Goal: Task Accomplishment & Management: Use online tool/utility

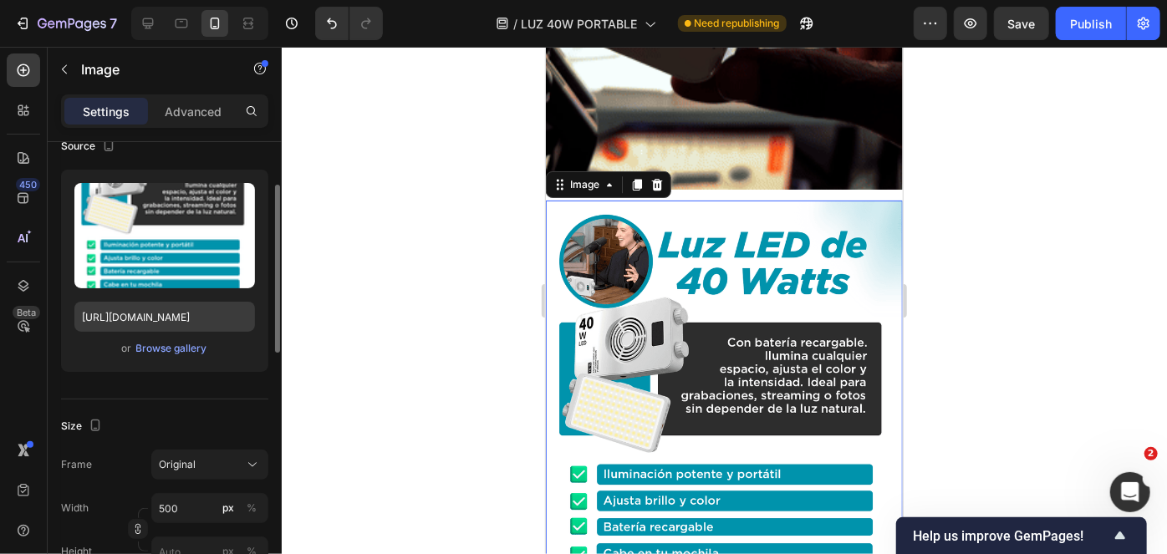
scroll to position [135, 0]
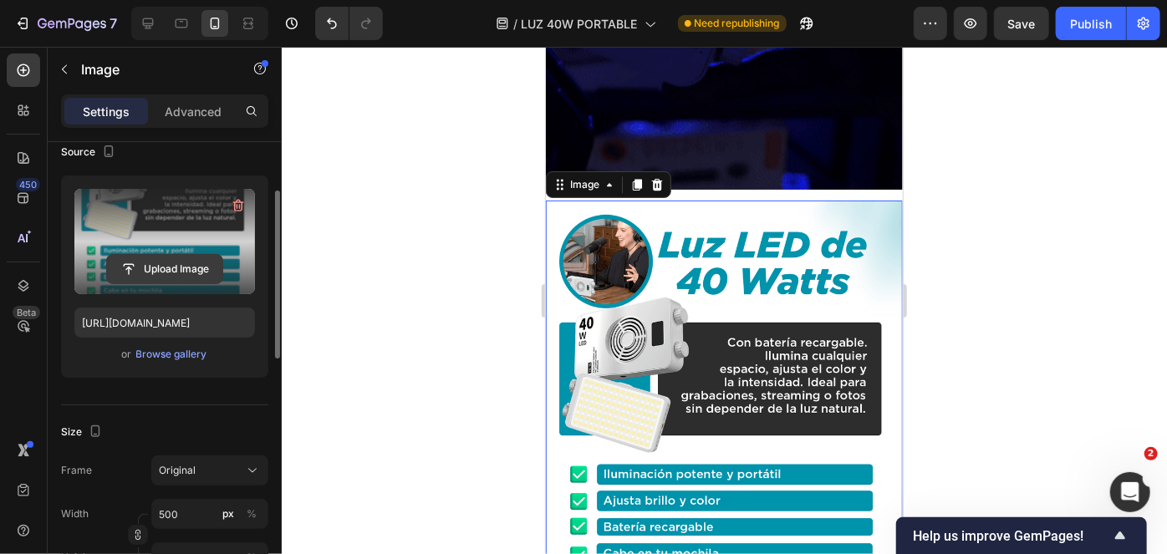
click at [184, 267] on input "file" at bounding box center [164, 269] width 115 height 28
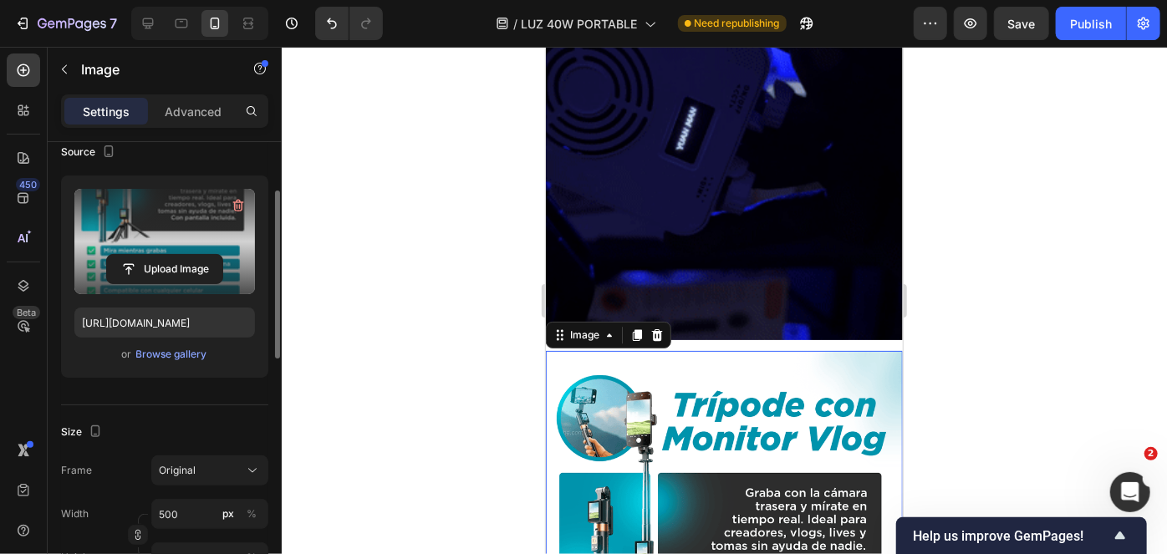
scroll to position [2324, 0]
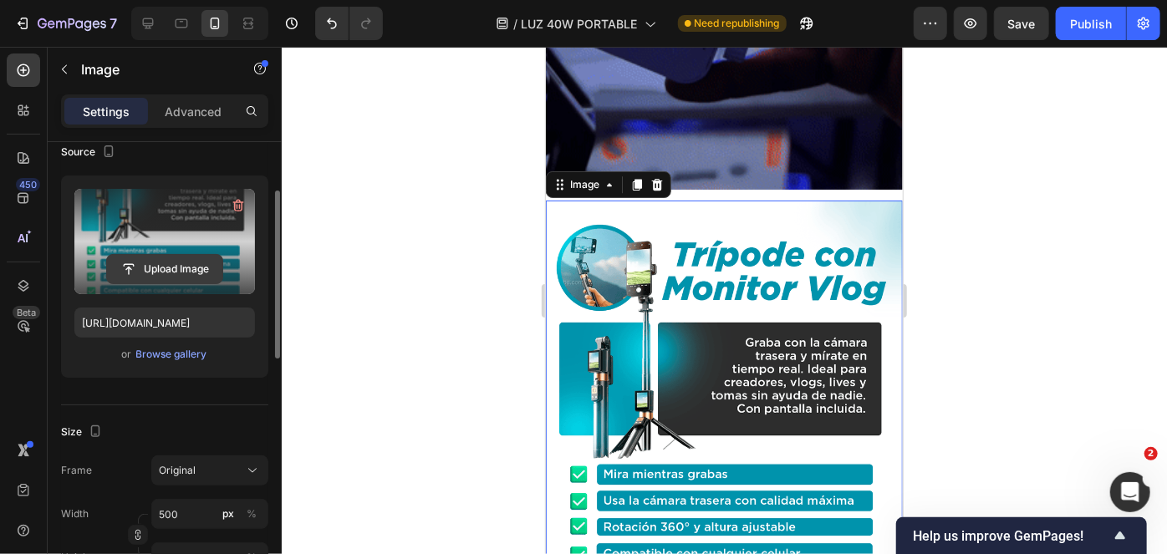
click at [164, 264] on input "file" at bounding box center [164, 269] width 115 height 28
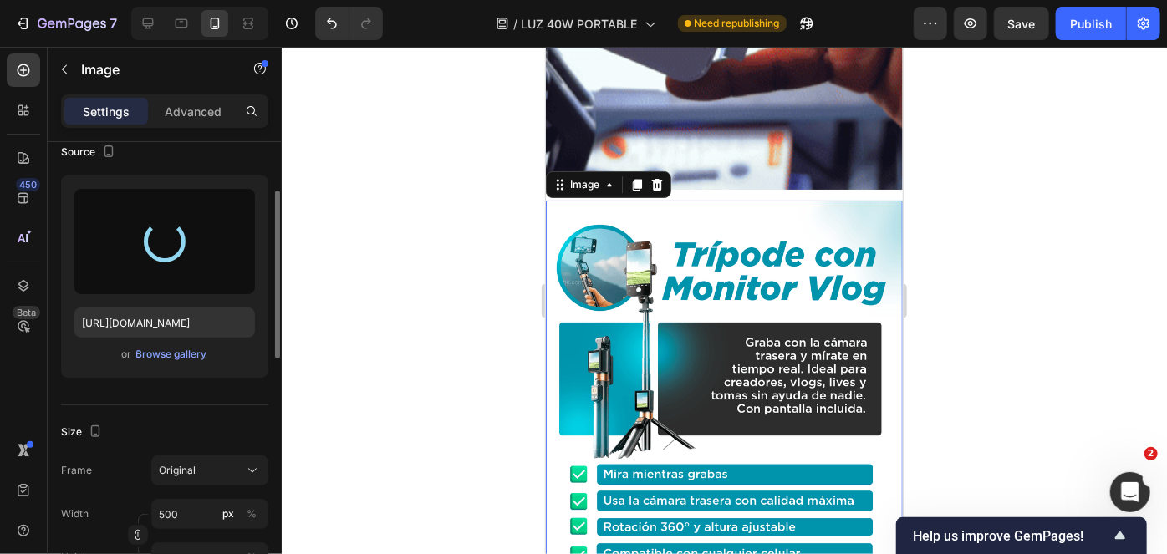
type input "https://cdn.shopify.com/s/files/1/0789/6121/3746/files/gempages_507734301127738…"
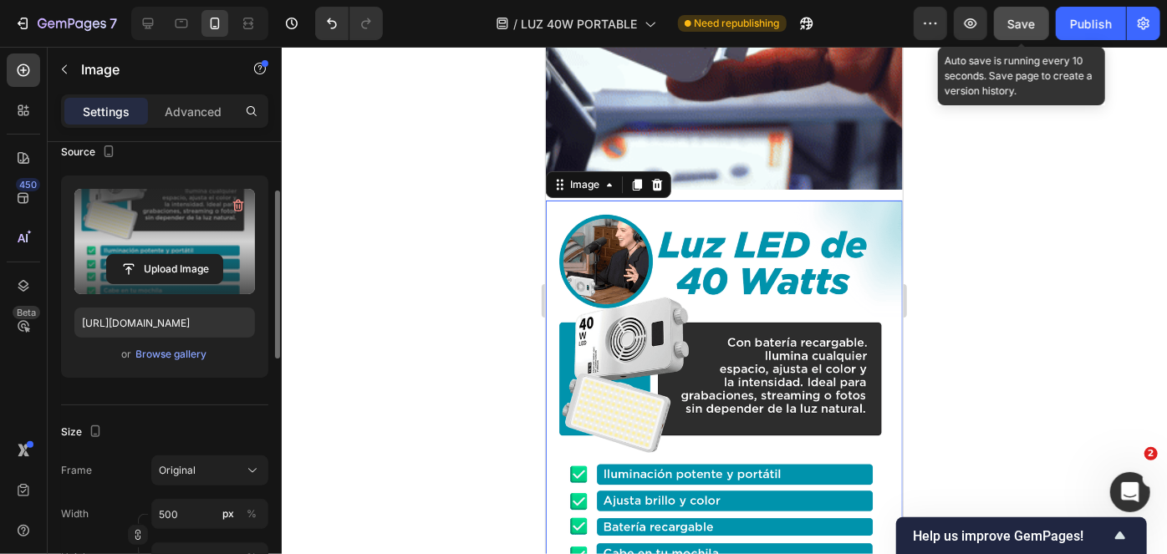
click at [1034, 27] on span "Save" at bounding box center [1022, 24] width 28 height 14
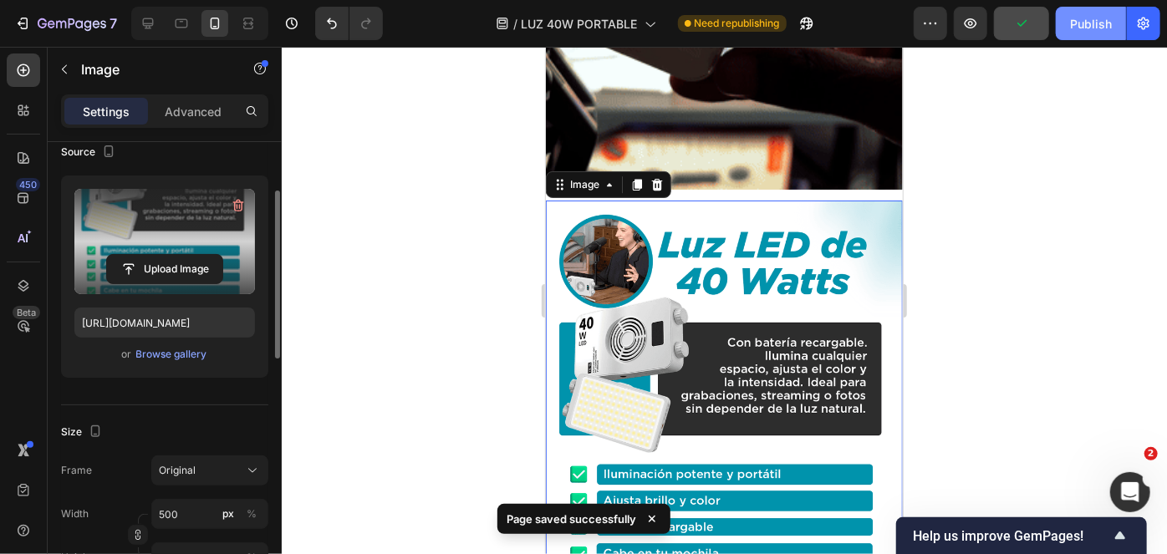
click at [1085, 26] on div "Publish" at bounding box center [1091, 24] width 42 height 18
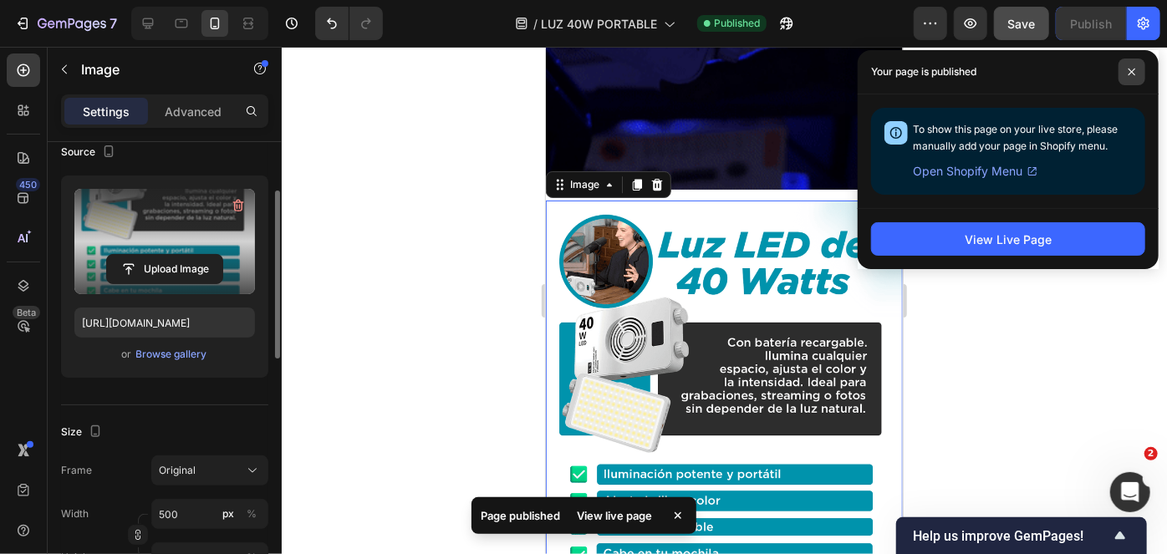
click at [1132, 68] on icon at bounding box center [1131, 72] width 8 height 8
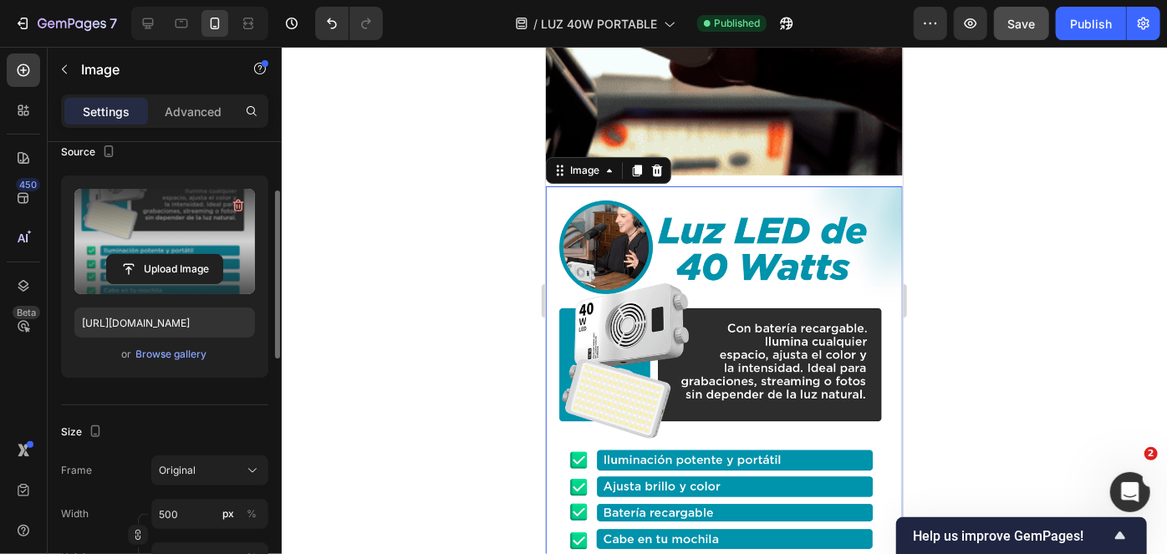
scroll to position [2354, 0]
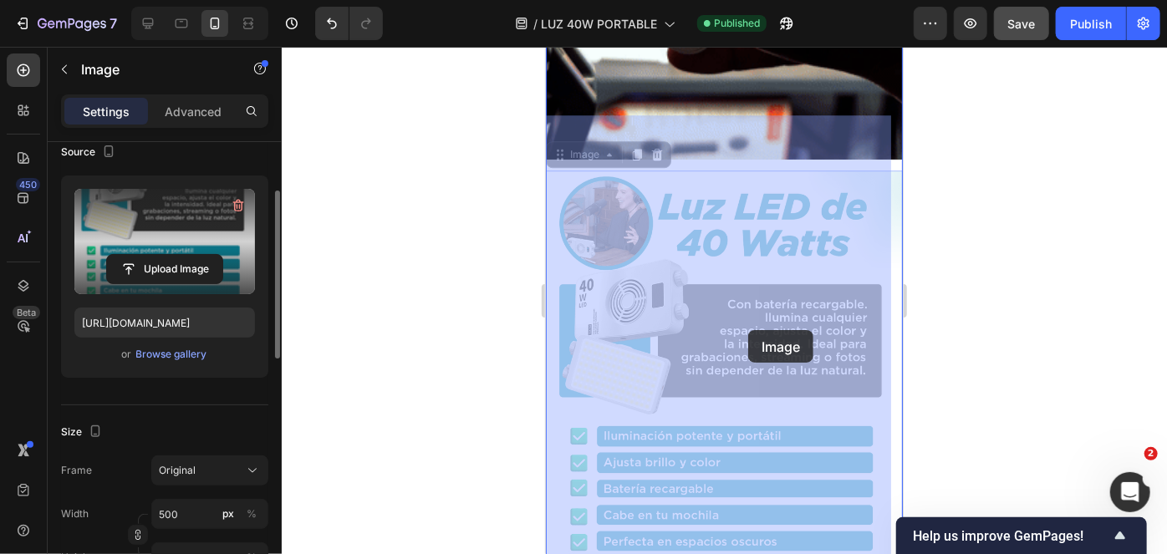
drag, startPoint x: 748, startPoint y: 239, endPoint x: 746, endPoint y: 327, distance: 87.8
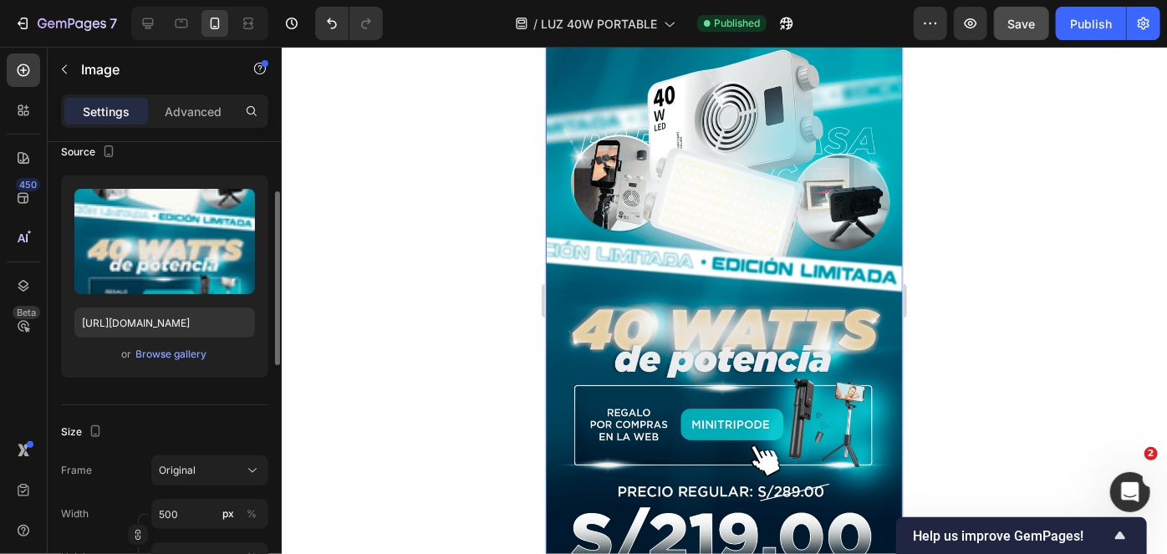
scroll to position [134, 0]
click at [661, 312] on img at bounding box center [723, 311] width 357 height 771
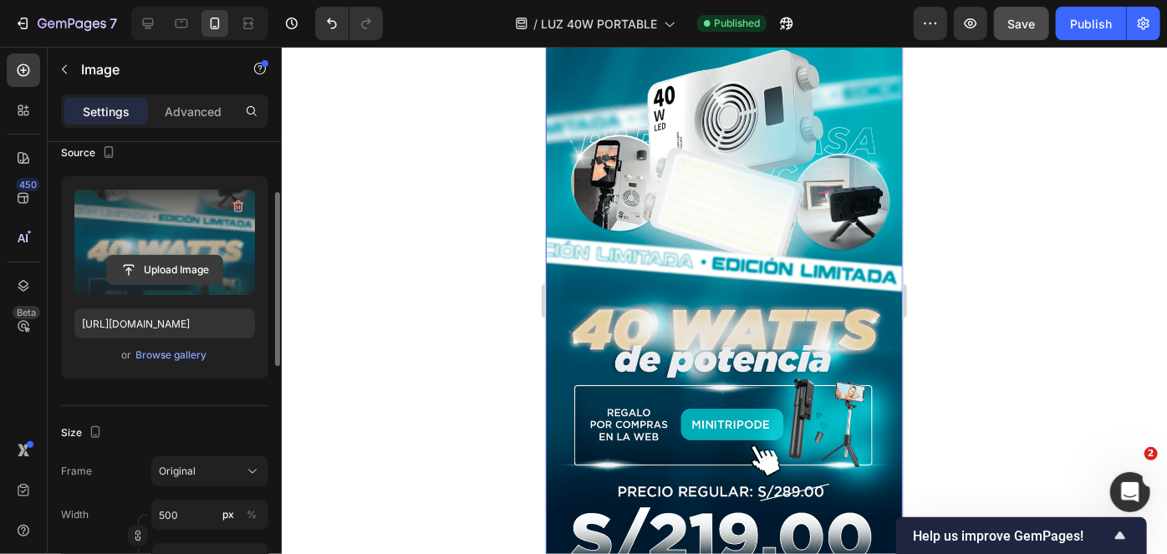
click at [155, 274] on input "file" at bounding box center [164, 270] width 115 height 28
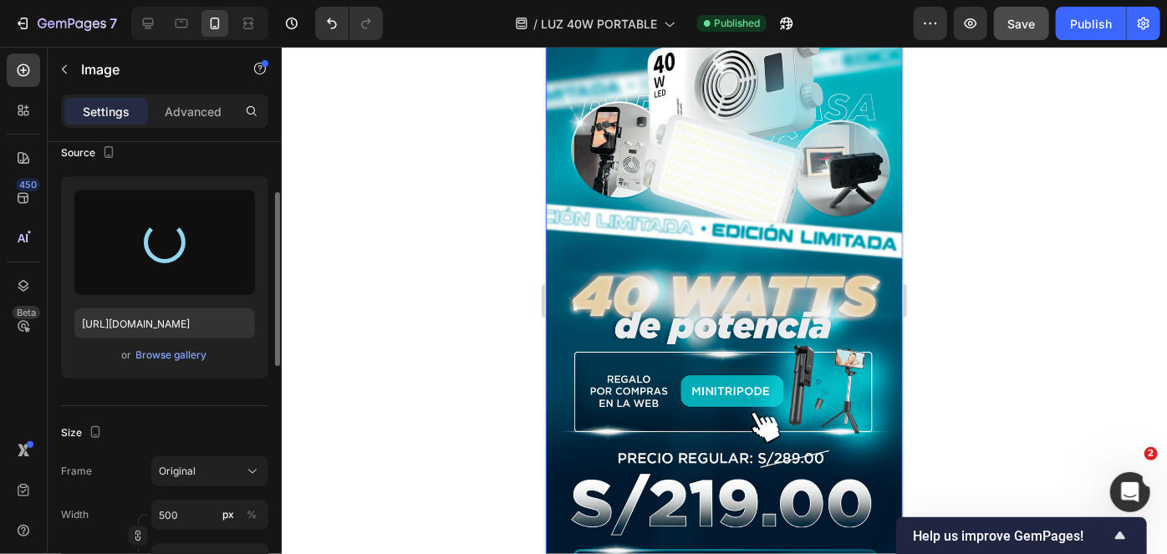
scroll to position [165, 0]
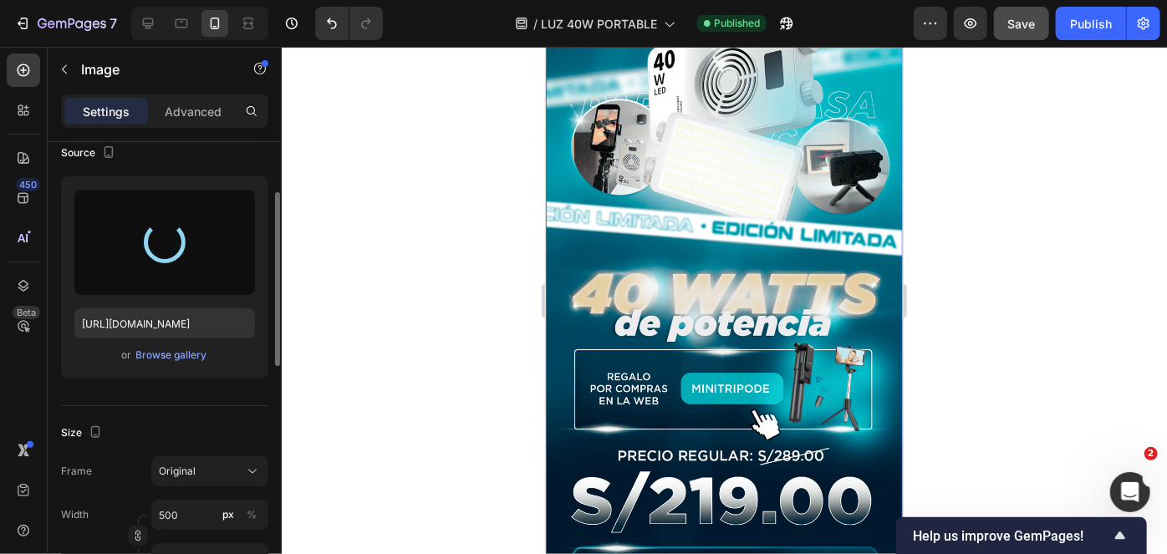
type input "https://cdn.shopify.com/s/files/1/0789/6121/3746/files/gempages_507734301127738…"
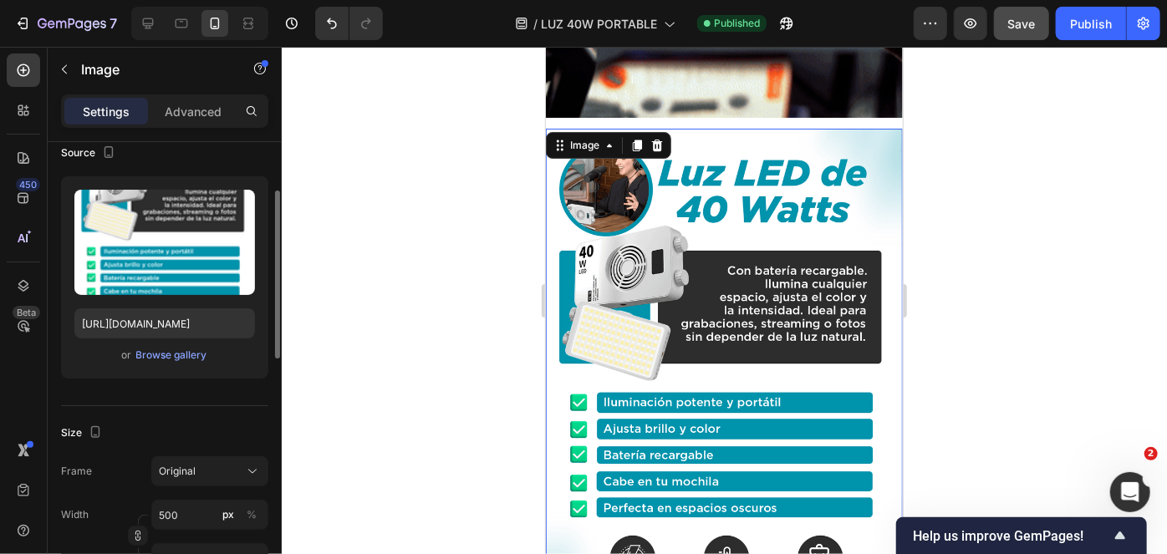
scroll to position [134, 0]
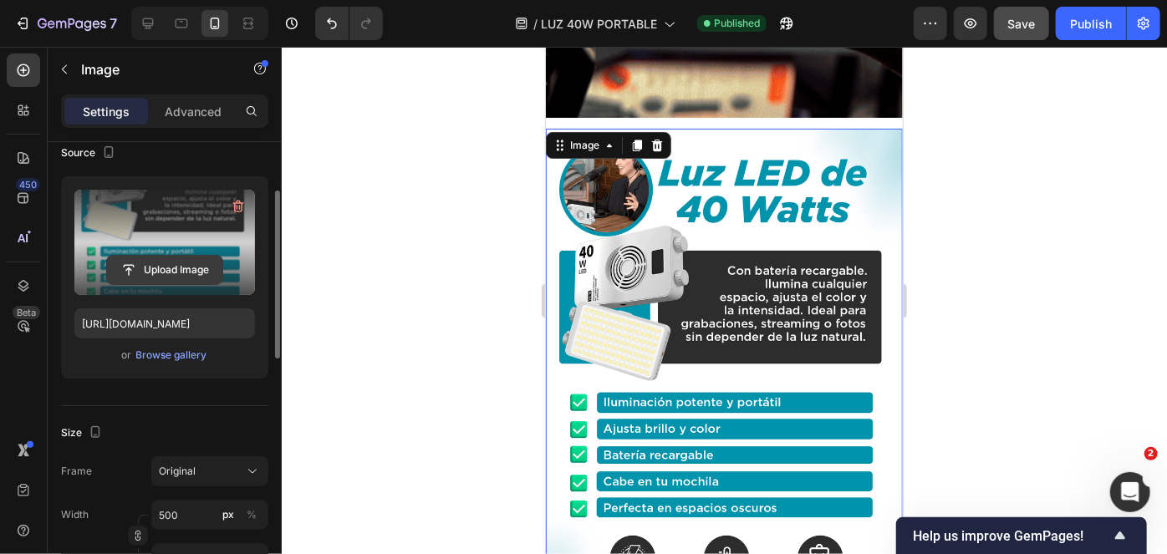
click at [198, 277] on input "file" at bounding box center [164, 270] width 115 height 28
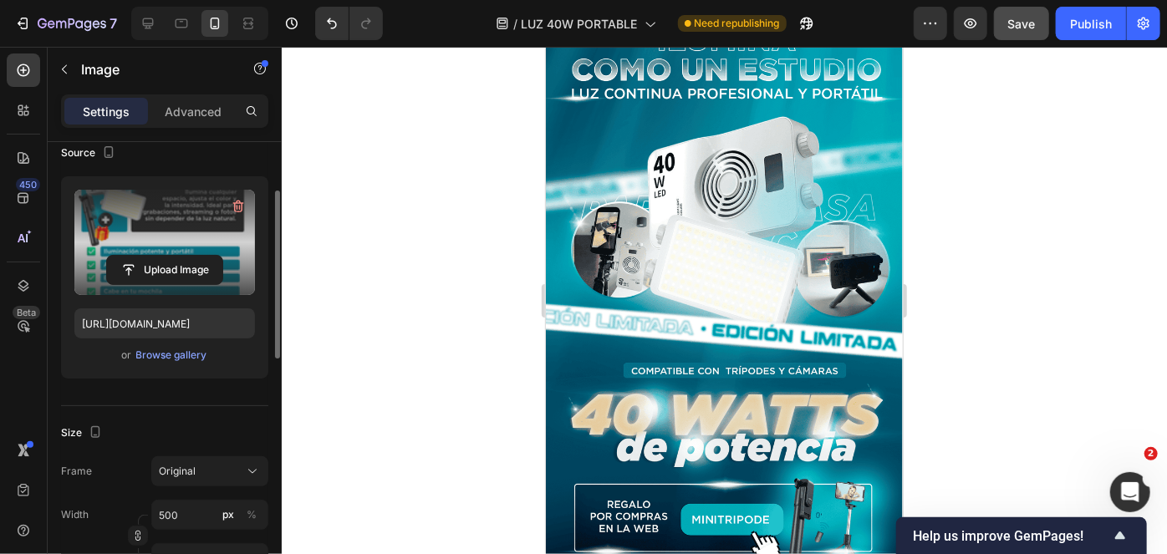
scroll to position [0, 0]
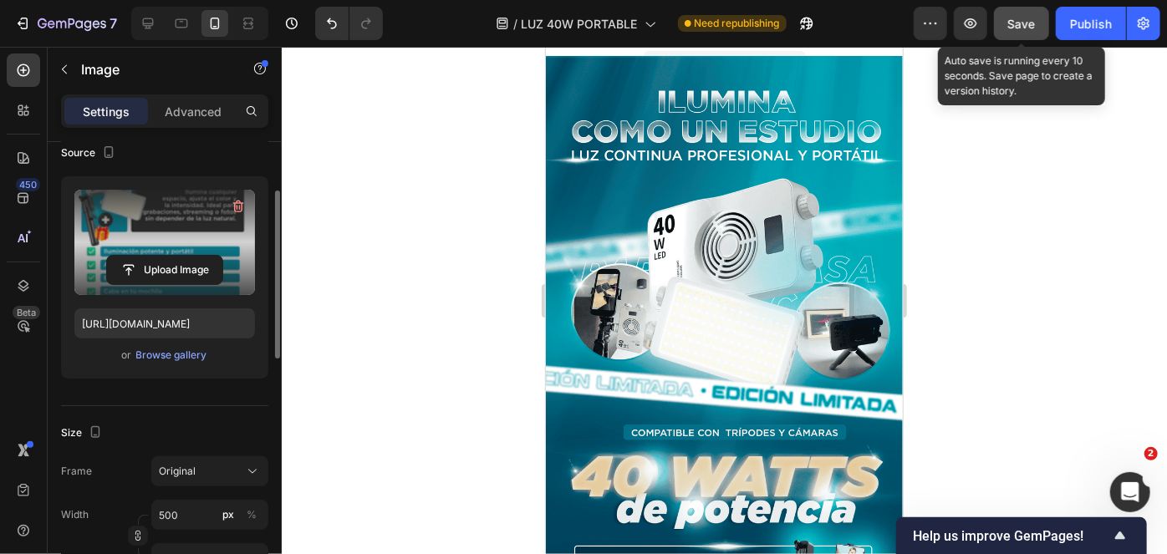
click at [1034, 31] on div "Save" at bounding box center [1022, 24] width 28 height 18
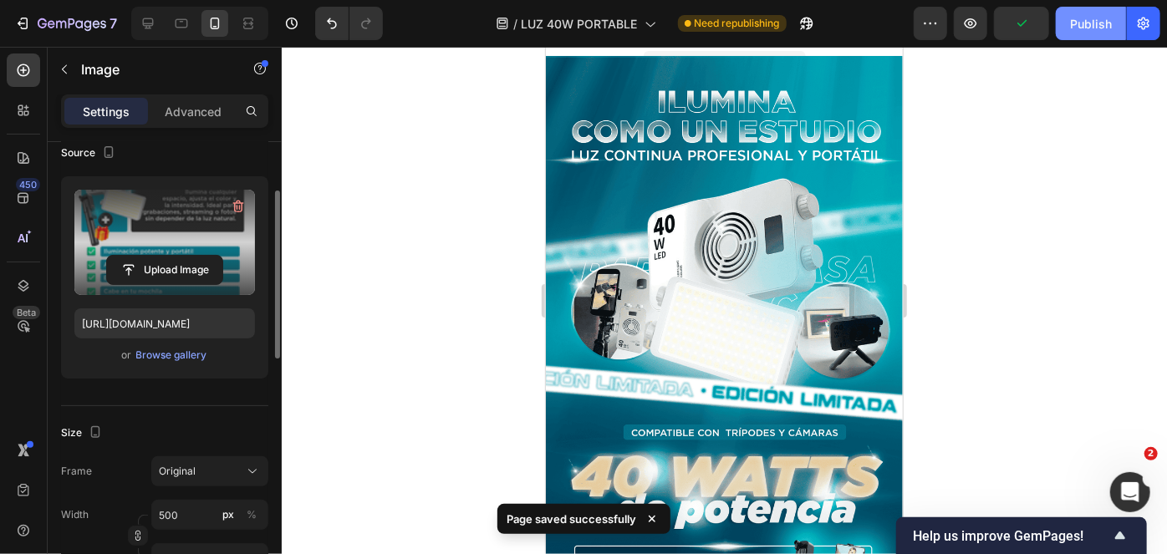
click at [1094, 23] on div "Publish" at bounding box center [1091, 24] width 42 height 18
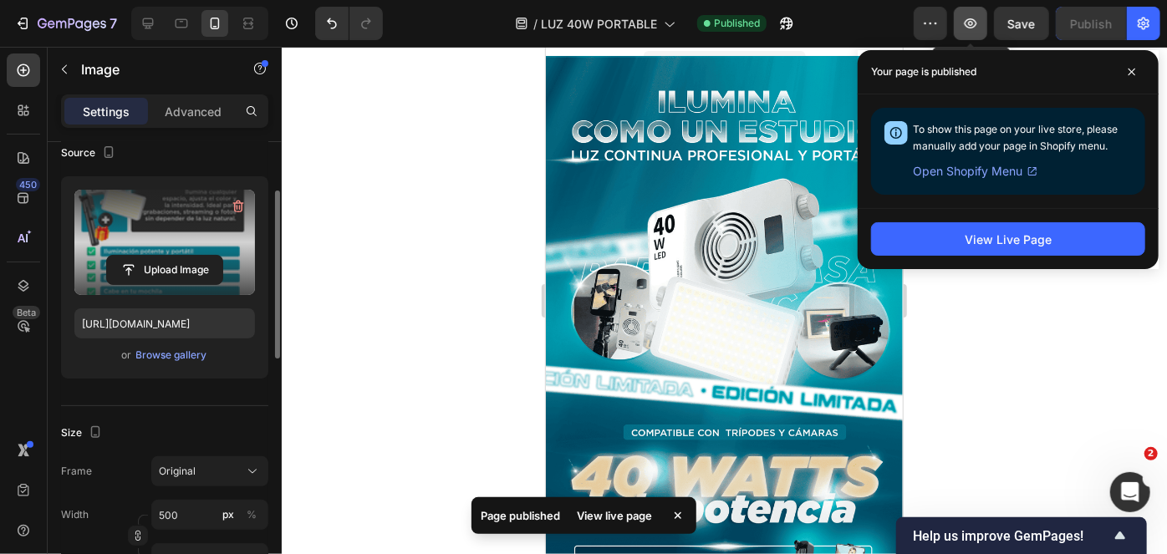
click at [978, 33] on button "button" at bounding box center [969, 23] width 33 height 33
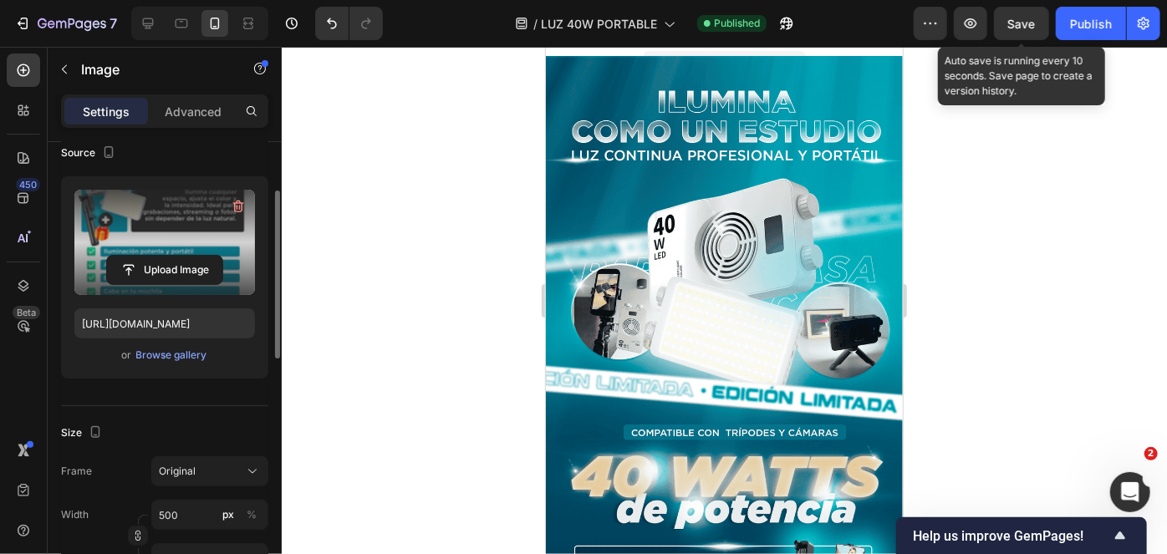
click at [1032, 19] on span "Save" at bounding box center [1022, 24] width 28 height 14
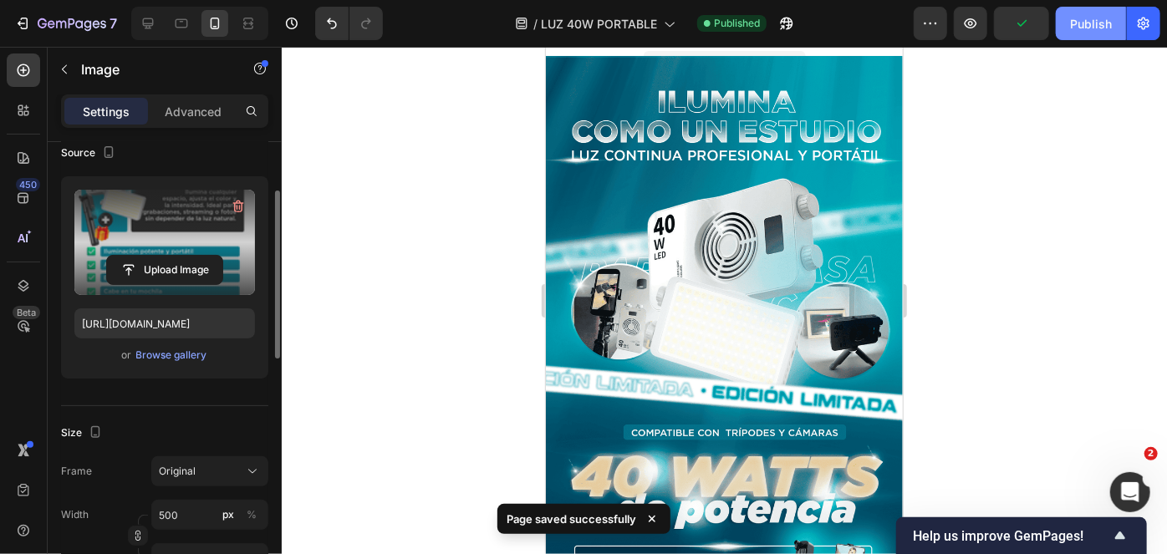
click at [1080, 20] on div "Publish" at bounding box center [1091, 24] width 42 height 18
click at [992, 29] on div "Preview Save Publish" at bounding box center [1036, 23] width 247 height 33
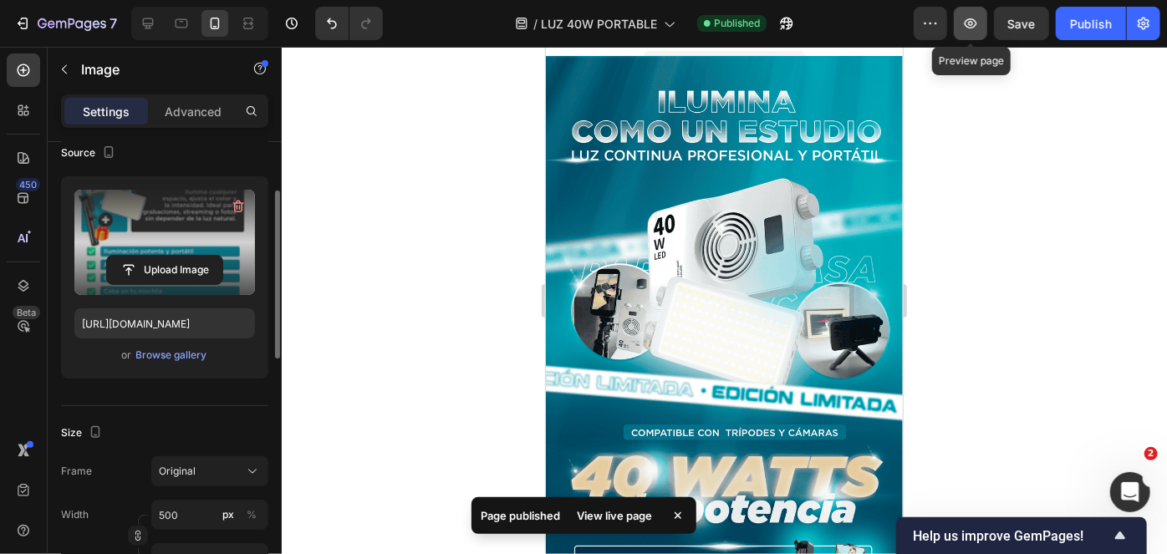
click at [973, 23] on icon "button" at bounding box center [970, 23] width 5 height 5
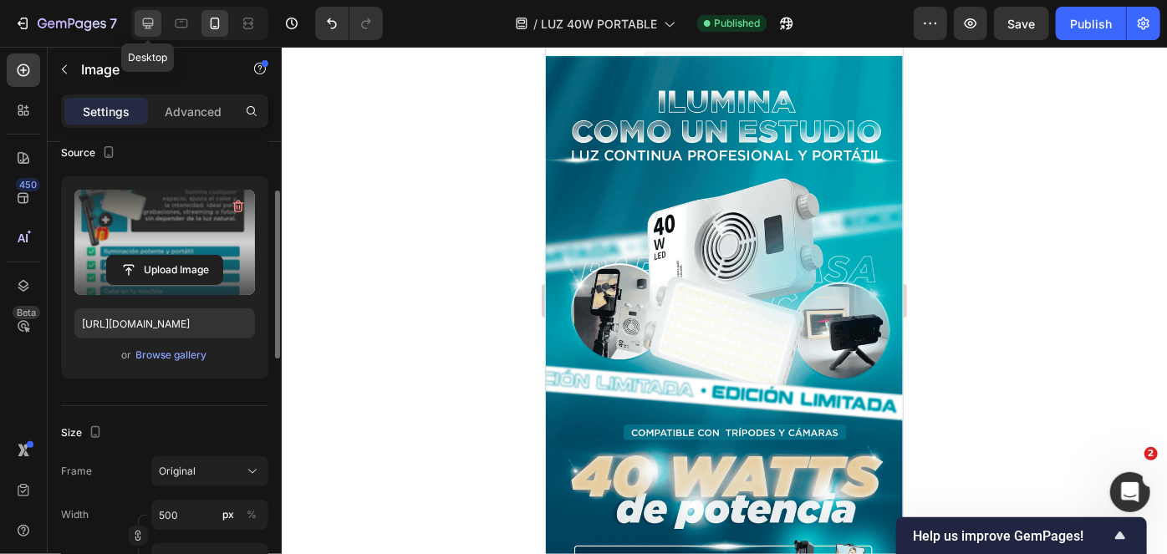
click at [152, 20] on icon at bounding box center [148, 23] width 11 height 11
type input "https://cdn.shopify.com/s/files/1/0789/6121/3746/files/gempages_507734301127738…"
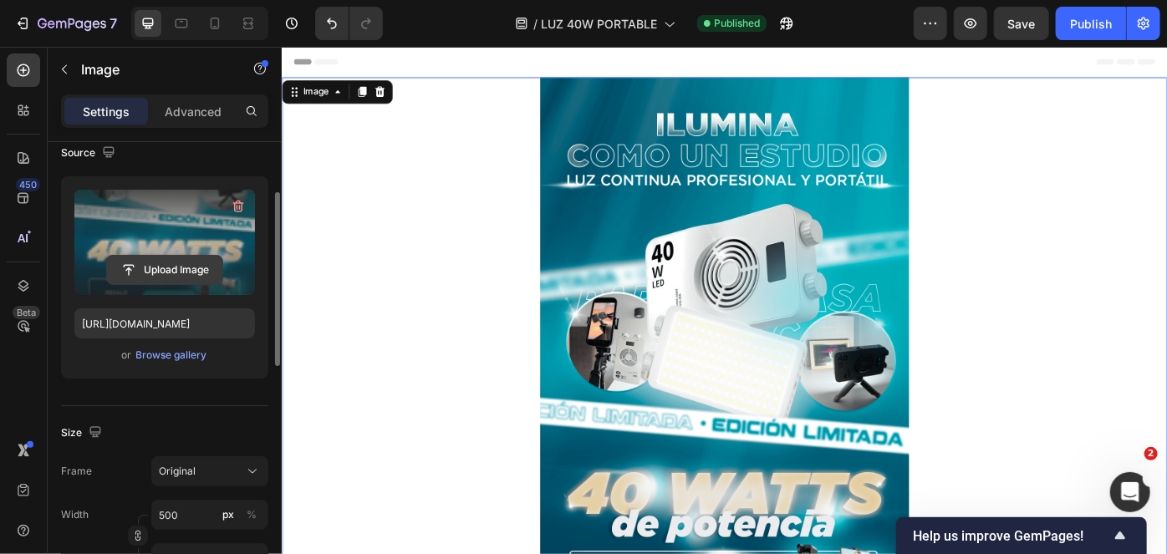
click at [169, 274] on input "file" at bounding box center [164, 270] width 115 height 28
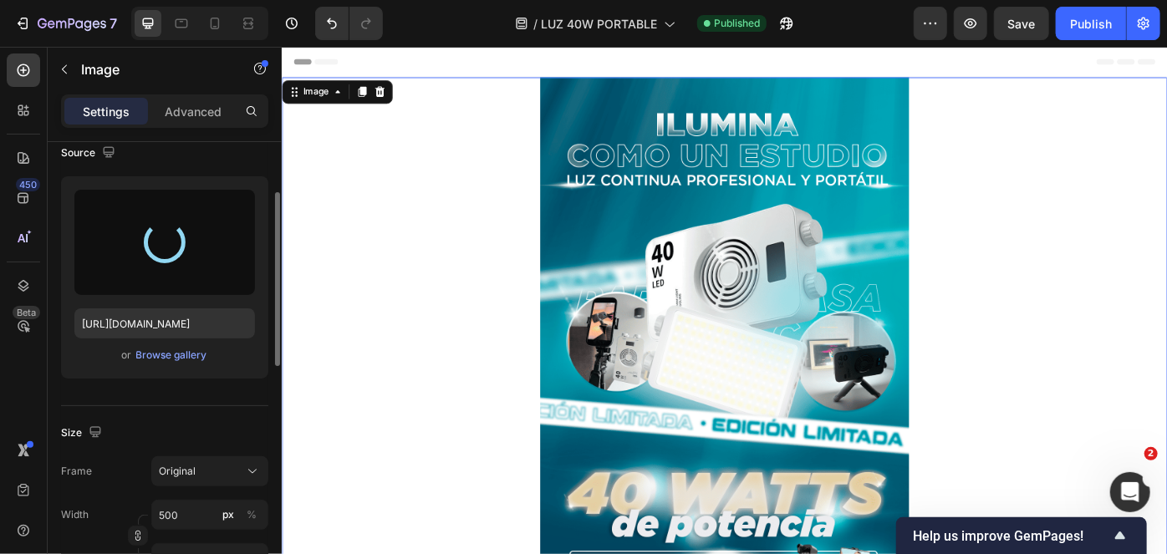
type input "https://cdn.shopify.com/s/files/1/0789/6121/3746/files/gempages_507734301127738…"
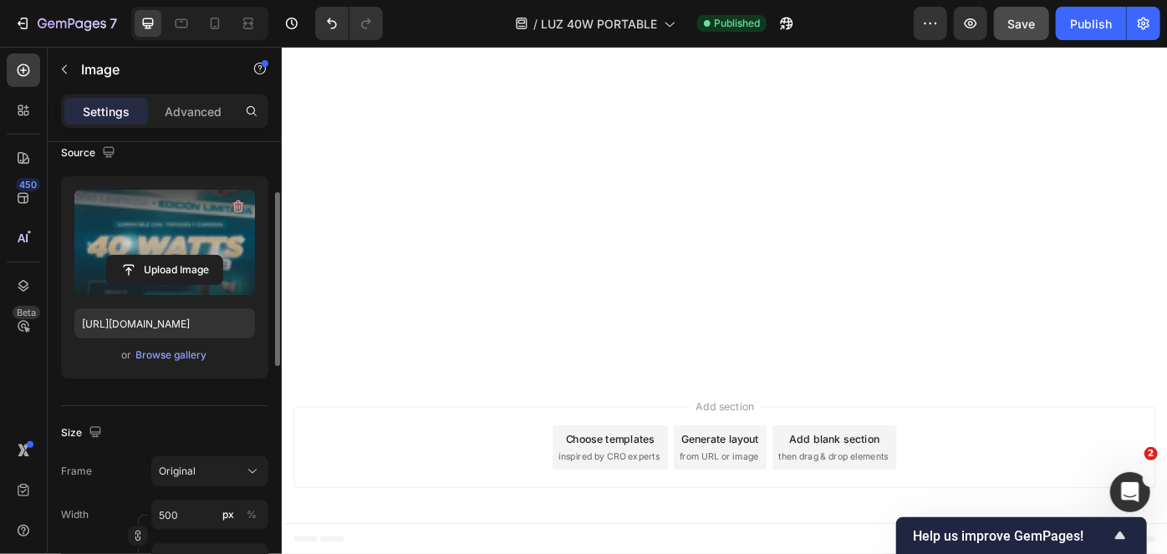
scroll to position [2845, 0]
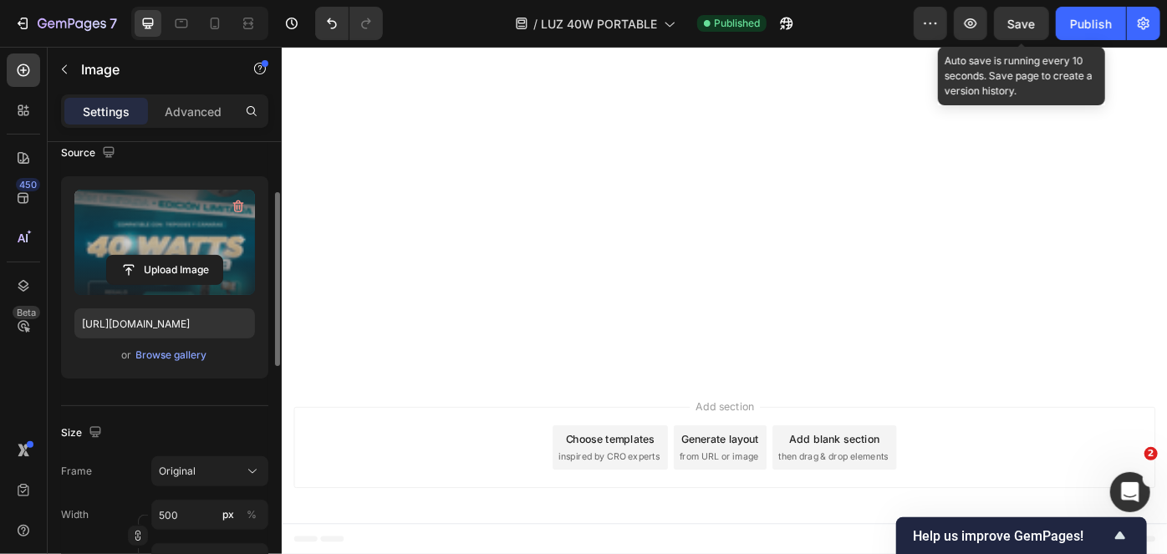
click at [1027, 20] on span "Save" at bounding box center [1022, 24] width 28 height 14
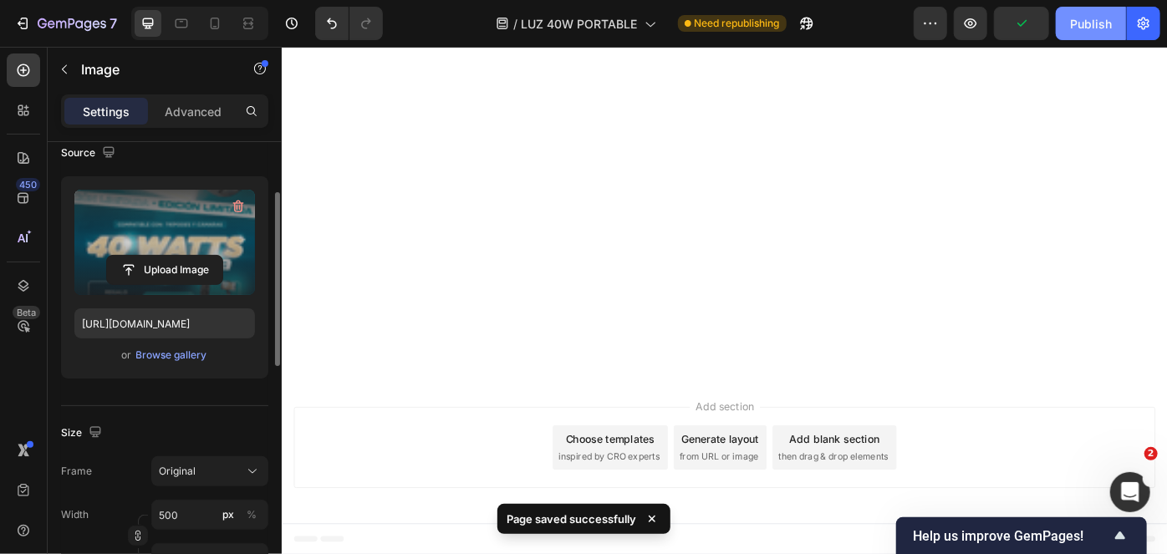
click at [1078, 25] on div "Publish" at bounding box center [1091, 24] width 42 height 18
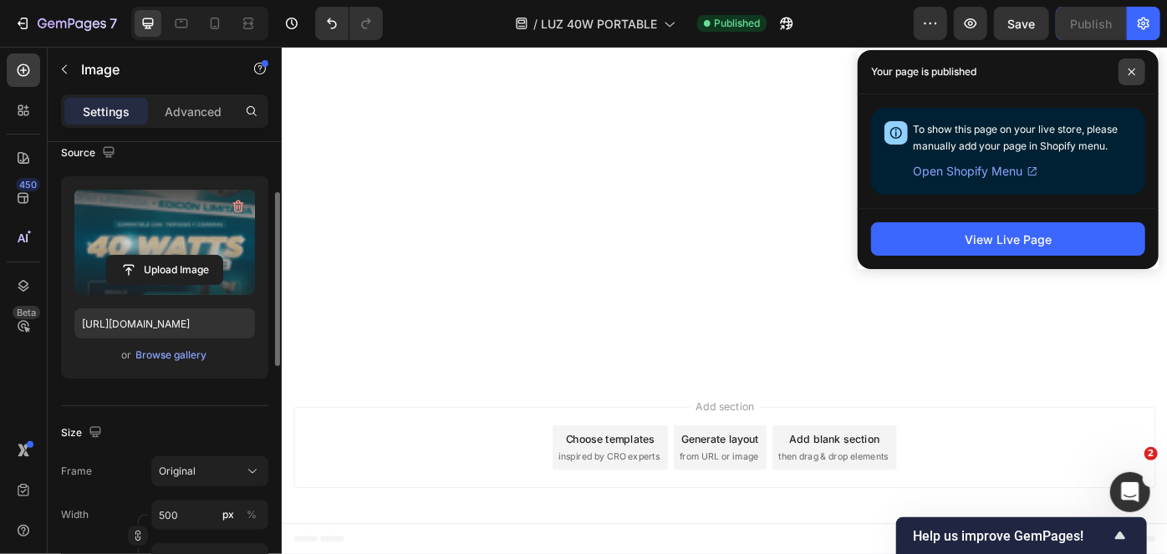
click at [1134, 65] on span at bounding box center [1131, 71] width 27 height 27
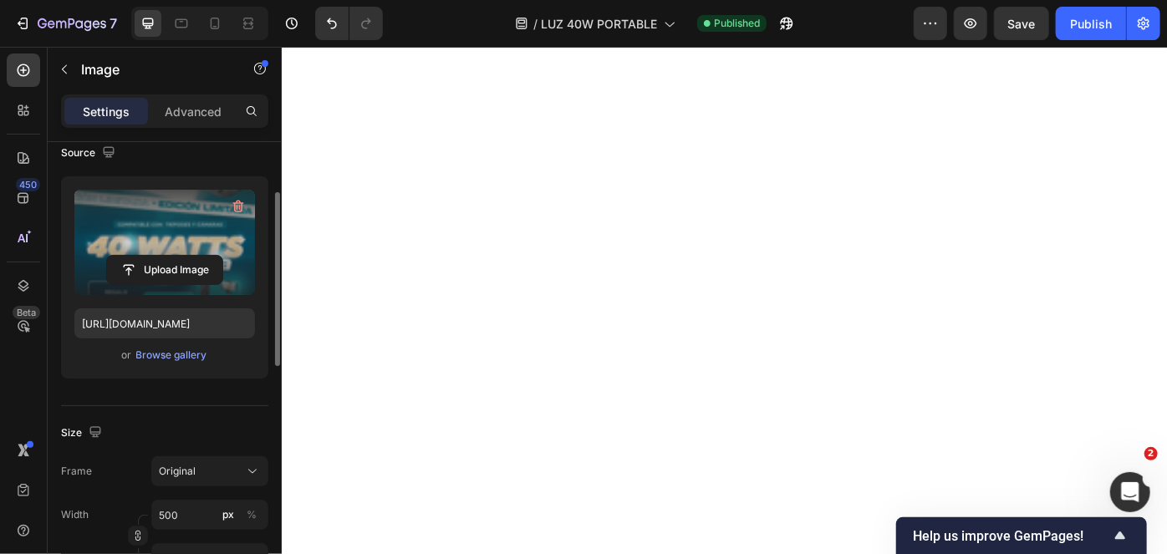
scroll to position [1954, 0]
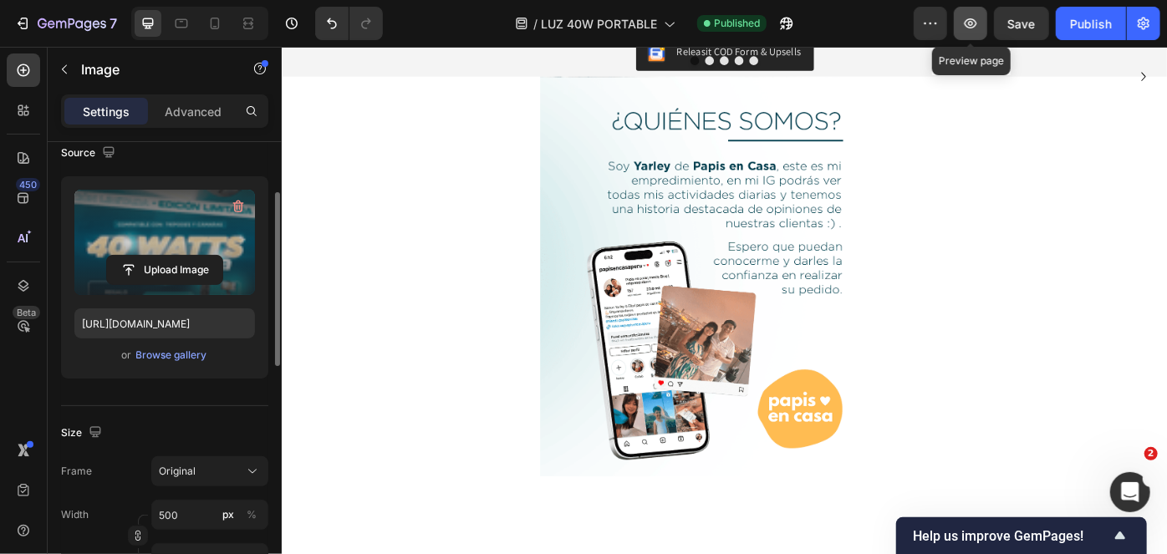
click at [964, 19] on icon "button" at bounding box center [970, 23] width 17 height 17
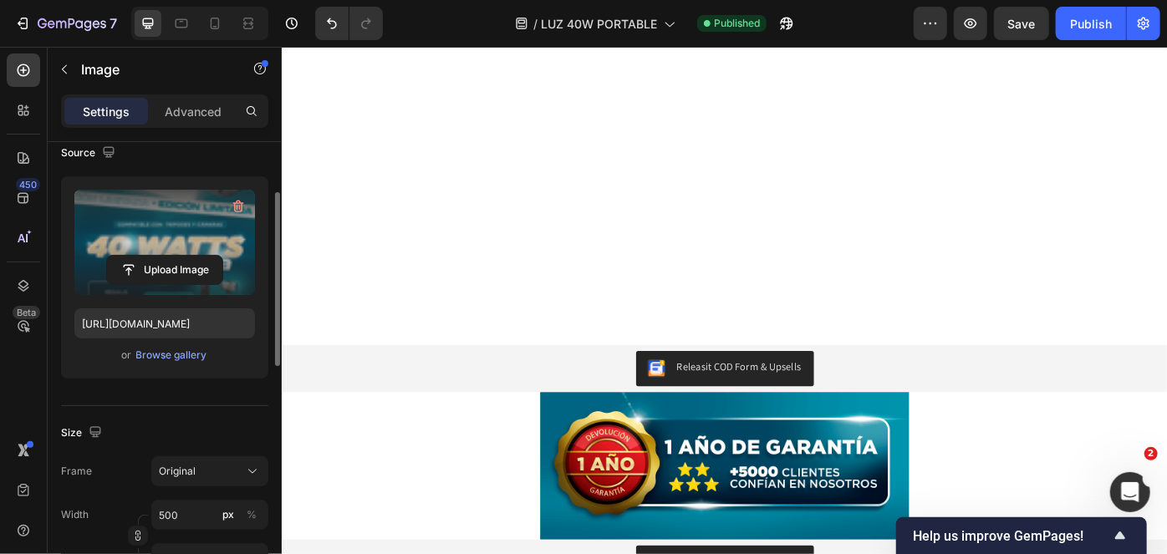
scroll to position [1070, 0]
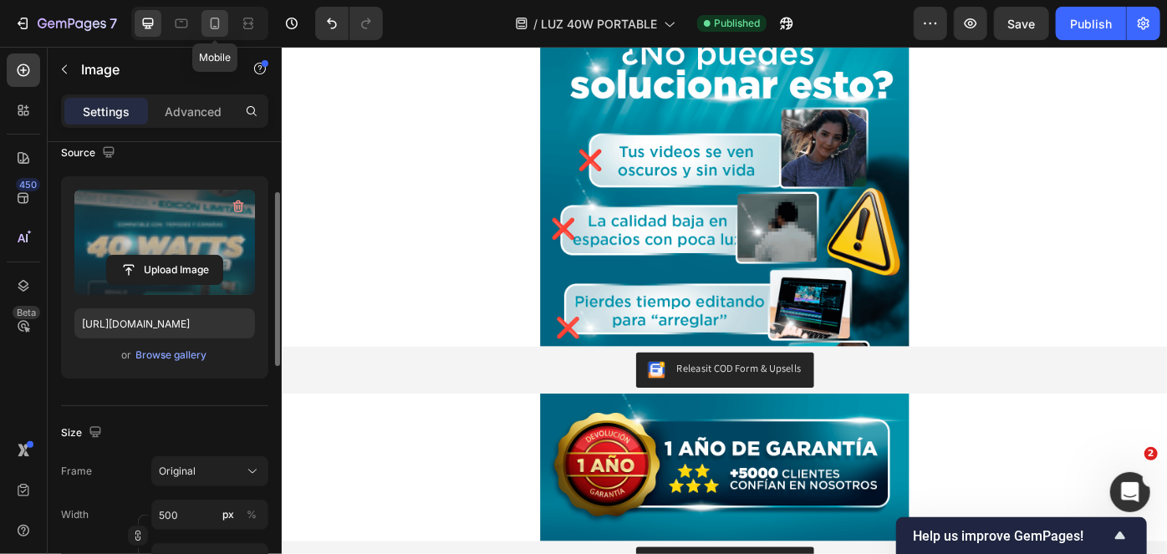
click at [211, 16] on icon at bounding box center [214, 23] width 17 height 17
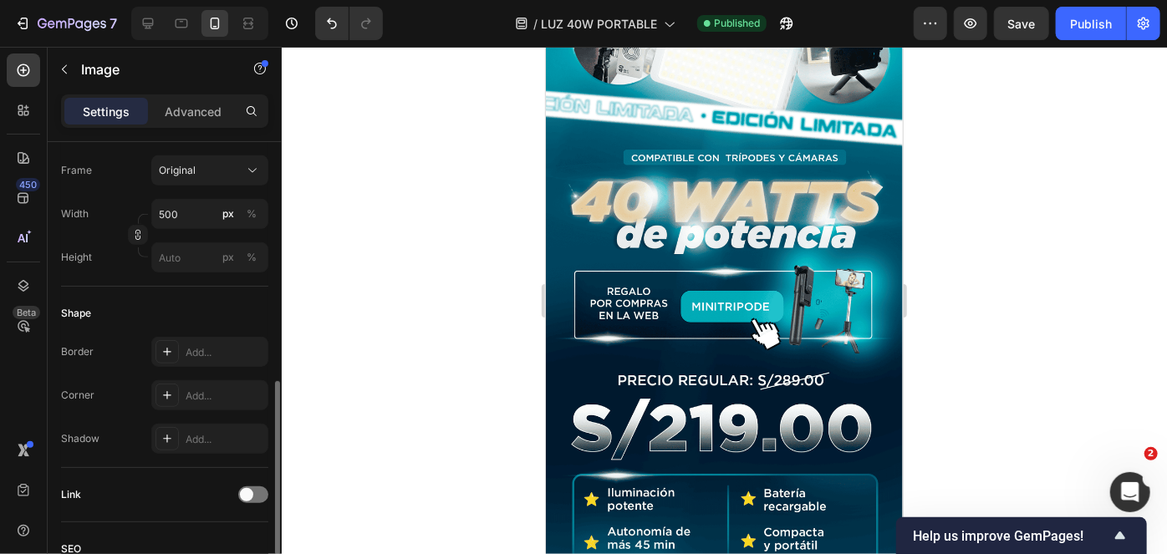
scroll to position [516, 0]
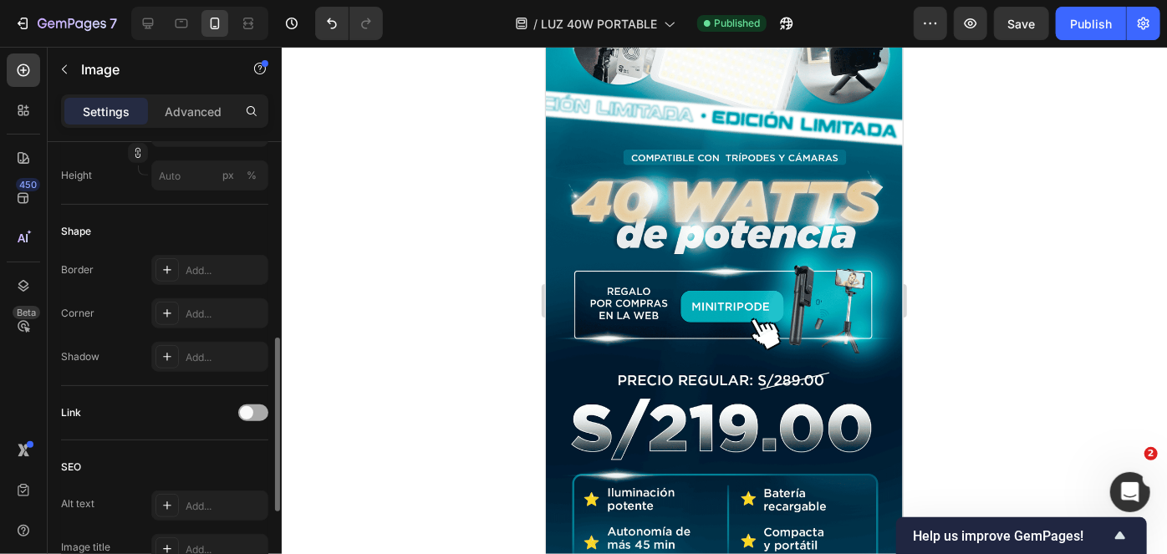
click at [247, 410] on span at bounding box center [246, 412] width 13 height 13
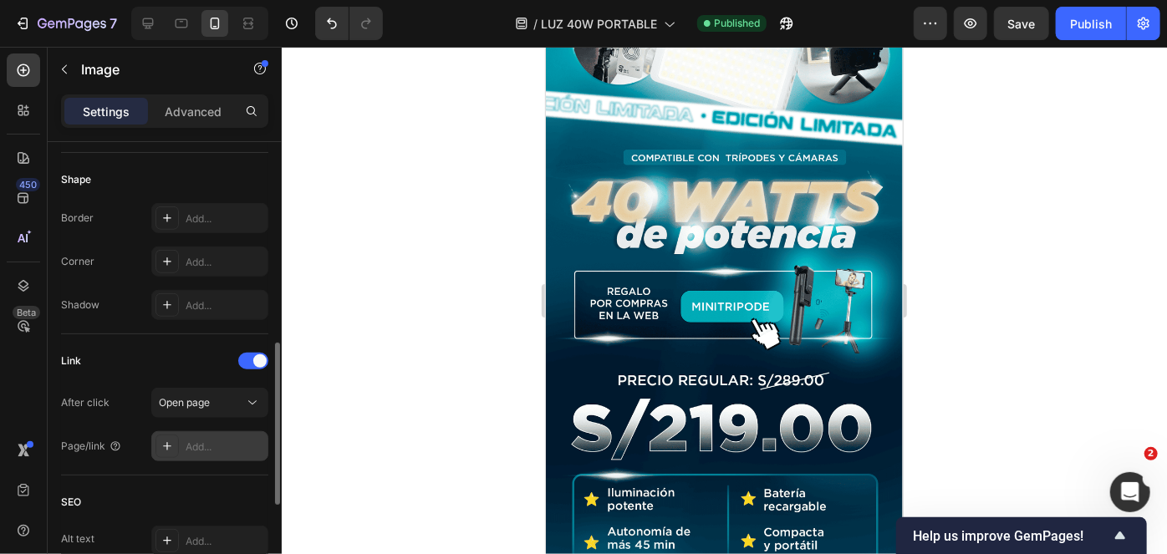
click at [198, 446] on div "Add..." at bounding box center [225, 447] width 79 height 15
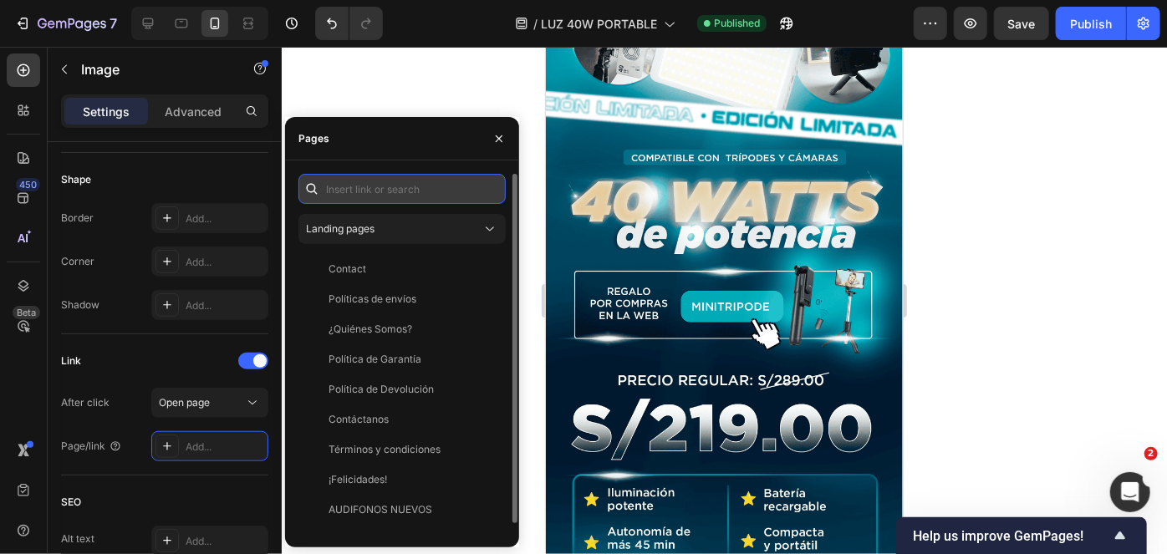
click at [398, 184] on input "text" at bounding box center [401, 189] width 207 height 30
paste input "https://wa.link/ckhgcv"
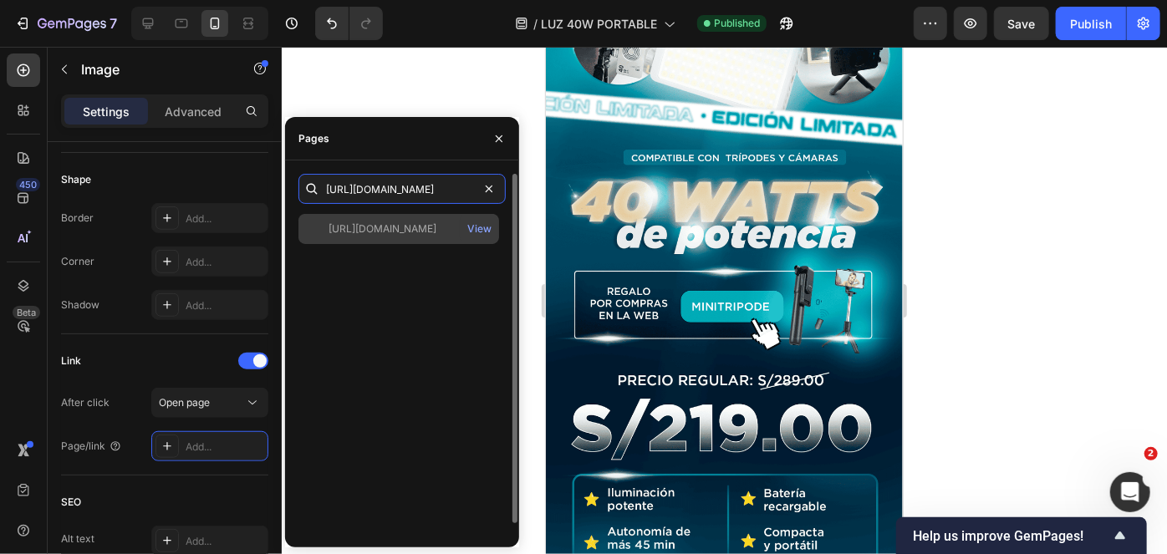
type input "https://wa.link/ckhgcv"
click at [412, 227] on div "https://wa.link/ckhgcv" at bounding box center [382, 228] width 108 height 15
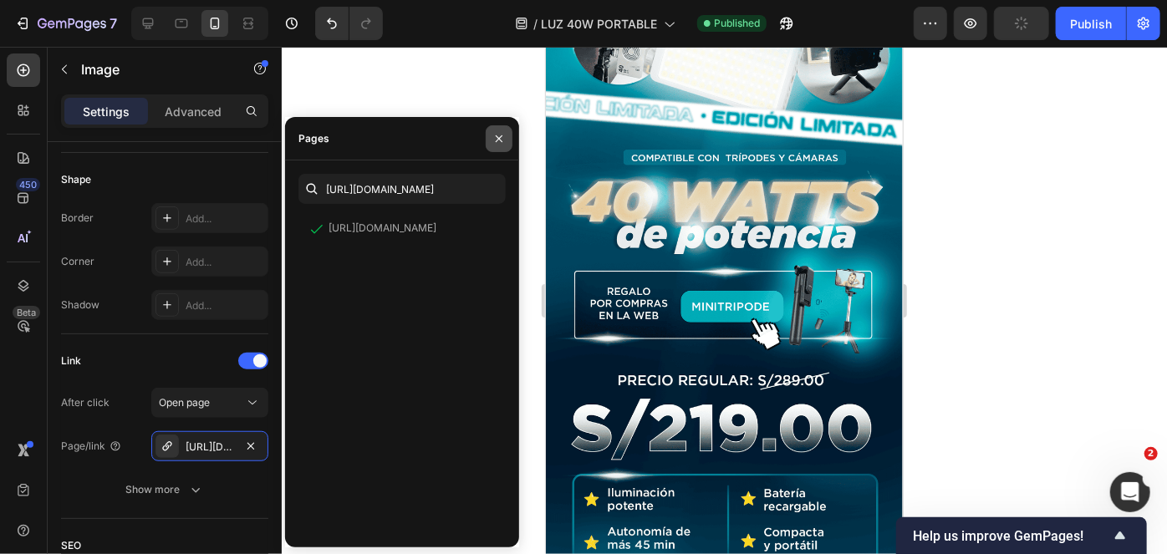
click at [497, 137] on icon "button" at bounding box center [499, 138] width 7 height 7
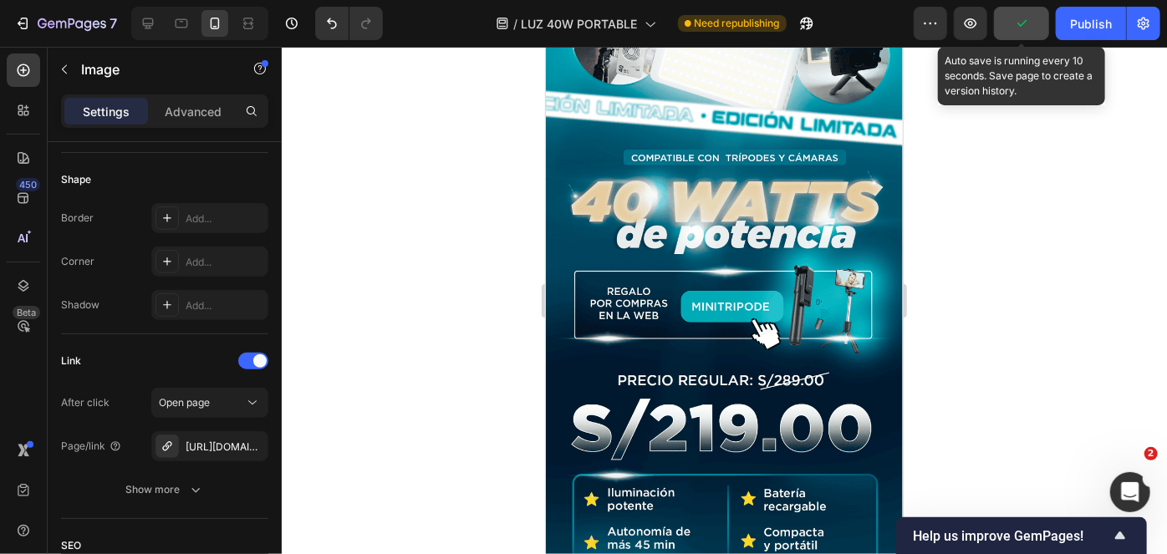
click at [1018, 35] on button "button" at bounding box center [1021, 23] width 55 height 33
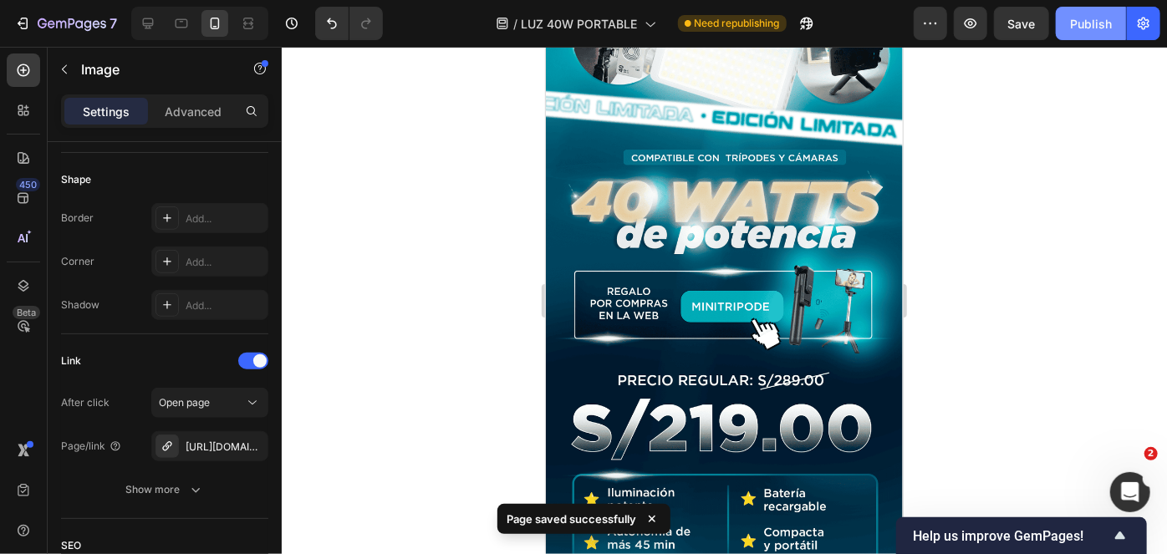
click at [1071, 28] on div "Publish" at bounding box center [1091, 24] width 42 height 18
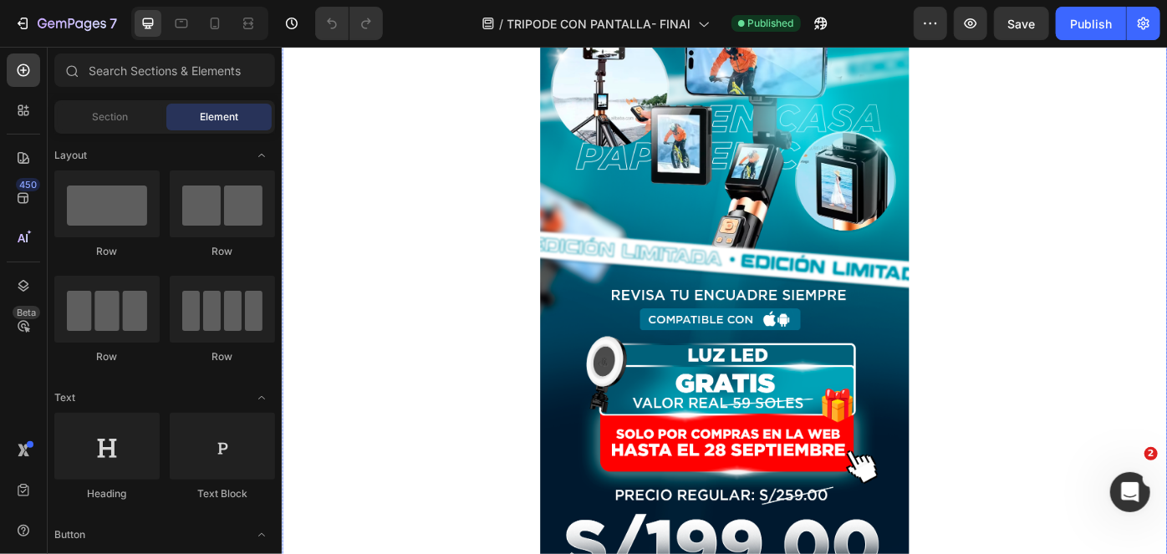
scroll to position [202, 0]
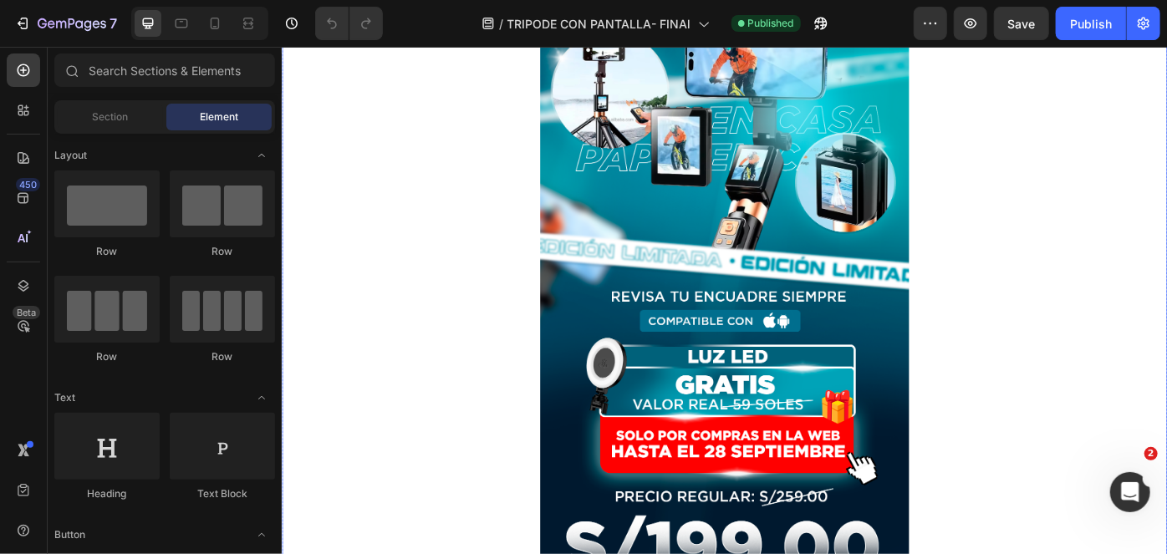
click at [724, 224] on img at bounding box center [782, 342] width 418 height 928
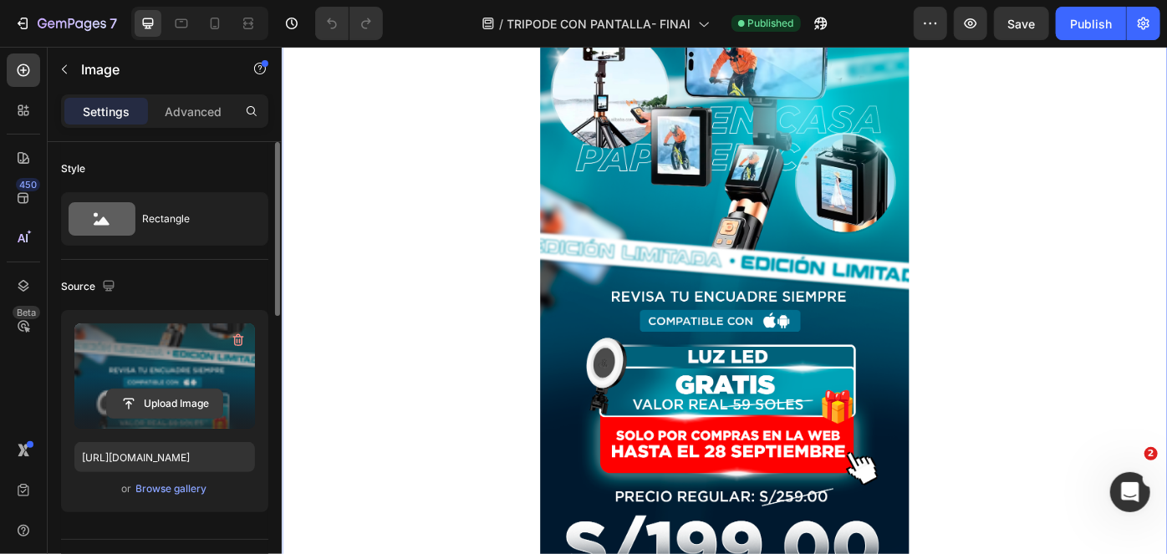
click at [185, 404] on input "file" at bounding box center [164, 403] width 115 height 28
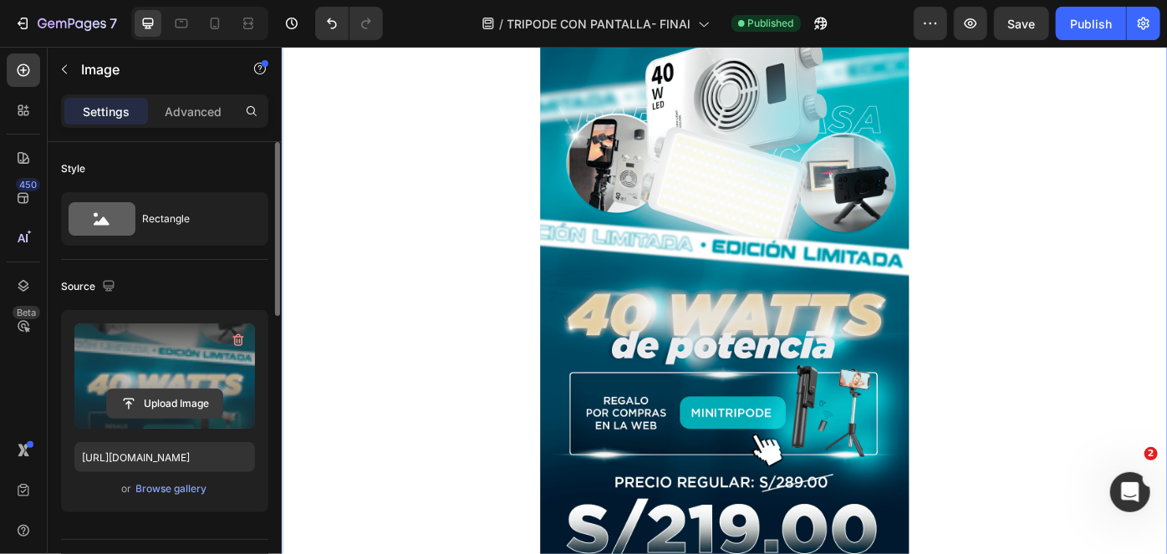
click at [196, 394] on input "file" at bounding box center [164, 403] width 115 height 28
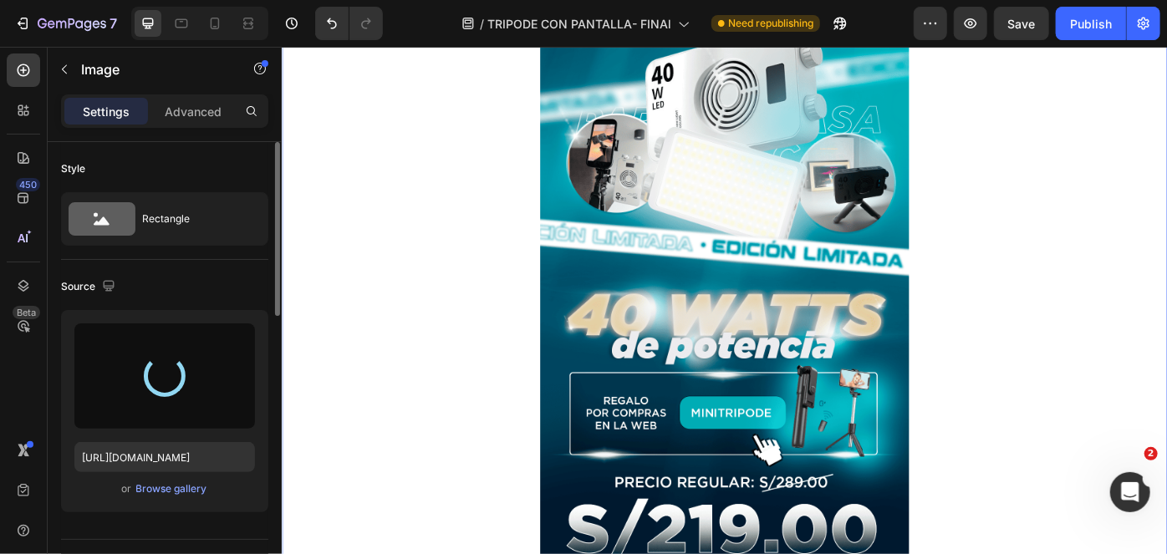
type input "https://cdn.shopify.com/s/files/1/0789/6121/3746/files/gempages_507734301127738…"
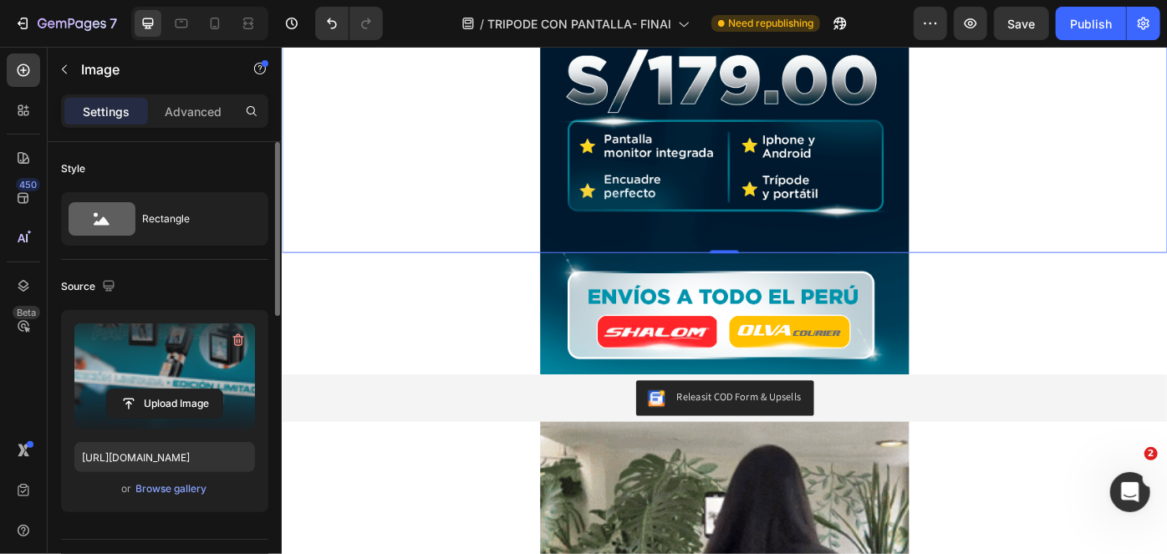
scroll to position [592, 0]
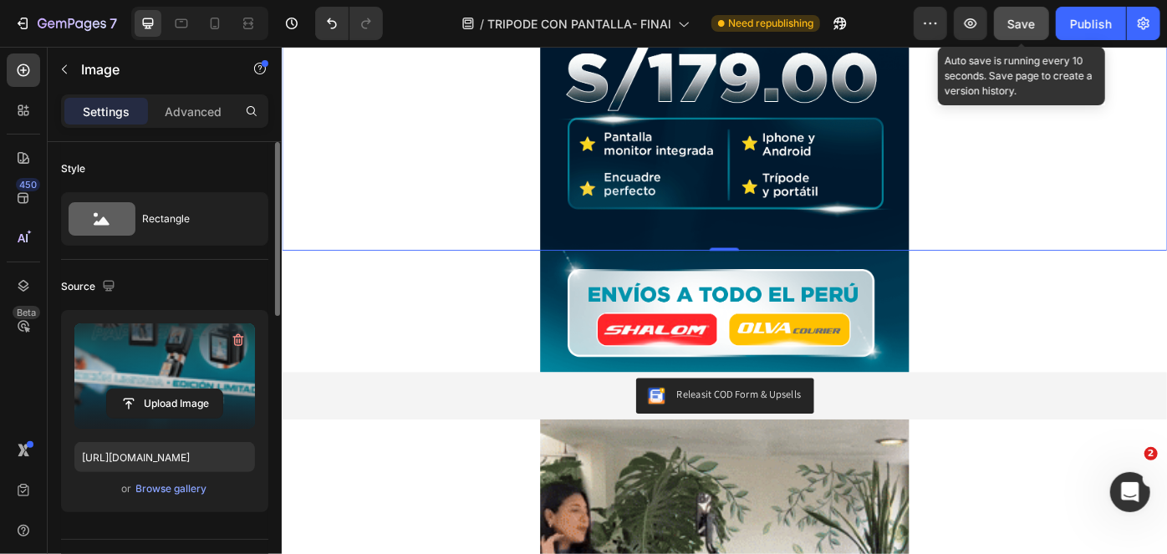
click at [1014, 26] on span "Save" at bounding box center [1022, 24] width 28 height 14
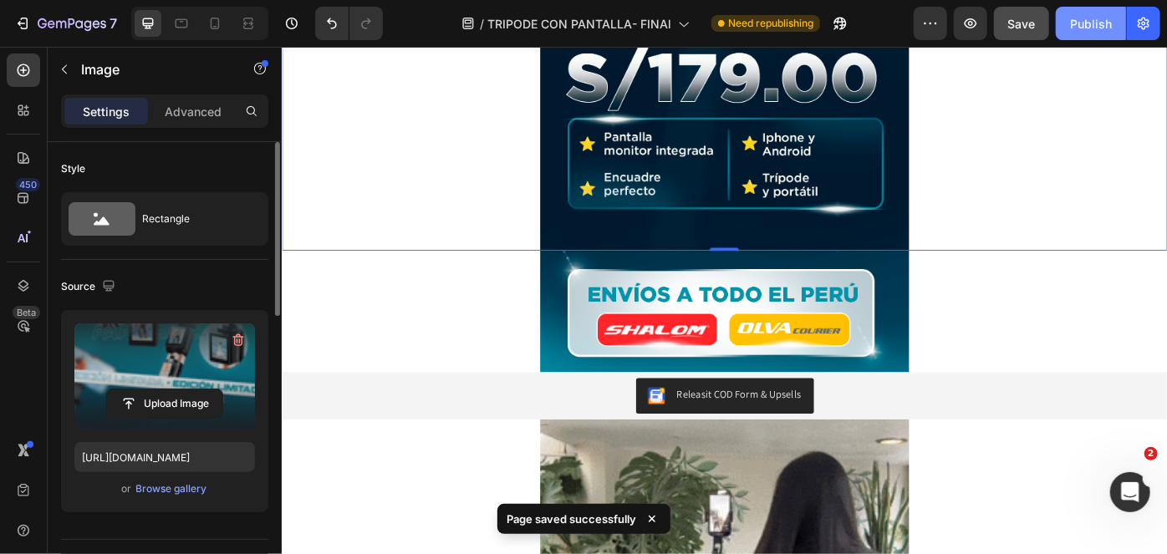
click at [1096, 35] on button "Publish" at bounding box center [1090, 23] width 70 height 33
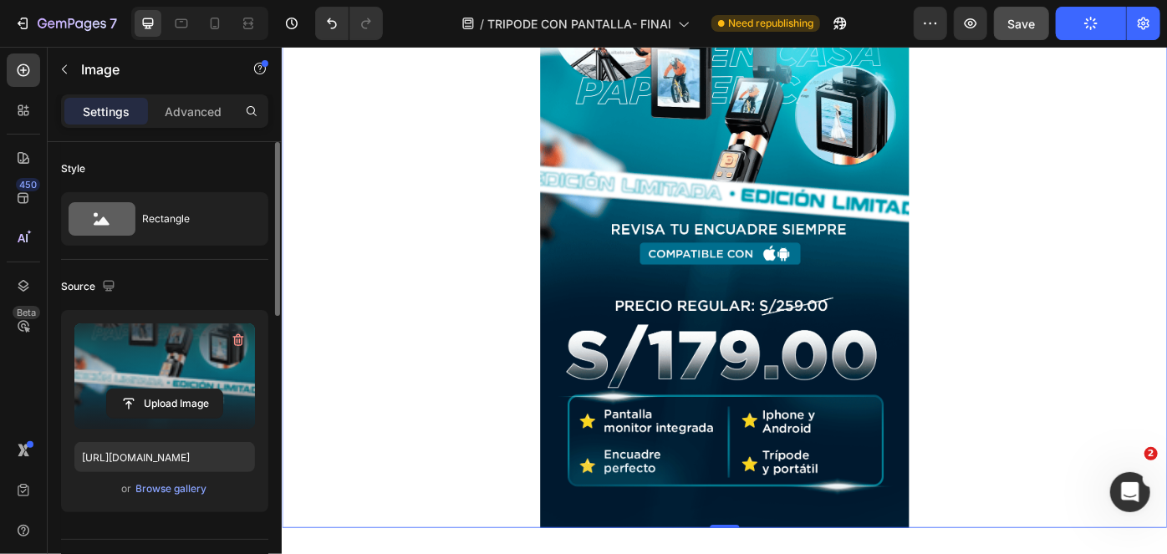
scroll to position [369, 0]
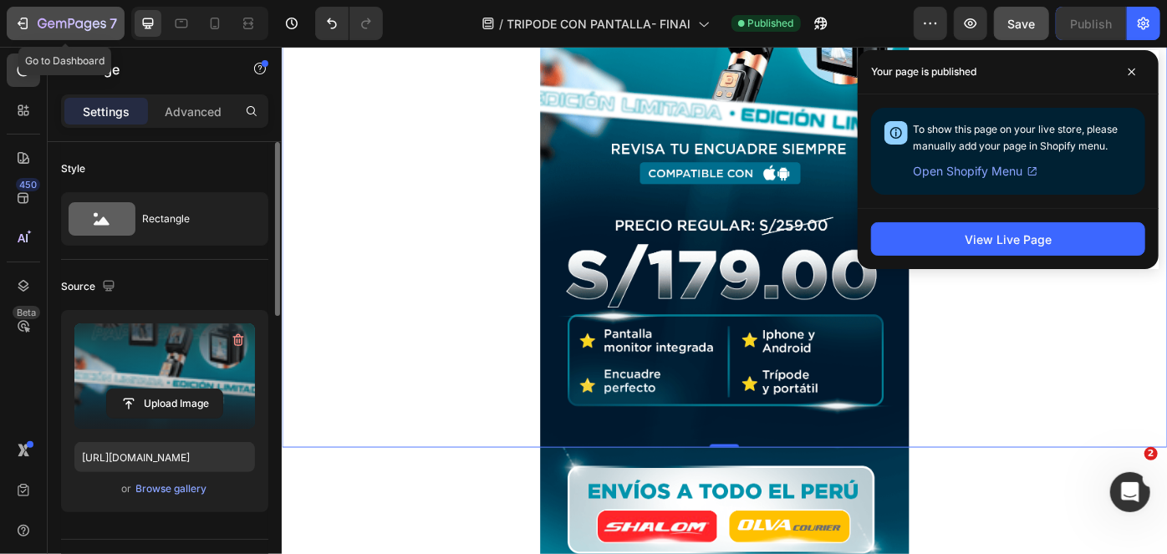
click at [50, 21] on icon "button" at bounding box center [52, 24] width 8 height 8
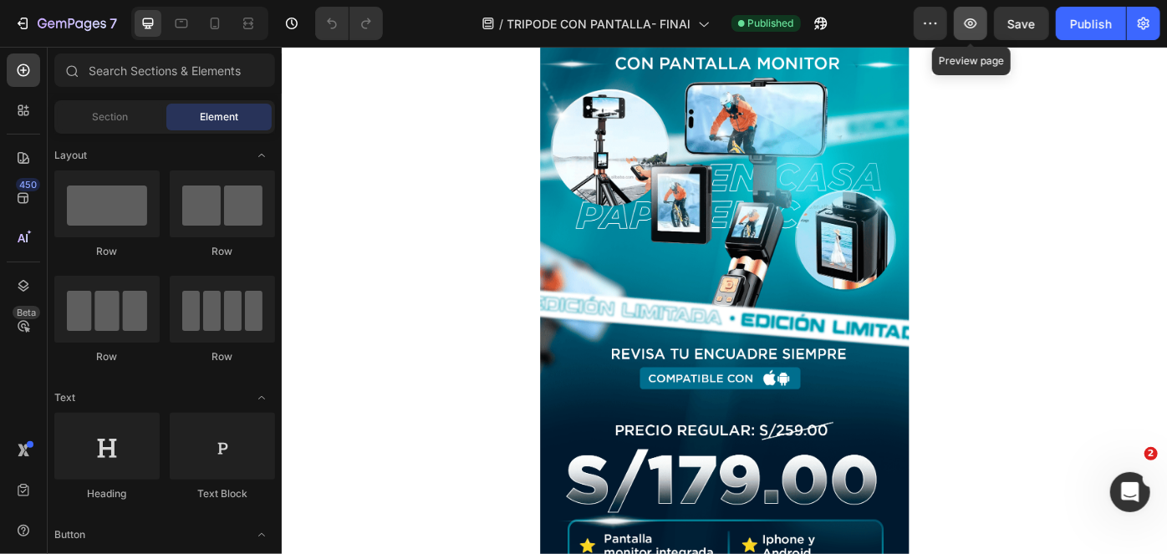
click at [969, 27] on icon "button" at bounding box center [970, 23] width 13 height 10
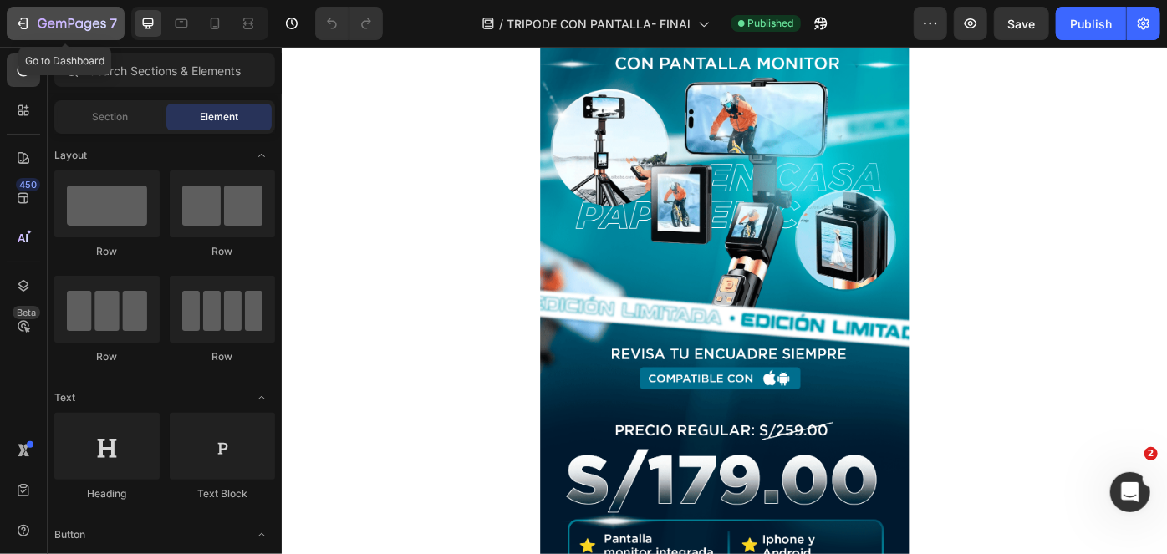
click at [24, 23] on icon "button" at bounding box center [22, 23] width 8 height 5
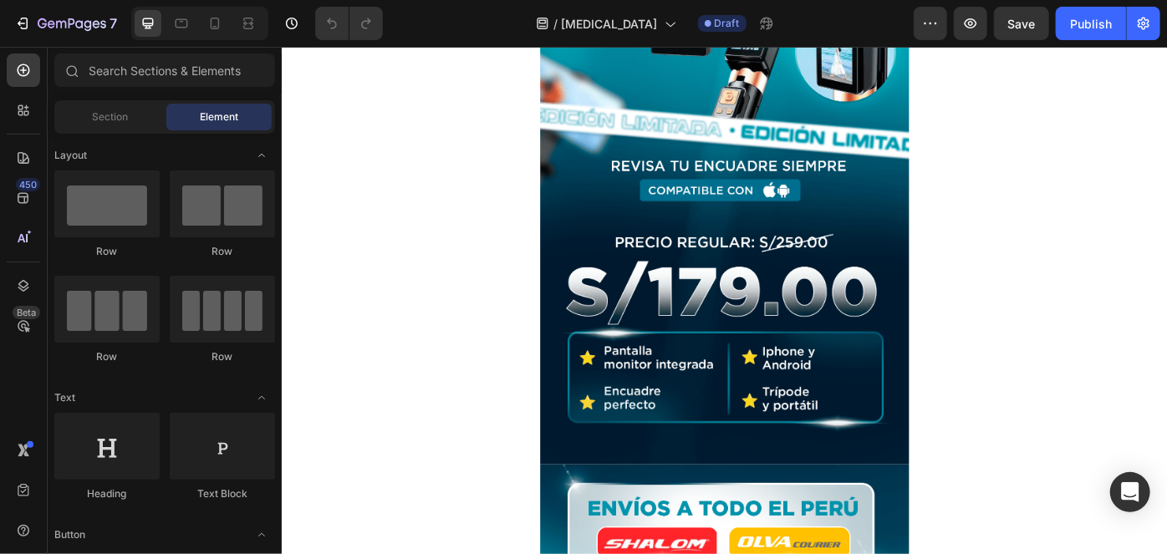
scroll to position [355, 0]
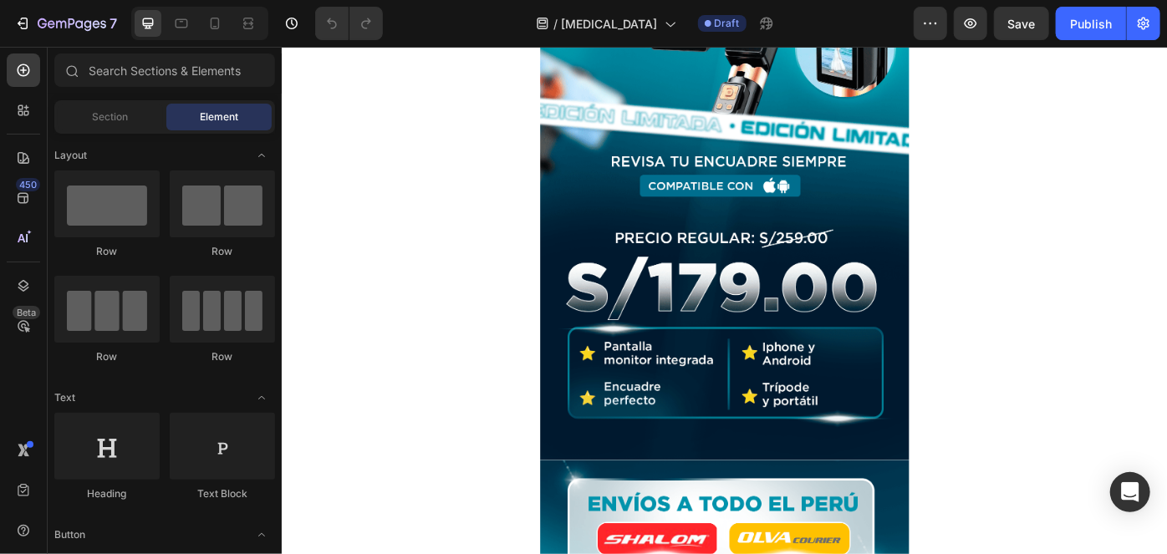
click at [716, 229] on img at bounding box center [782, 119] width 418 height 789
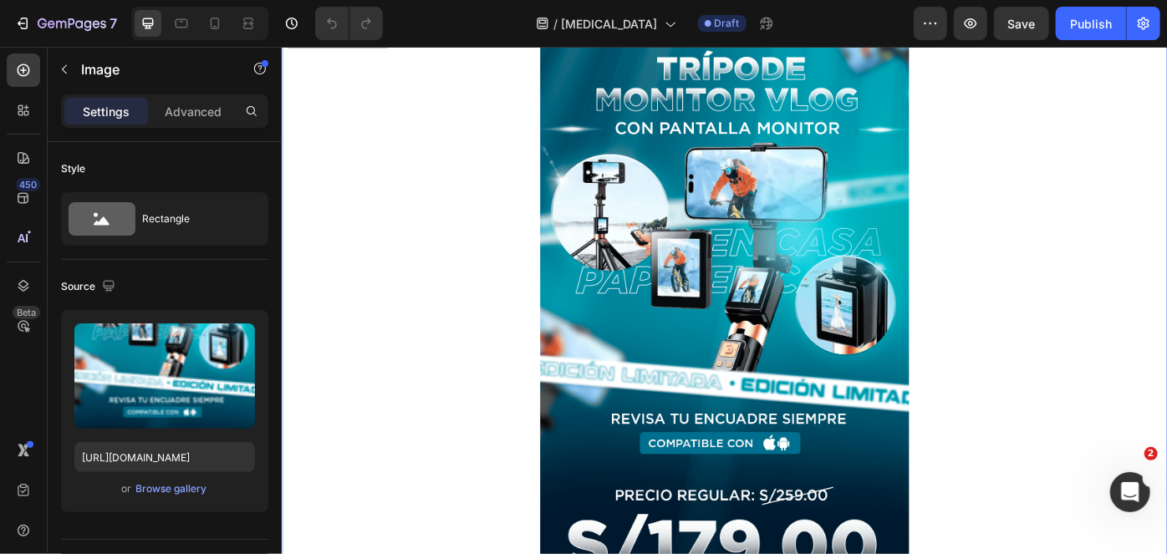
scroll to position [45, 0]
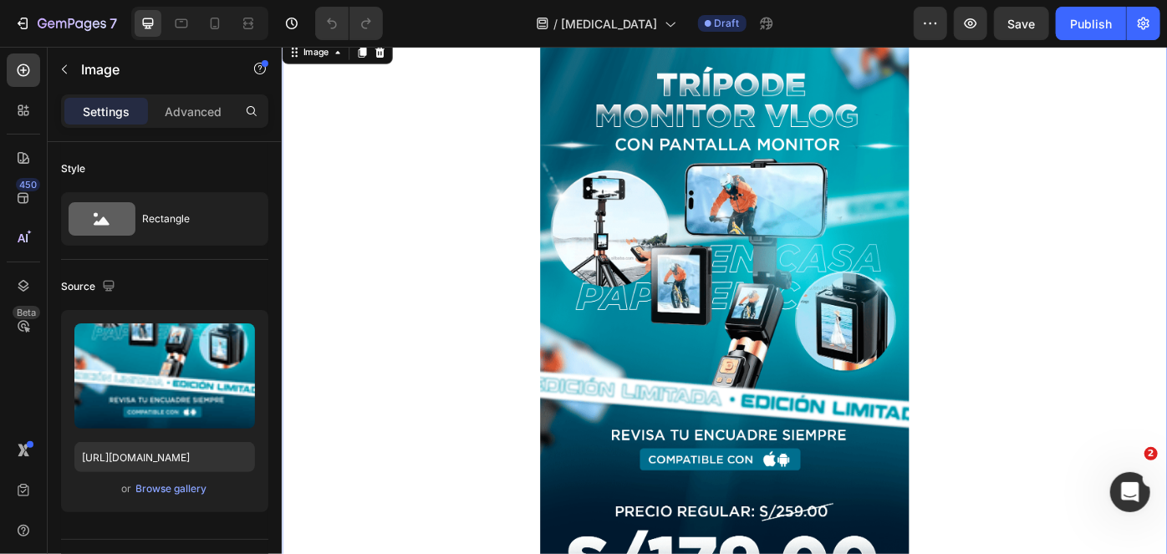
click at [796, 117] on img at bounding box center [782, 429] width 418 height 789
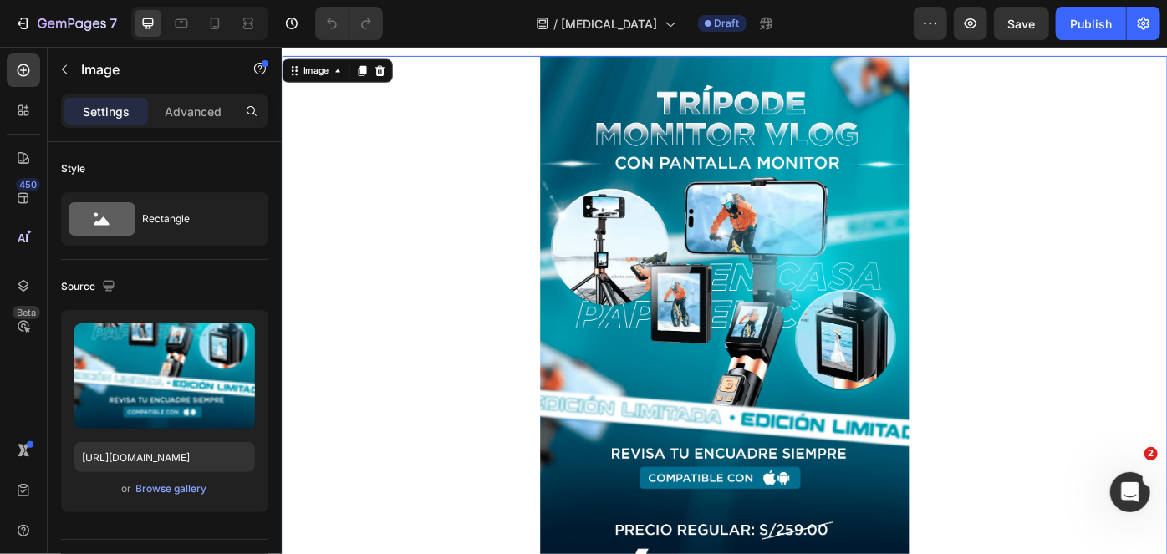
scroll to position [0, 0]
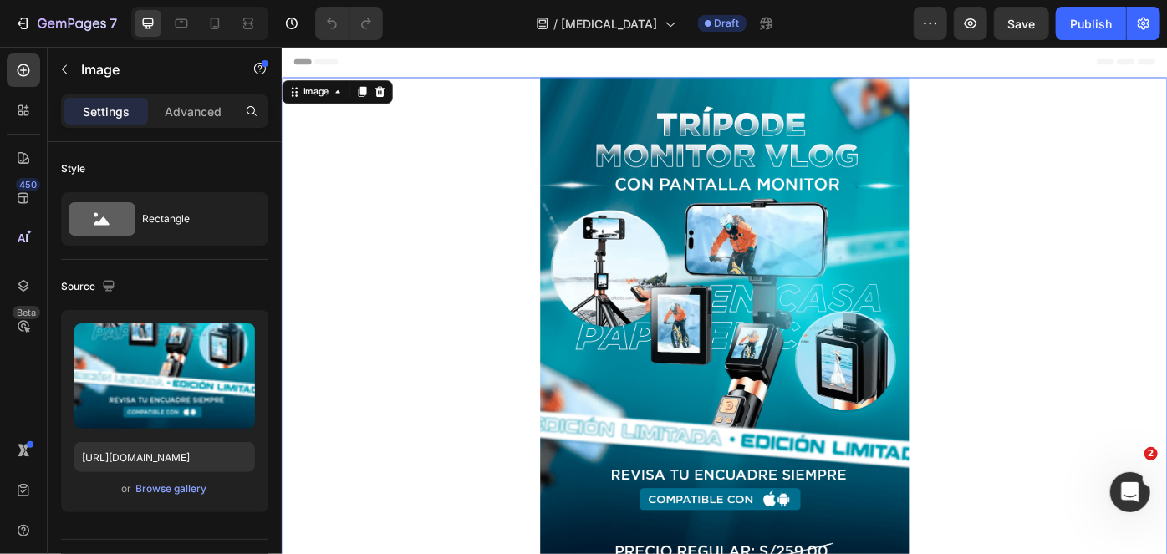
click at [753, 194] on img at bounding box center [782, 474] width 418 height 789
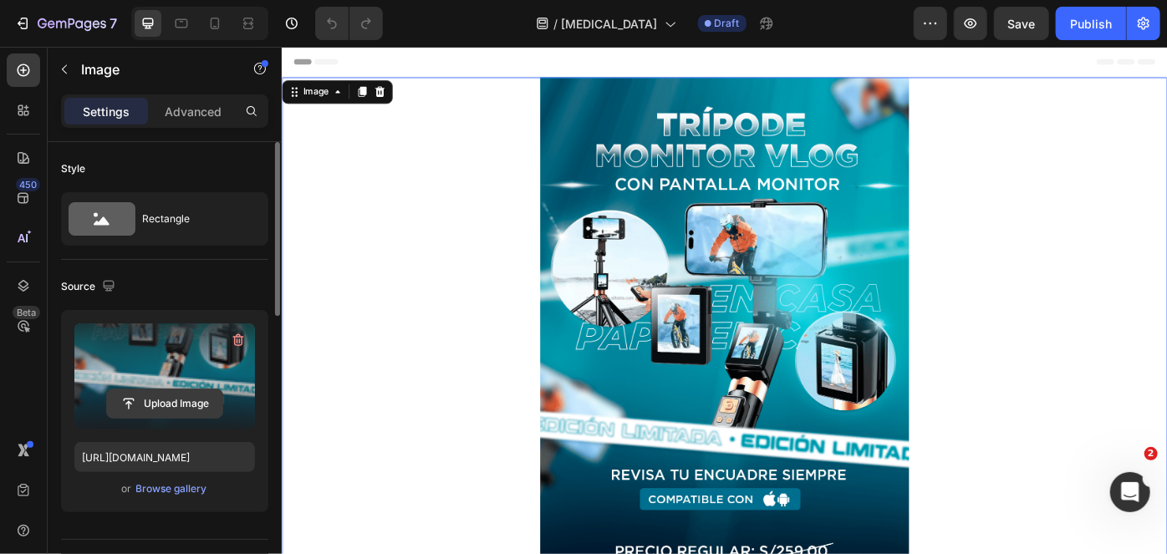
click at [199, 404] on input "file" at bounding box center [164, 403] width 115 height 28
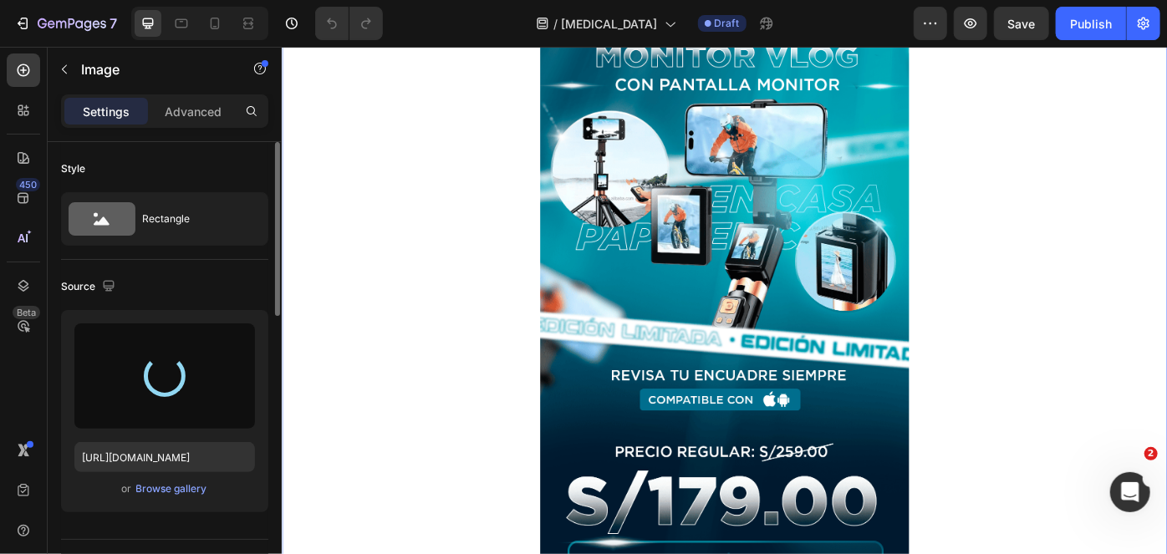
type input "https://cdn.shopify.com/s/files/1/0789/6121/3746/files/gempages_507734301127738…"
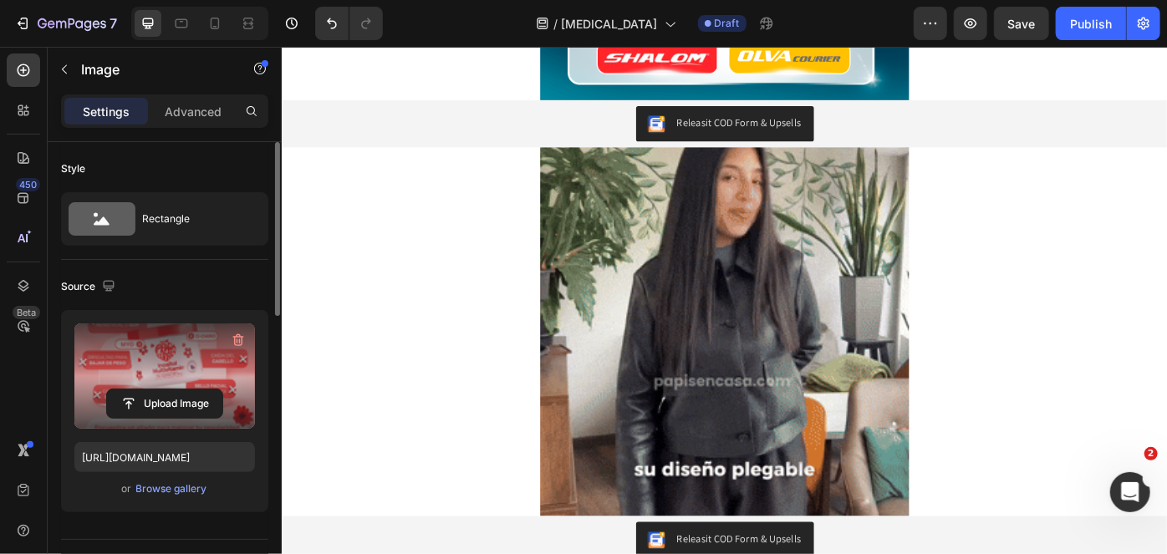
click at [740, 255] on img at bounding box center [782, 369] width 418 height 418
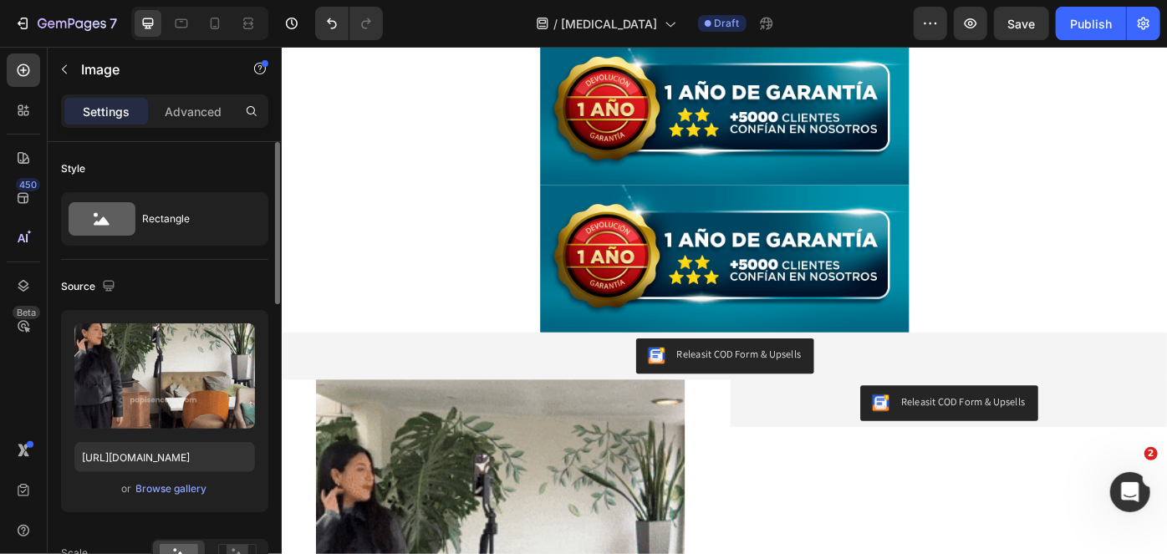
scroll to position [1375, 0]
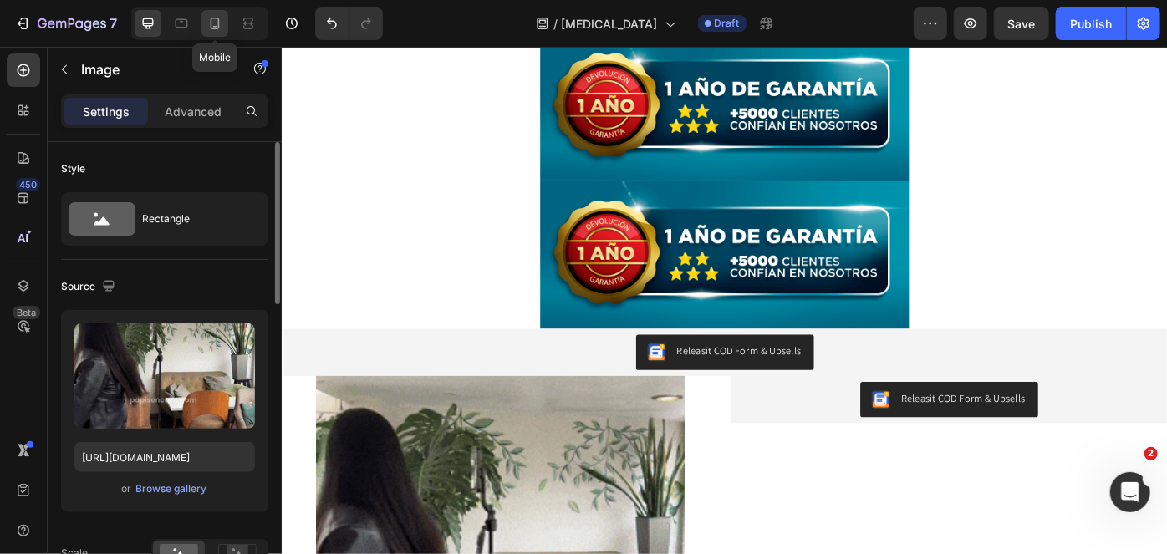
click at [216, 27] on icon at bounding box center [214, 23] width 17 height 17
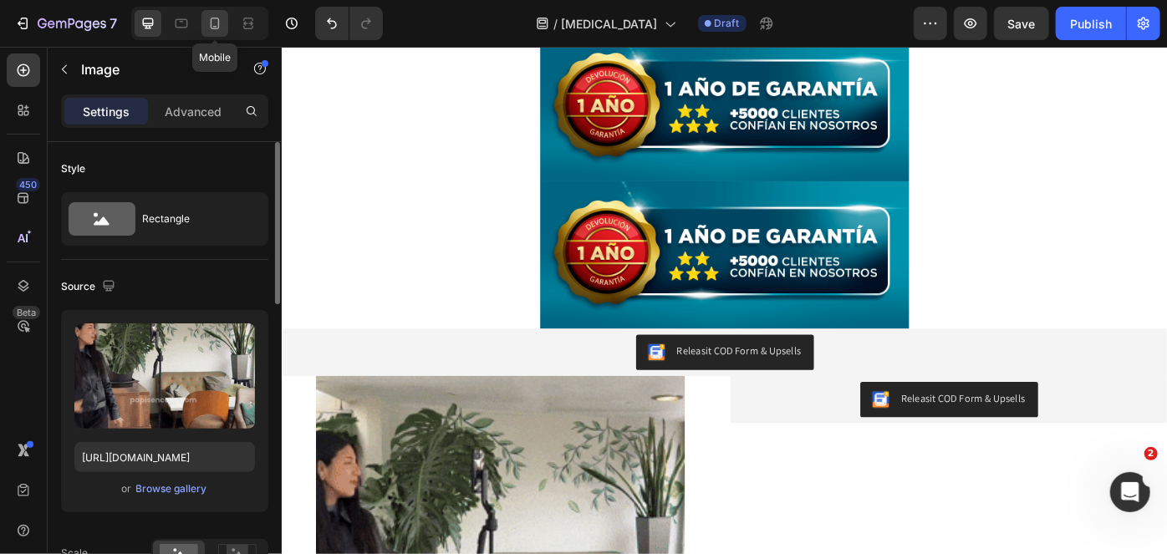
type input "https://media0.giphy.com/media/v1.Y2lkPTc5MGI3NjExam1yMXd2aTN3N2lqeXJscGZ0YTJ6d…"
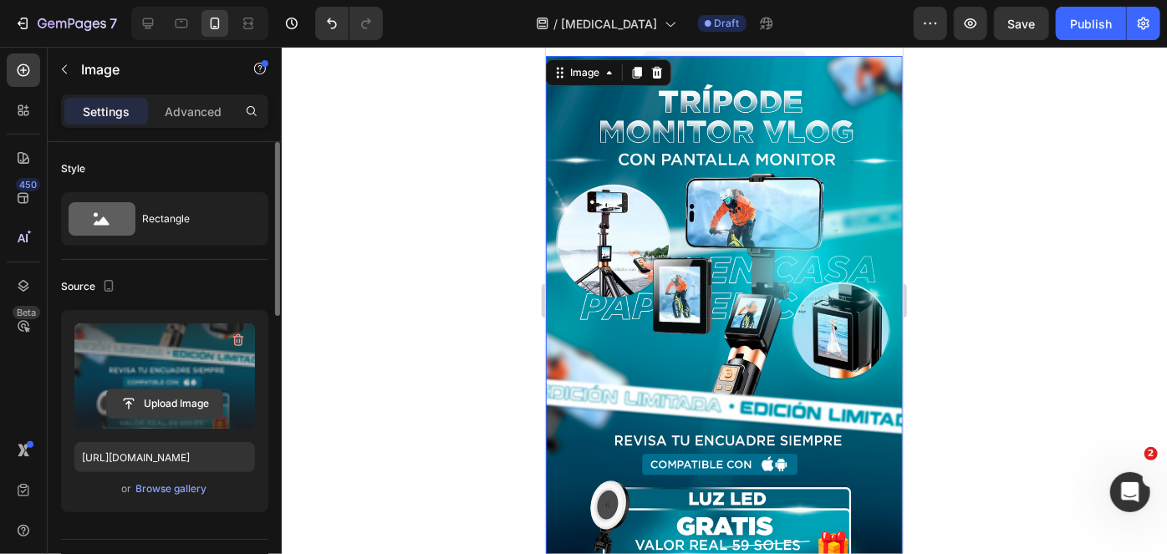
click at [150, 401] on input "file" at bounding box center [164, 403] width 115 height 28
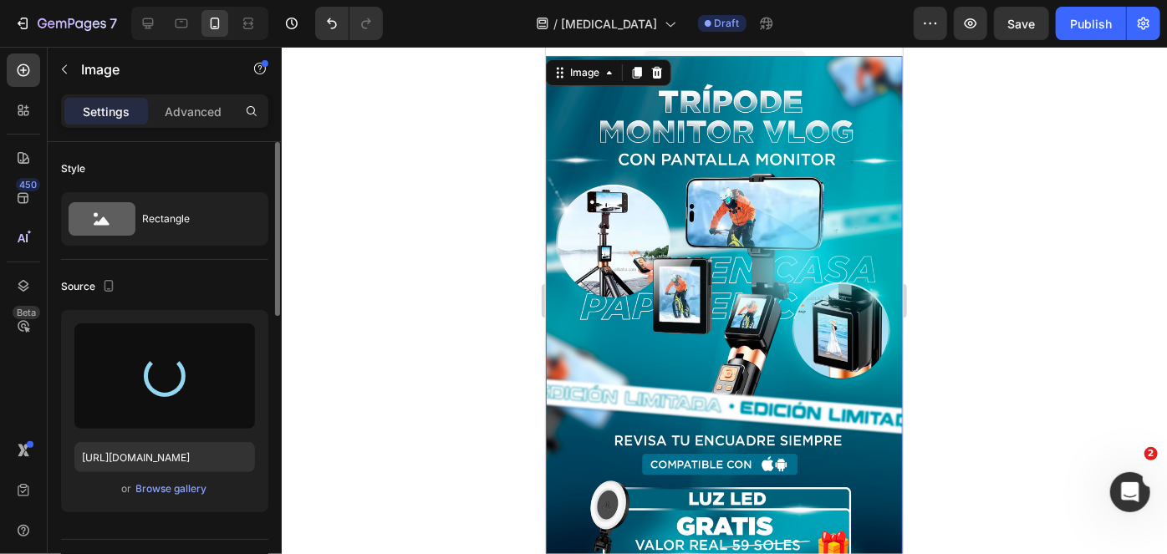
type input "https://cdn.shopify.com/s/files/1/0789/6121/3746/files/gempages_507734301127738…"
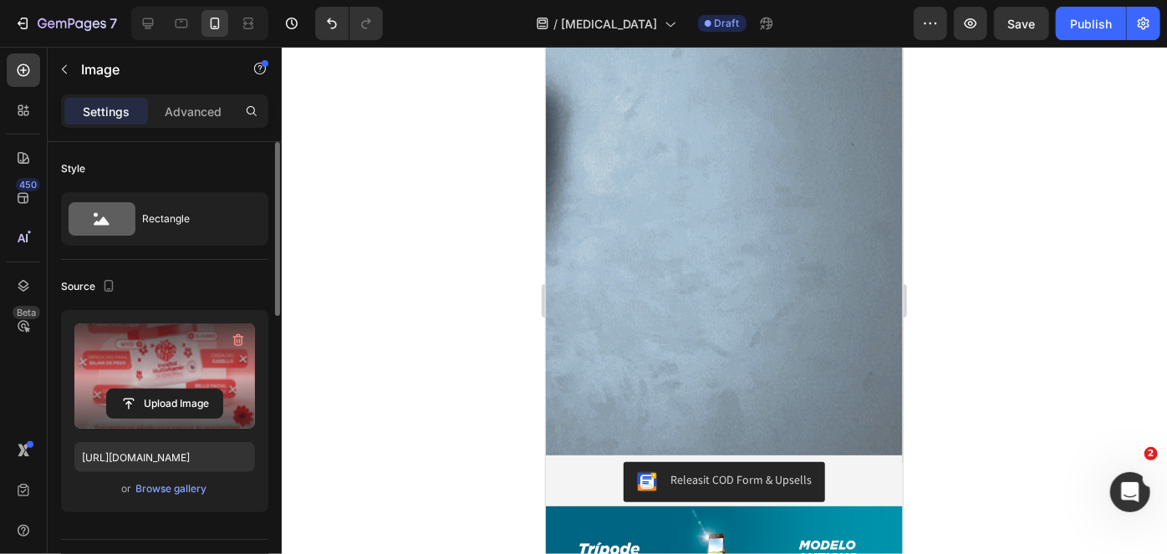
scroll to position [1187, 0]
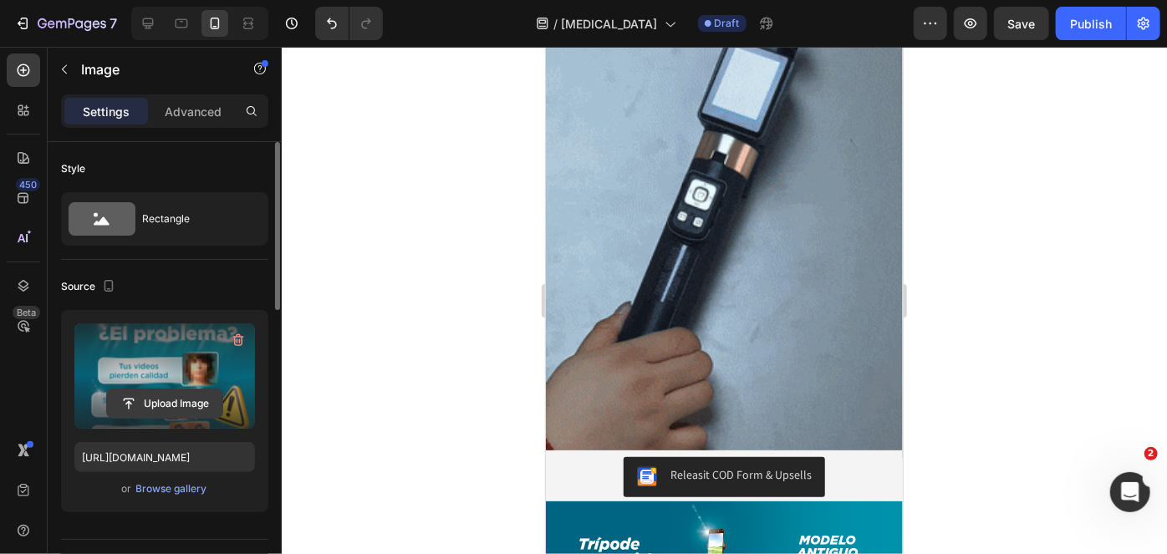
click at [180, 414] on input "file" at bounding box center [164, 403] width 115 height 28
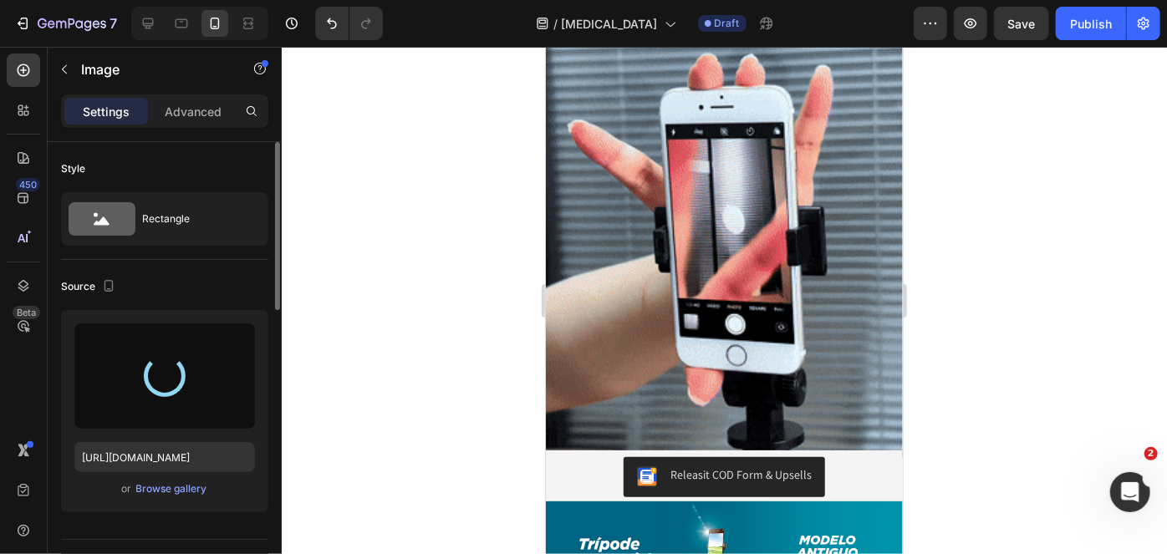
type input "https://cdn.shopify.com/s/files/1/0789/6121/3746/files/gempages_507734301127738…"
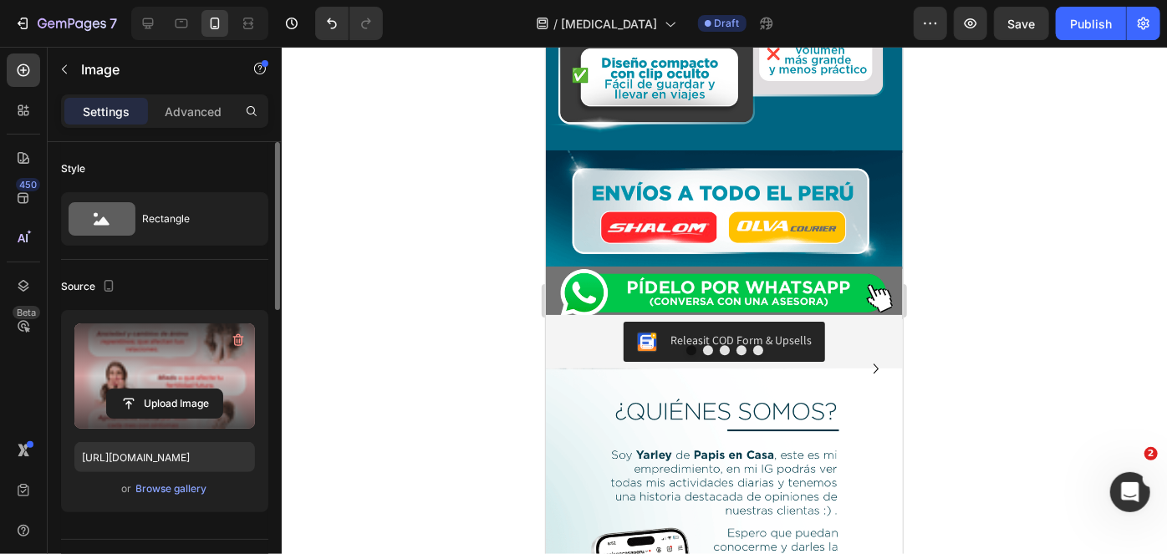
scroll to position [2041, 0]
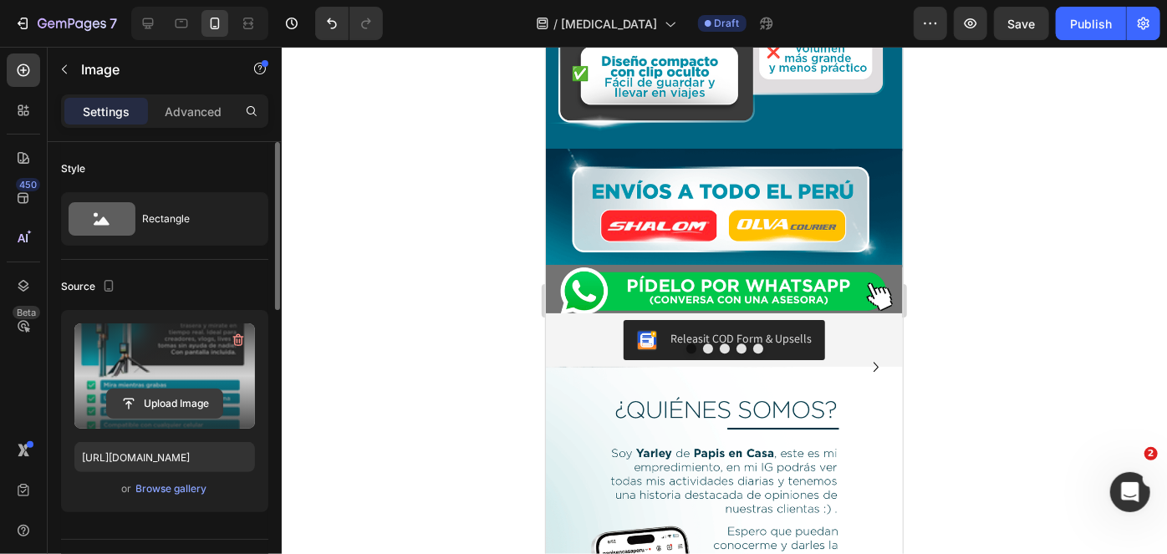
click at [216, 410] on input "file" at bounding box center [164, 403] width 115 height 28
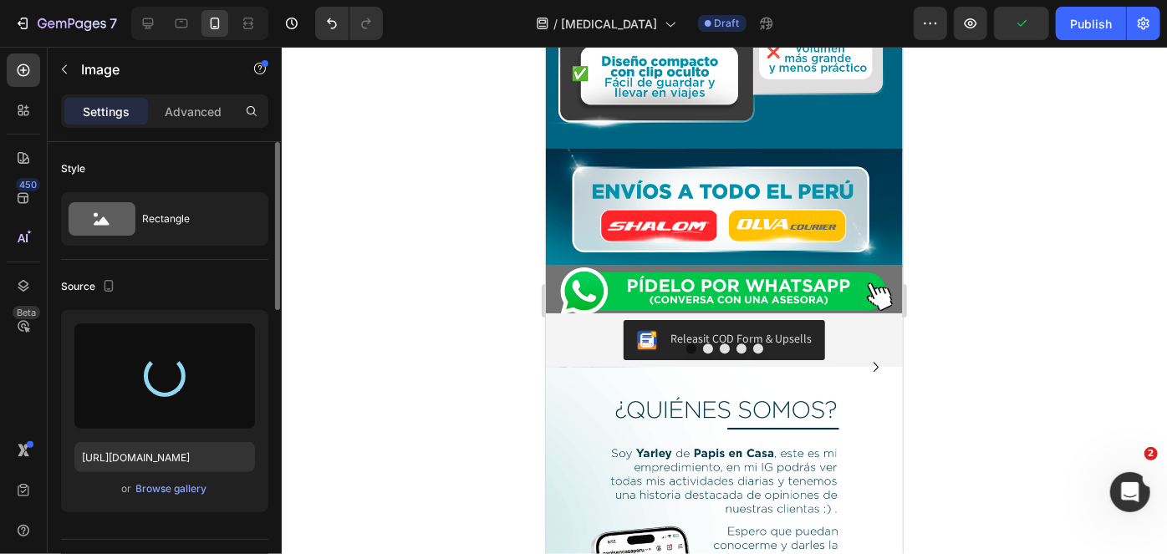
type input "https://cdn.shopify.com/s/files/1/0789/6121/3746/files/gempages_507734301127738…"
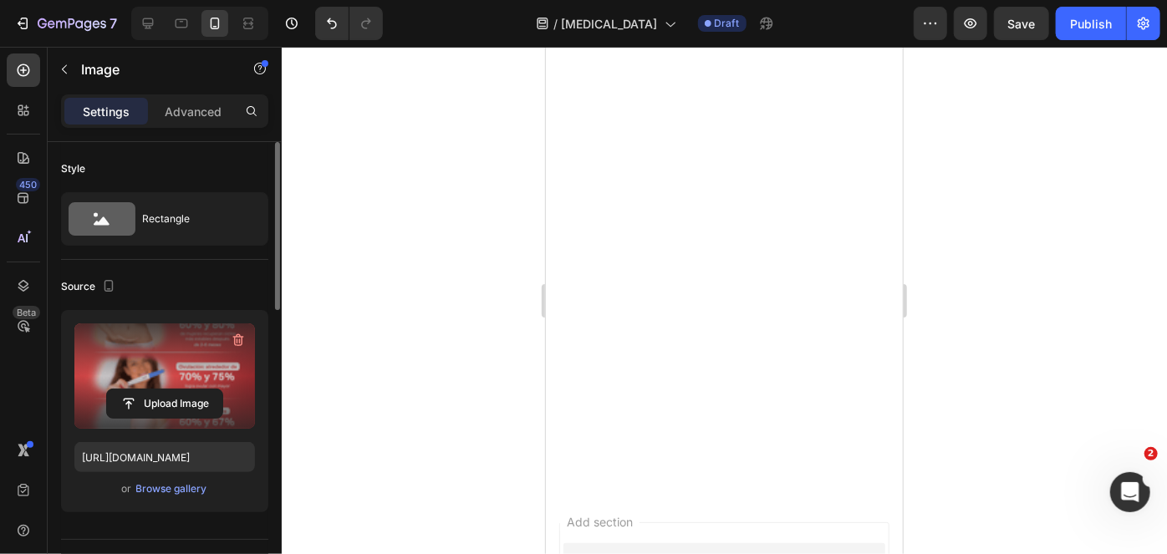
scroll to position [2976, 0]
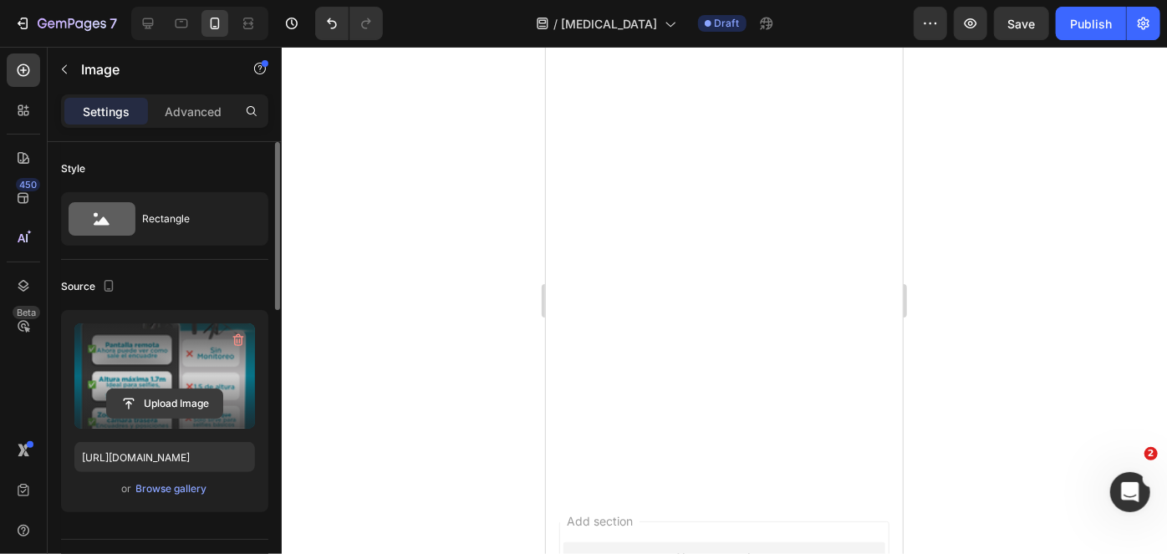
click at [178, 407] on input "file" at bounding box center [164, 403] width 115 height 28
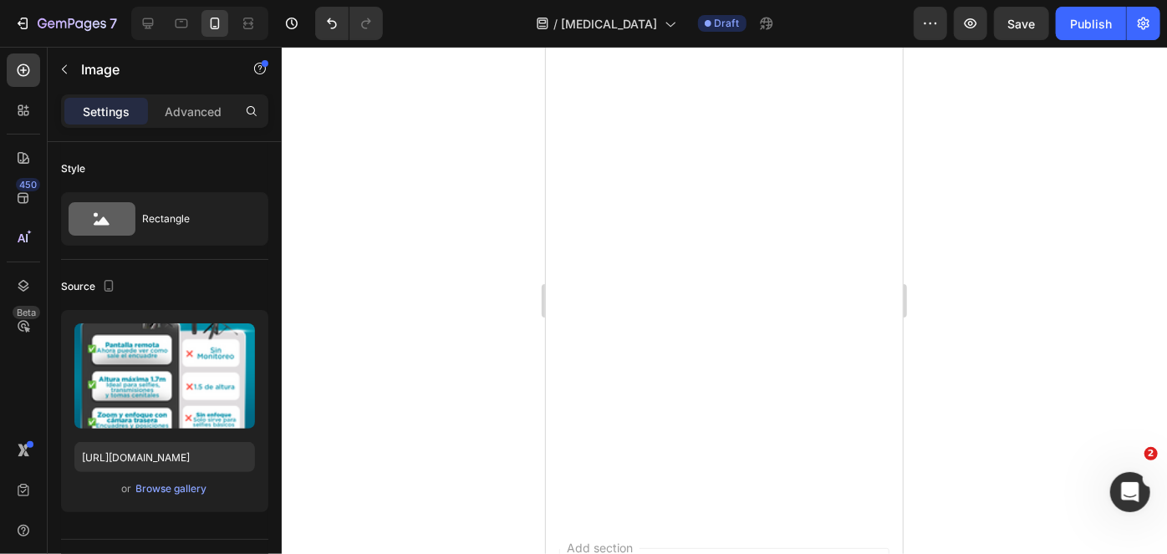
scroll to position [2957, 0]
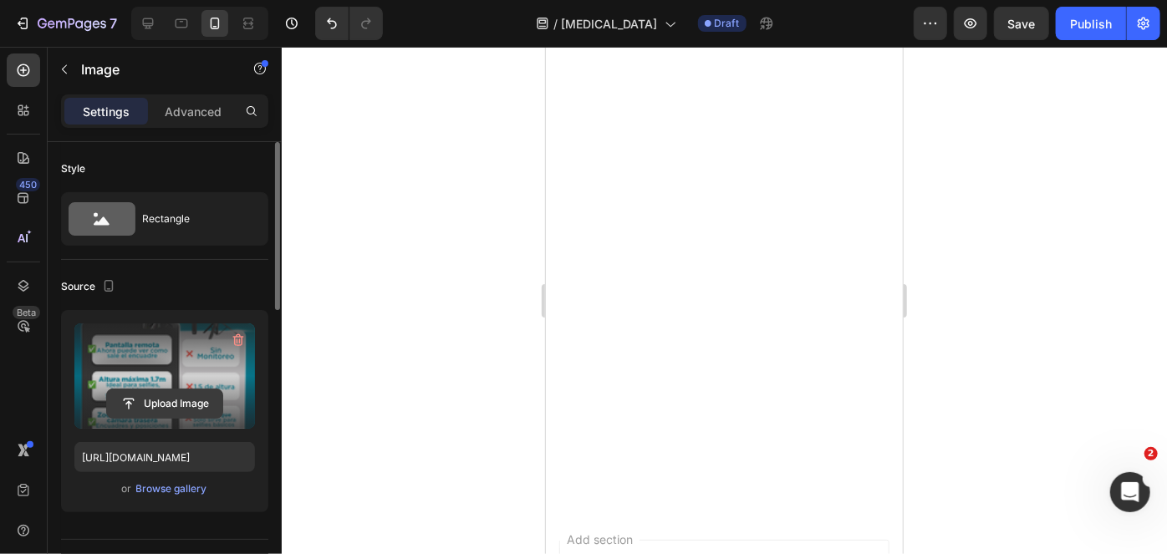
click at [185, 401] on input "file" at bounding box center [164, 403] width 115 height 28
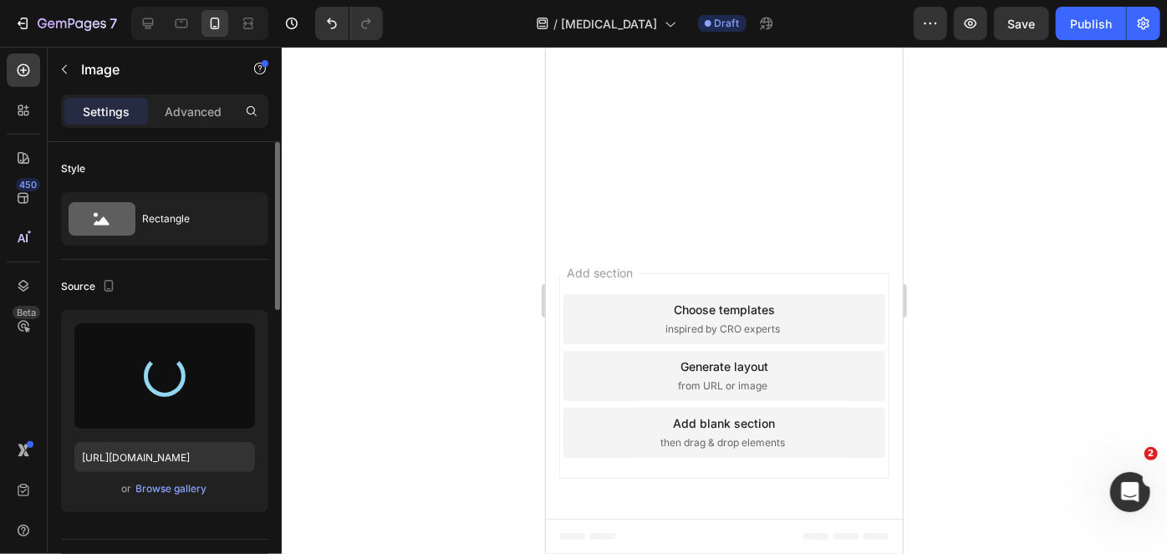
type input "https://cdn.shopify.com/s/files/1/0789/6121/3746/files/gempages_507734301127738…"
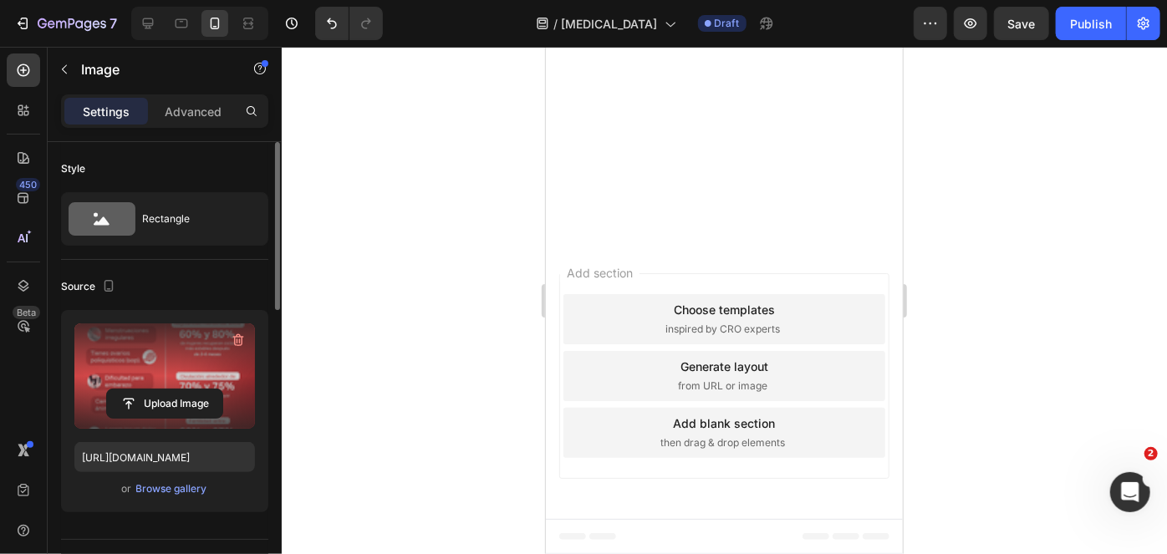
scroll to position [3618, 0]
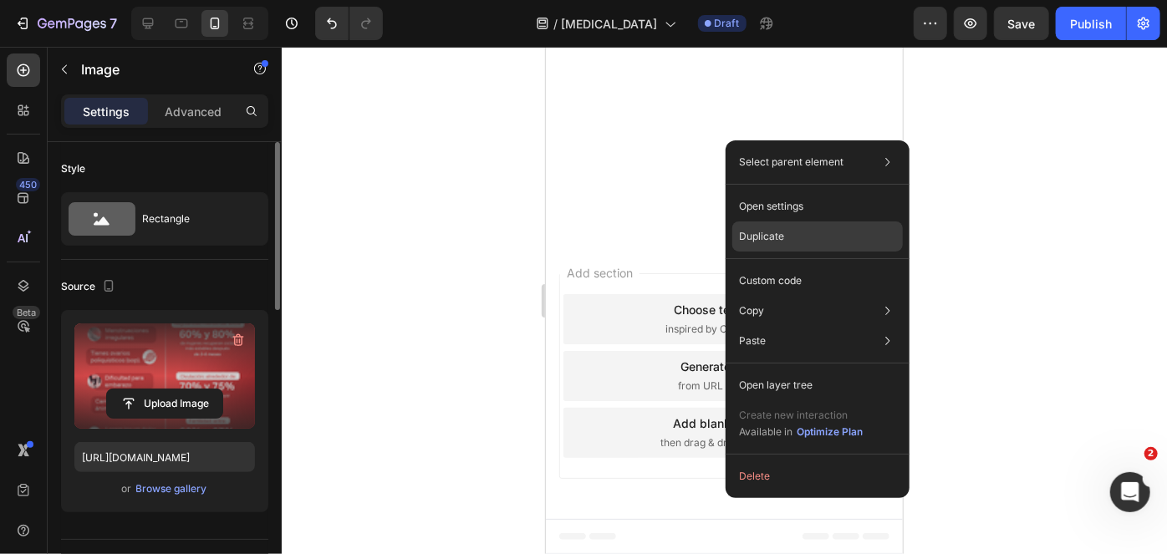
click at [760, 236] on p "Duplicate" at bounding box center [761, 236] width 45 height 15
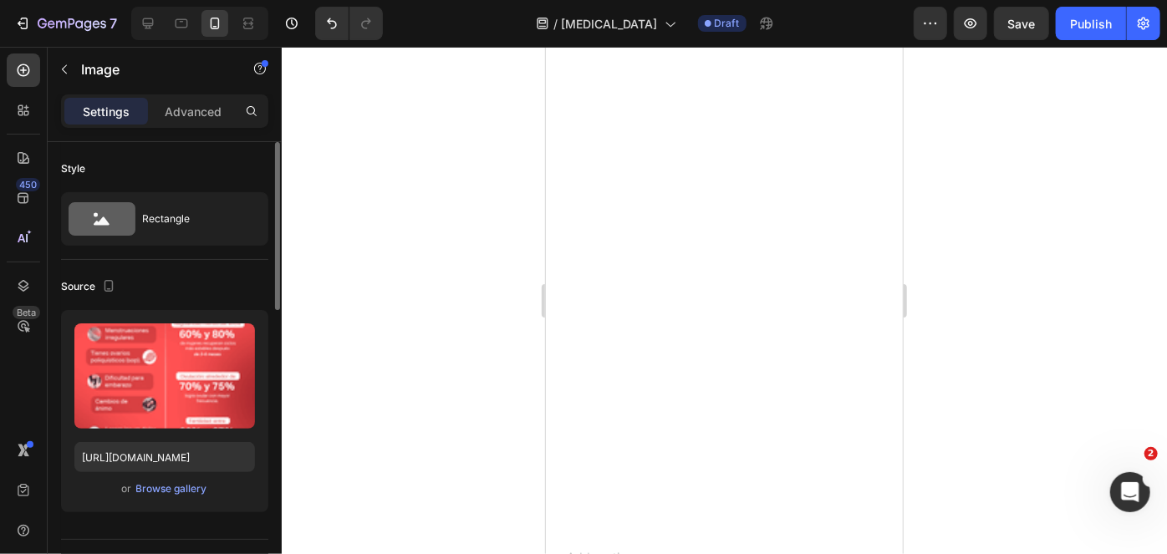
scroll to position [3695, 0]
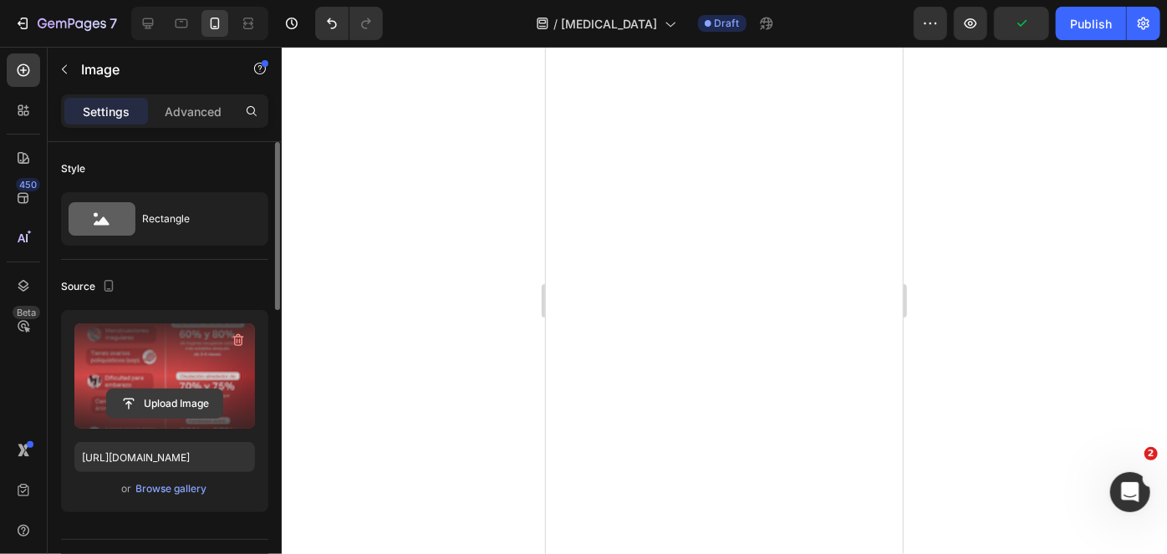
click at [187, 402] on input "file" at bounding box center [164, 403] width 115 height 28
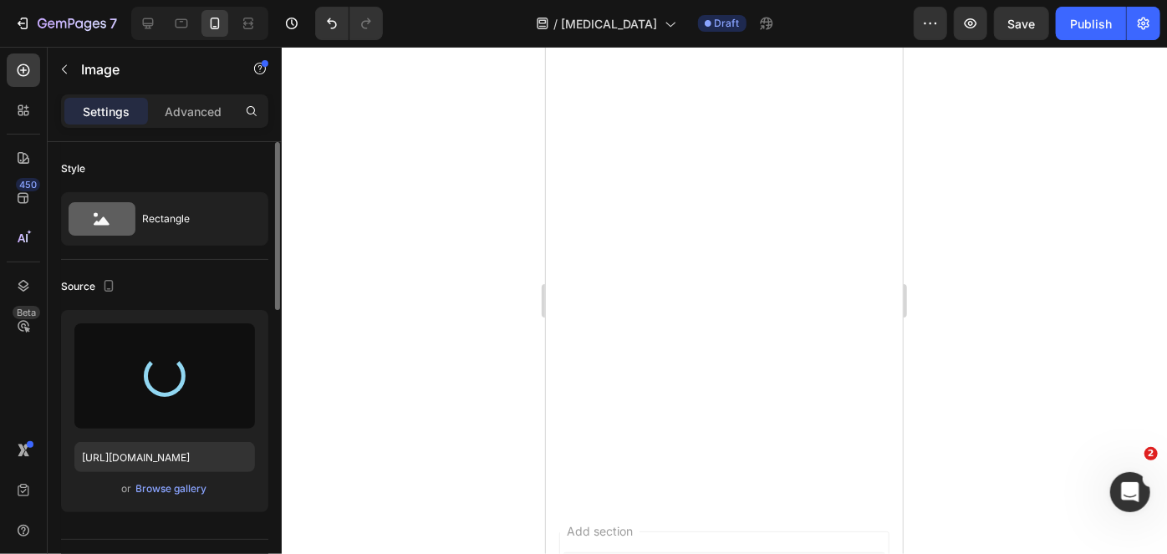
scroll to position [3729, 0]
type input "https://cdn.shopify.com/s/files/1/0789/6121/3746/files/gempages_507734301127738…"
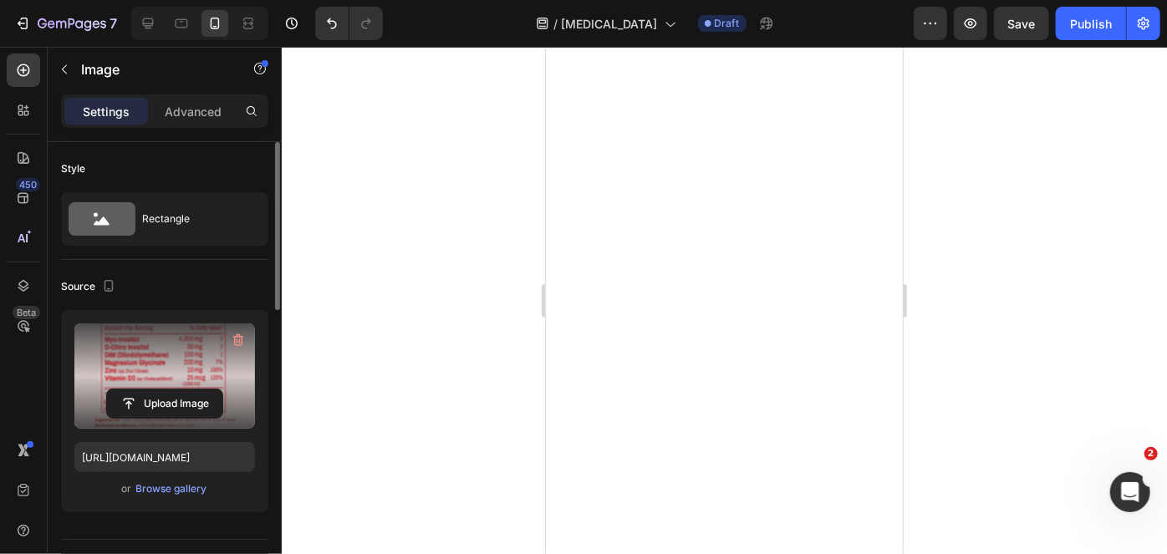
scroll to position [3688, 0]
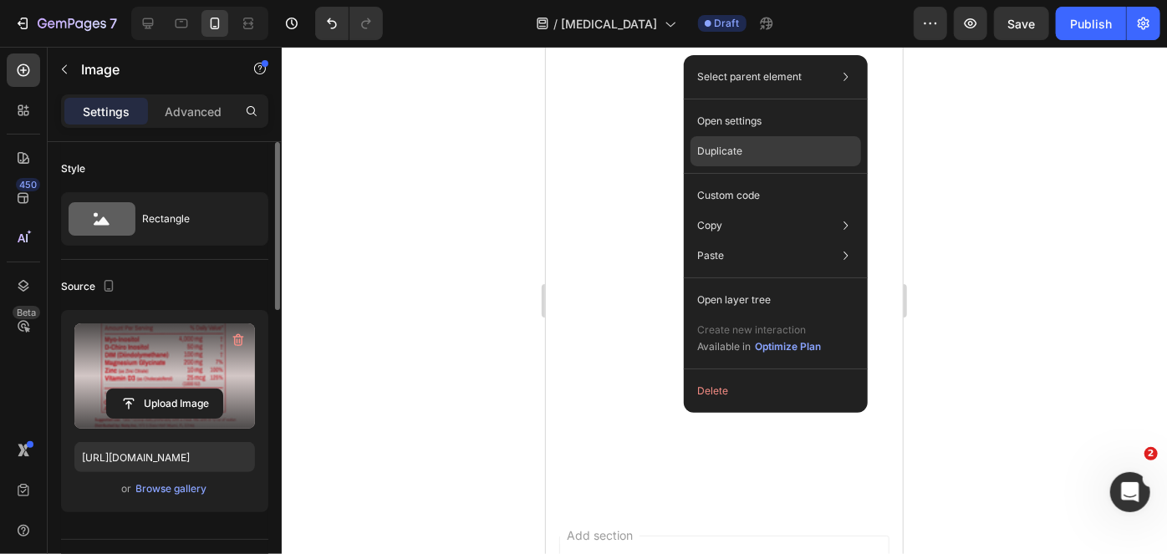
click at [770, 160] on div "Duplicate" at bounding box center [775, 151] width 170 height 30
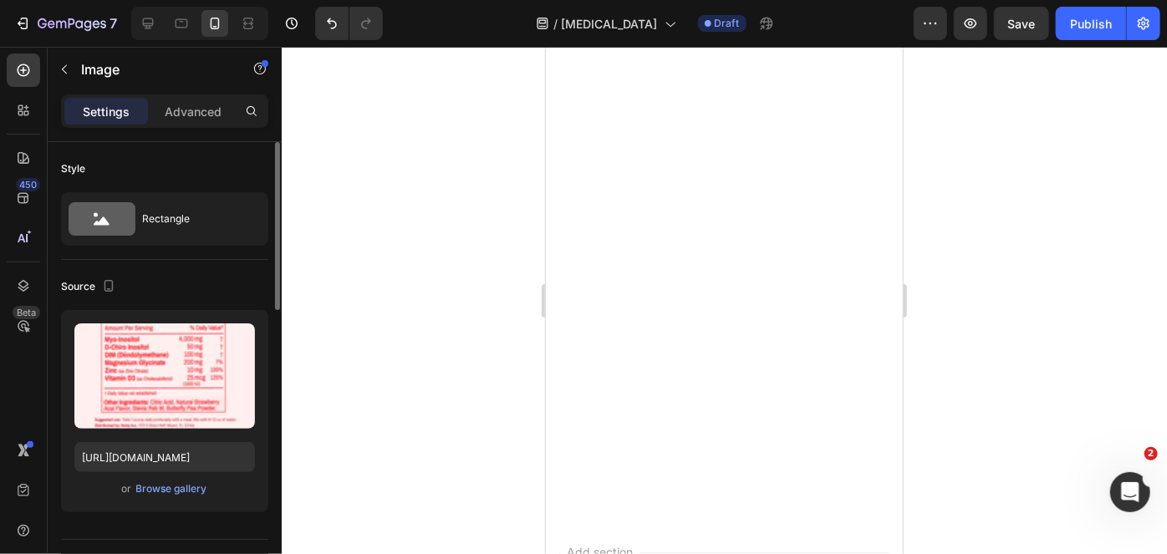
scroll to position [4273, 0]
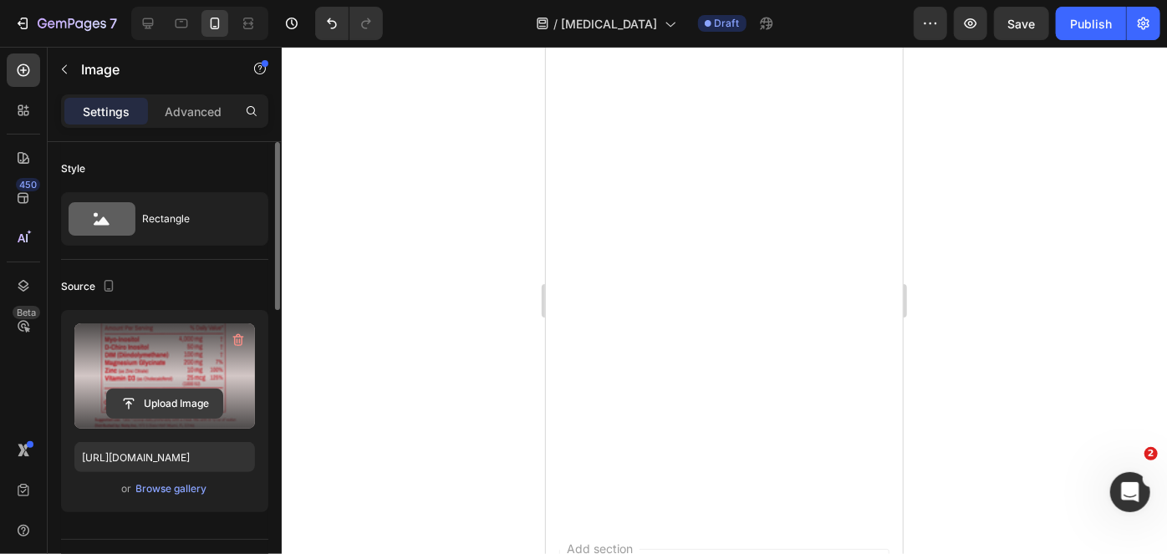
click at [153, 404] on input "file" at bounding box center [164, 403] width 115 height 28
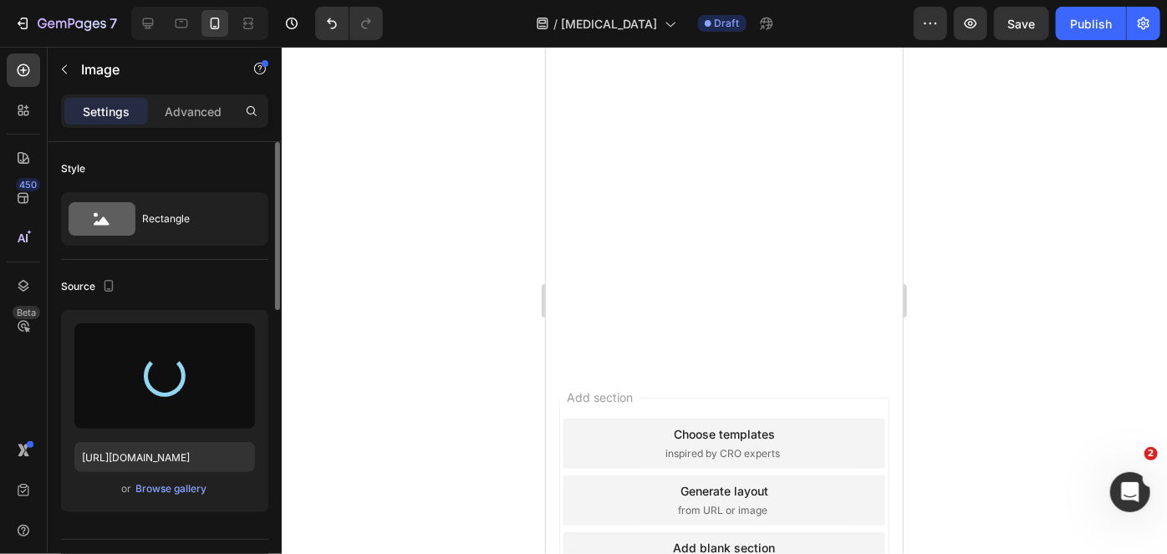
type input "https://cdn.shopify.com/s/files/1/0789/6121/3746/files/gempages_507734301127738…"
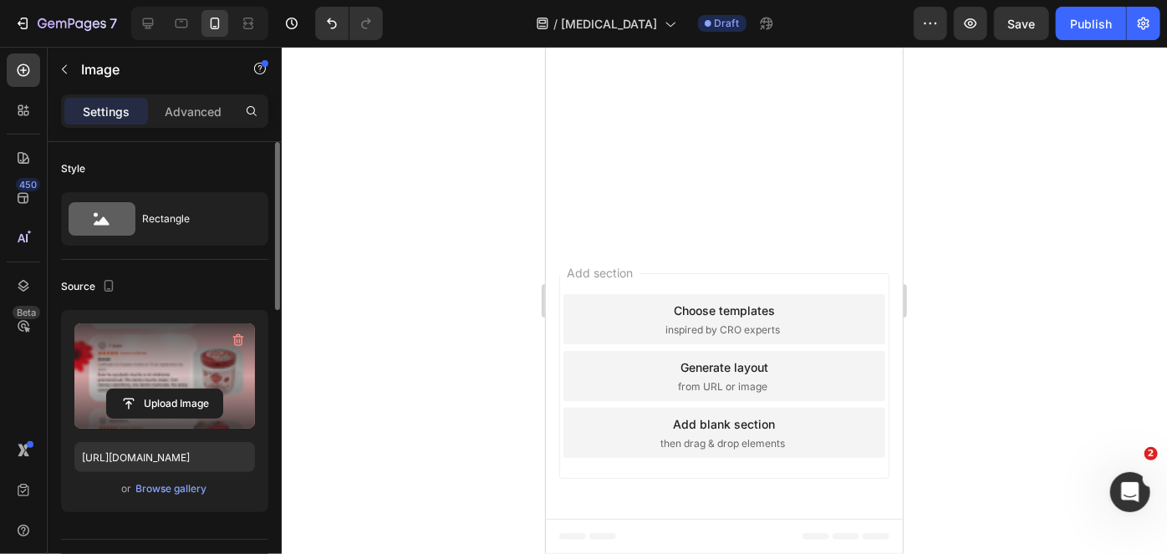
scroll to position [4991, 0]
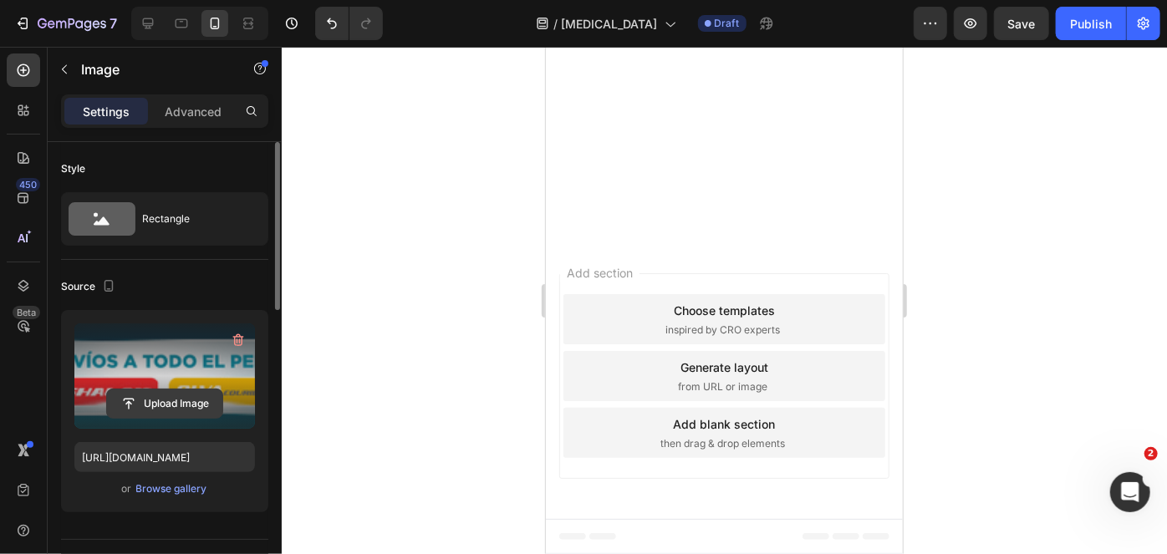
click at [180, 402] on input "file" at bounding box center [164, 403] width 115 height 28
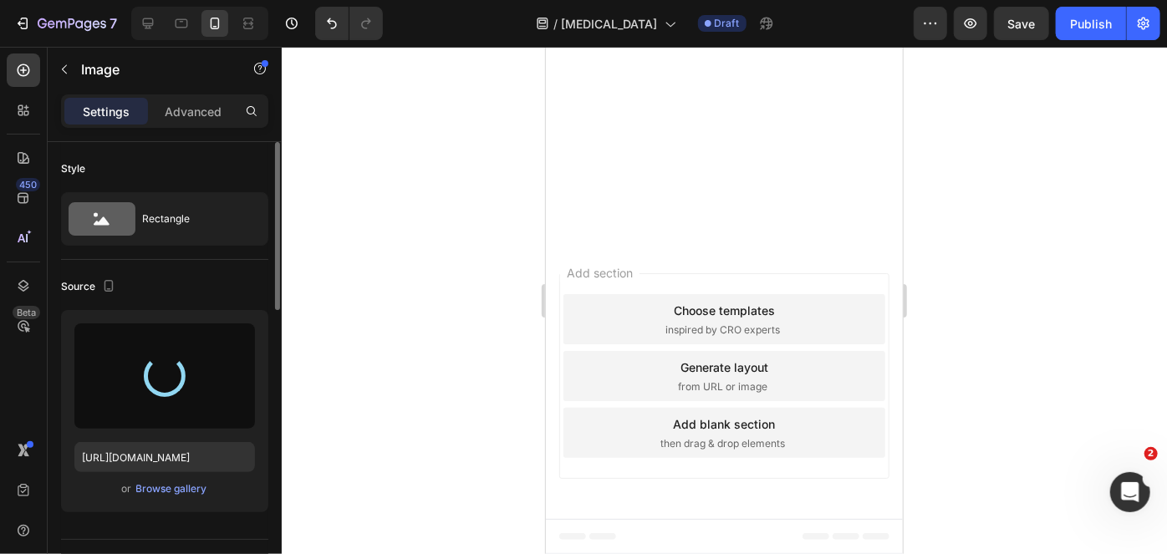
type input "https://cdn.shopify.com/s/files/1/0789/6121/3746/files/gempages_507734301127738…"
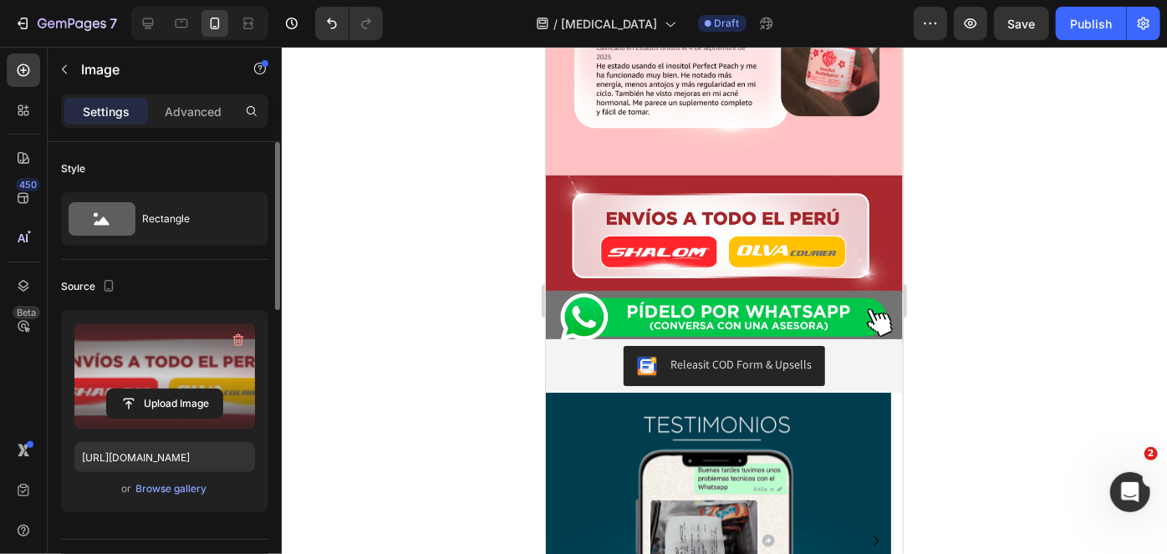
scroll to position [5122, 0]
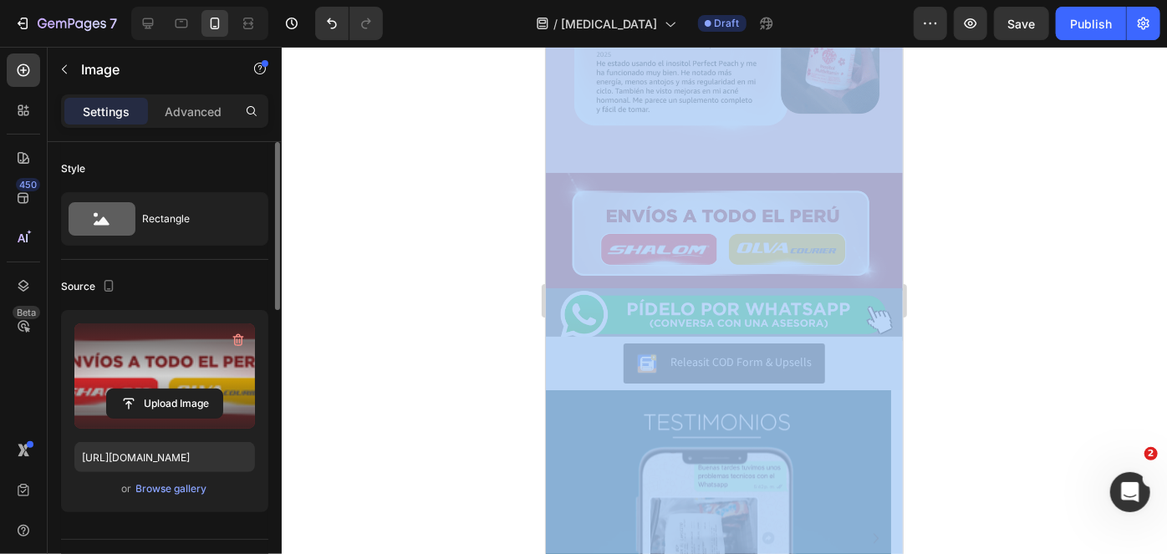
drag, startPoint x: 457, startPoint y: 134, endPoint x: 430, endPoint y: -42, distance: 177.5
click at [430, 0] on html "7 Version history / INOSITOL Draft Preview Save Publish 450 Beta Sections(18) E…" at bounding box center [583, 0] width 1167 height 0
click at [454, 255] on div at bounding box center [724, 300] width 885 height 507
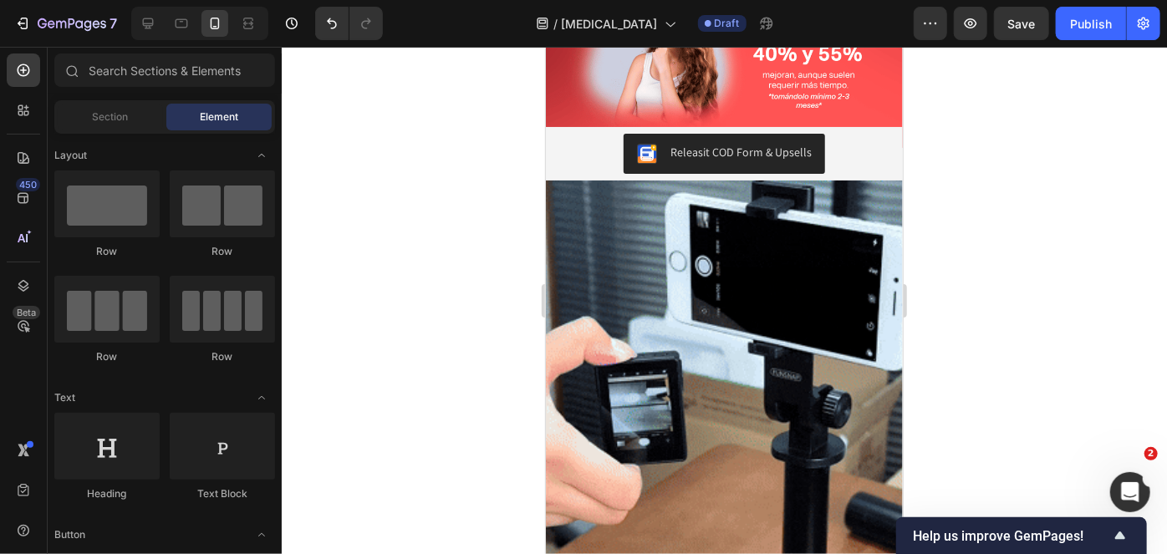
scroll to position [2555, 0]
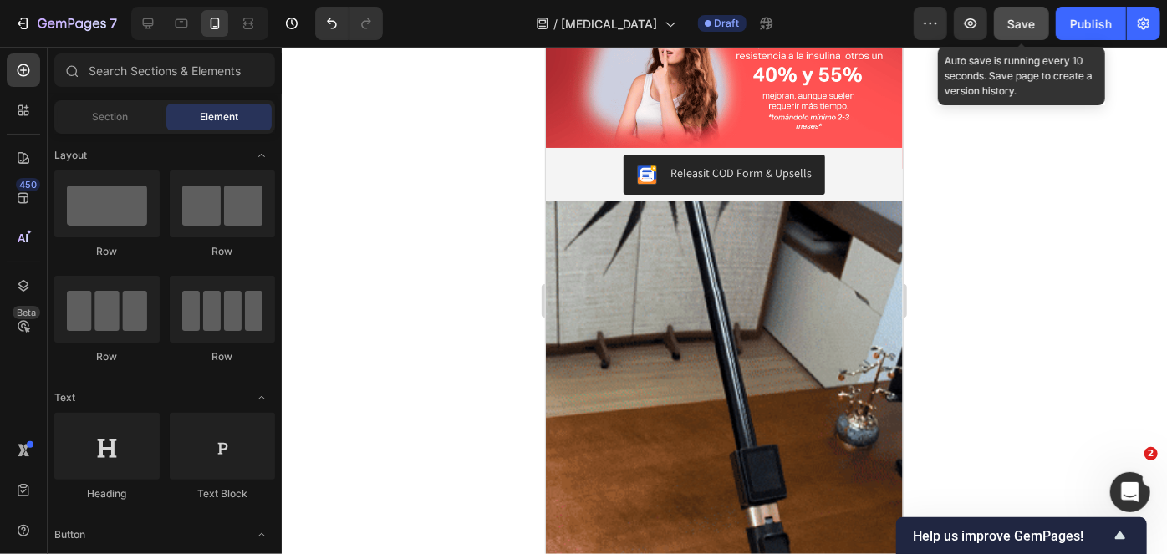
click at [1018, 25] on span "Save" at bounding box center [1022, 24] width 28 height 14
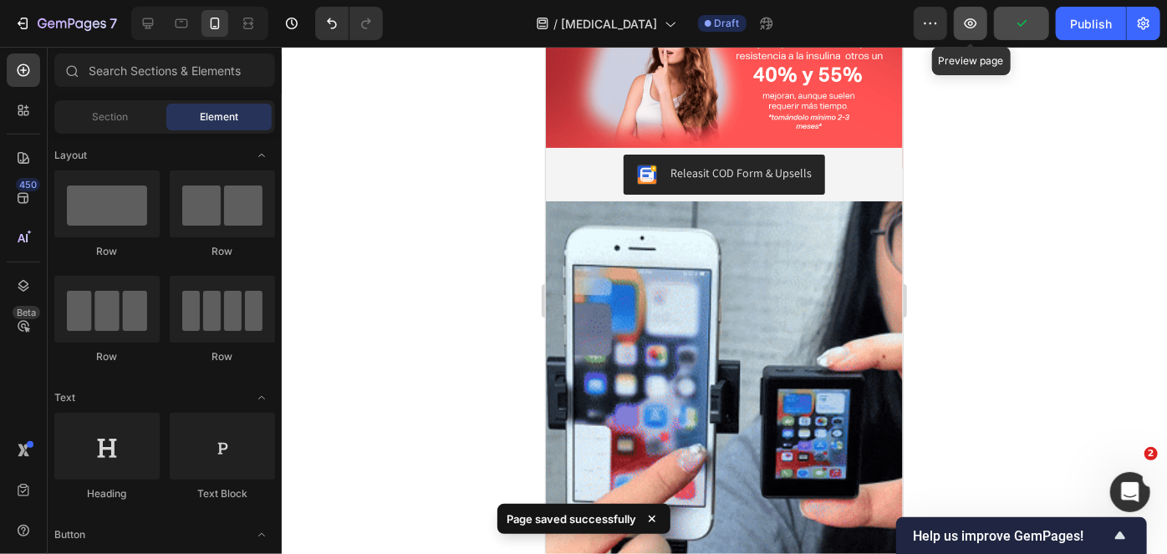
click at [976, 25] on icon "button" at bounding box center [970, 23] width 13 height 10
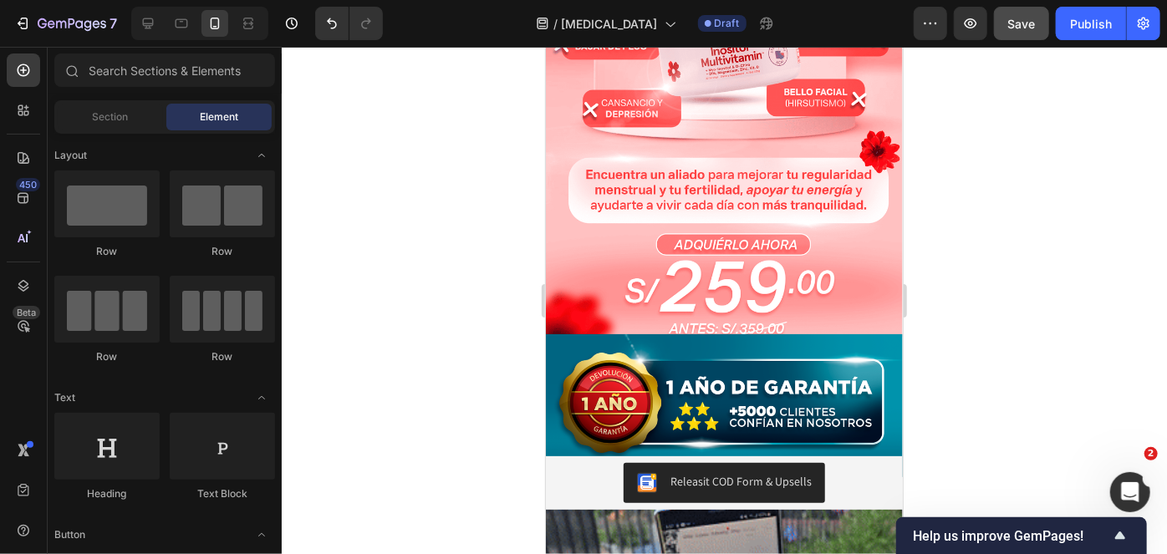
scroll to position [274, 0]
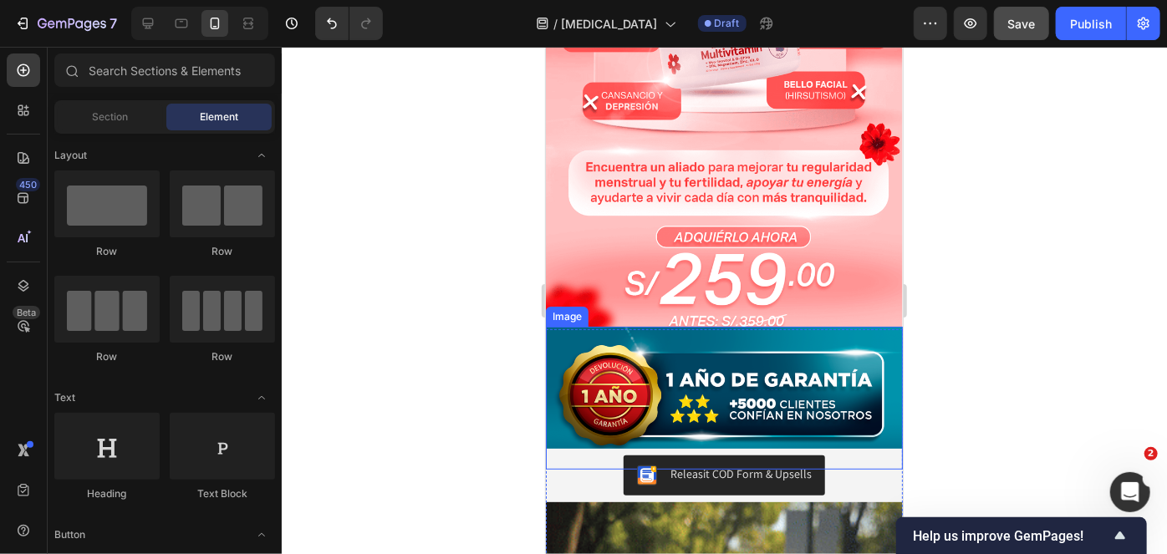
click at [695, 344] on img at bounding box center [723, 397] width 357 height 143
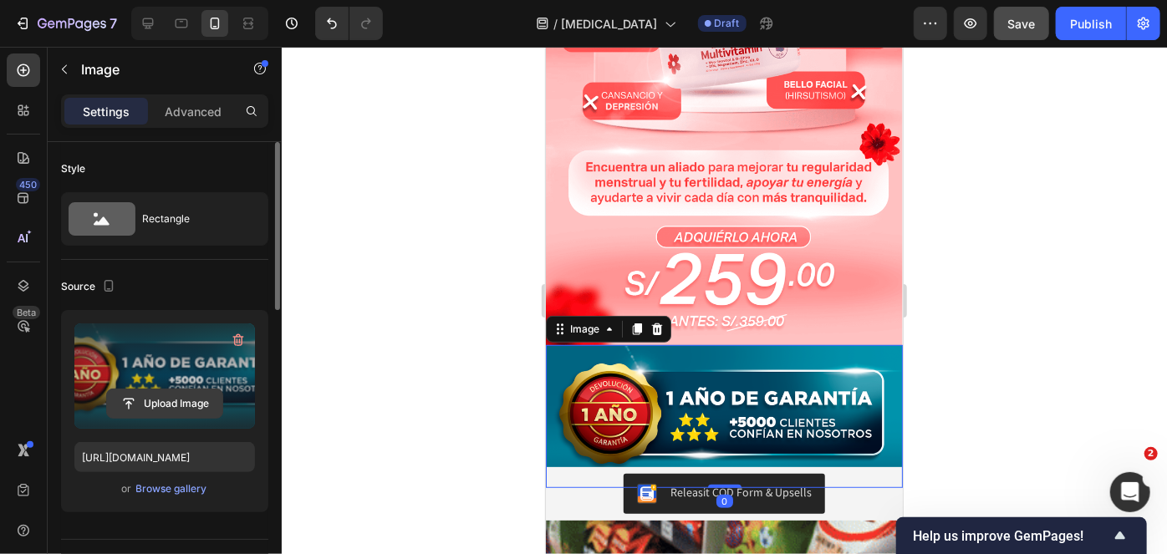
click at [204, 404] on input "file" at bounding box center [164, 403] width 115 height 28
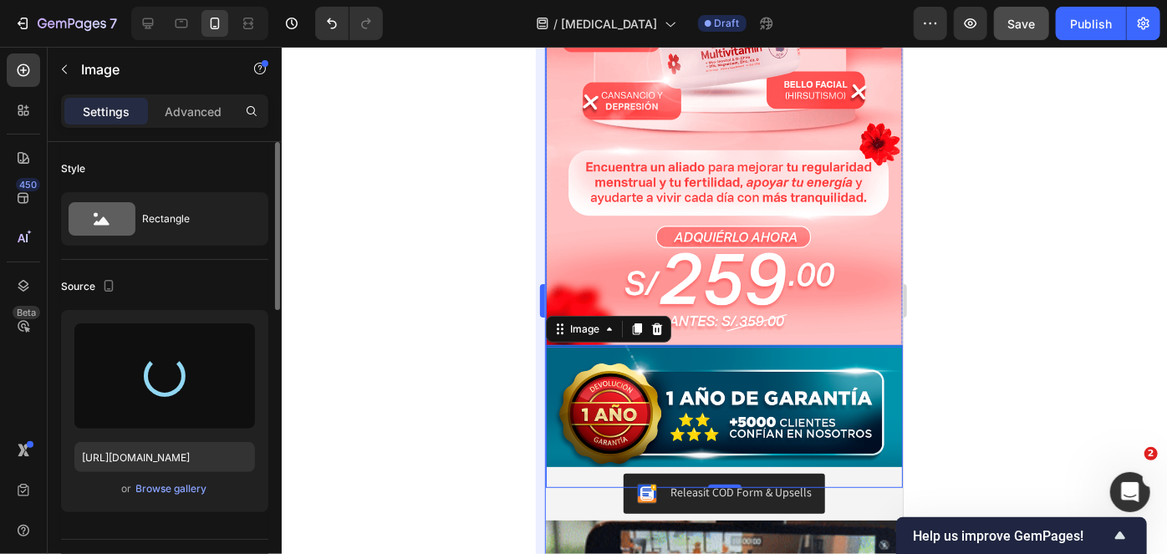
type input "[URL][DOMAIN_NAME]"
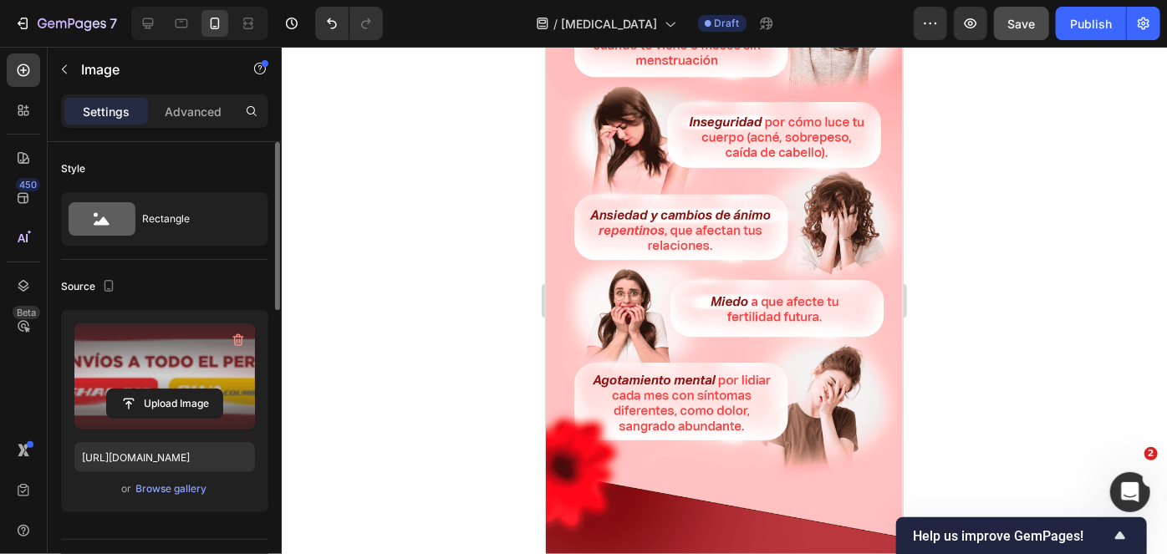
scroll to position [1385, 0]
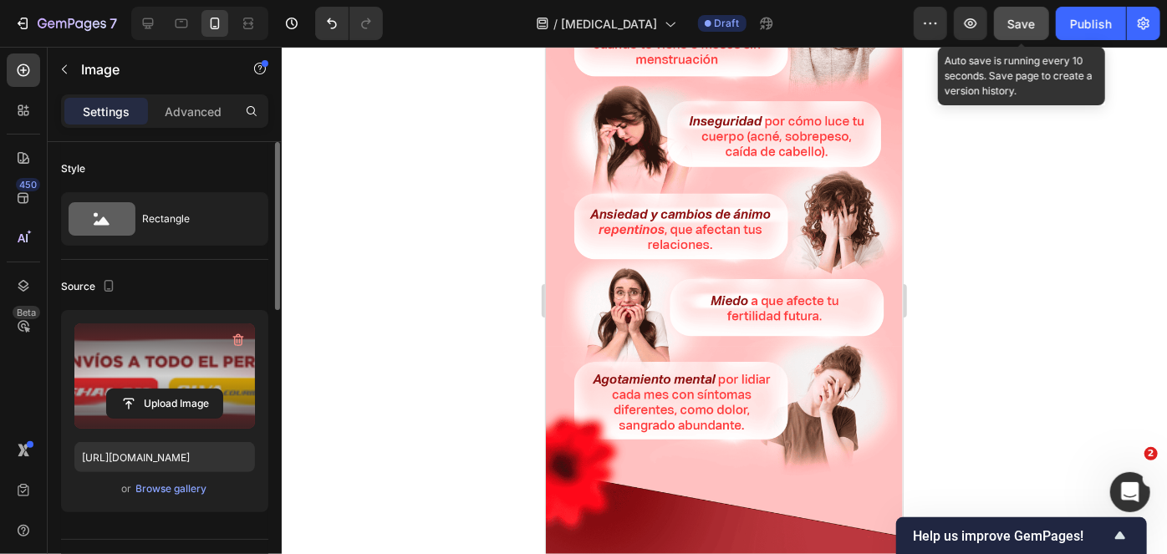
click at [1026, 34] on button "Save" at bounding box center [1021, 23] width 55 height 33
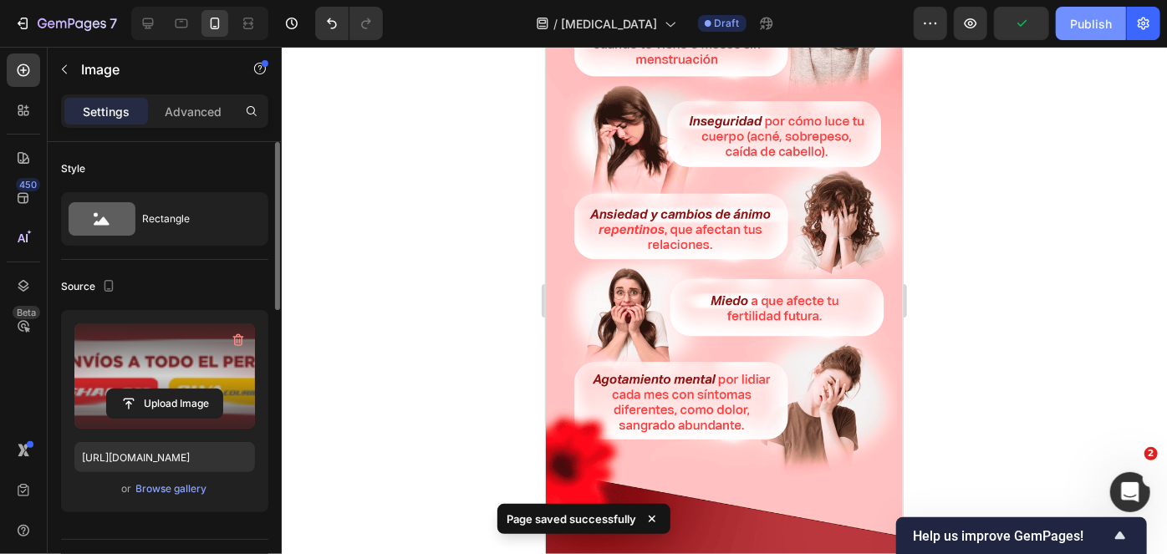
click at [1087, 33] on button "Publish" at bounding box center [1090, 23] width 70 height 33
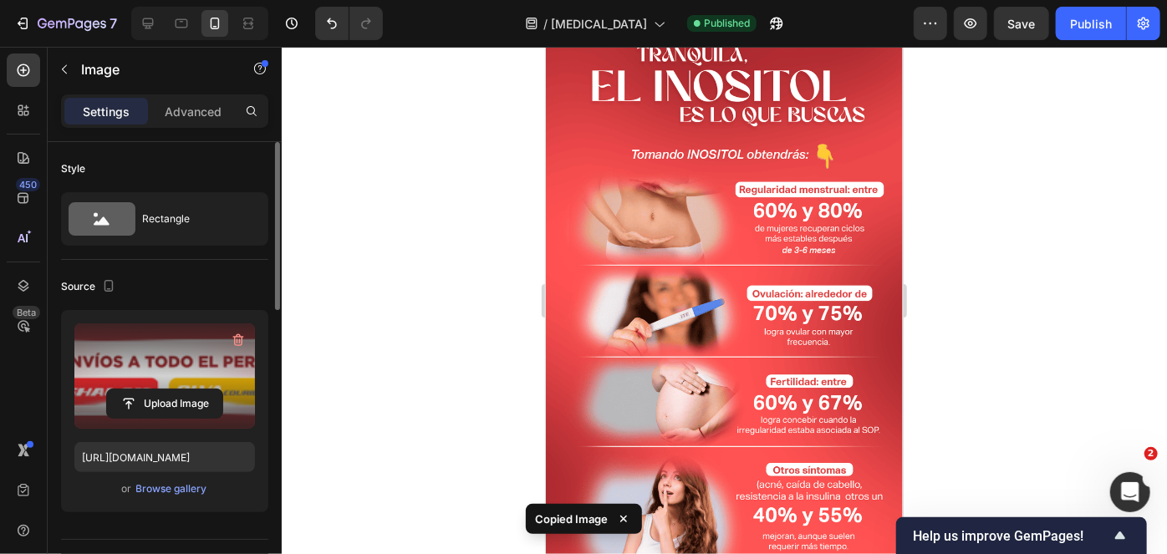
scroll to position [2090, 0]
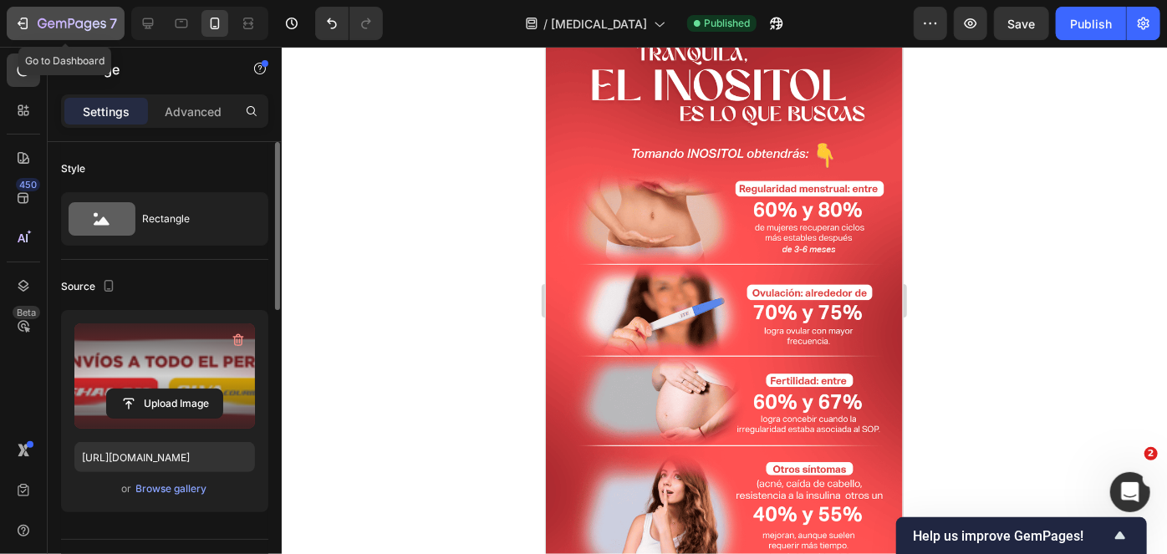
click at [53, 8] on button "7" at bounding box center [66, 23] width 118 height 33
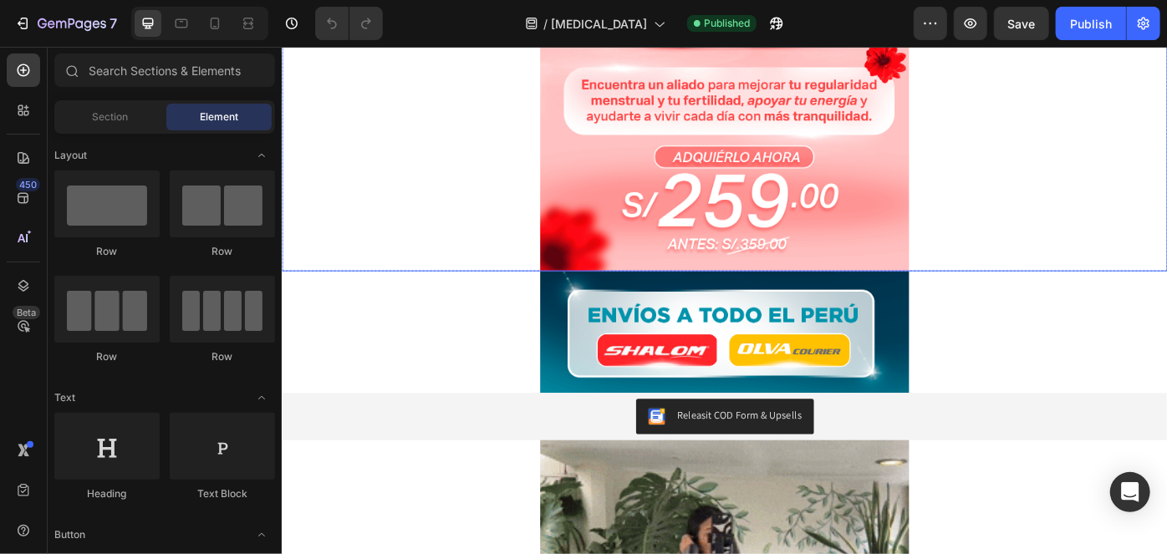
scroll to position [464, 0]
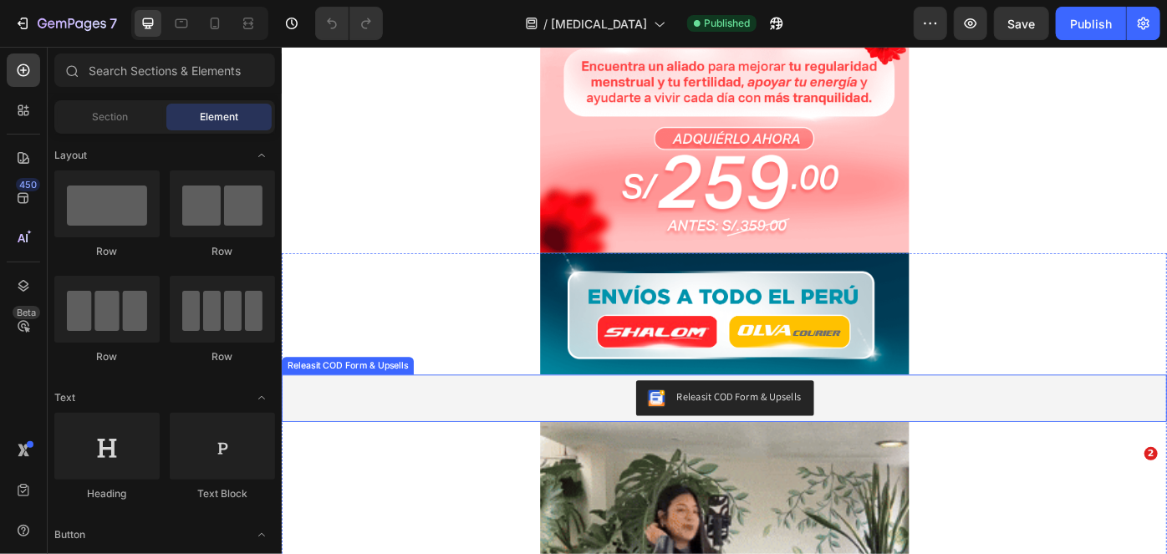
click at [744, 444] on div "Releasit COD Form & Upsells" at bounding box center [799, 443] width 141 height 18
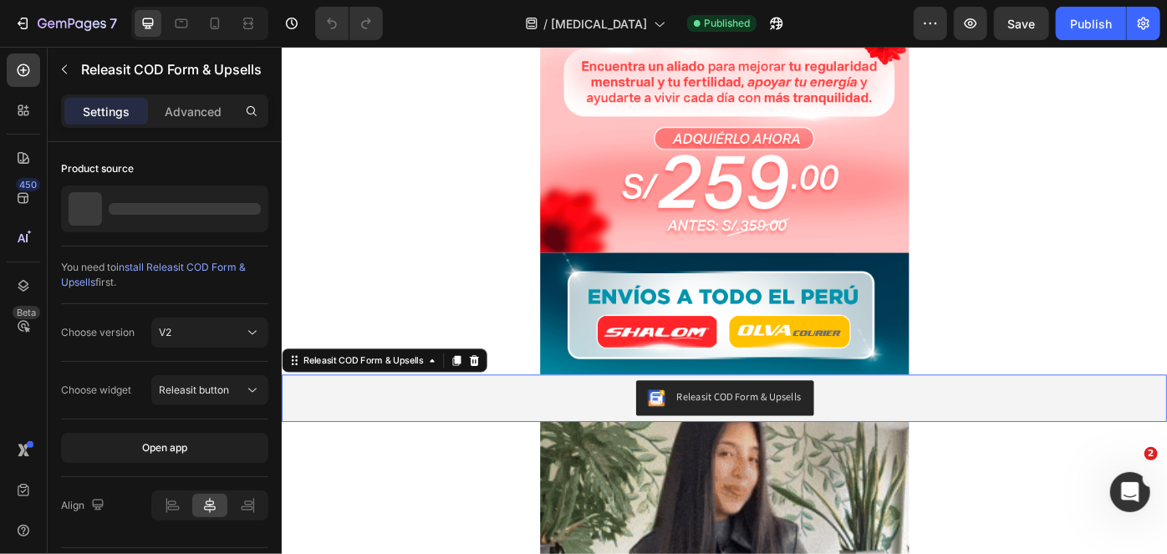
scroll to position [0, 0]
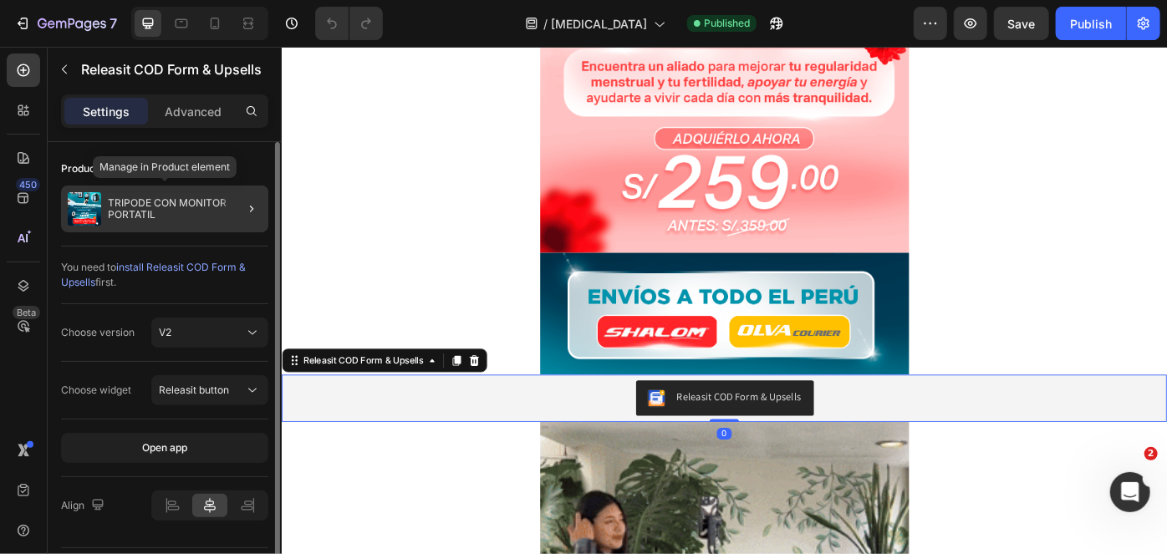
click at [209, 205] on p "TRIPODE CON MONITOR PORTATIL" at bounding box center [185, 208] width 154 height 23
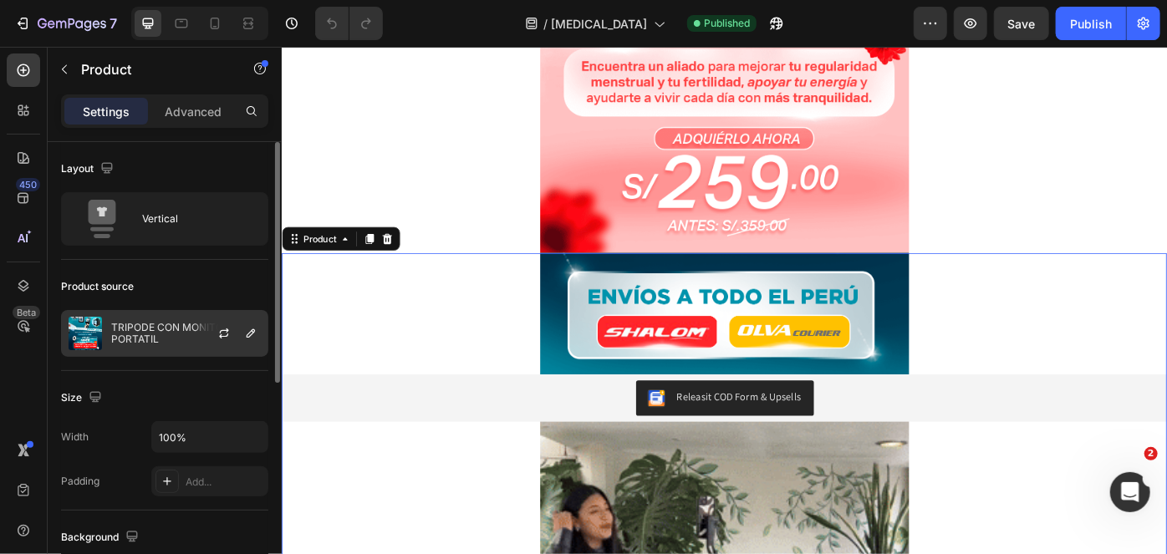
click at [241, 343] on div at bounding box center [231, 333] width 74 height 45
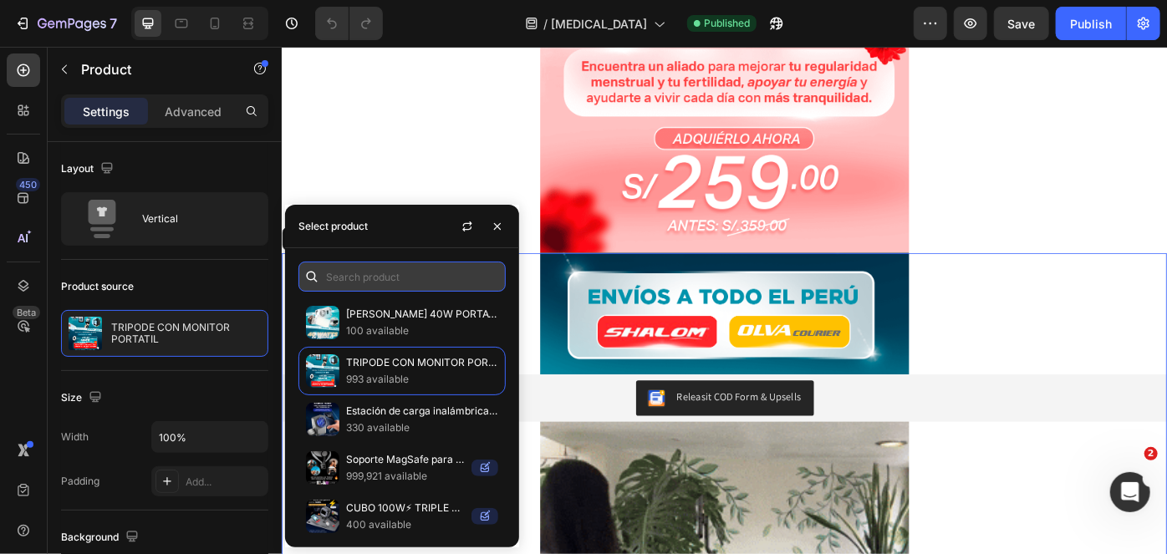
click at [430, 278] on input "text" at bounding box center [401, 277] width 207 height 30
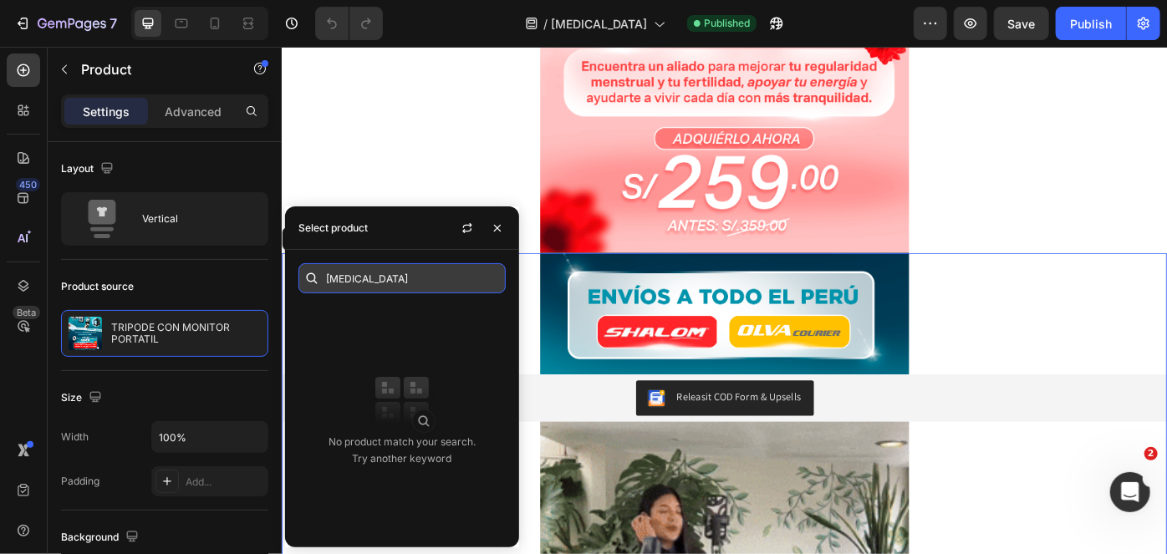
click at [451, 286] on input "[MEDICAL_DATA]" at bounding box center [401, 278] width 207 height 30
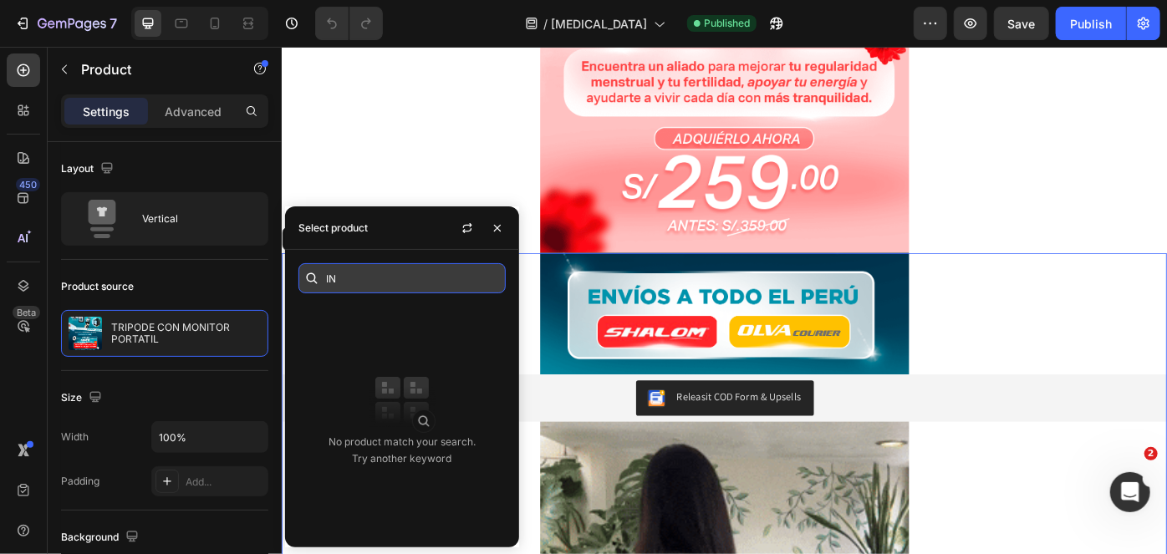
type input "I"
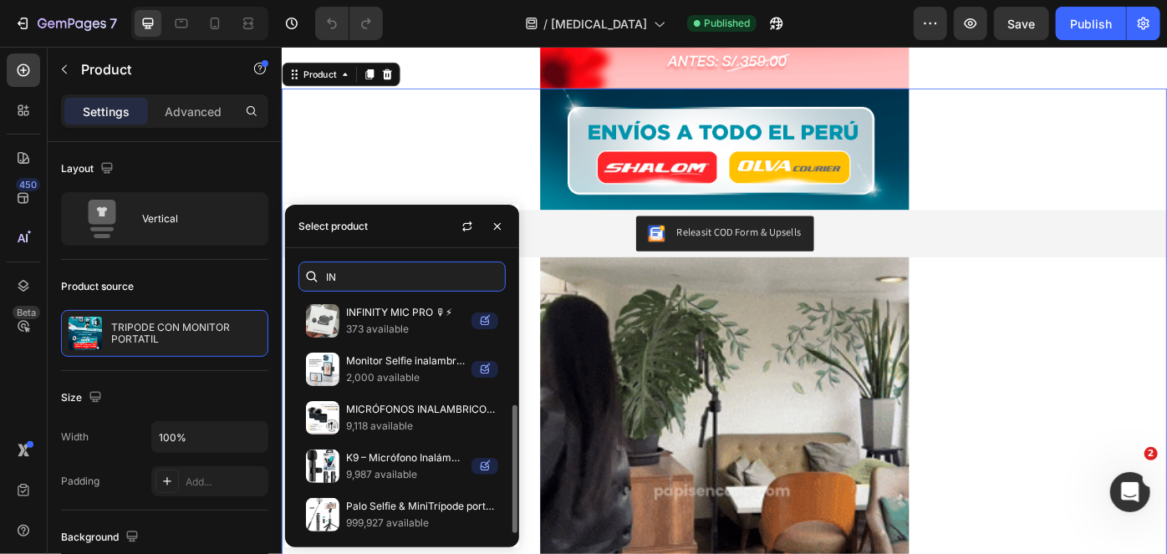
scroll to position [658, 0]
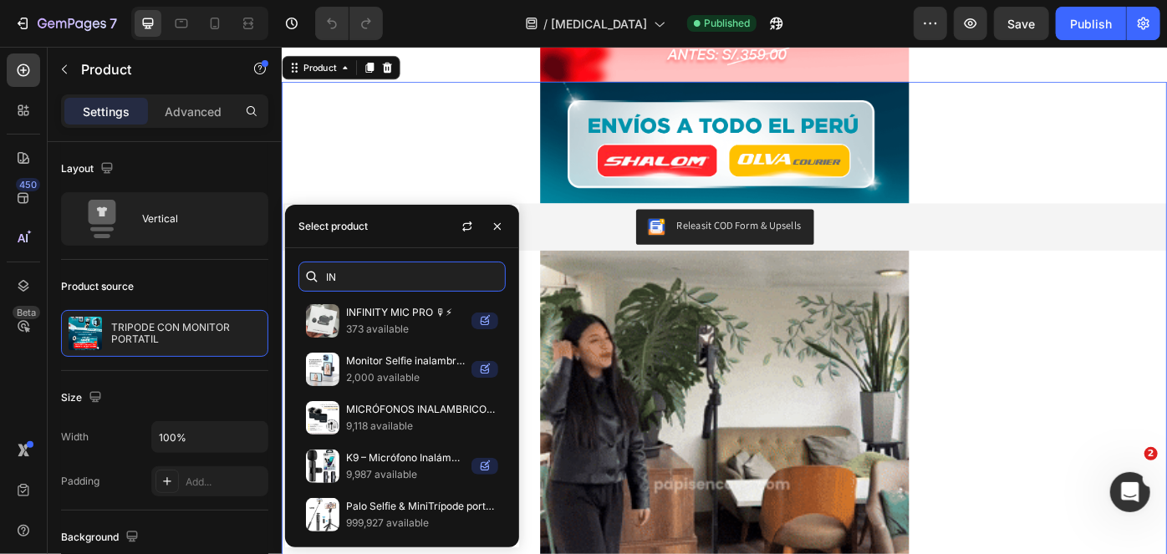
type input "IN"
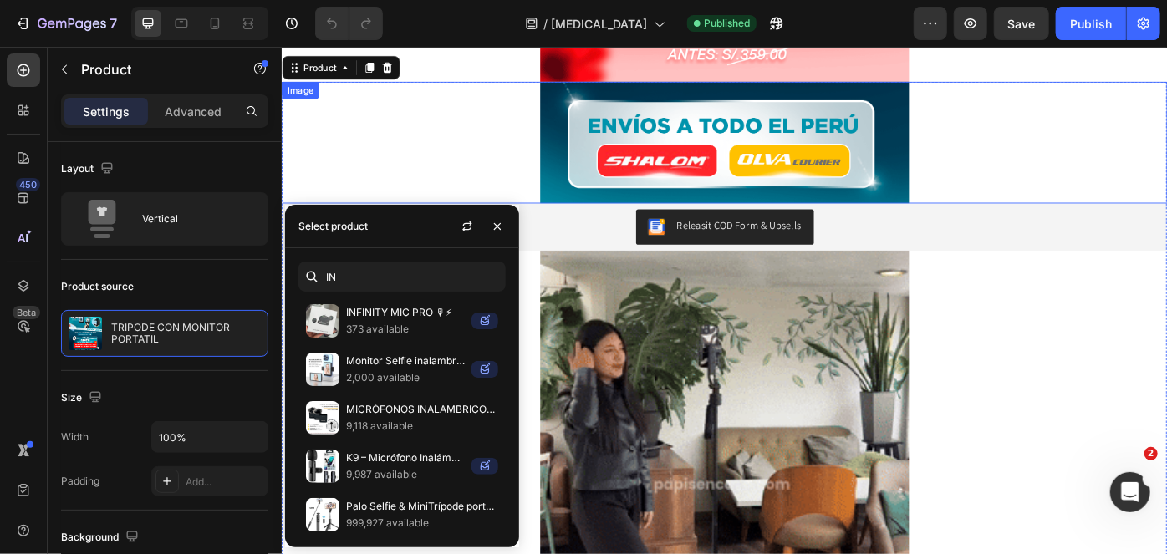
click at [381, 168] on div at bounding box center [782, 154] width 1003 height 138
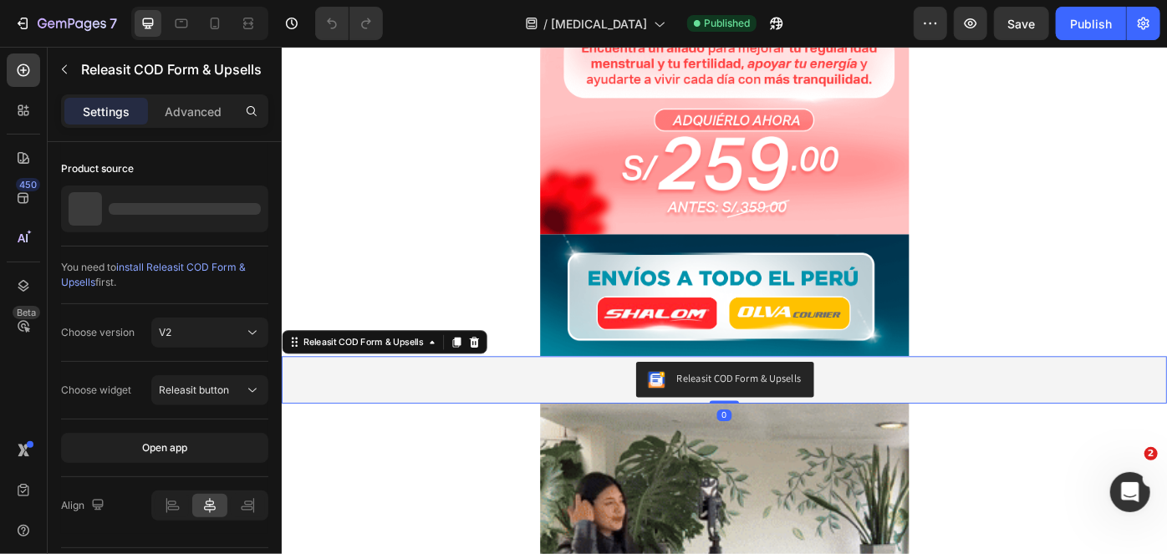
click at [853, 426] on div "Releasit COD Form & Upsells" at bounding box center [799, 422] width 141 height 18
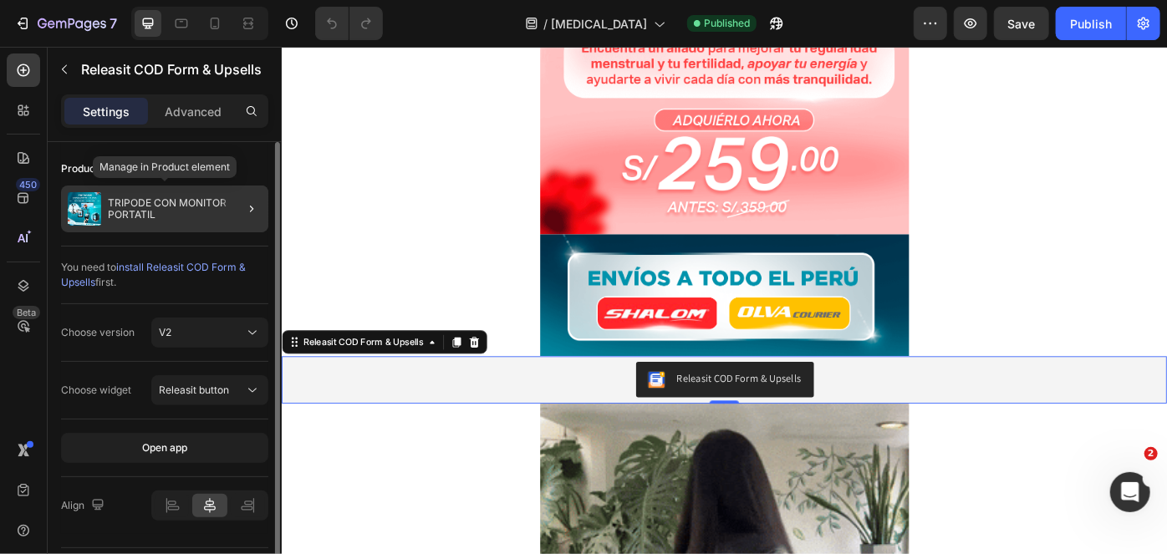
click at [215, 201] on p "TRIPODE CON MONITOR PORTATIL" at bounding box center [185, 208] width 154 height 23
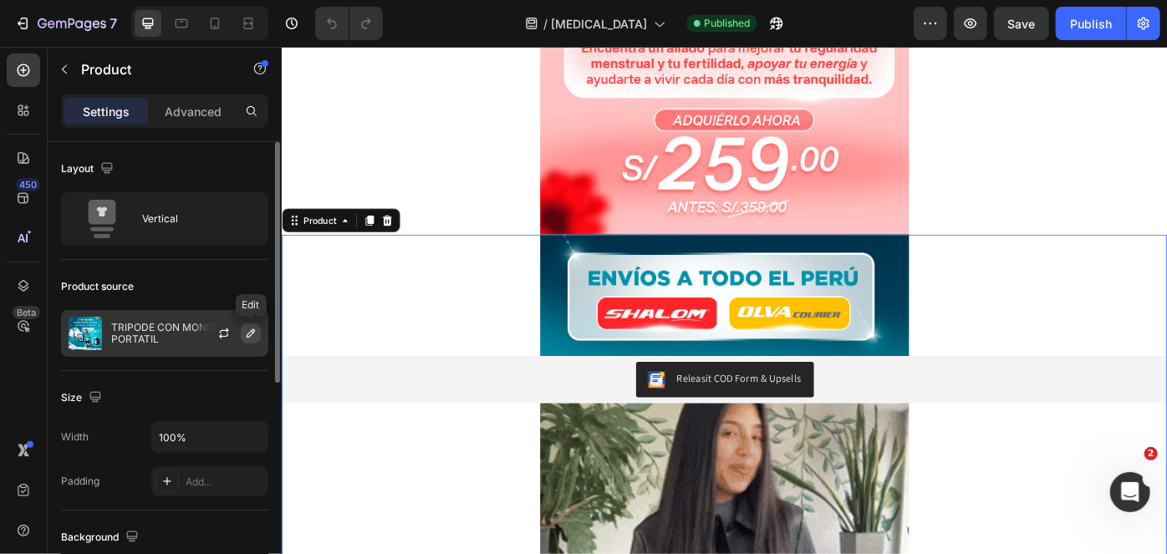
click at [257, 333] on icon "button" at bounding box center [250, 333] width 13 height 13
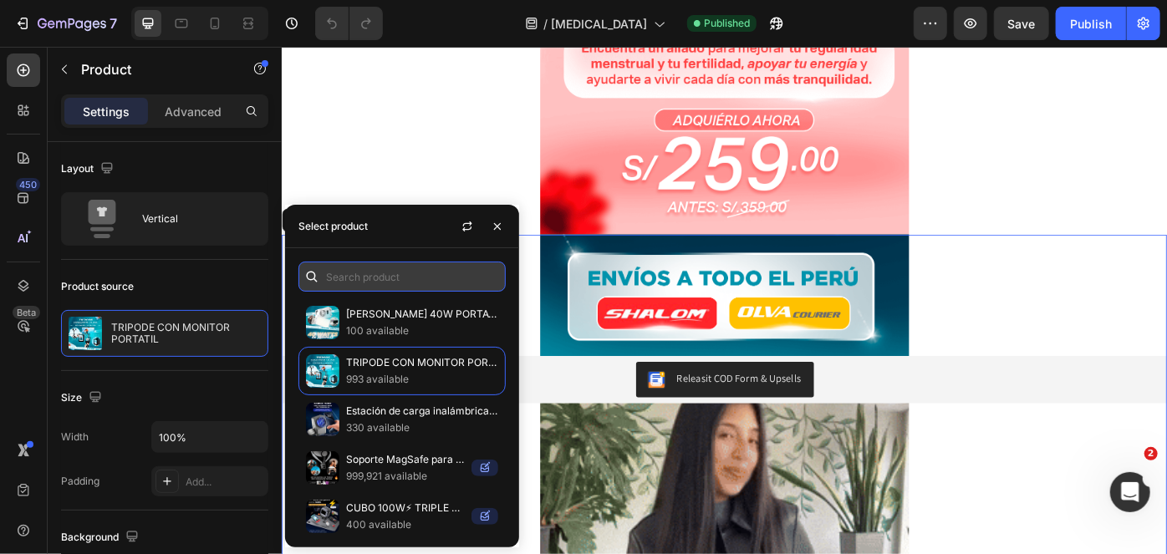
click at [414, 272] on input "text" at bounding box center [401, 277] width 207 height 30
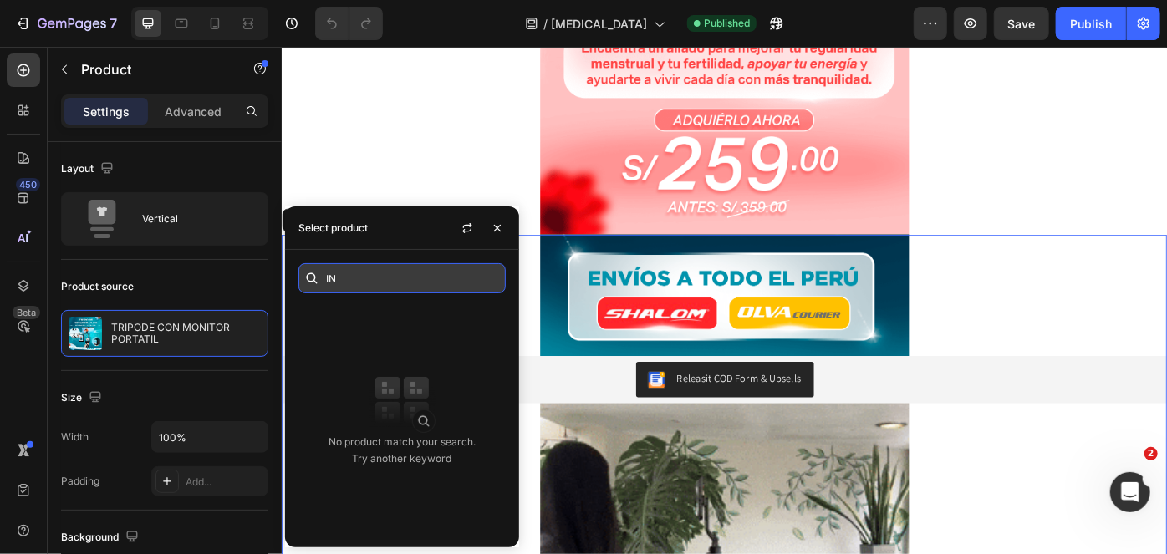
type input "I"
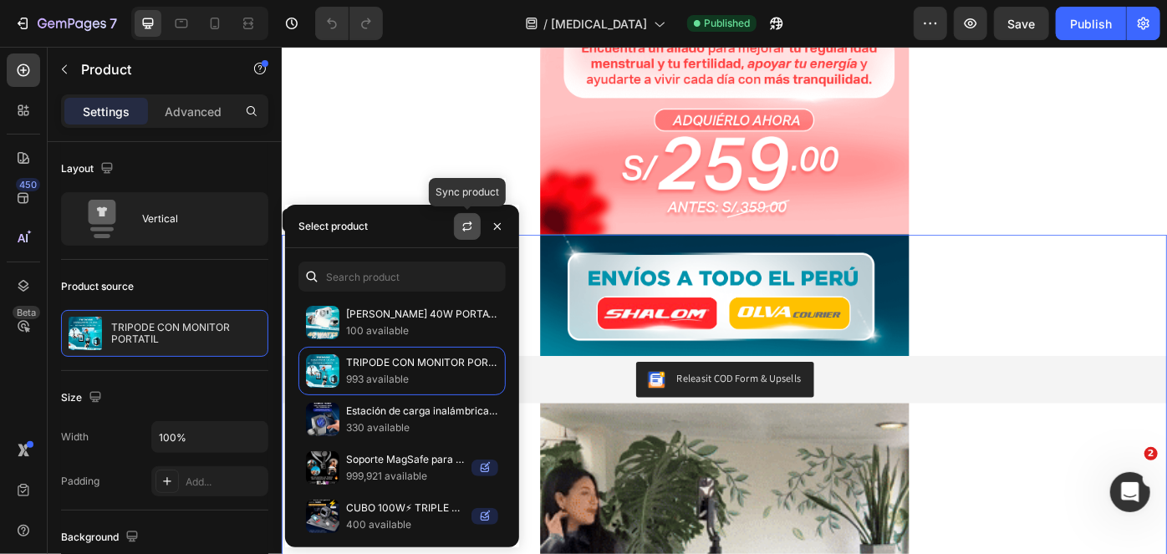
click at [468, 226] on icon "button" at bounding box center [466, 226] width 13 height 13
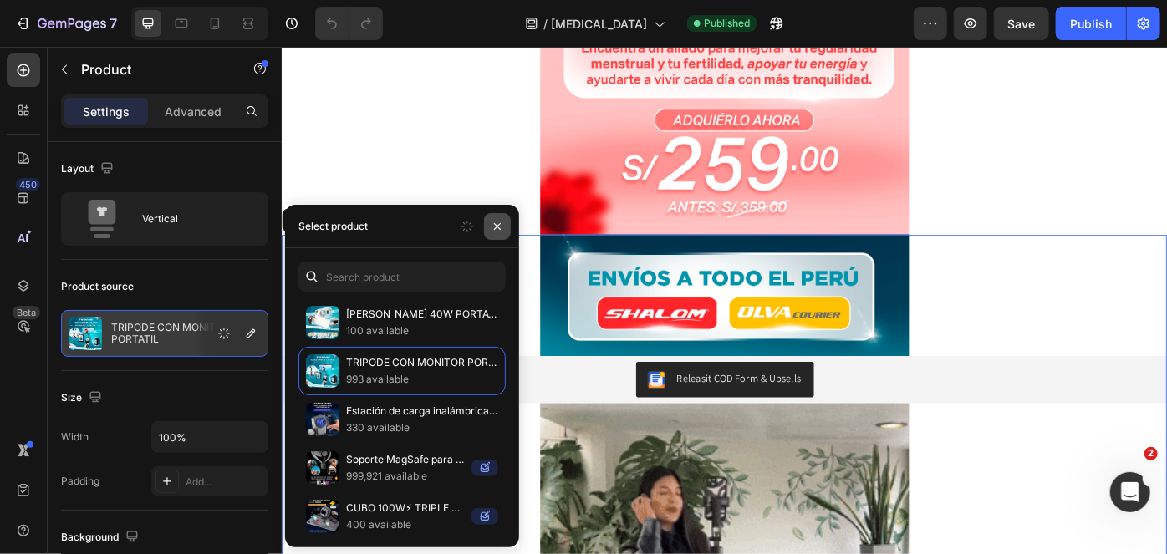
click at [501, 230] on icon "button" at bounding box center [497, 226] width 13 height 13
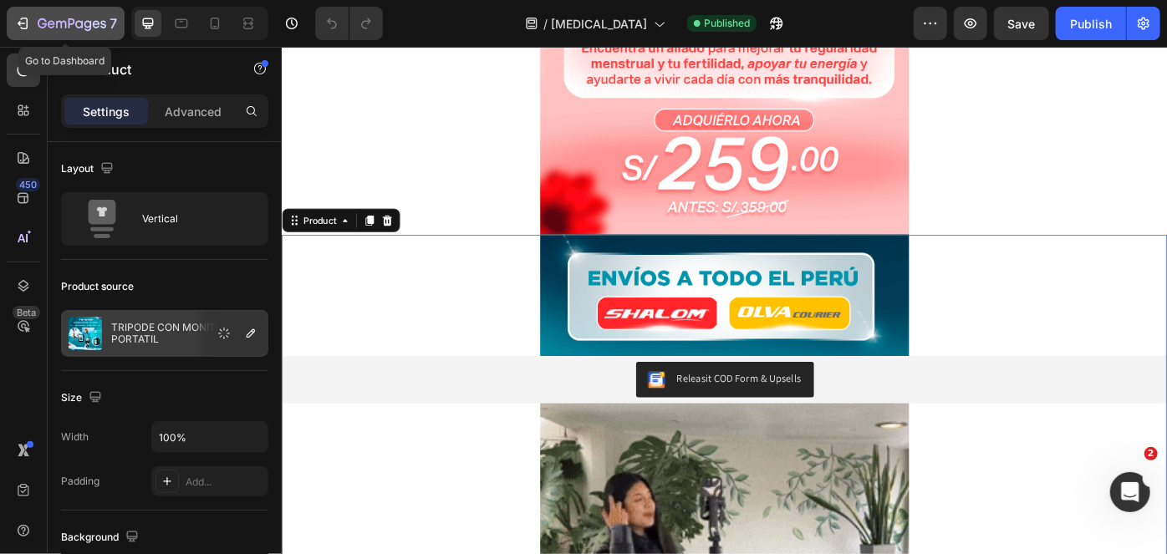
click at [65, 13] on div "7" at bounding box center [77, 23] width 79 height 20
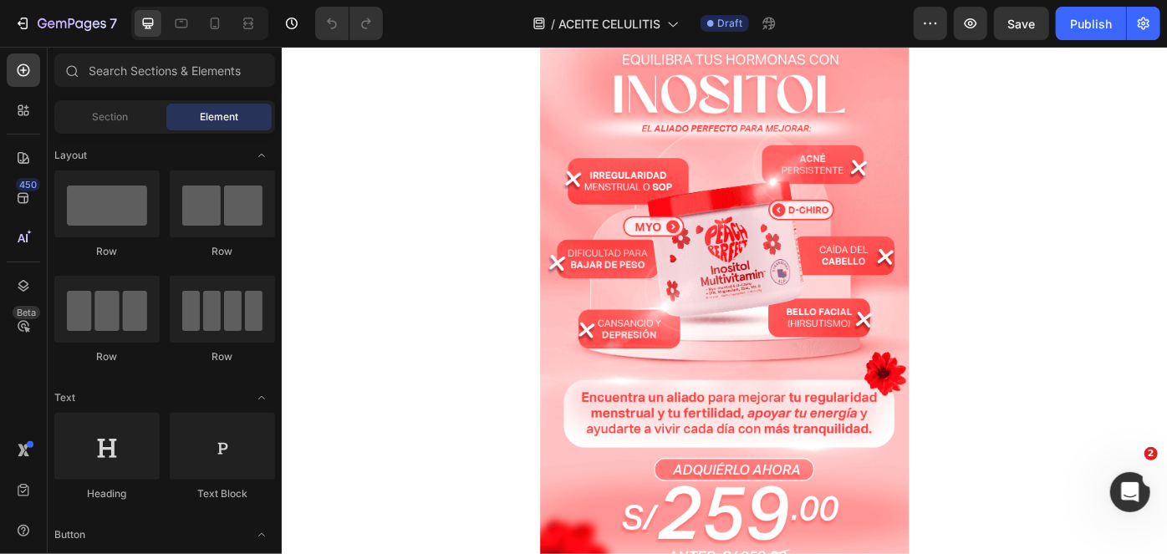
scroll to position [84, 0]
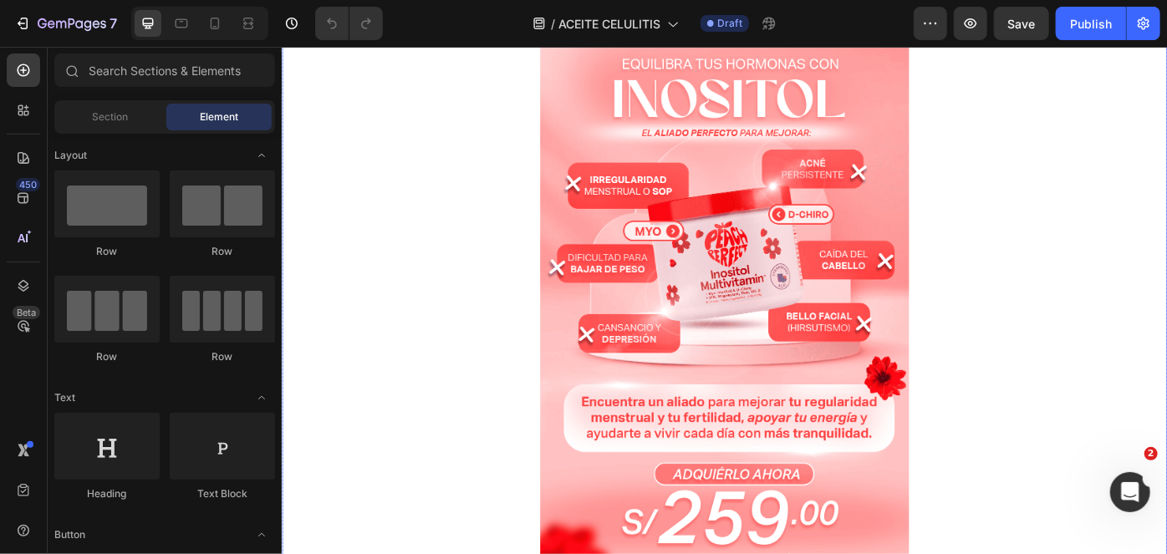
click at [670, 228] on img at bounding box center [782, 328] width 418 height 663
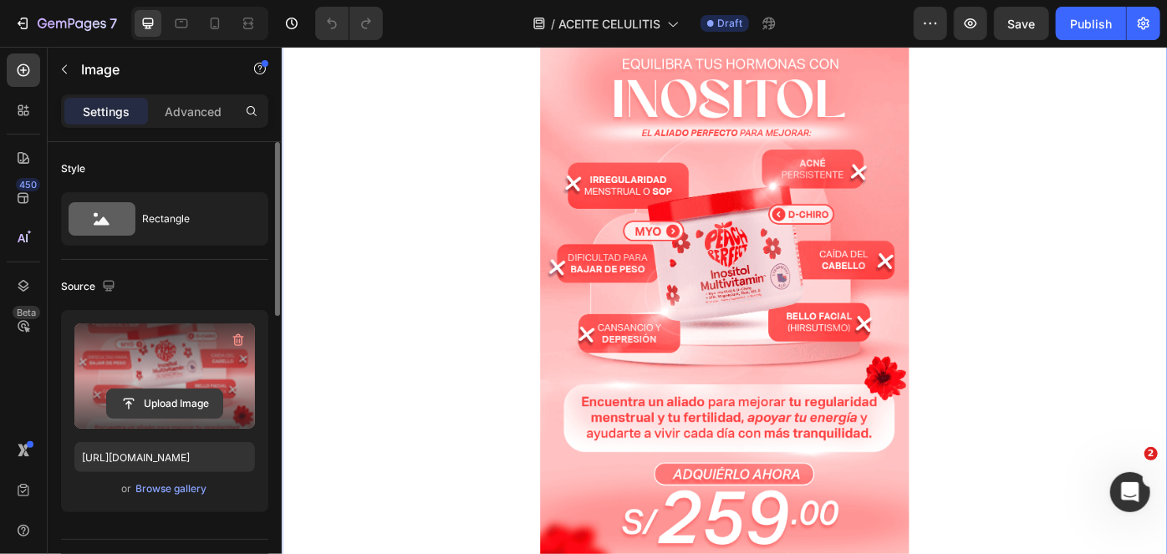
click at [167, 402] on input "file" at bounding box center [164, 403] width 115 height 28
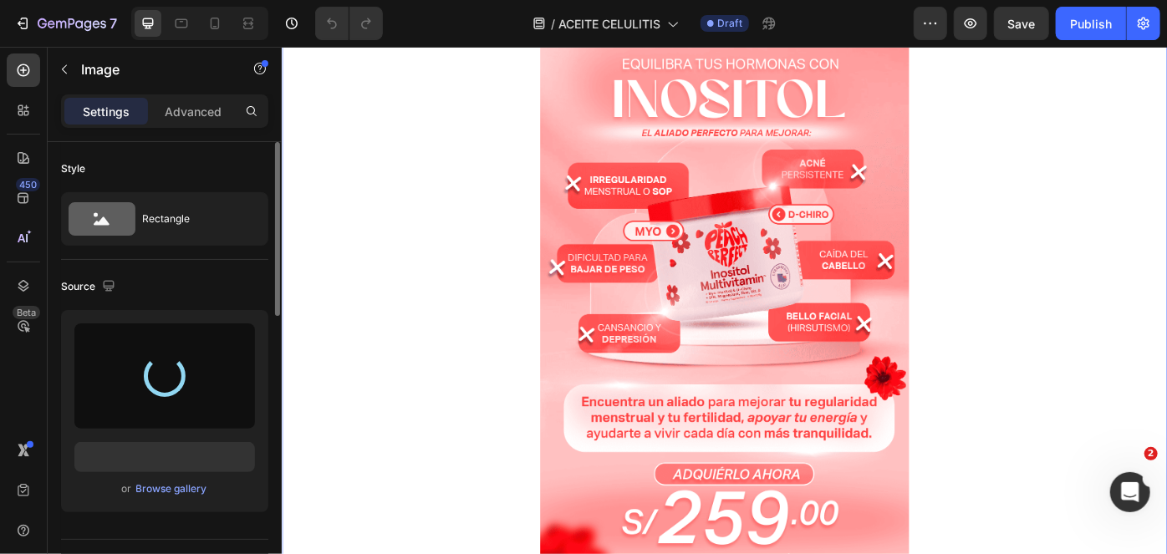
type input "[URL][DOMAIN_NAME]"
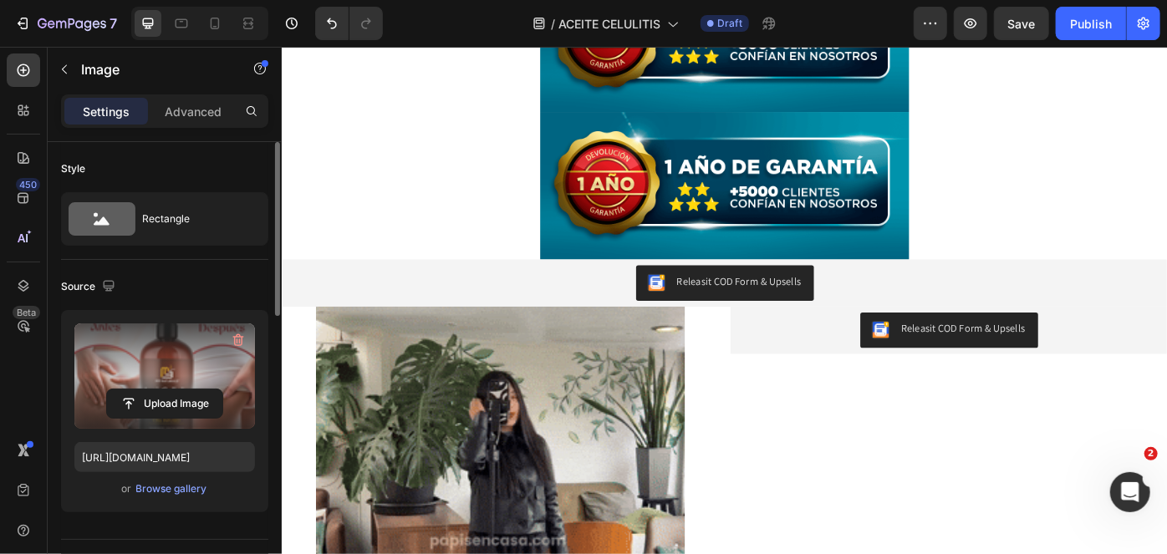
scroll to position [1451, 0]
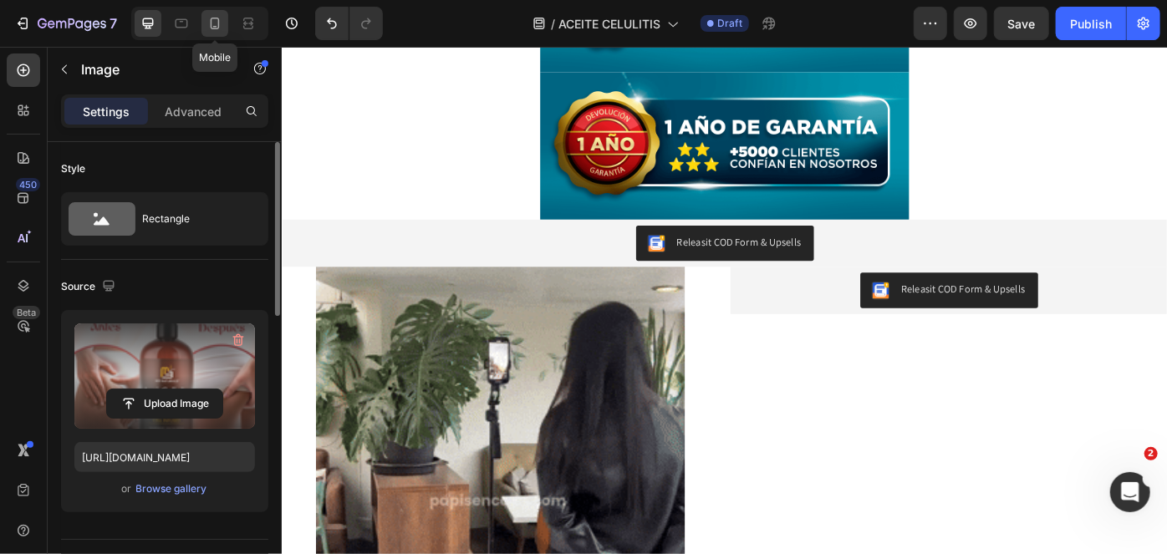
click at [214, 17] on icon at bounding box center [214, 23] width 17 height 17
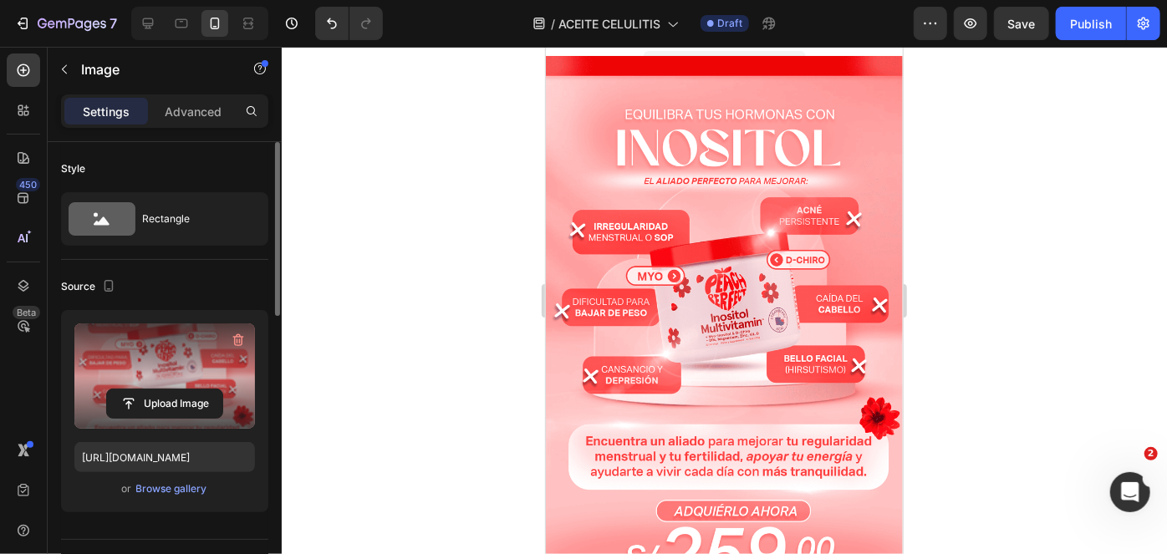
click at [686, 294] on img at bounding box center [723, 338] width 357 height 566
click at [174, 414] on input "file" at bounding box center [164, 403] width 115 height 28
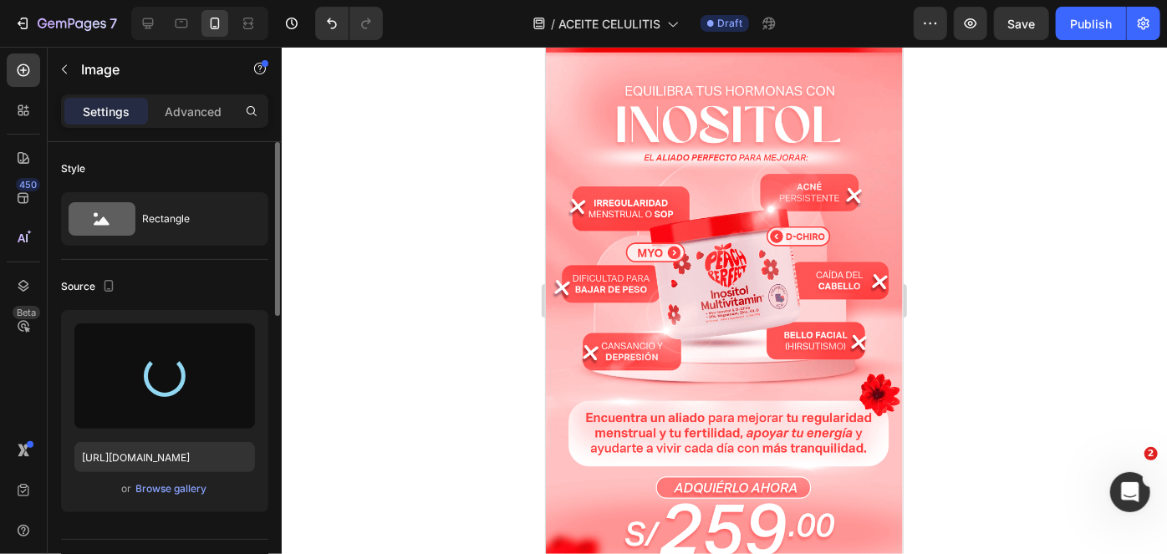
scroll to position [26, 0]
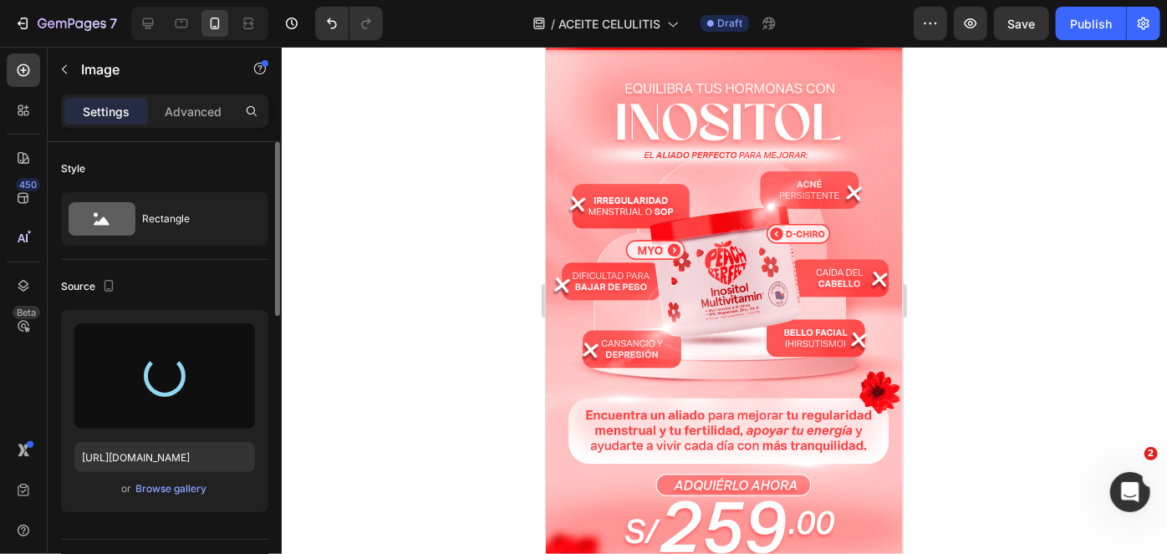
type input "[URL][DOMAIN_NAME]"
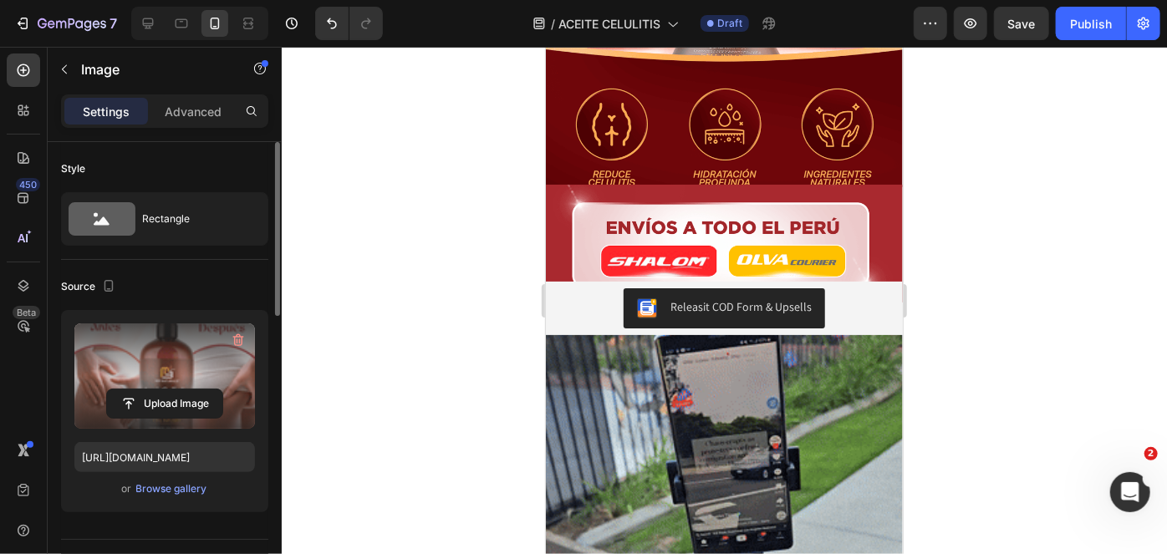
scroll to position [483, 0]
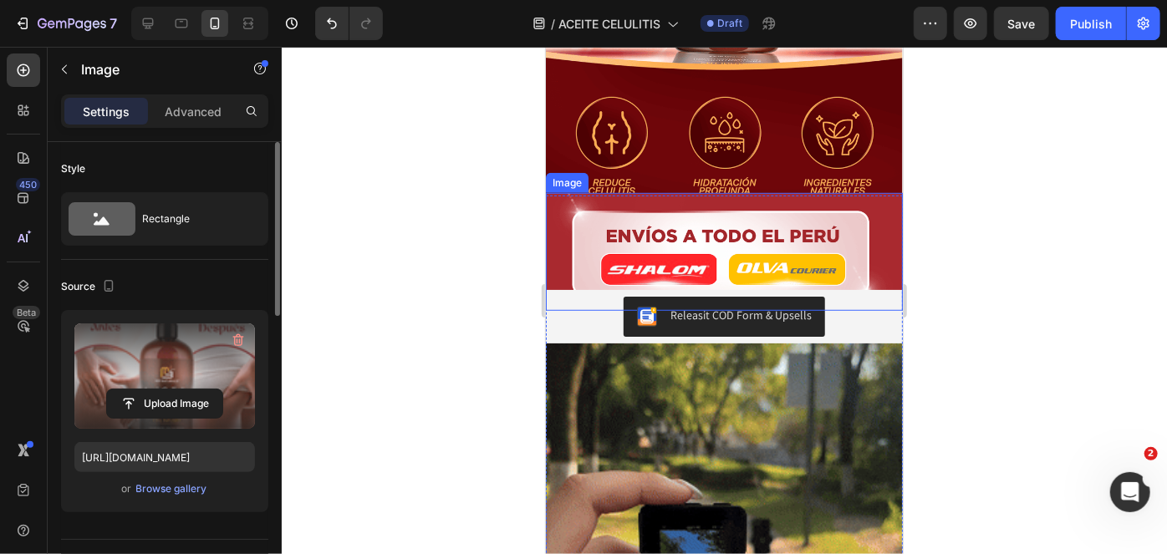
click at [624, 240] on img at bounding box center [723, 251] width 357 height 118
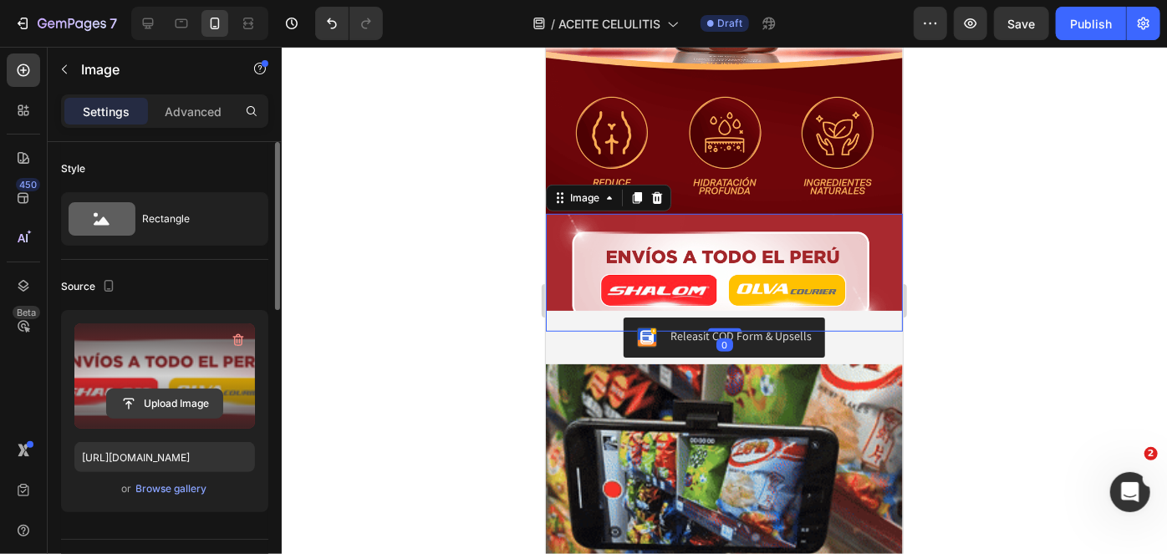
click at [196, 399] on input "file" at bounding box center [164, 403] width 115 height 28
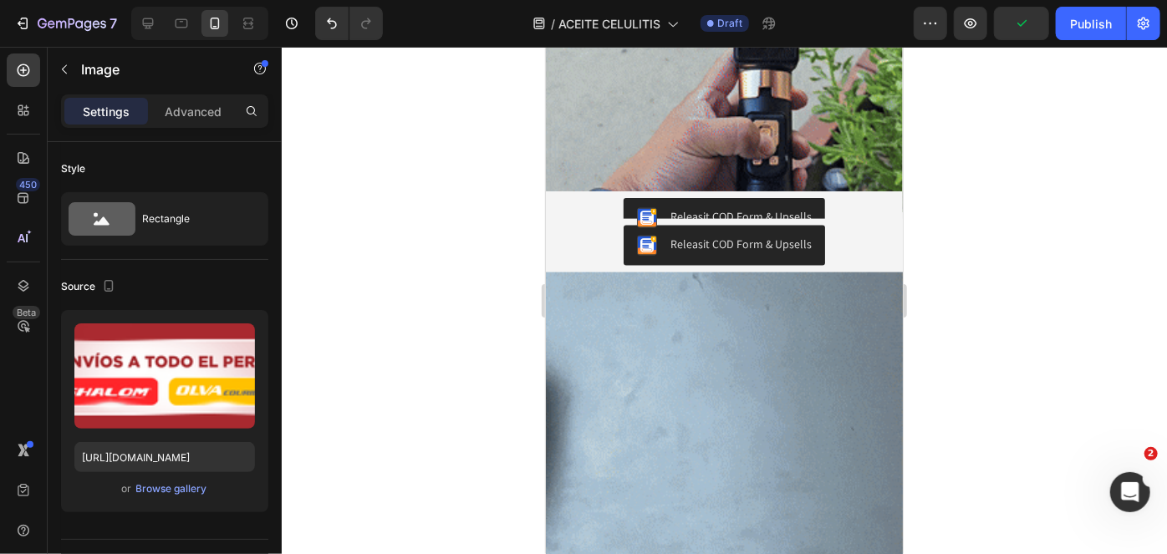
scroll to position [1094, 0]
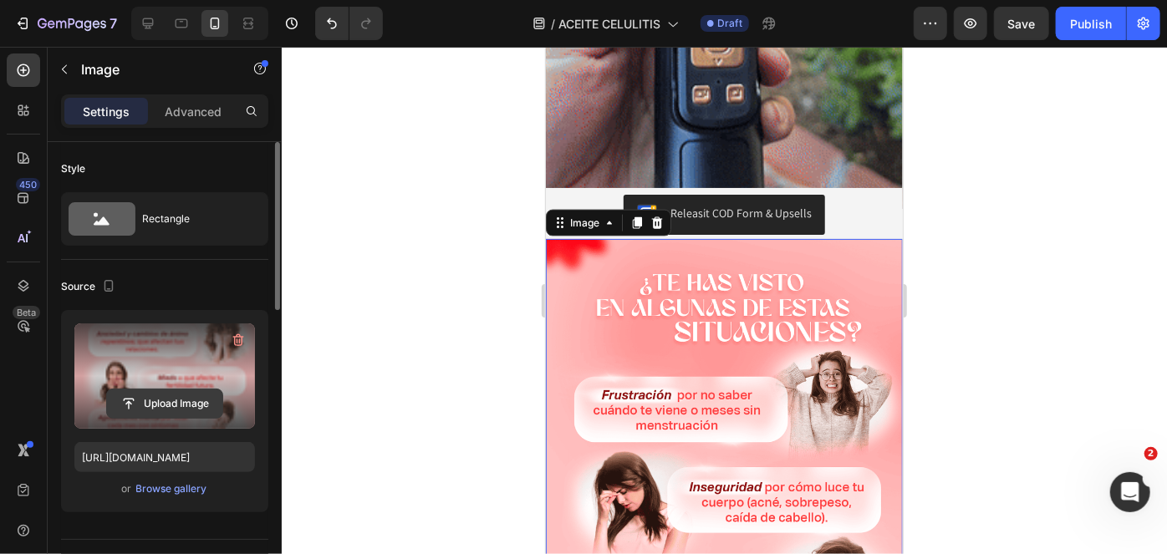
click at [130, 404] on input "file" at bounding box center [164, 403] width 115 height 28
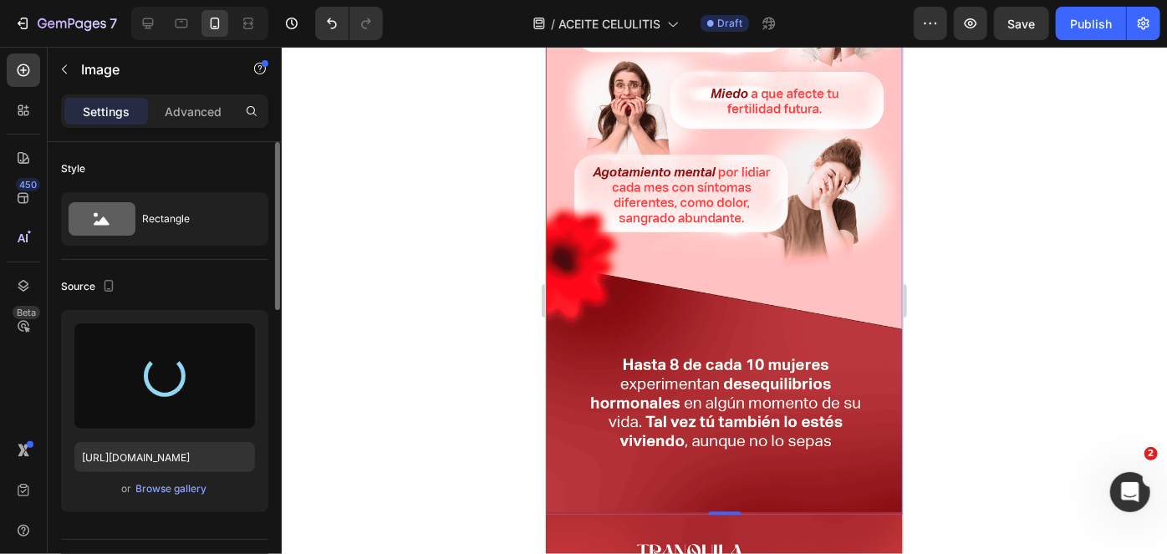
scroll to position [1669, 0]
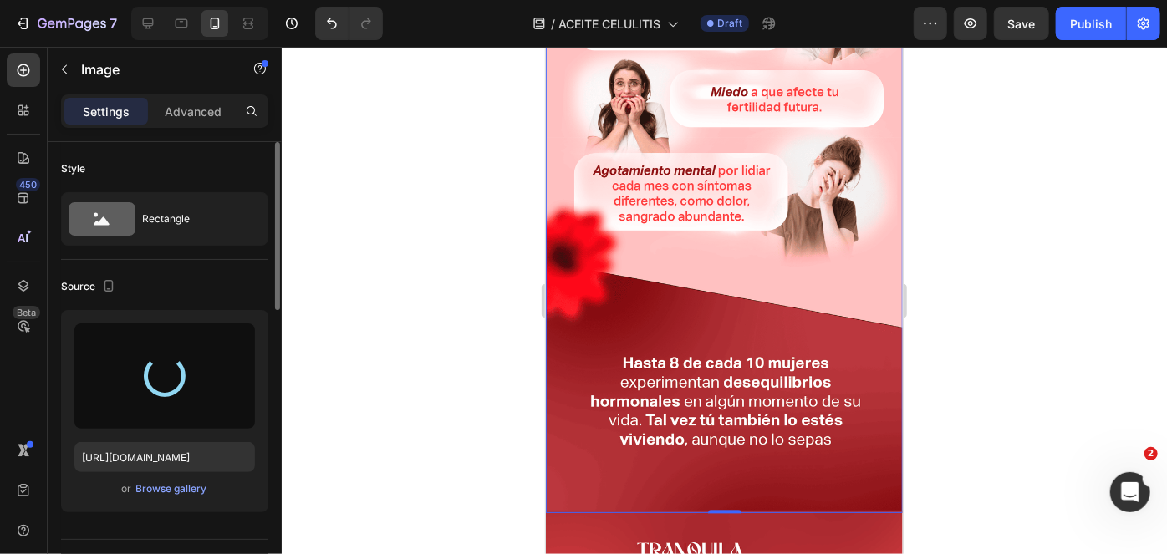
type input "https://cdn.shopify.com/s/files/1/0789/6121/3746/files/gempages_507734301127738…"
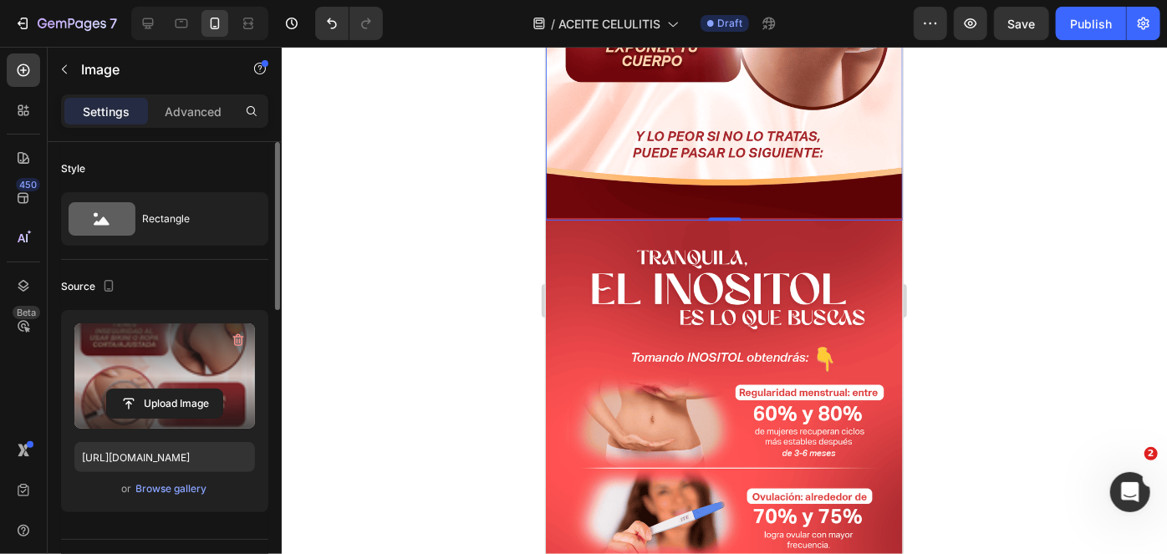
scroll to position [1858, 0]
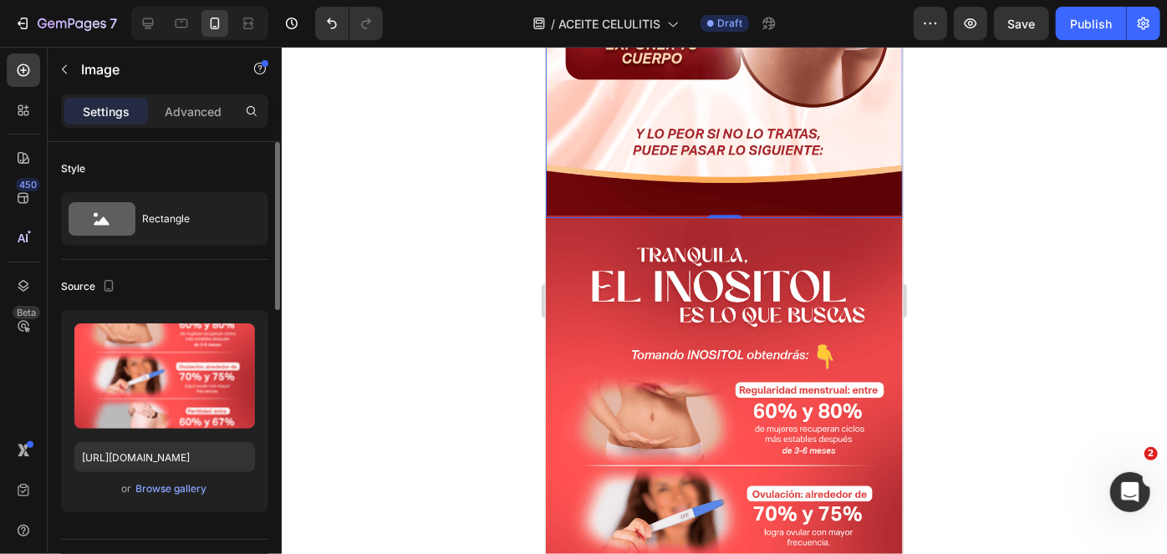
click at [804, 310] on img at bounding box center [723, 512] width 357 height 594
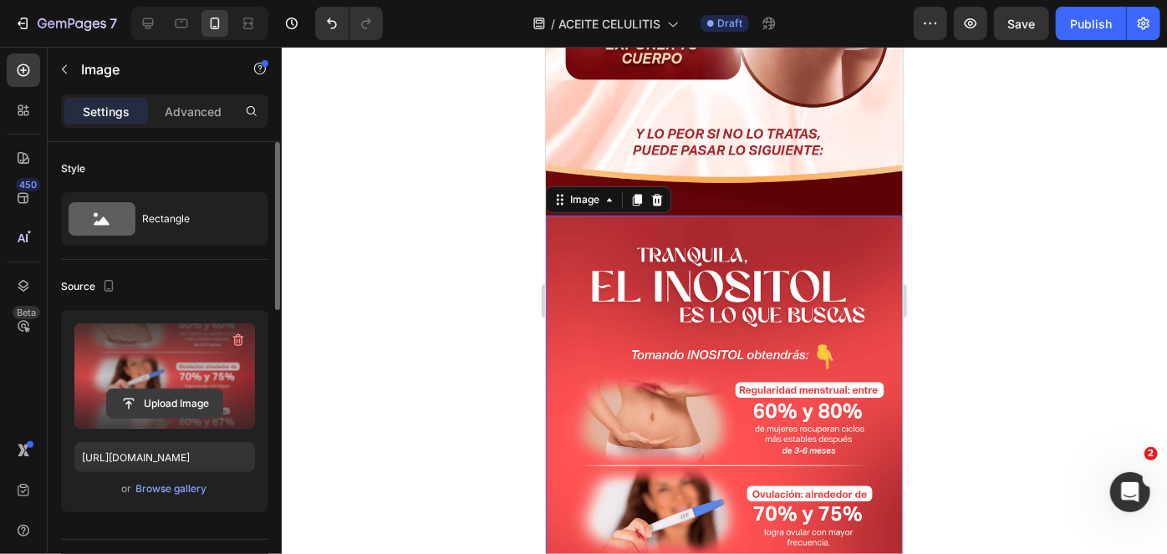
click at [148, 397] on input "file" at bounding box center [164, 403] width 115 height 28
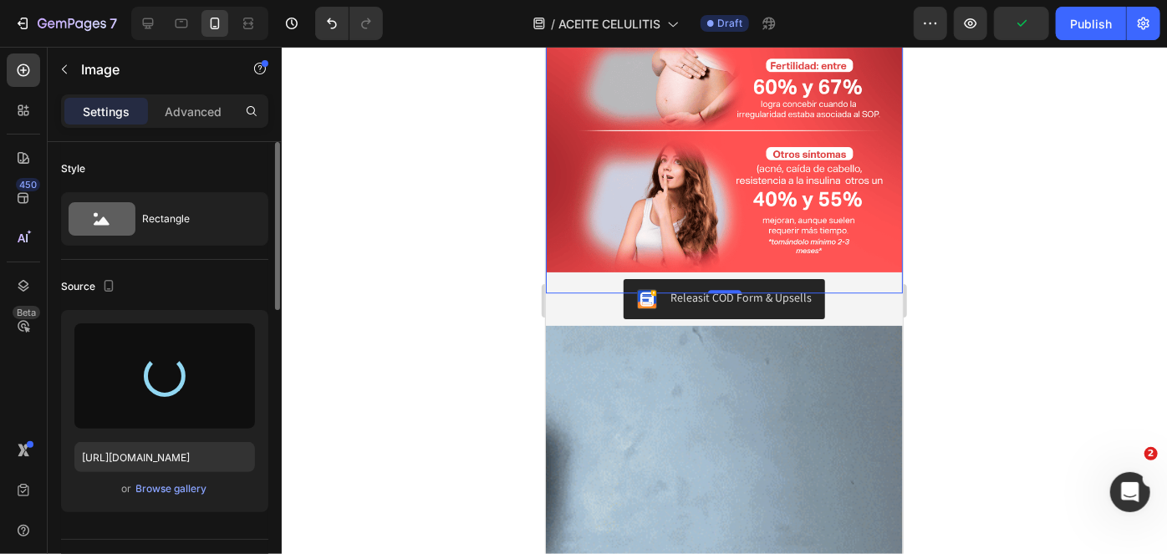
type input "https://cdn.shopify.com/s/files/1/0789/6121/3746/files/gempages_507734301127738…"
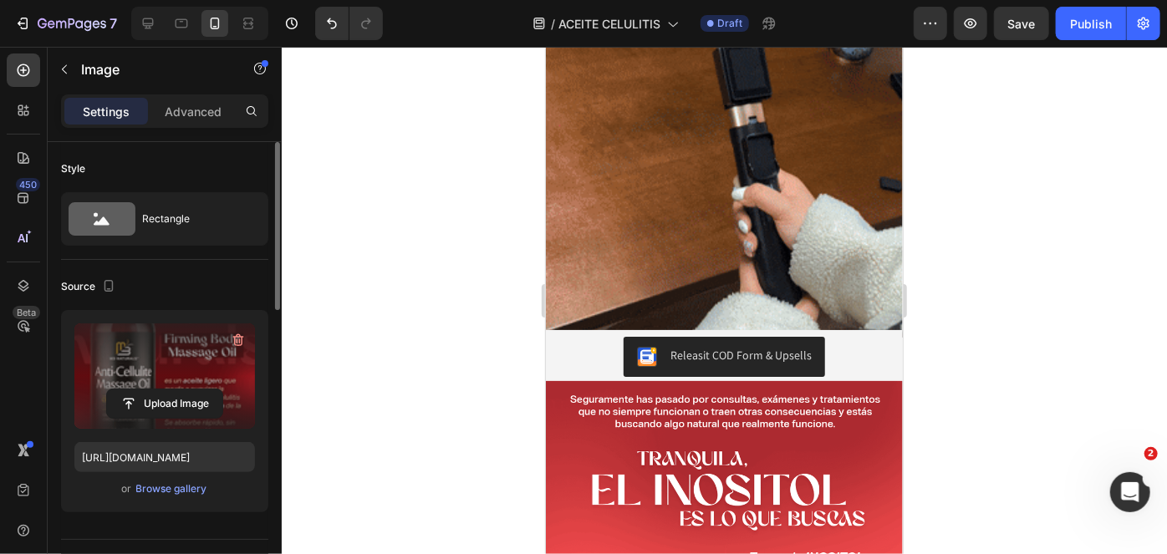
scroll to position [2812, 0]
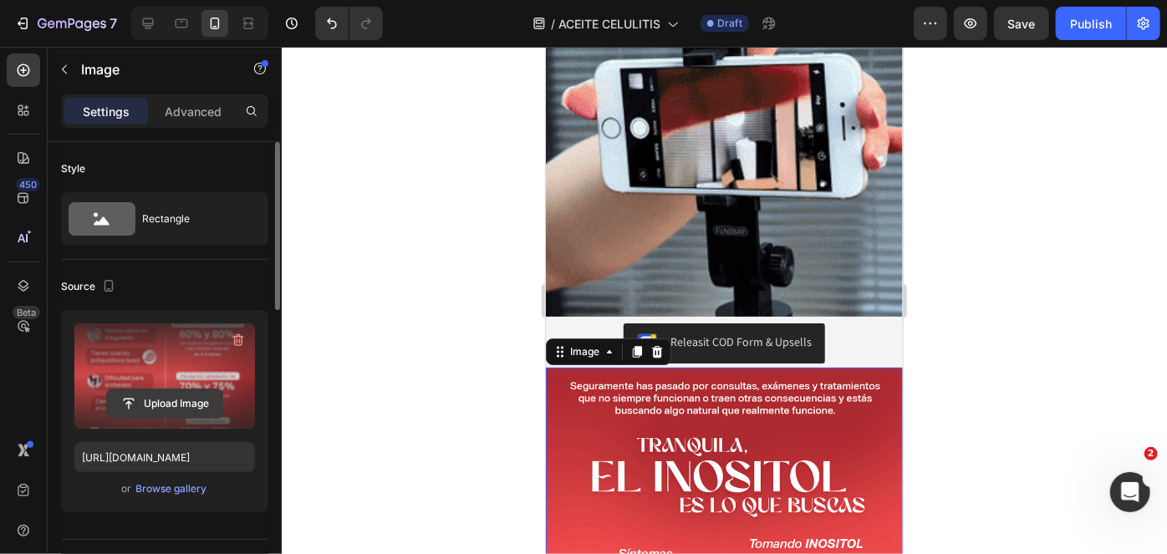
click at [198, 409] on input "file" at bounding box center [164, 403] width 115 height 28
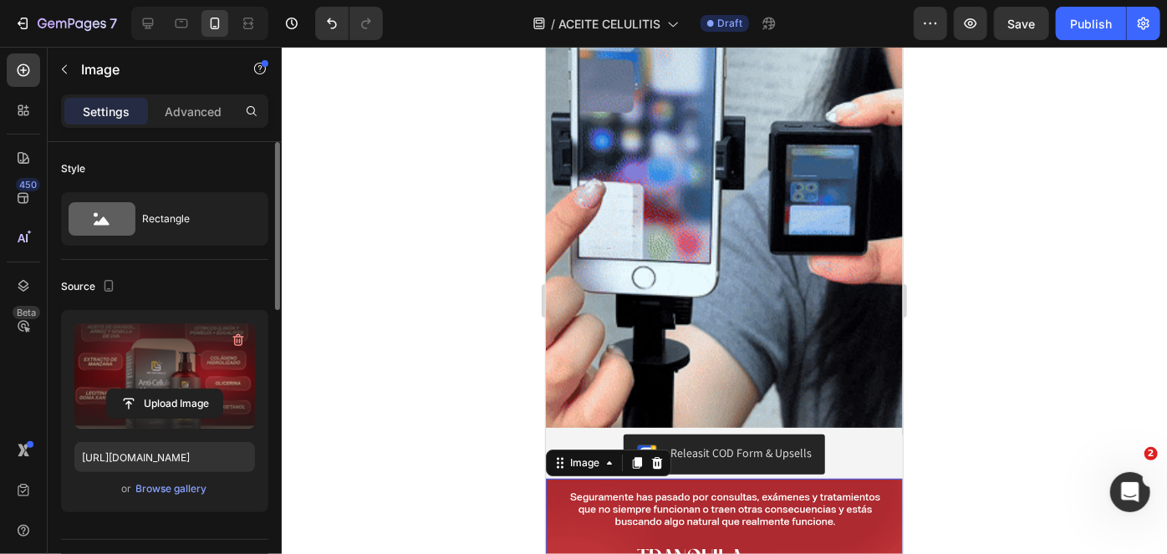
type input "https://cdn.shopify.com/s/files/1/0789/6121/3746/files/gempages_507734301127738…"
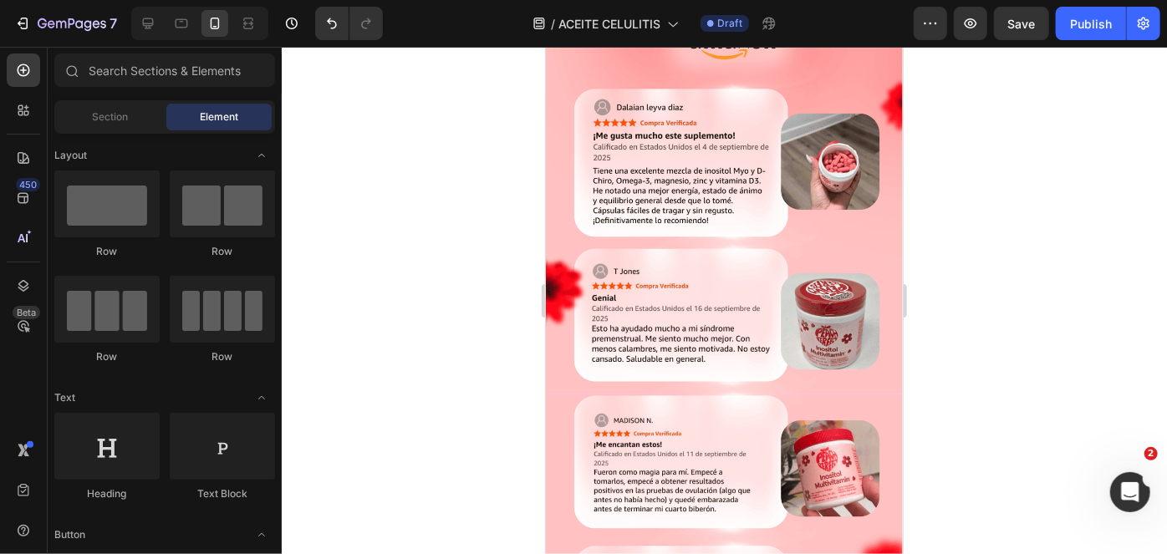
scroll to position [3089, 0]
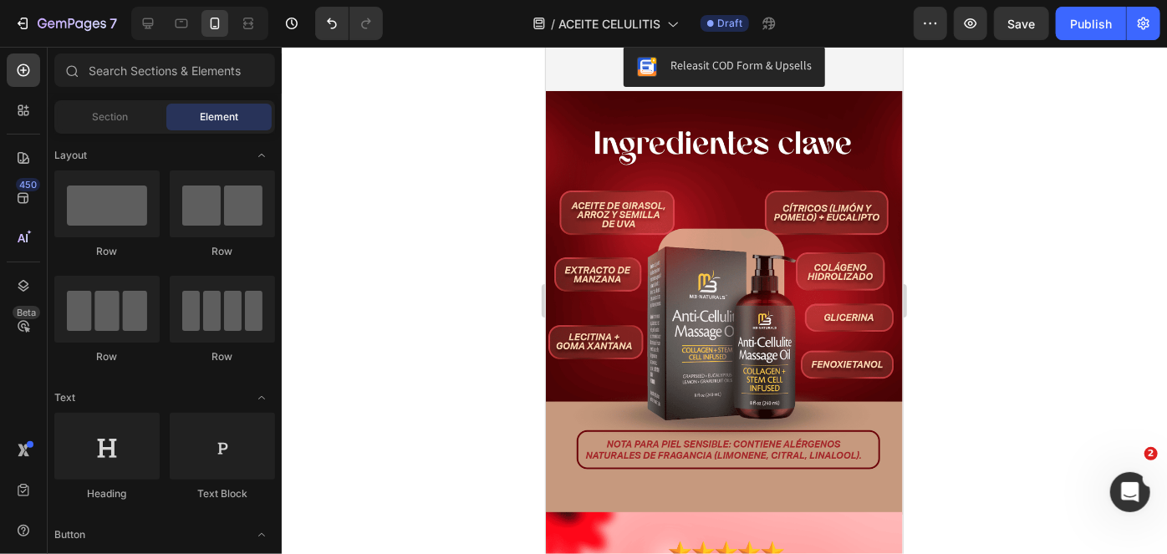
click at [720, 288] on img at bounding box center [723, 302] width 357 height 424
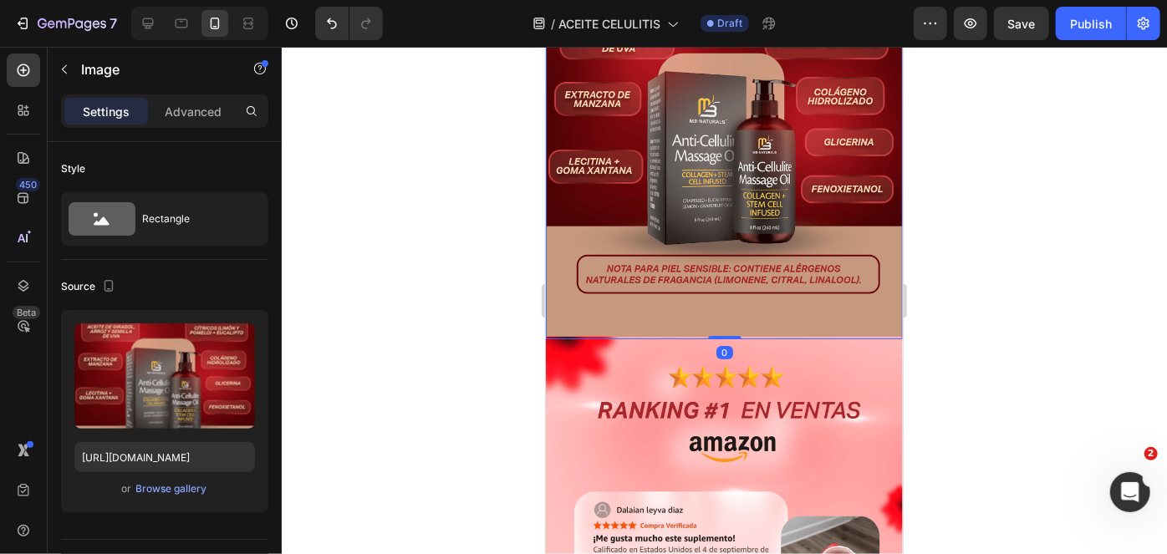
scroll to position [3271, 0]
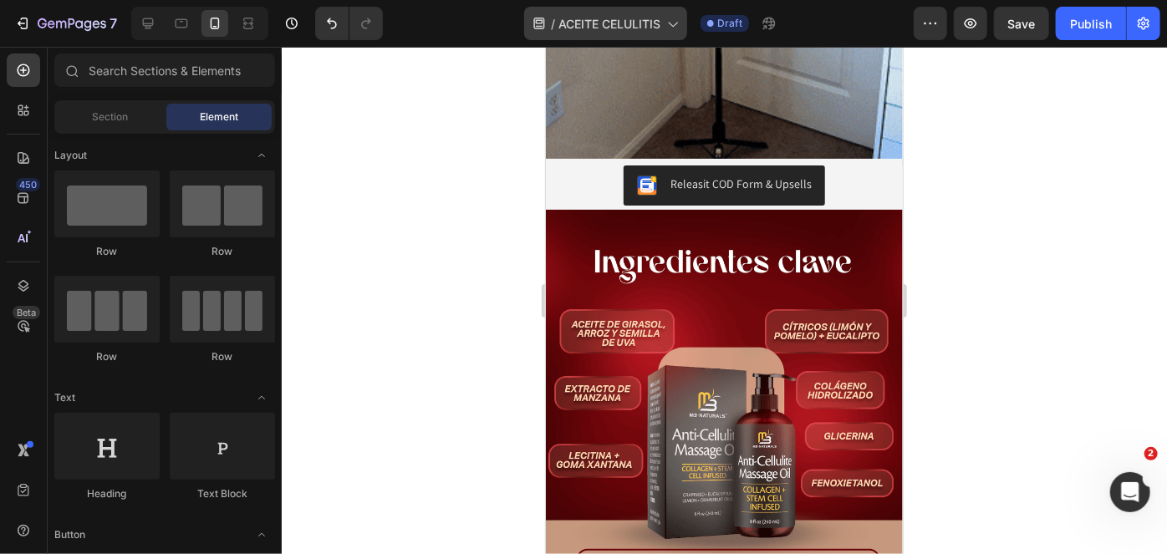
scroll to position [2956, 0]
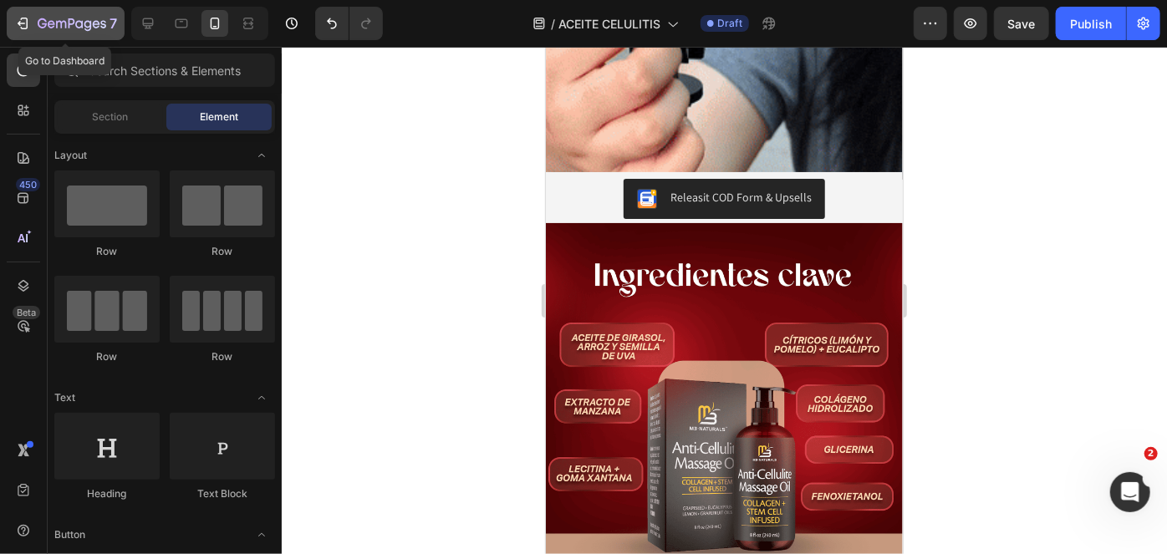
click at [70, 23] on icon "button" at bounding box center [72, 25] width 69 height 14
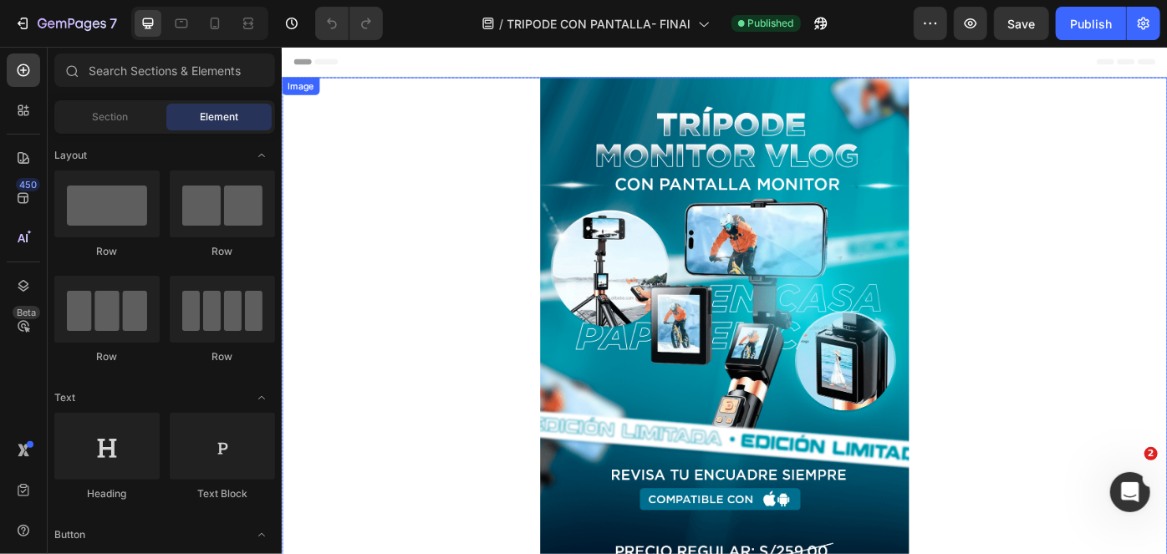
click at [755, 330] on img at bounding box center [782, 474] width 418 height 789
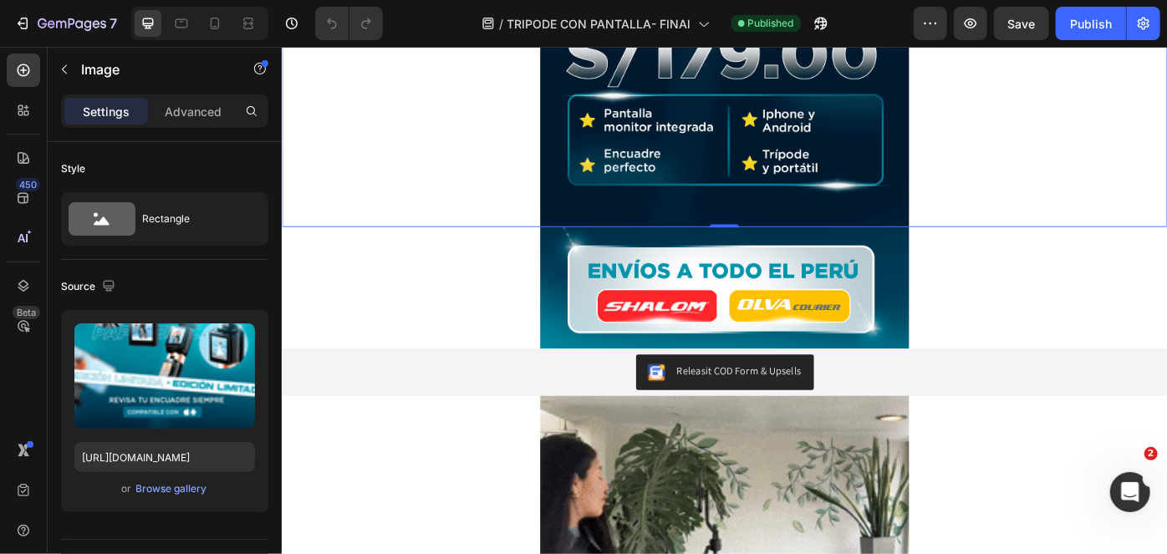
scroll to position [623, 0]
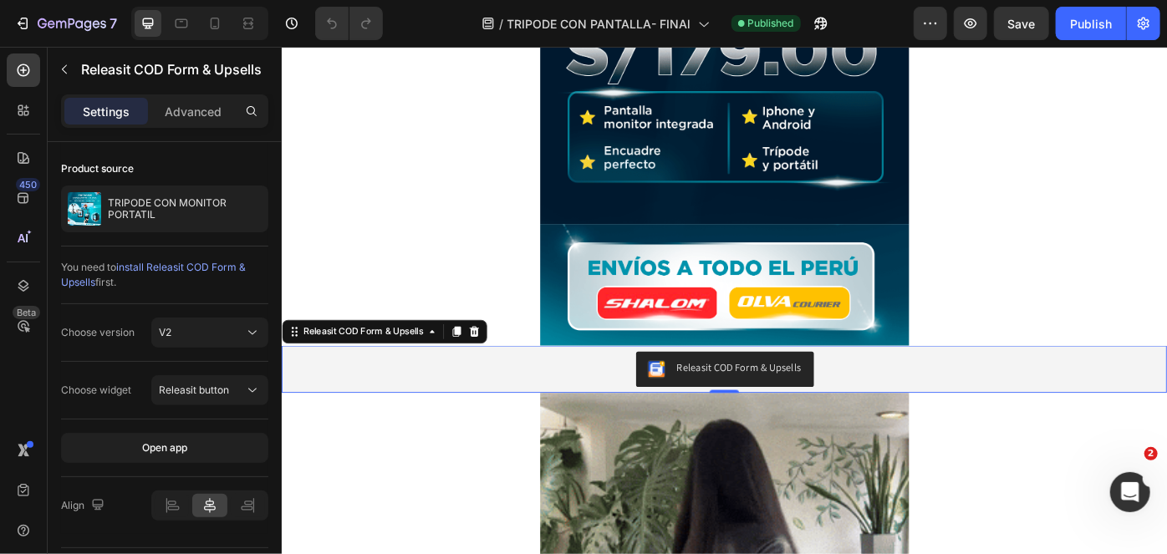
click at [735, 408] on div "Releasit COD Form & Upsells" at bounding box center [799, 410] width 141 height 18
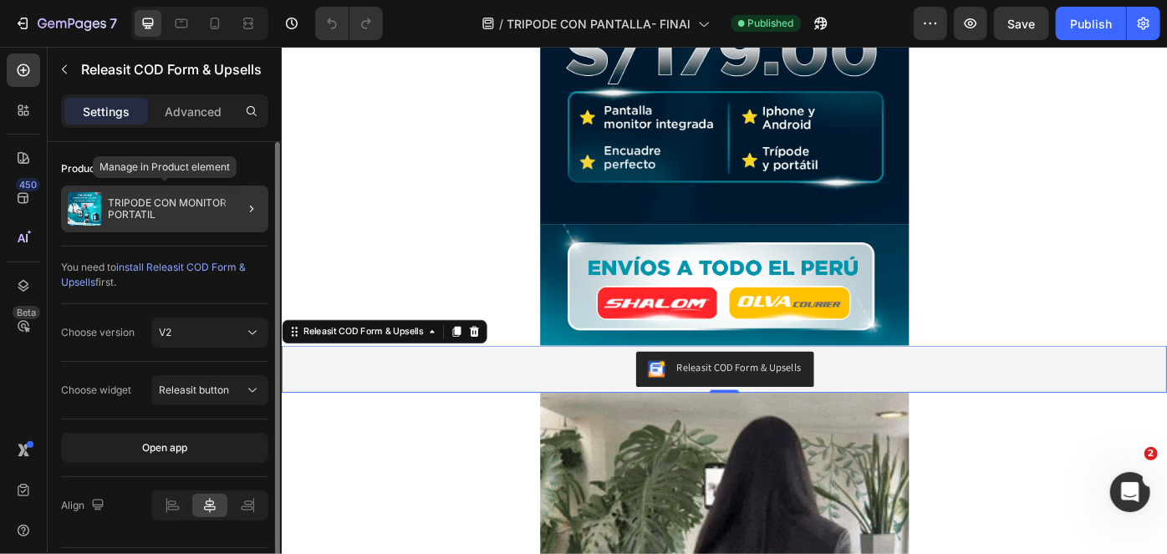
click at [191, 224] on div "TRIPODE CON MONITOR PORTATIL" at bounding box center [164, 209] width 207 height 47
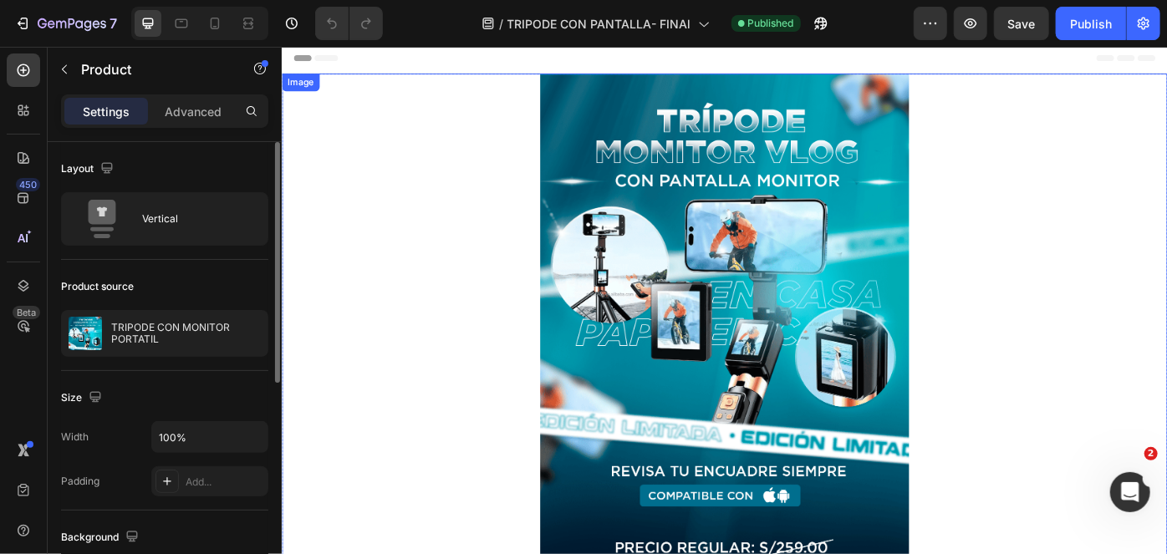
scroll to position [0, 0]
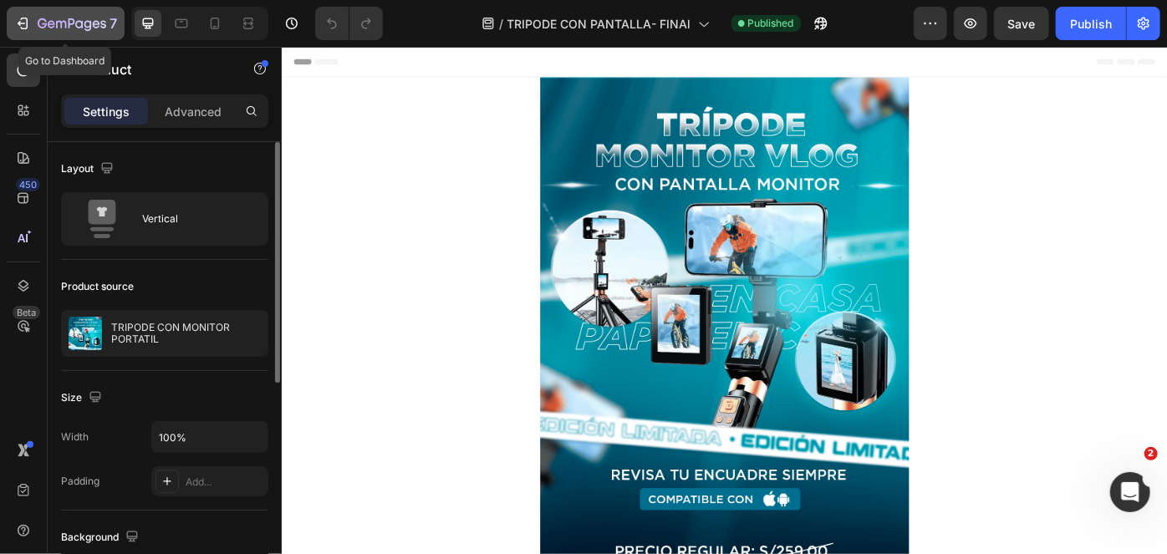
click at [58, 22] on icon "button" at bounding box center [72, 25] width 69 height 14
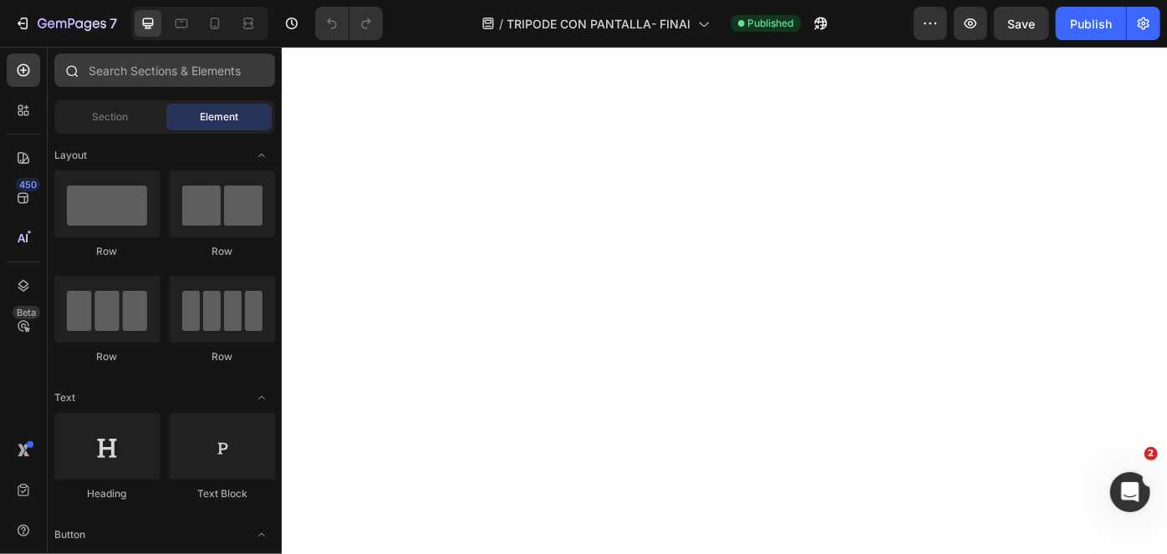
scroll to position [1980, 0]
click at [218, 25] on icon at bounding box center [215, 24] width 9 height 12
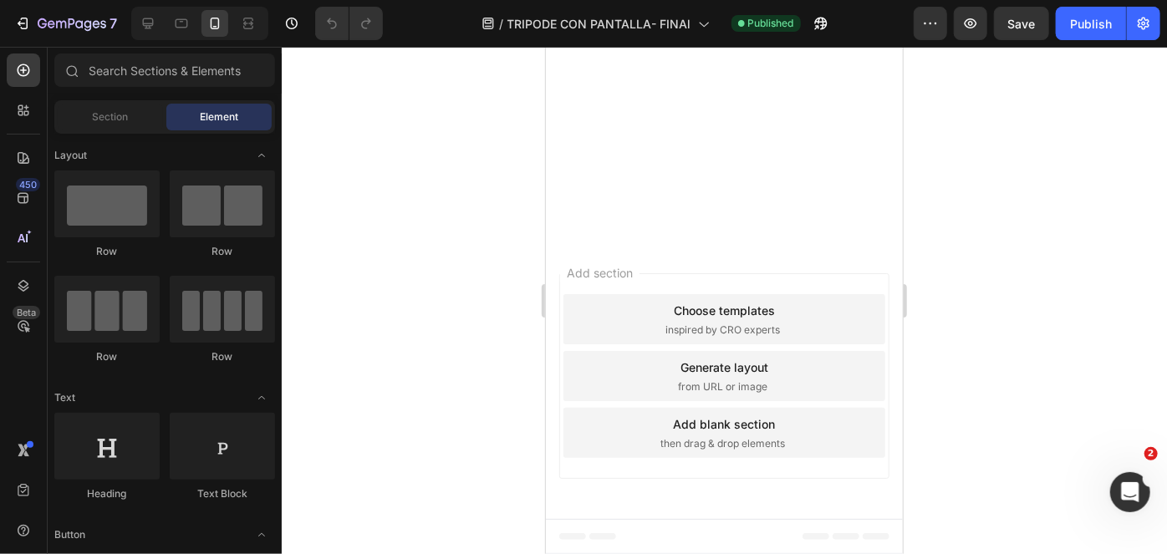
scroll to position [3353, 0]
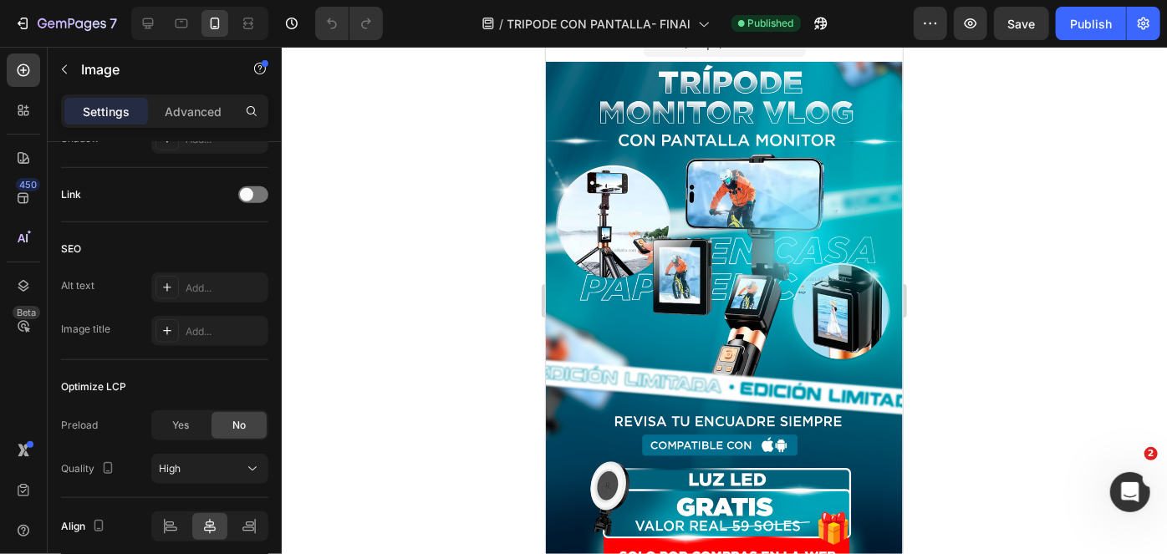
scroll to position [0, 0]
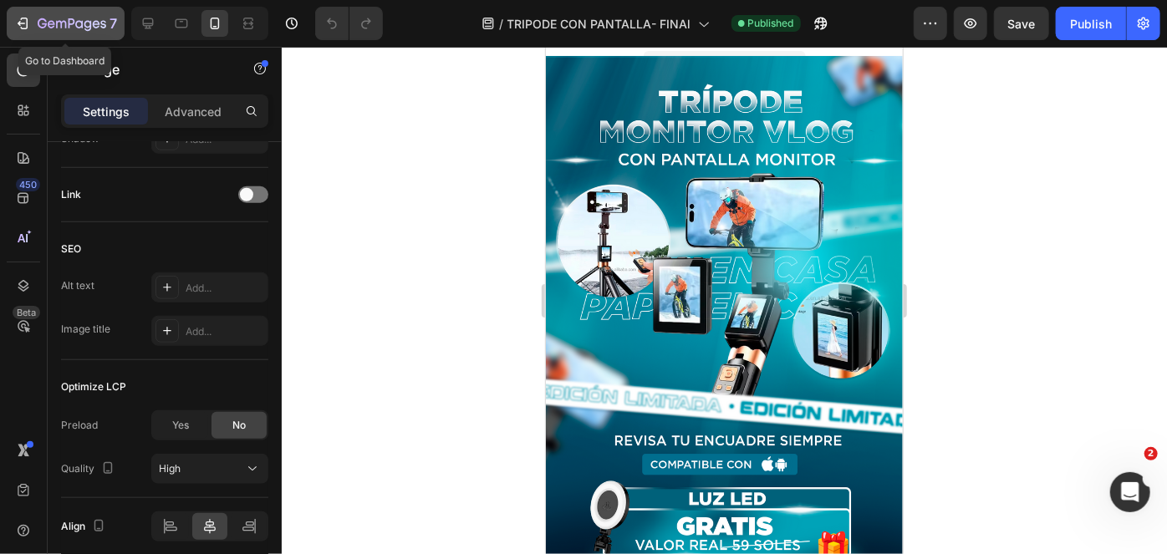
click at [91, 31] on icon "button" at bounding box center [72, 25] width 69 height 14
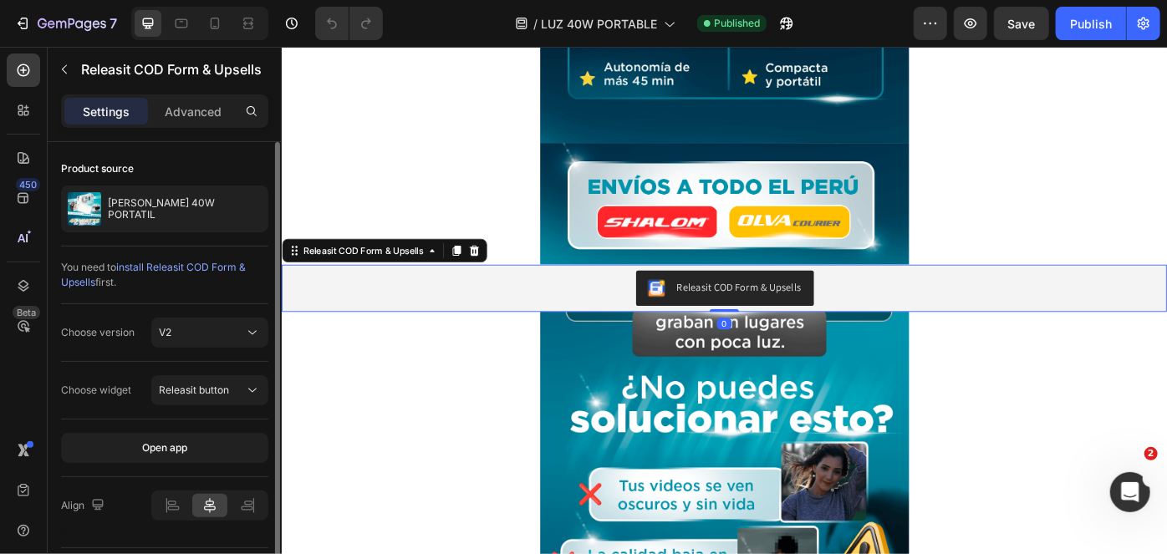
scroll to position [44, 0]
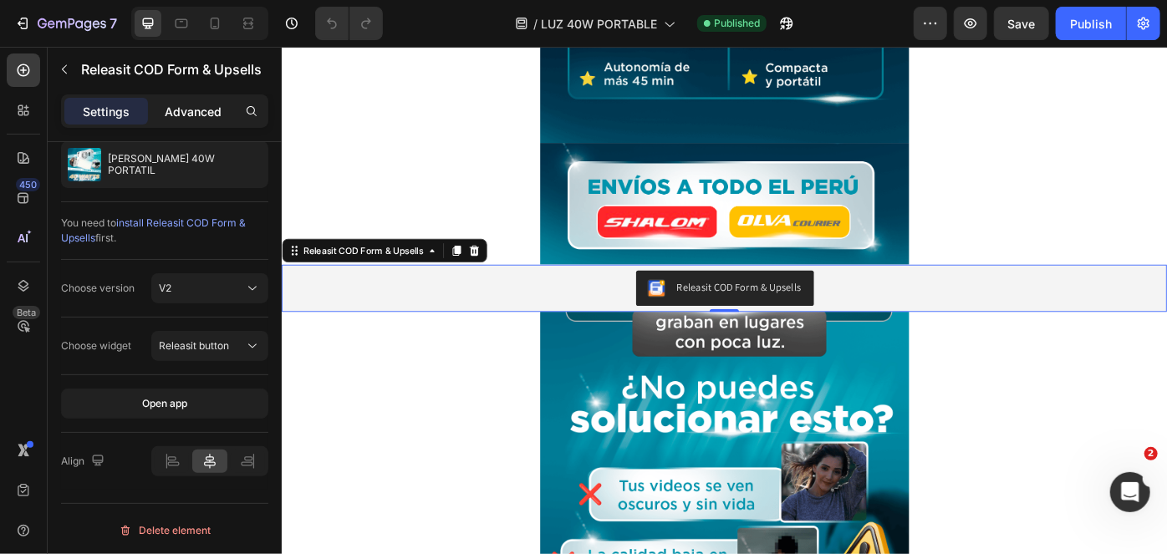
click at [170, 116] on p "Advanced" at bounding box center [193, 112] width 57 height 18
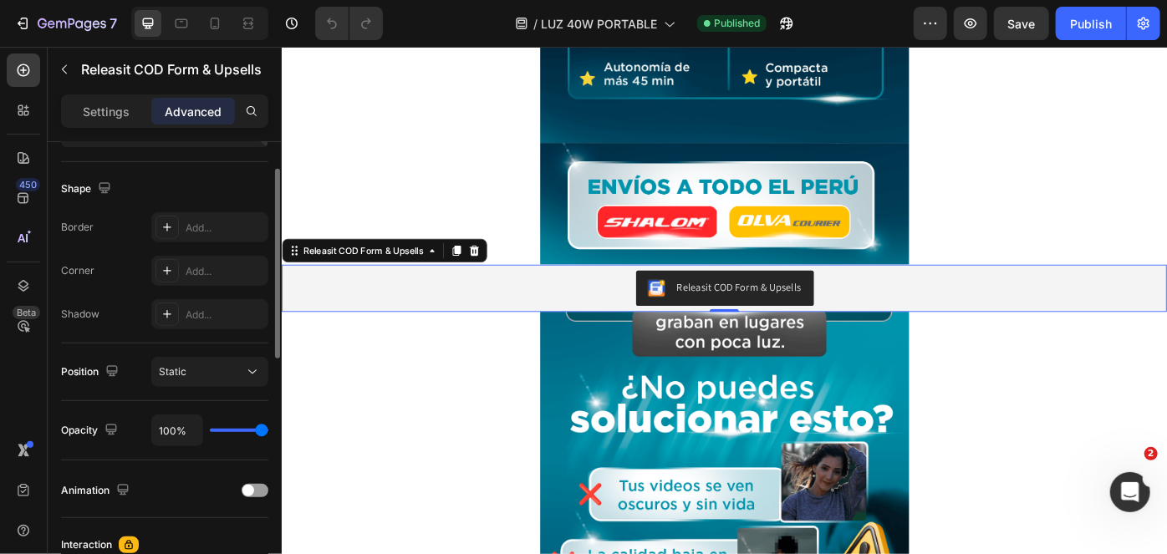
scroll to position [308, 0]
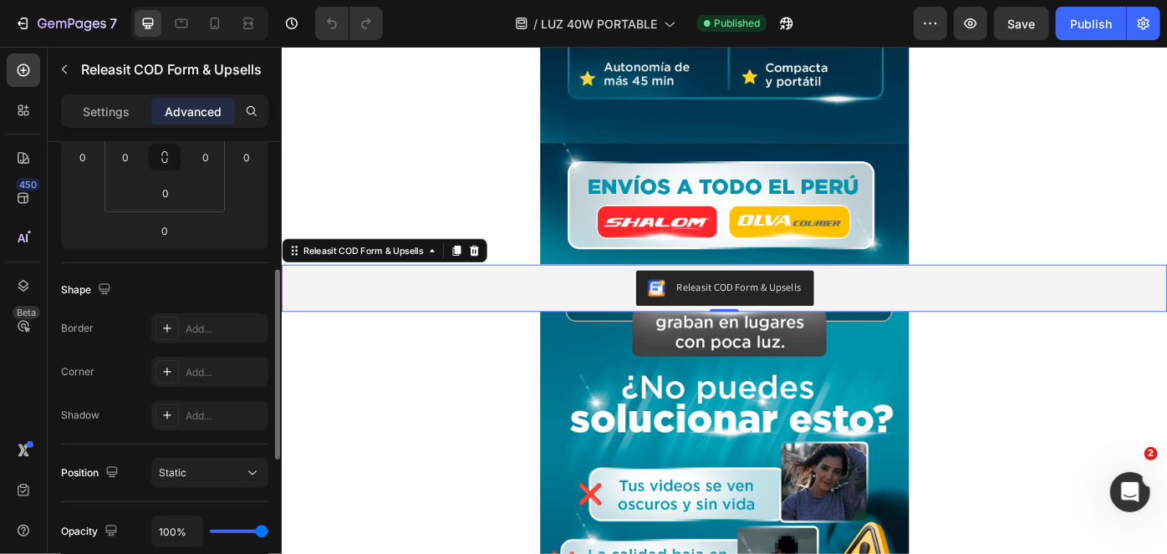
click at [816, 323] on div "Releasit COD Form & Upsells" at bounding box center [799, 318] width 141 height 18
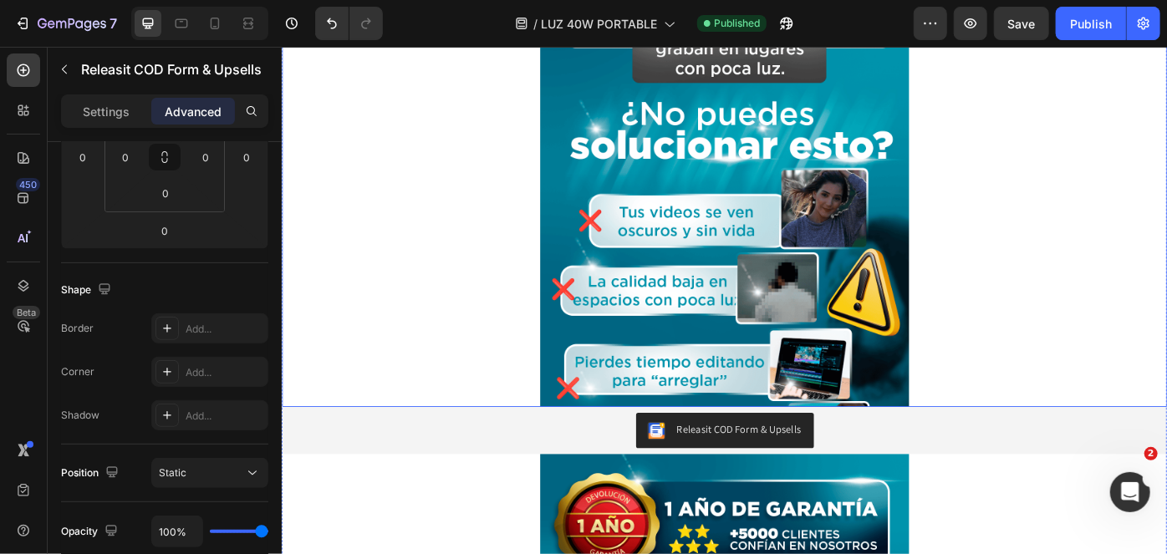
scroll to position [1296, 0]
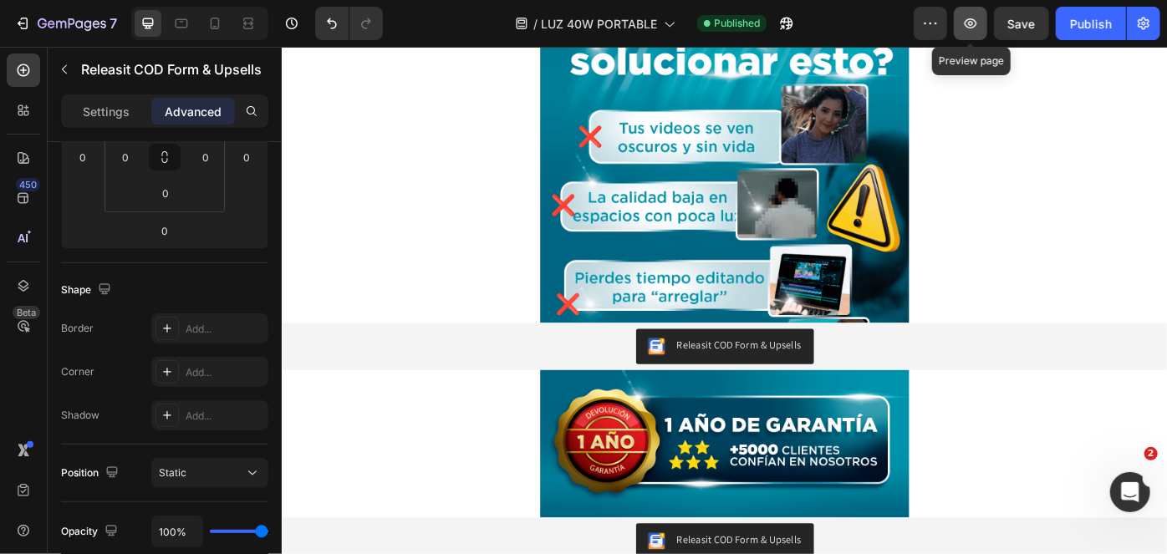
click at [983, 25] on button "button" at bounding box center [969, 23] width 33 height 33
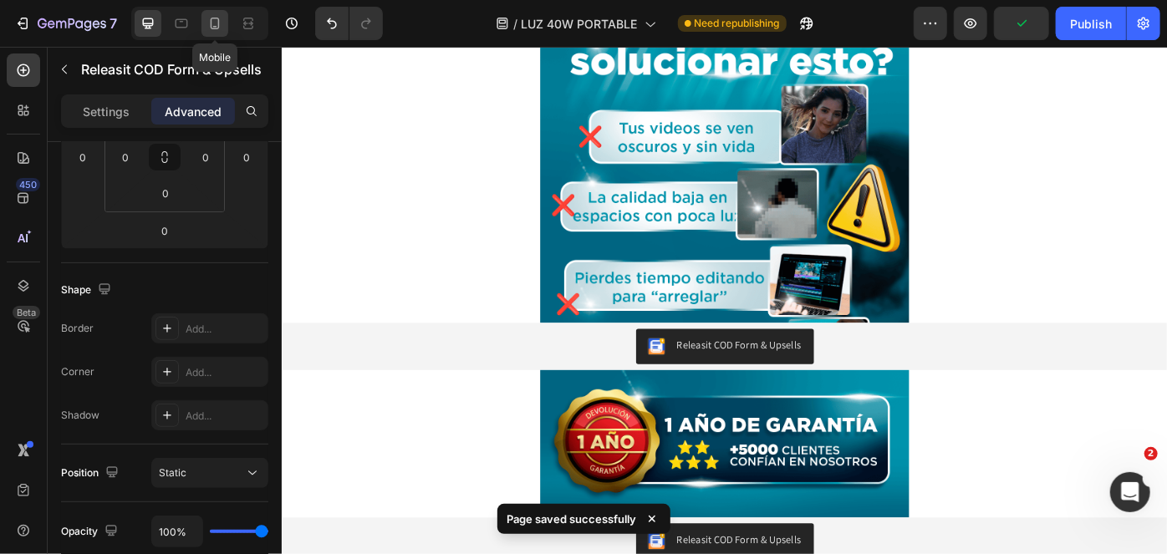
click at [220, 19] on icon at bounding box center [214, 23] width 17 height 17
type input "-25"
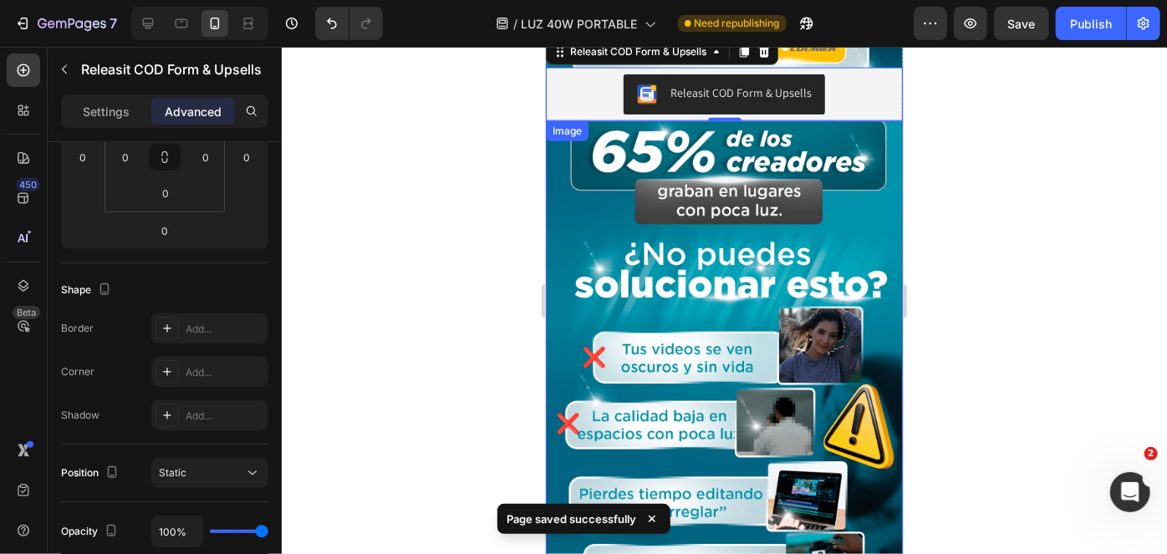
scroll to position [1055, 0]
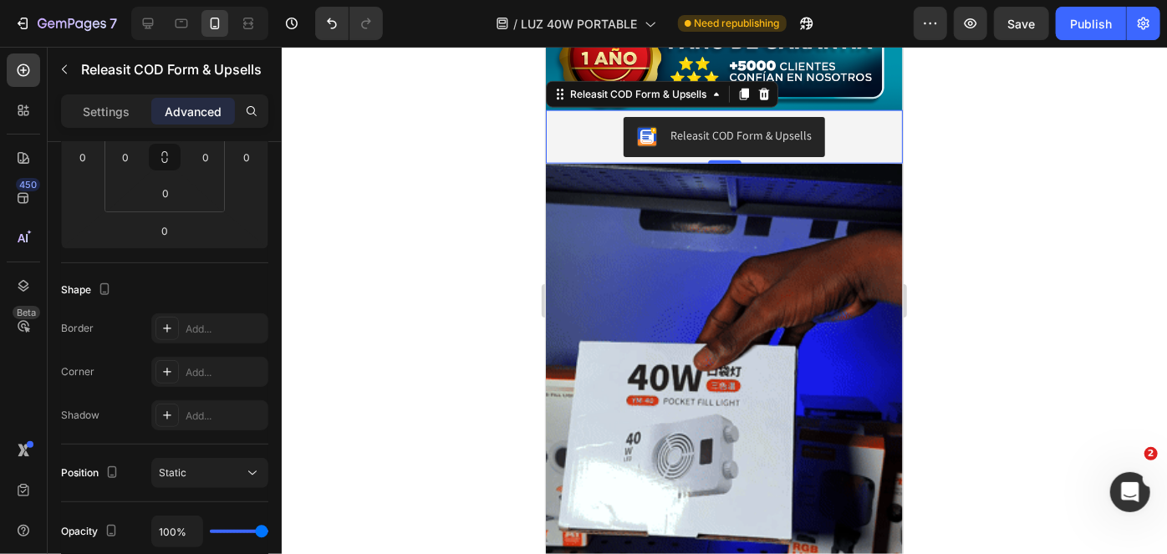
click at [669, 135] on div "Releasit COD Form & Upsells" at bounding box center [739, 135] width 141 height 18
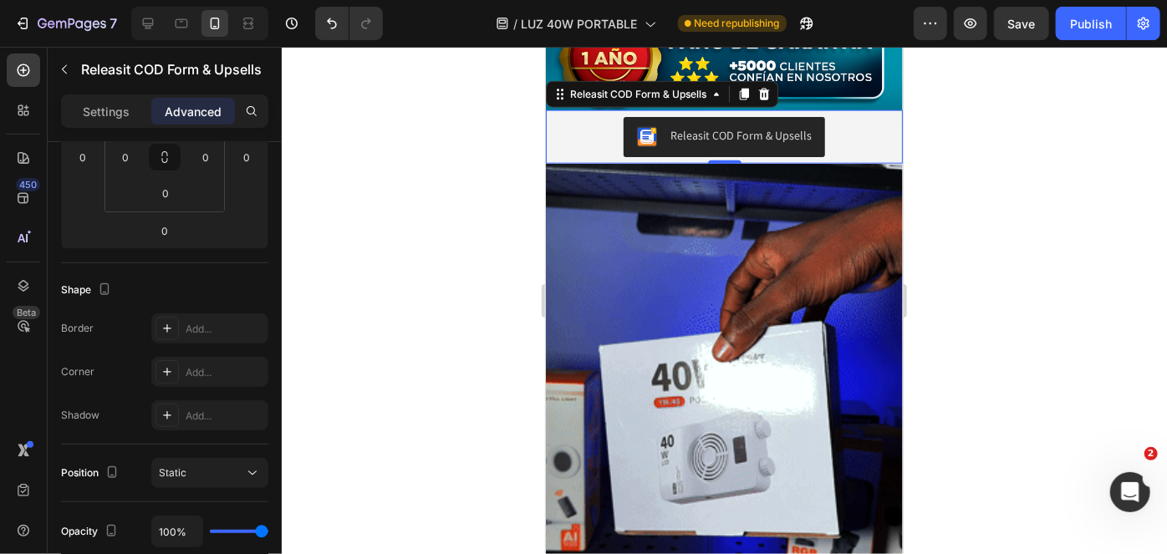
click at [127, 125] on div "Settings Advanced" at bounding box center [164, 110] width 207 height 33
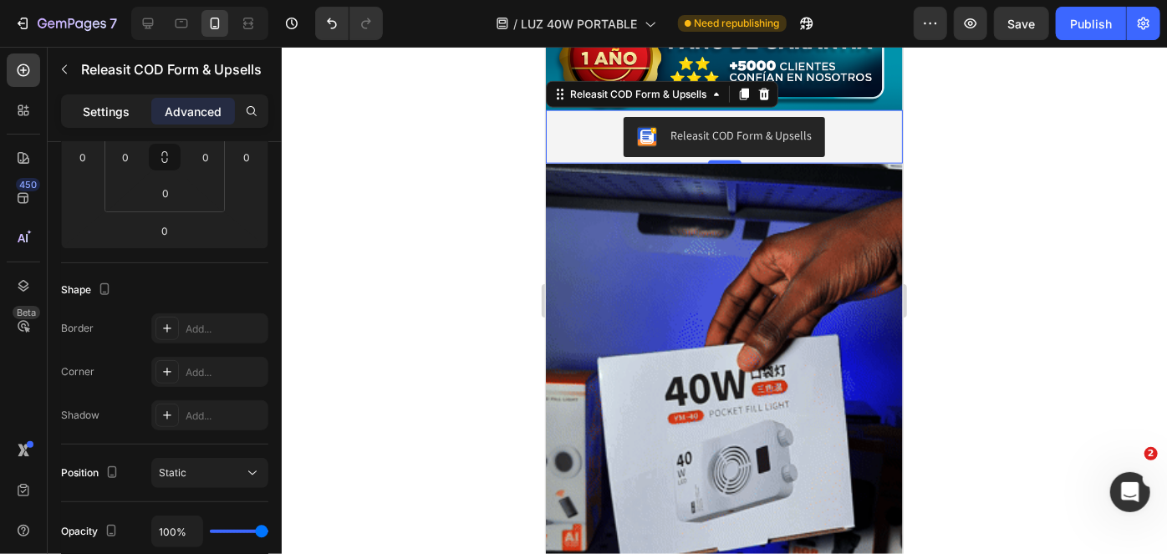
click at [106, 107] on p "Settings" at bounding box center [106, 112] width 47 height 18
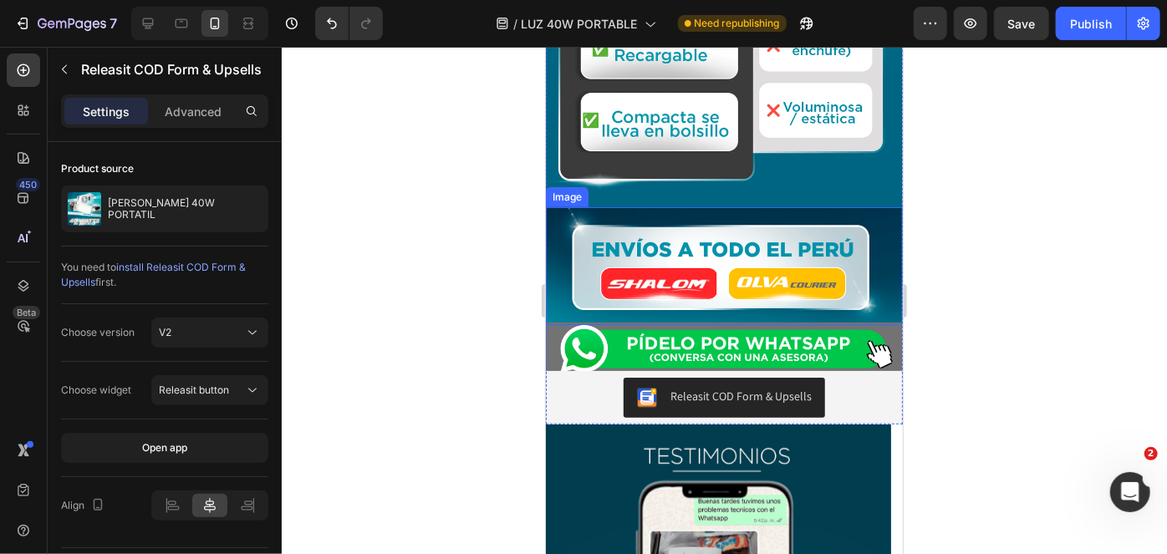
scroll to position [3573, 0]
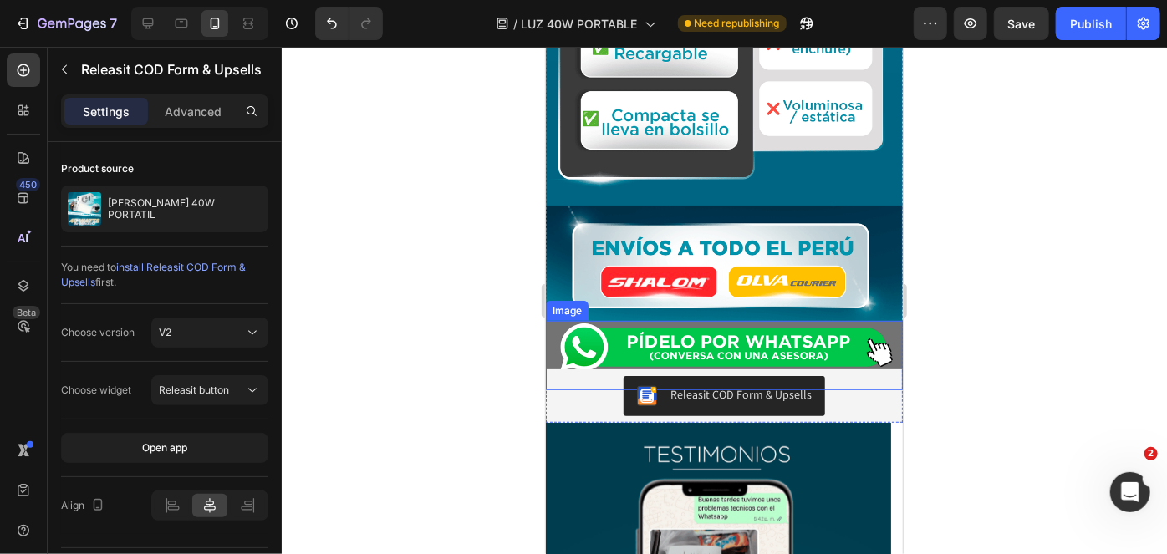
click at [697, 320] on img at bounding box center [723, 346] width 357 height 53
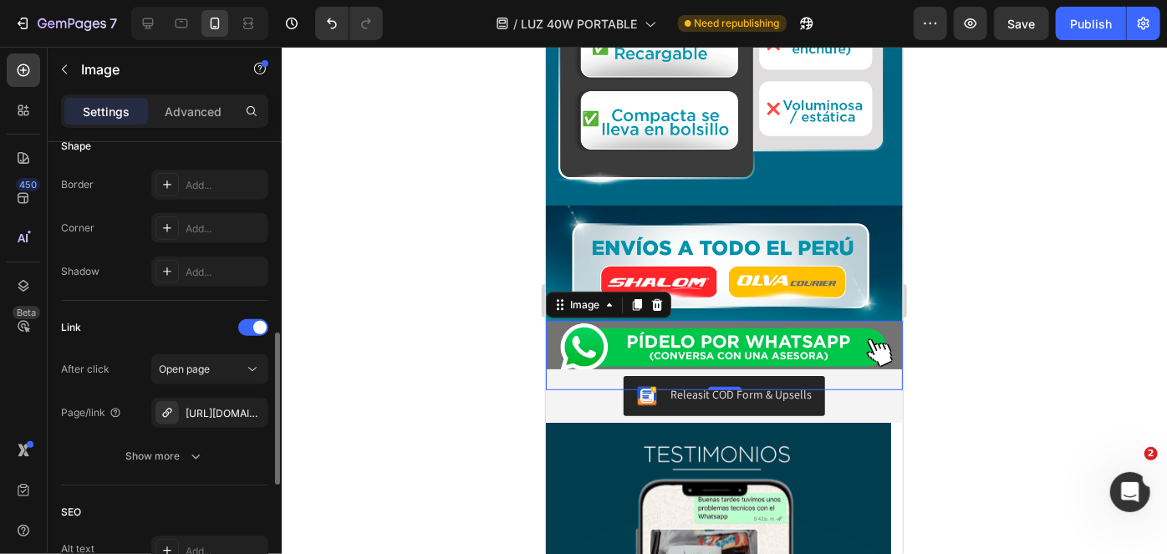
scroll to position [610, 0]
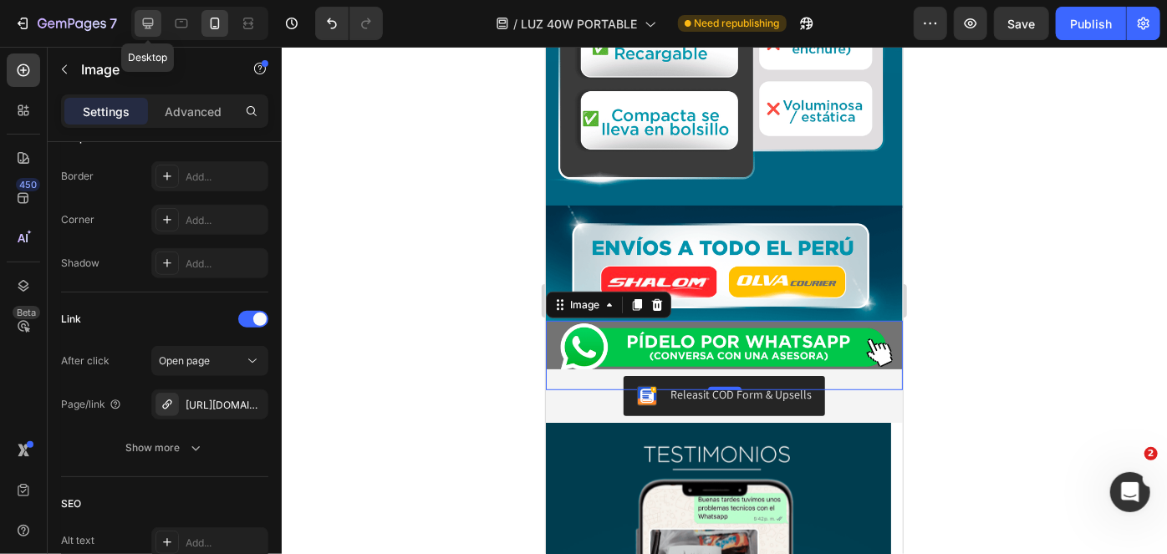
click at [144, 22] on icon at bounding box center [148, 23] width 17 height 17
type input "https://cdn.shopify.com/s/files/1/0789/6121/3746/files/gempages_507734301127738…"
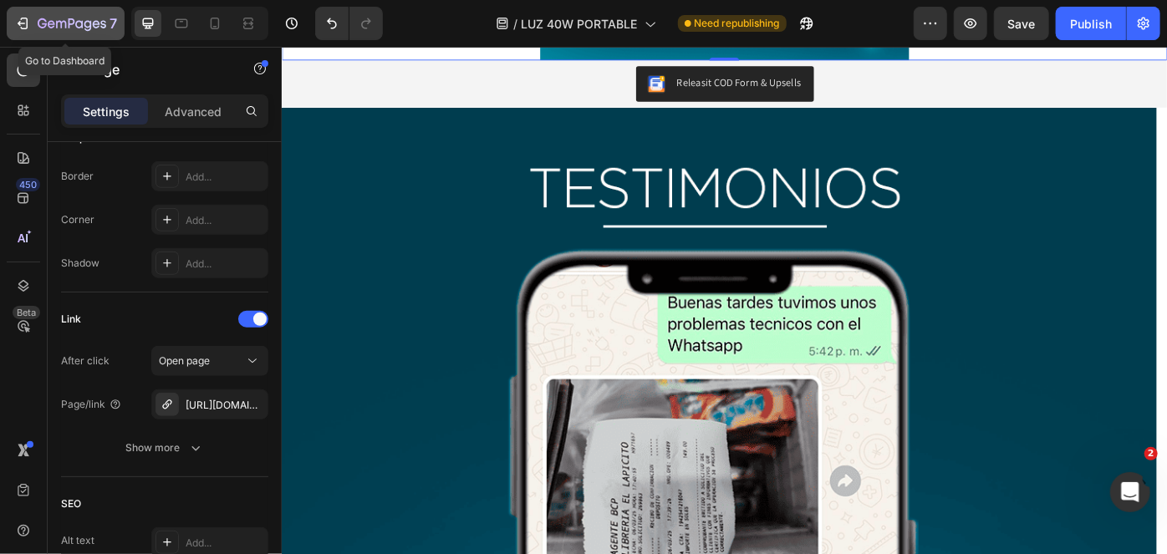
click at [91, 18] on icon "button" at bounding box center [72, 25] width 69 height 14
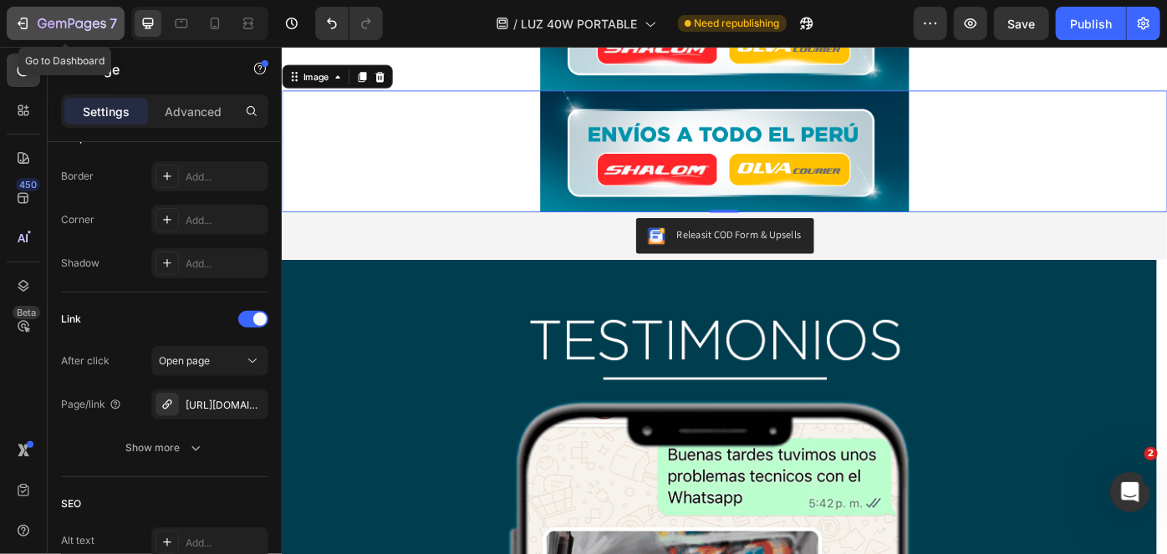
scroll to position [2547, 0]
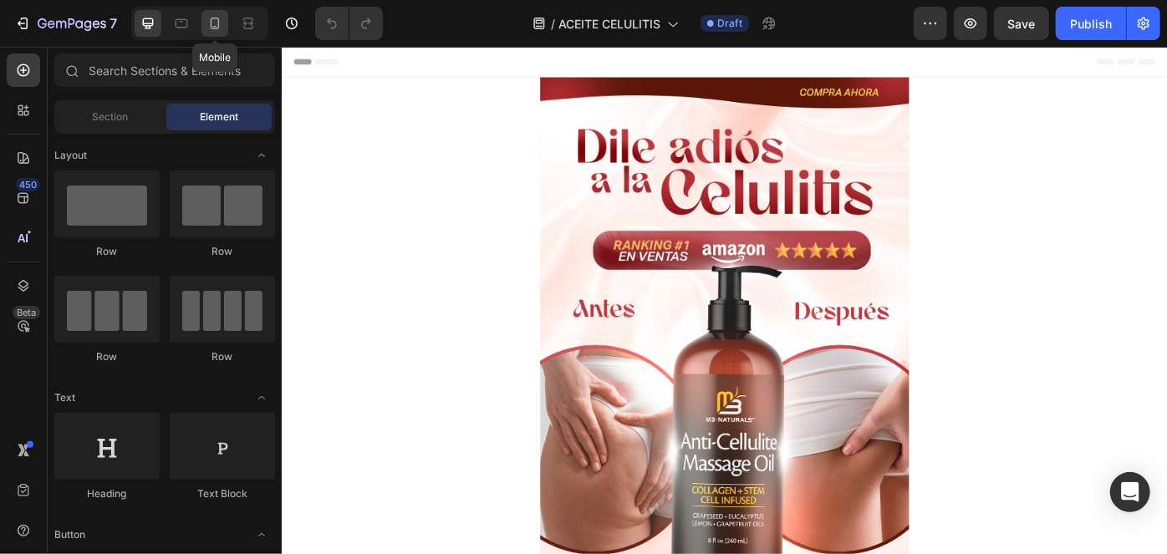
click at [216, 23] on icon at bounding box center [214, 23] width 17 height 17
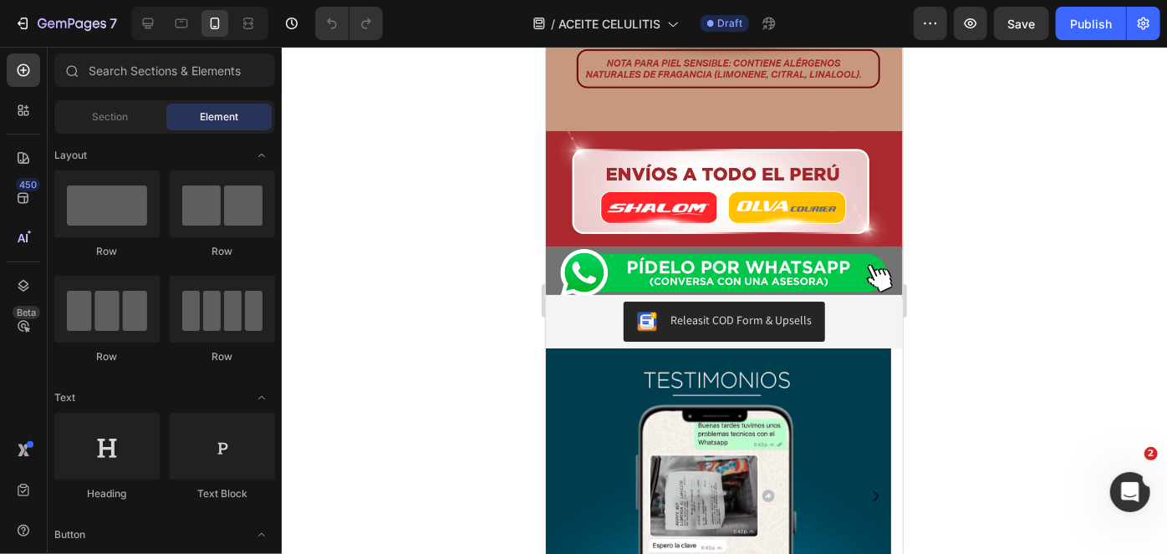
scroll to position [3474, 0]
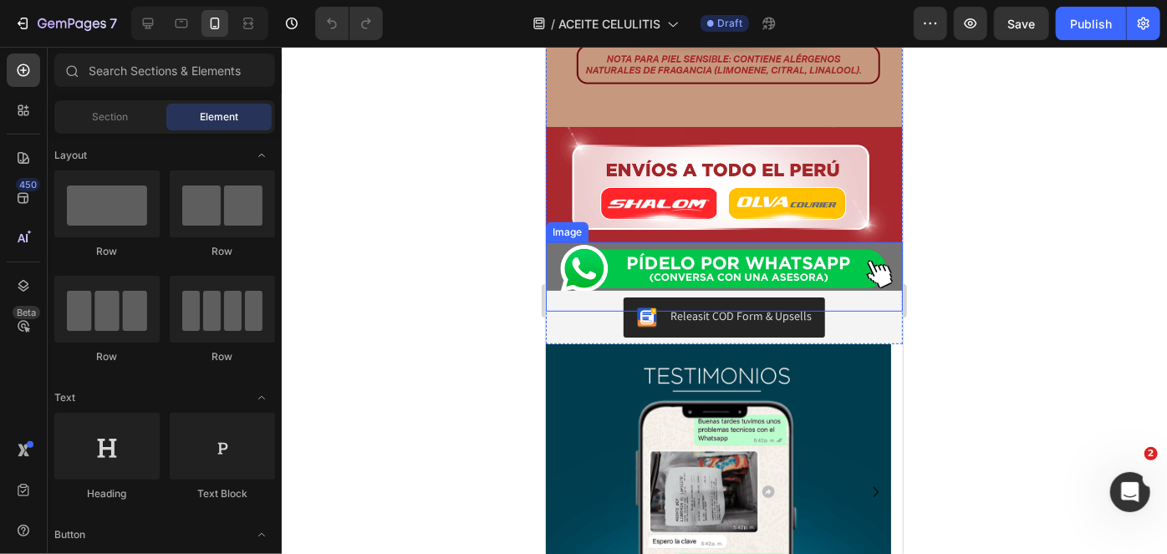
click at [685, 241] on img at bounding box center [723, 267] width 357 height 53
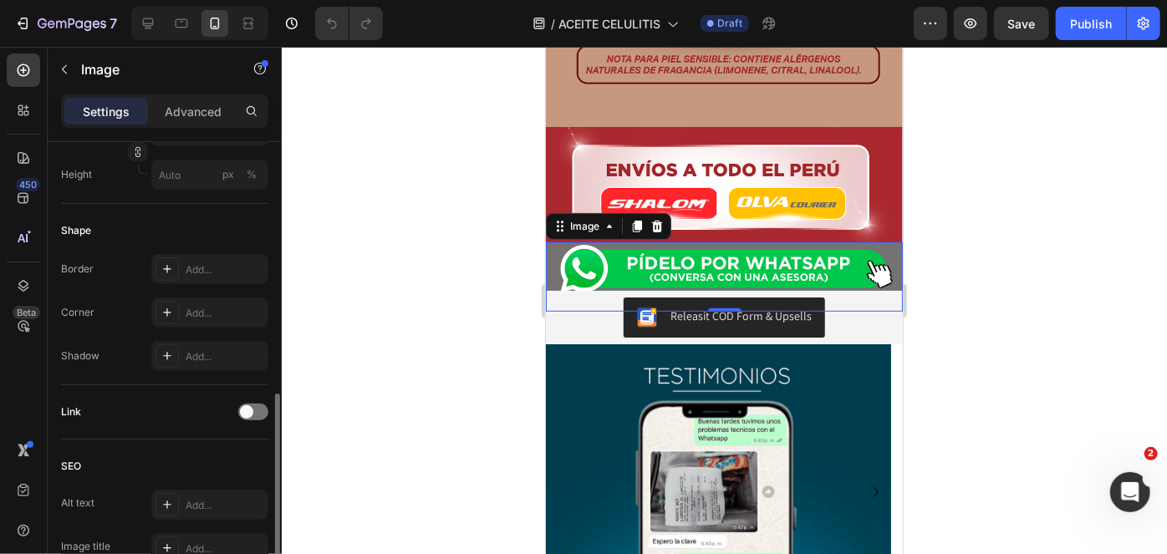
scroll to position [600, 0]
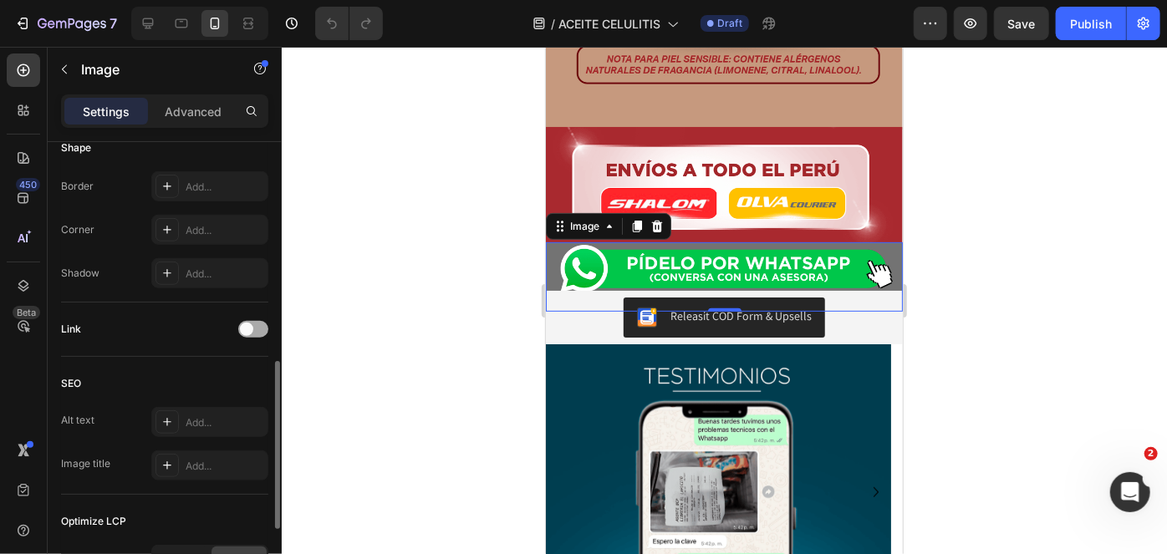
click at [242, 321] on div at bounding box center [253, 329] width 30 height 17
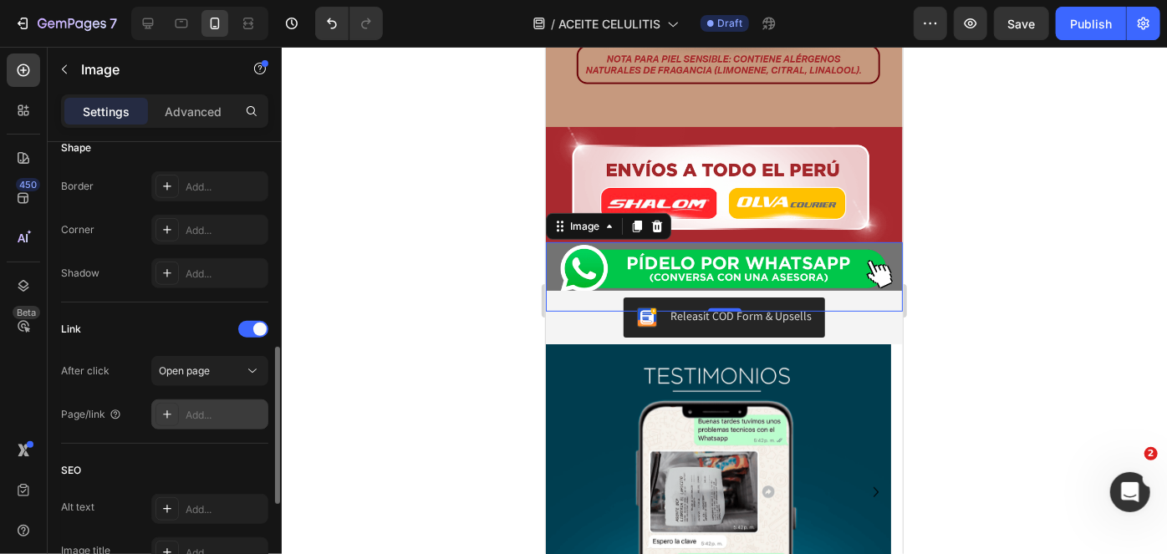
click at [217, 404] on div "Add..." at bounding box center [209, 414] width 117 height 30
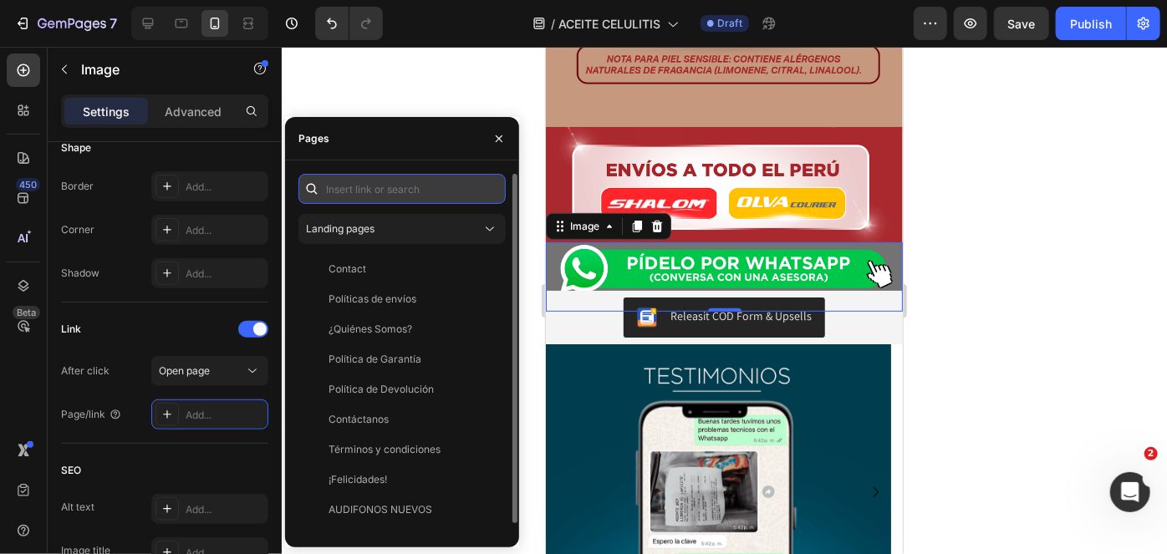
paste input "[URL][DOMAIN_NAME]"
click at [373, 191] on input "text" at bounding box center [401, 189] width 207 height 30
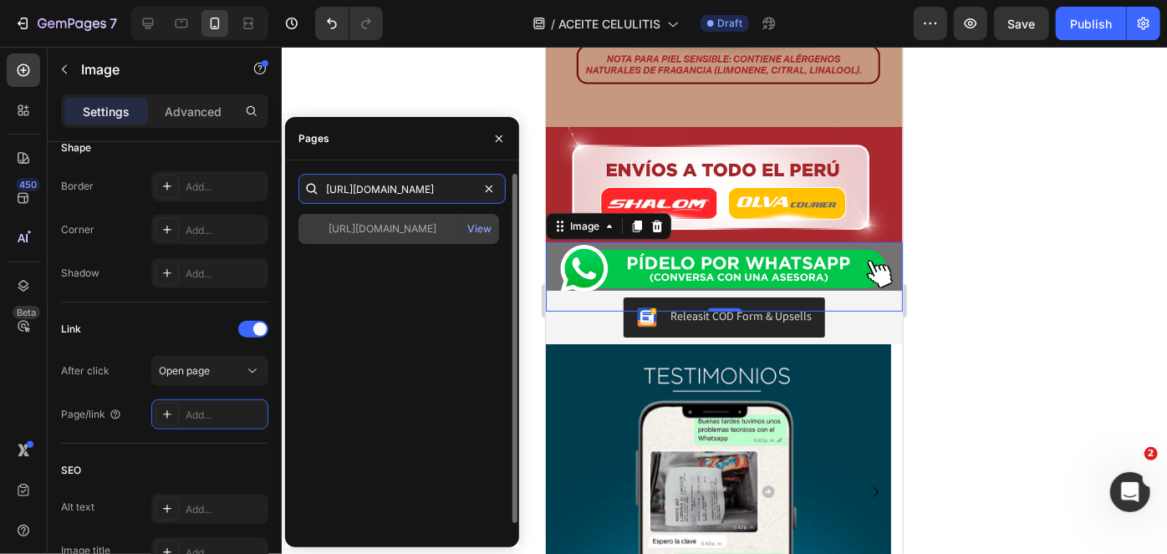
type input "[URL][DOMAIN_NAME]"
click at [376, 234] on div "[URL][DOMAIN_NAME]" at bounding box center [382, 228] width 108 height 15
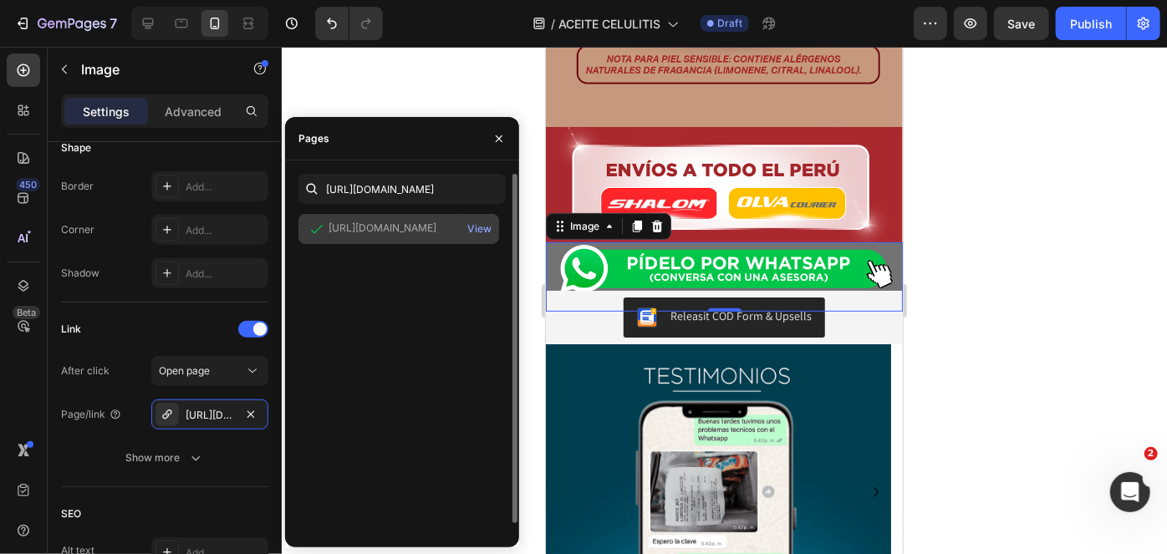
click at [343, 232] on div "[URL][DOMAIN_NAME]" at bounding box center [382, 228] width 108 height 15
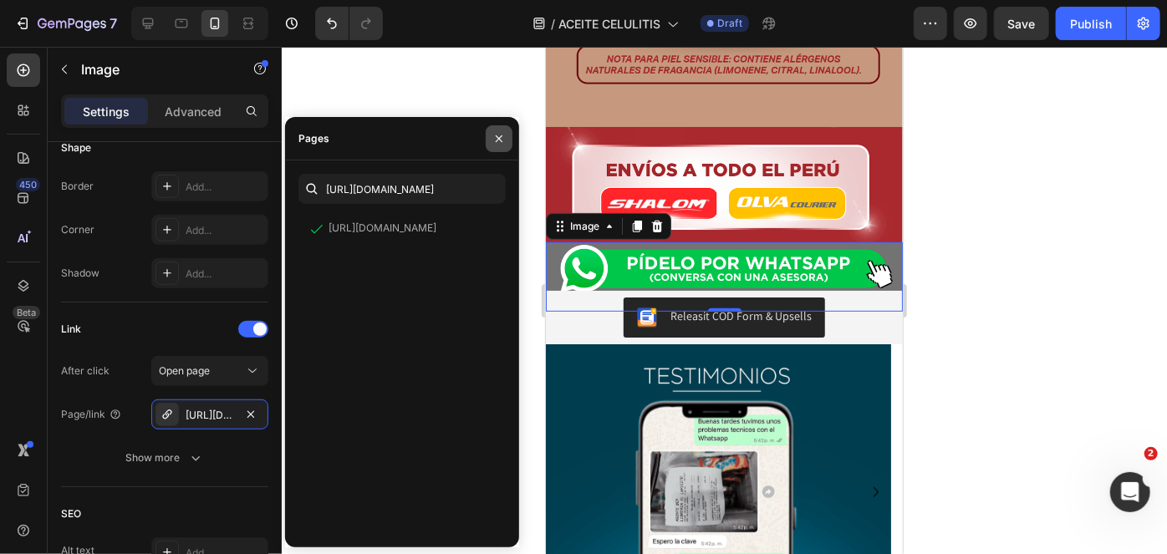
click at [506, 138] on button "button" at bounding box center [499, 138] width 27 height 27
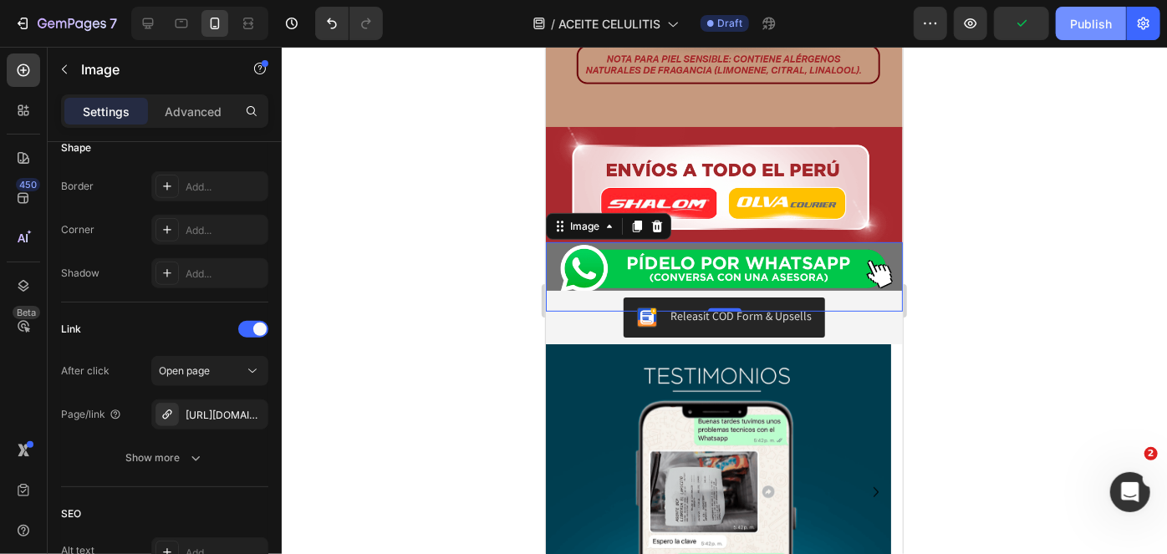
click at [1103, 30] on div "Publish" at bounding box center [1091, 24] width 42 height 18
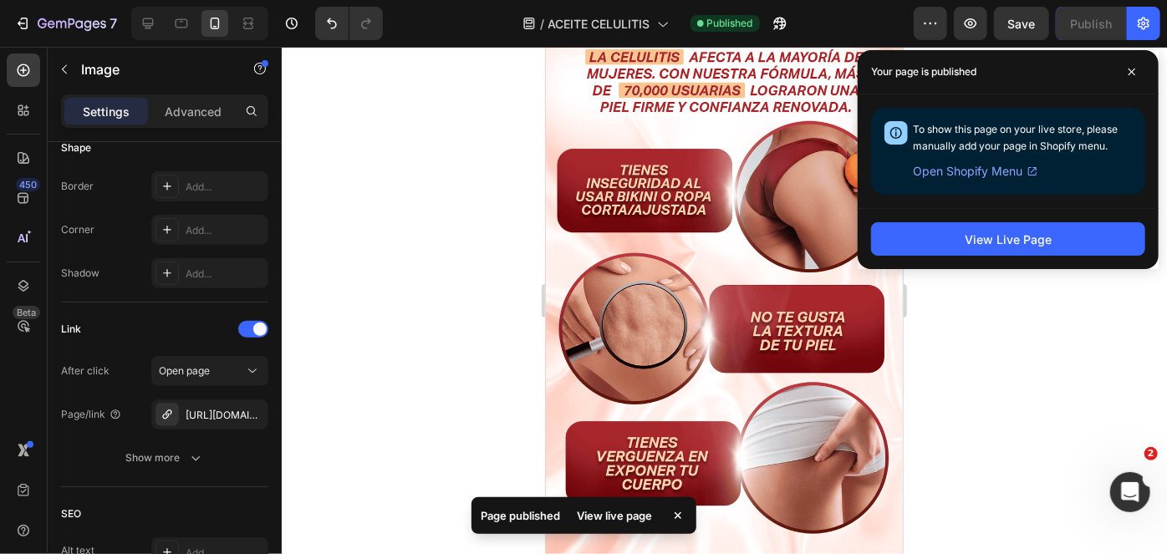
scroll to position [1424, 0]
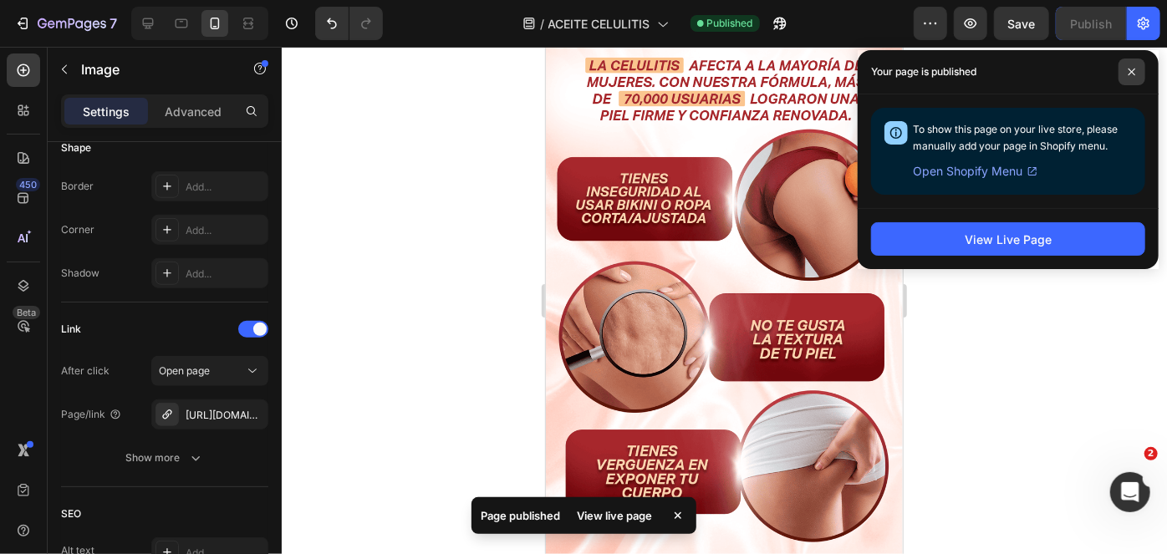
click at [1135, 74] on icon at bounding box center [1131, 72] width 7 height 7
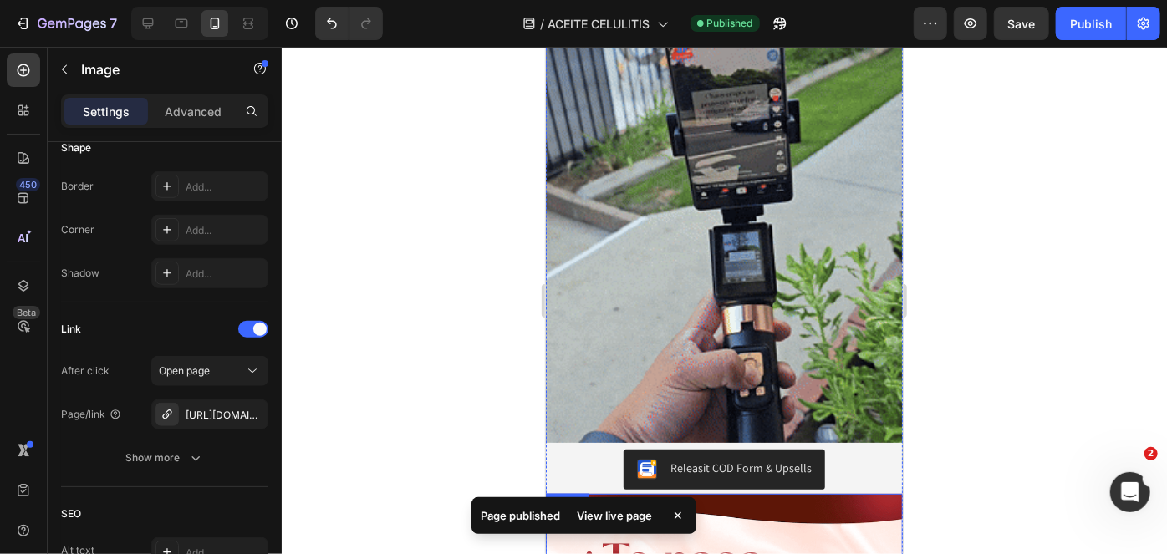
scroll to position [825, 0]
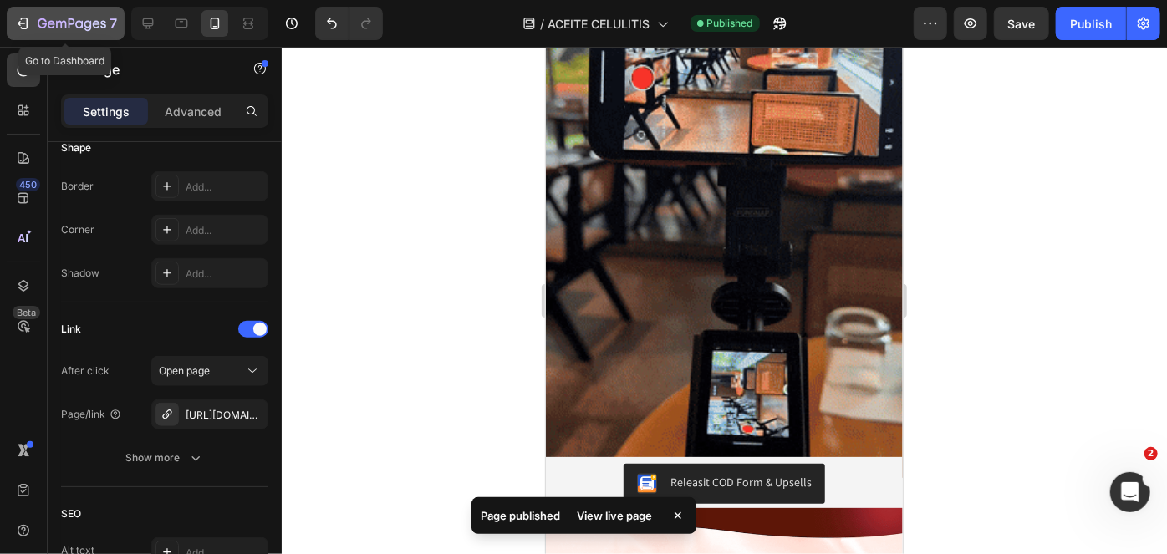
click at [89, 31] on icon "button" at bounding box center [72, 25] width 69 height 14
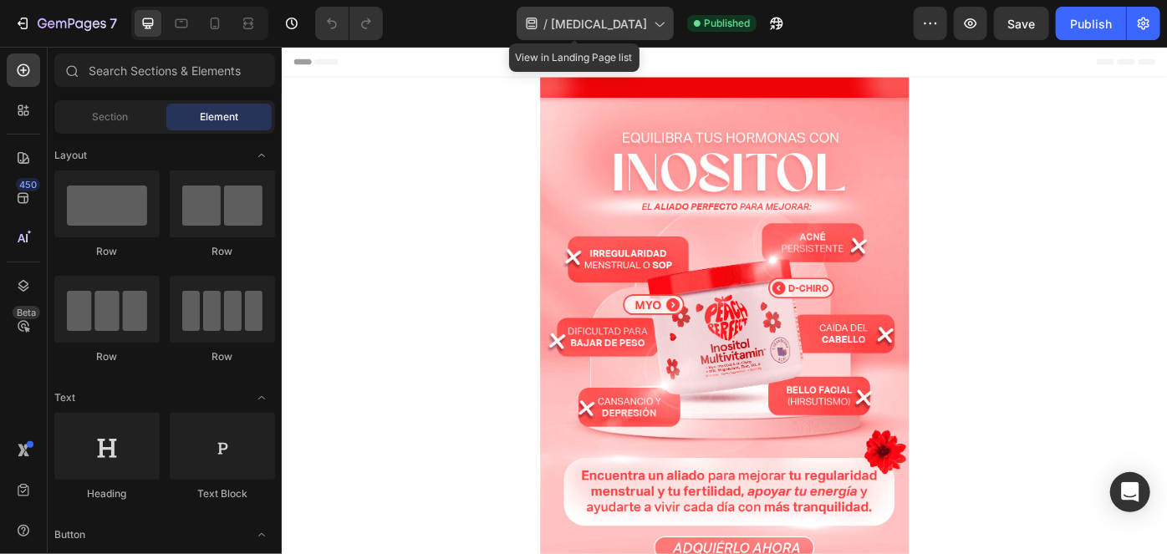
click at [593, 20] on span "[MEDICAL_DATA]" at bounding box center [599, 24] width 96 height 18
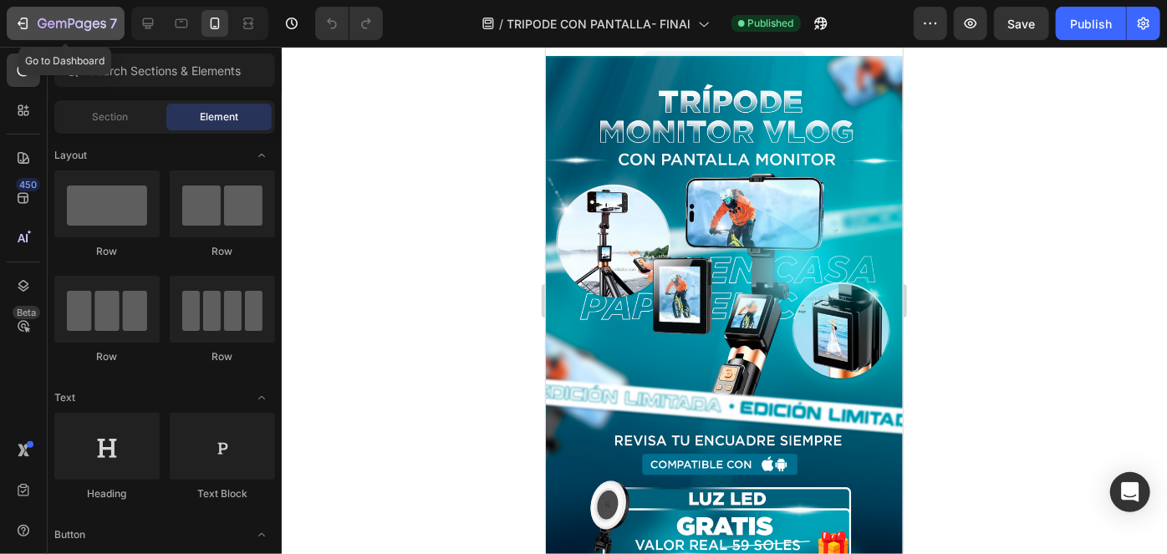
click at [41, 22] on icon "button" at bounding box center [72, 25] width 69 height 14
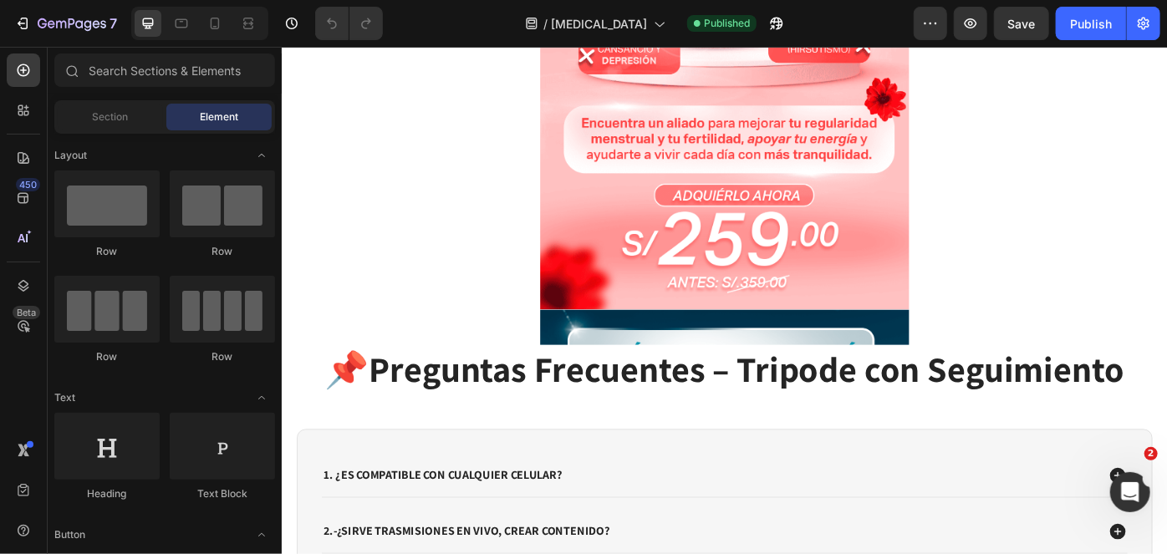
scroll to position [382, 0]
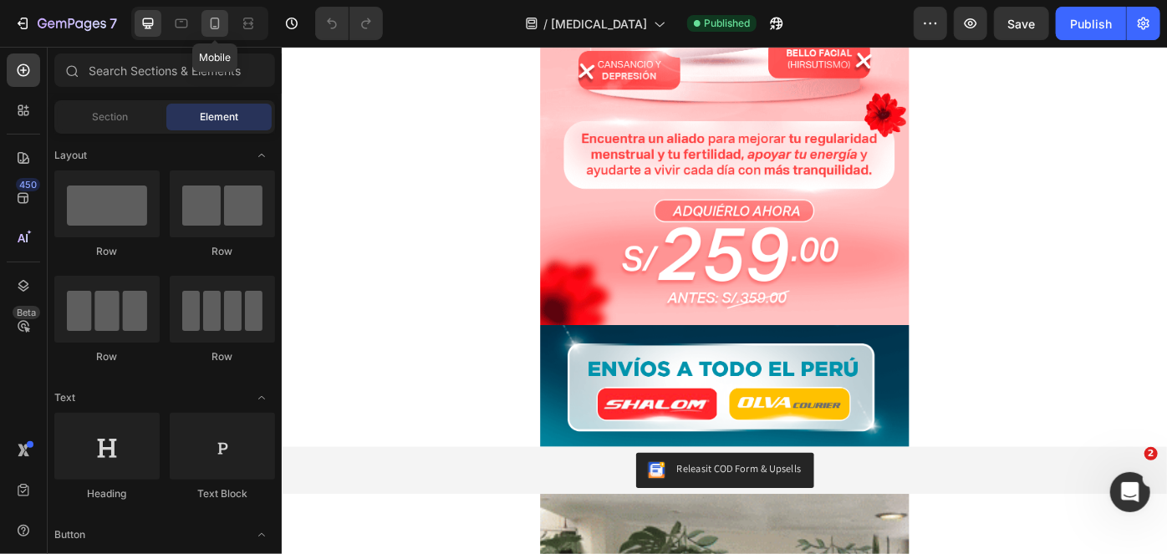
click at [212, 25] on icon at bounding box center [214, 23] width 17 height 17
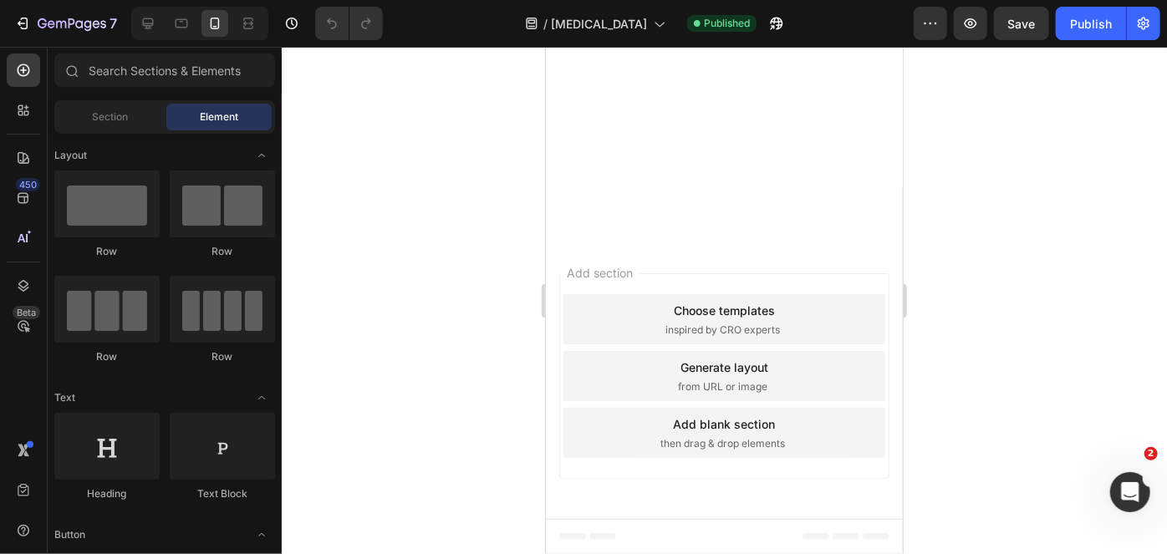
scroll to position [4995, 0]
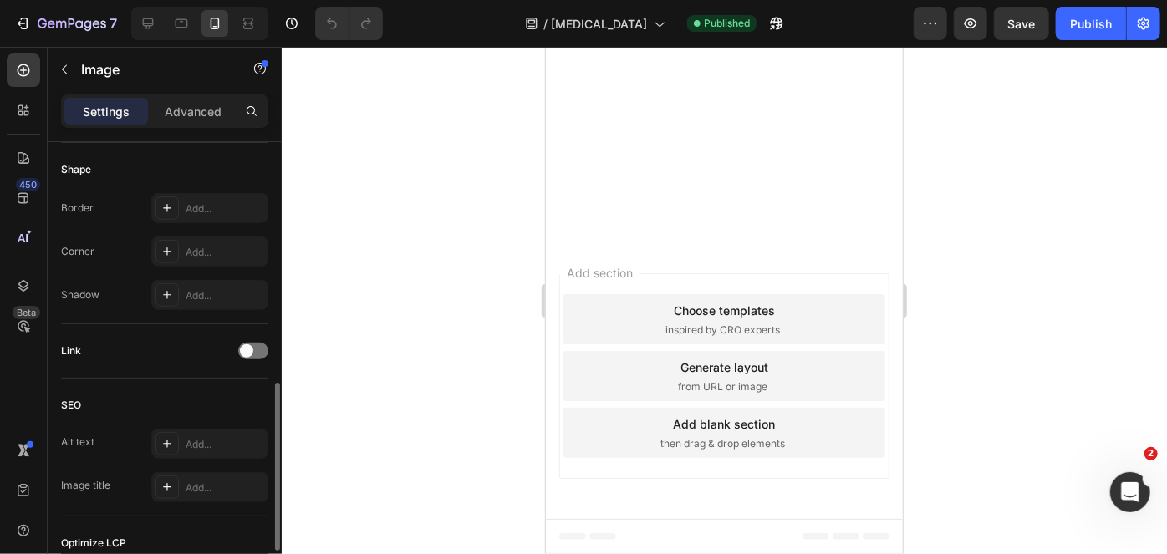
scroll to position [627, 0]
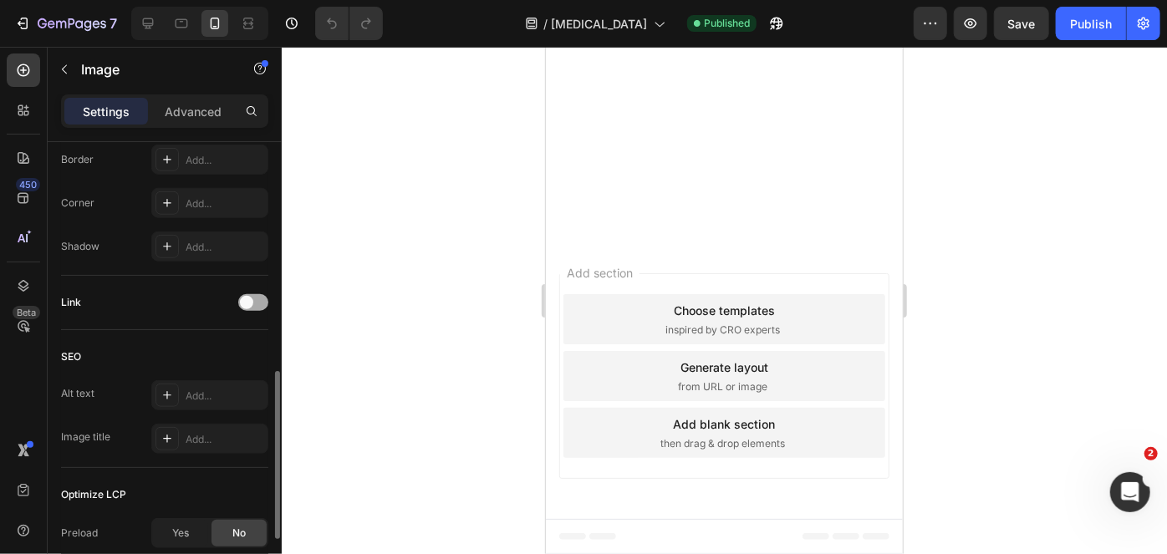
click at [242, 296] on span at bounding box center [246, 302] width 13 height 13
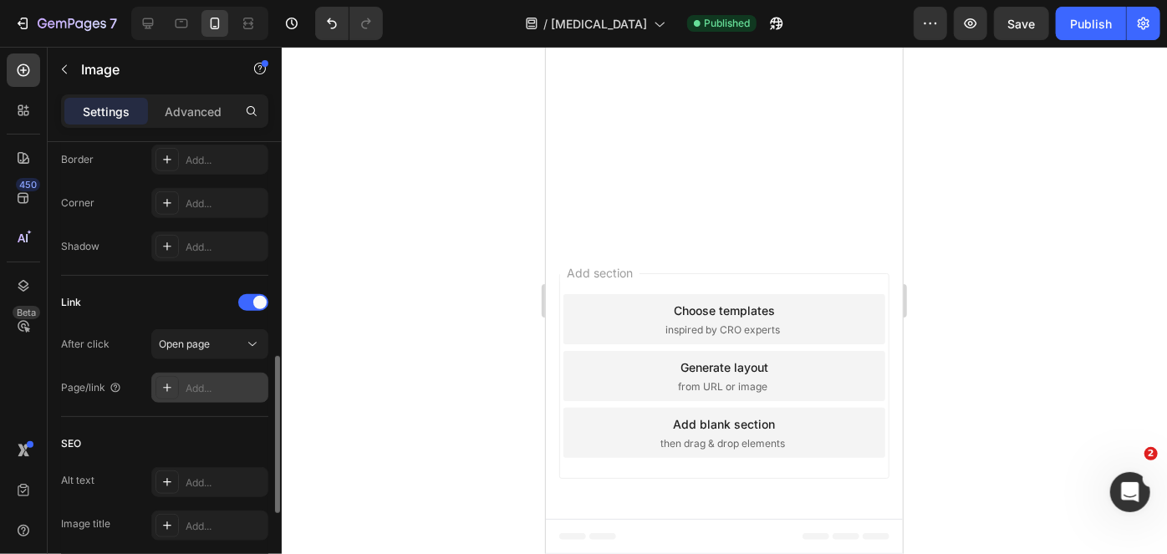
click at [222, 383] on div "Add..." at bounding box center [225, 388] width 79 height 15
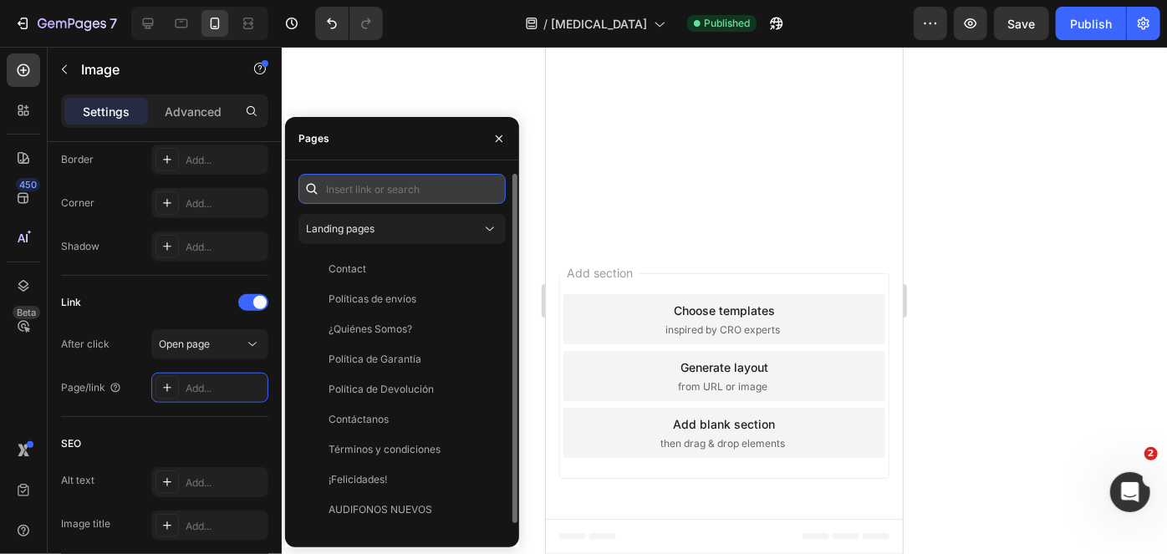
click at [369, 183] on input "text" at bounding box center [401, 189] width 207 height 30
paste input "https://wa.link/3bvd4q"
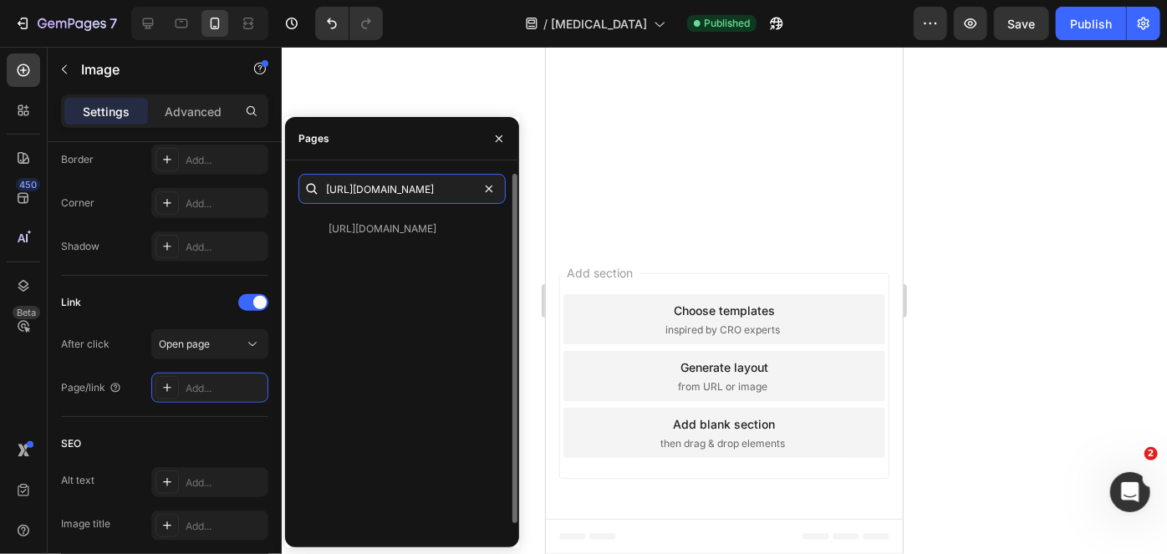
type input "https://wa.link/3bvd4q"
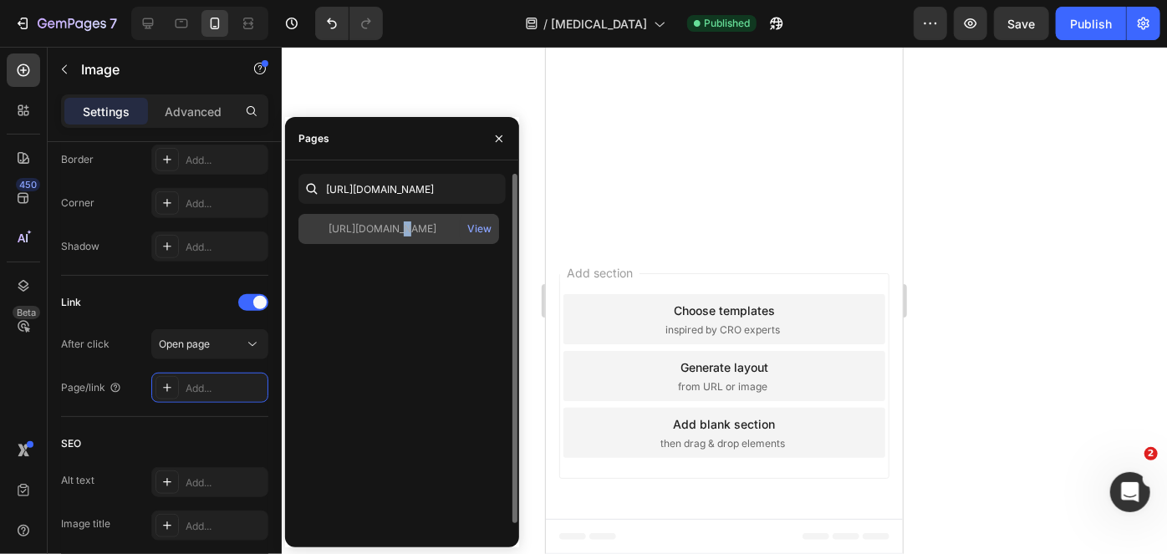
drag, startPoint x: 385, startPoint y: 245, endPoint x: 393, endPoint y: 239, distance: 9.5
click at [393, 239] on div "https://wa.link/3bvd4q View" at bounding box center [401, 379] width 207 height 331
click at [393, 239] on div "https://wa.link/3bvd4q View" at bounding box center [398, 229] width 201 height 30
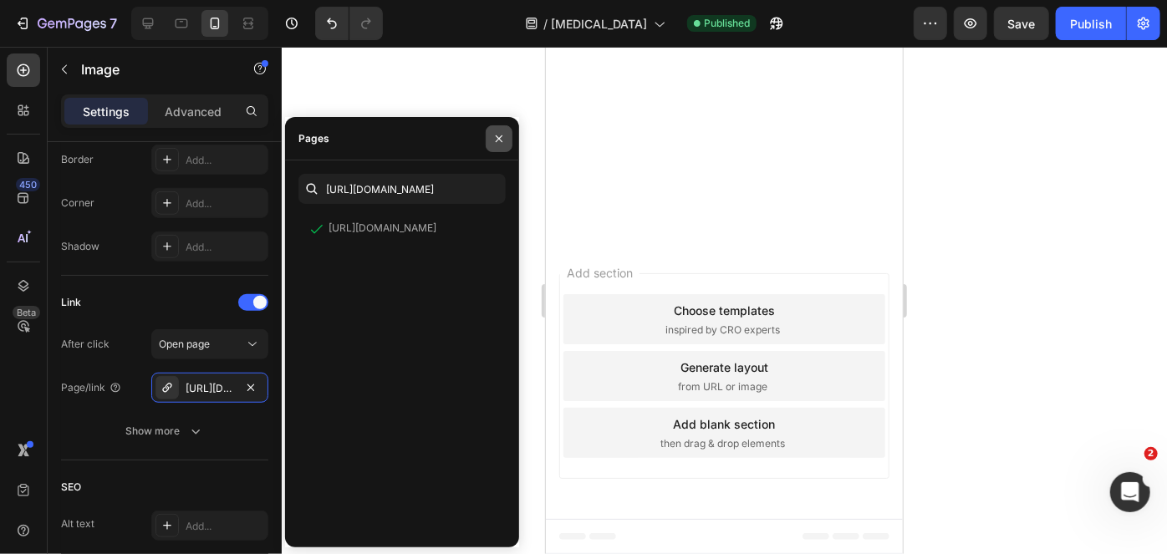
click at [497, 142] on icon "button" at bounding box center [498, 138] width 13 height 13
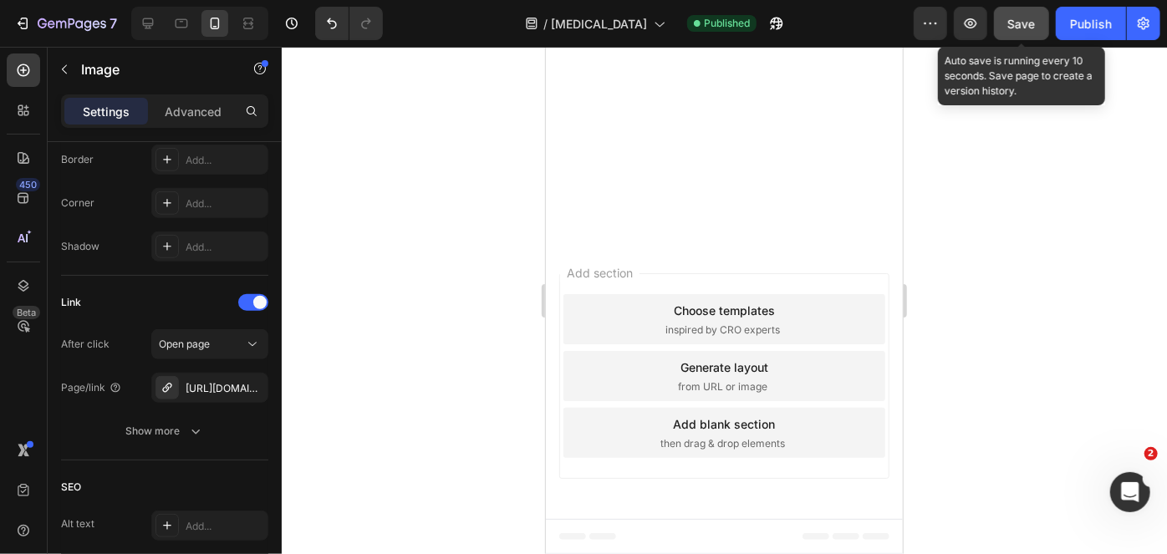
click at [1030, 33] on button "Save" at bounding box center [1021, 23] width 55 height 33
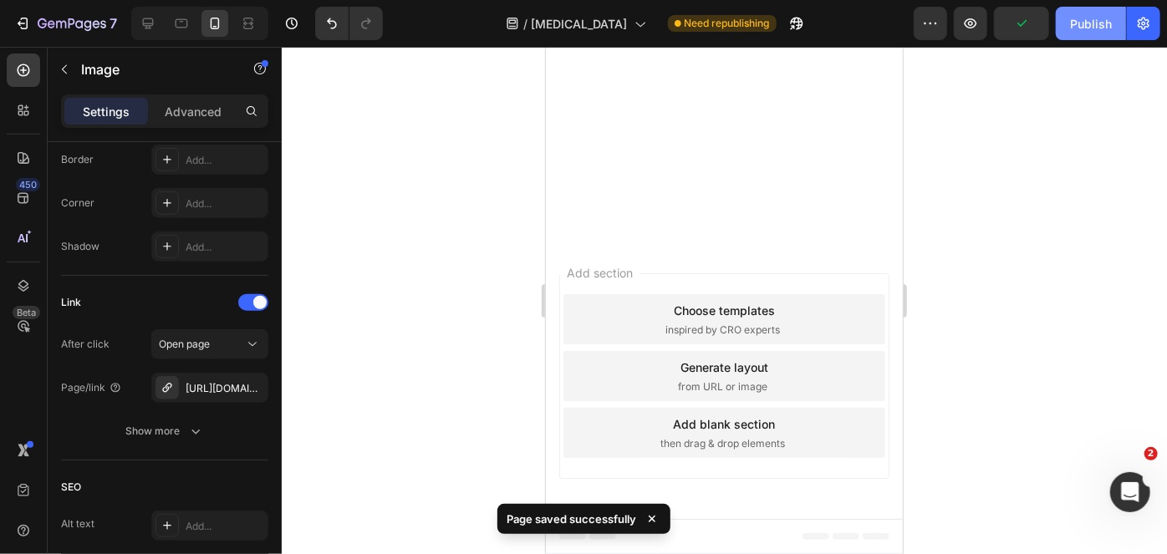
click at [1074, 26] on div "Publish" at bounding box center [1091, 24] width 42 height 18
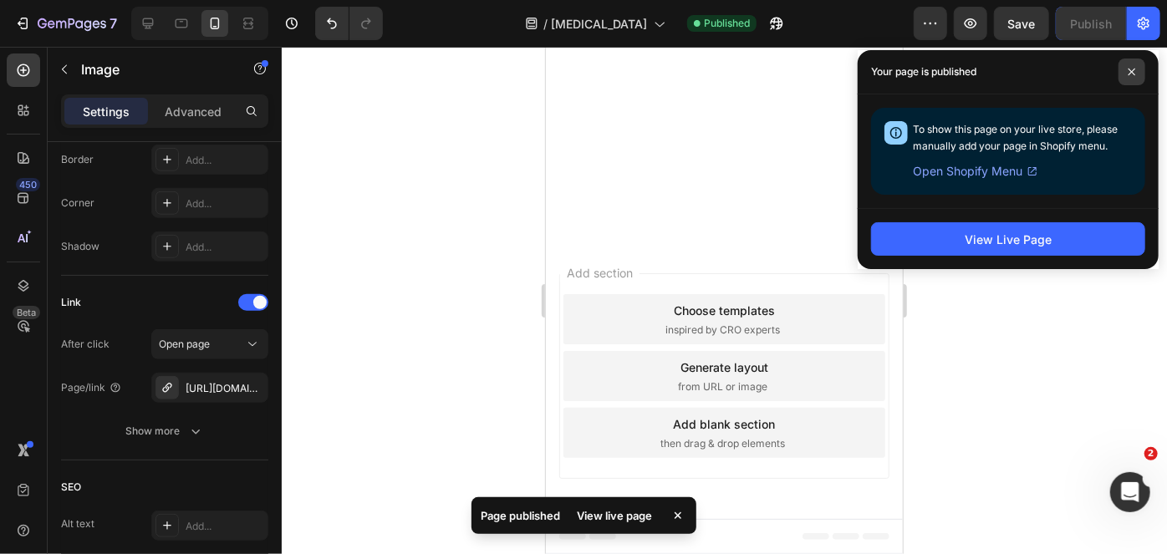
click at [1127, 75] on icon at bounding box center [1131, 72] width 8 height 8
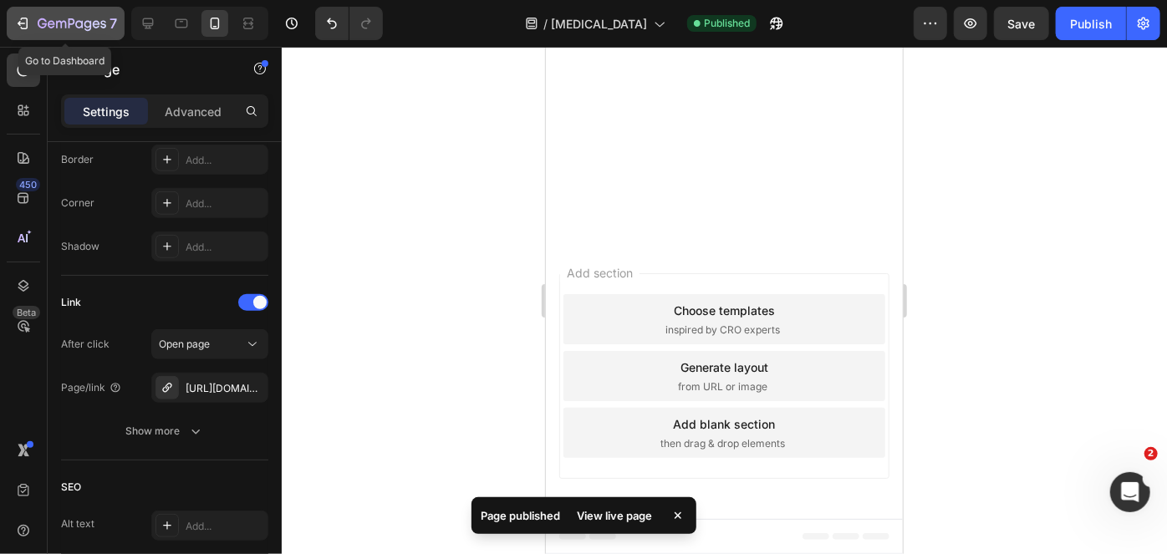
click at [69, 16] on div "7" at bounding box center [77, 23] width 79 height 20
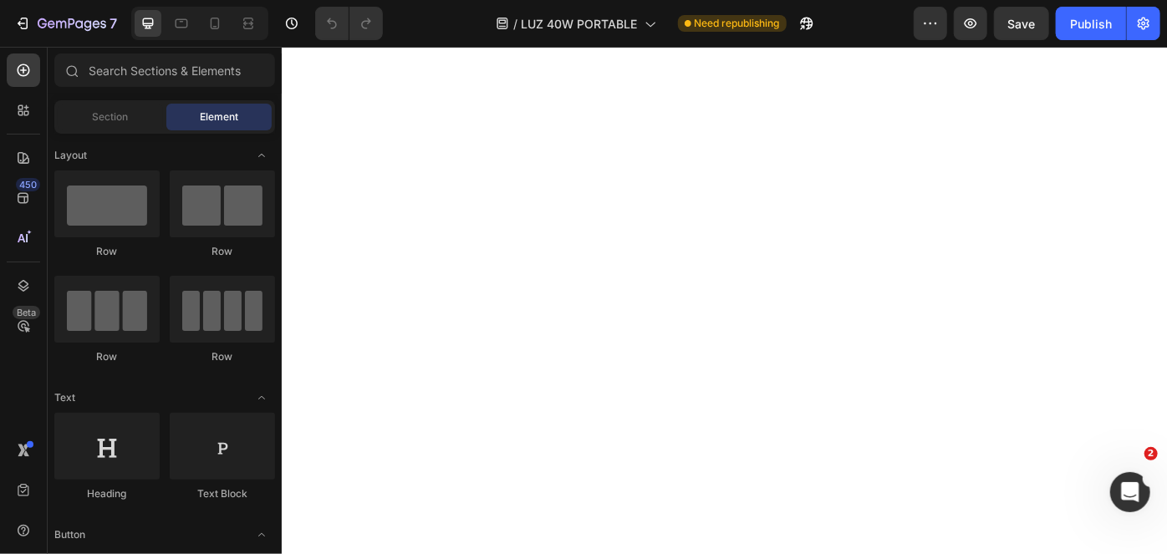
scroll to position [2845, 0]
click at [226, 29] on div at bounding box center [214, 23] width 27 height 27
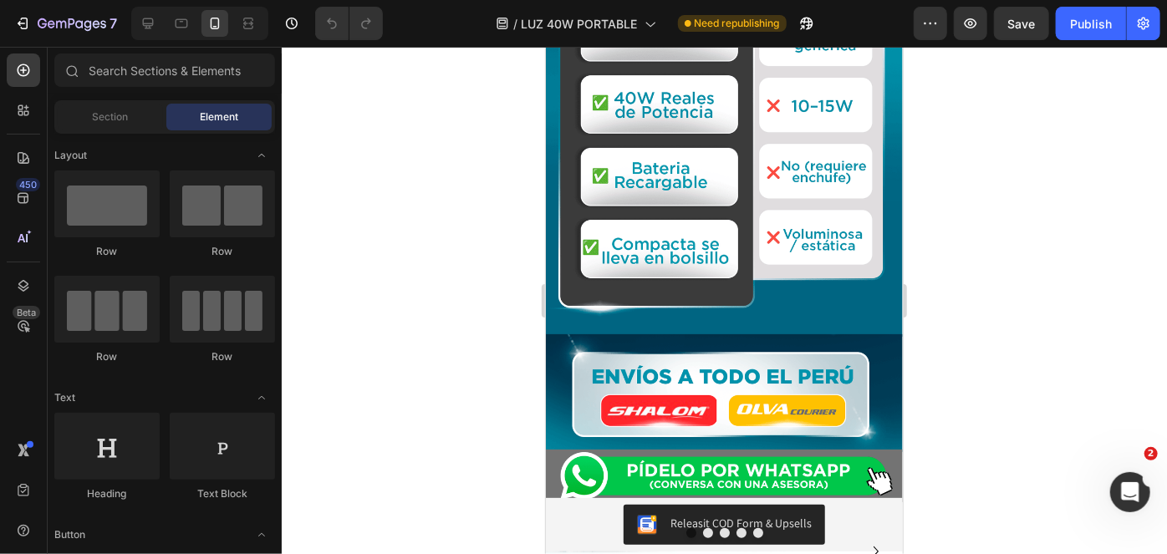
scroll to position [3449, 0]
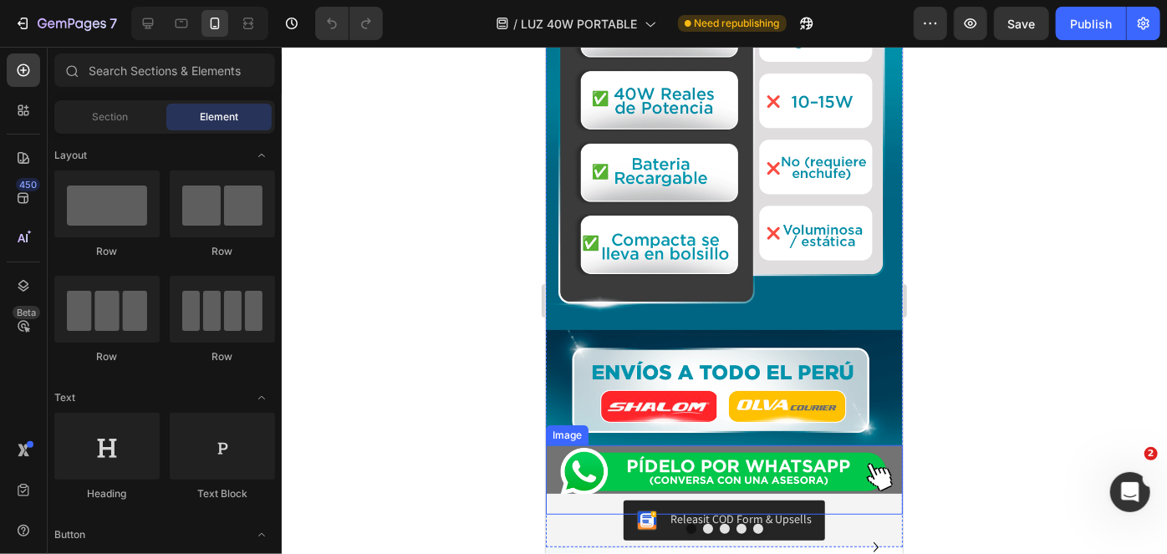
click at [649, 445] on img at bounding box center [723, 471] width 357 height 53
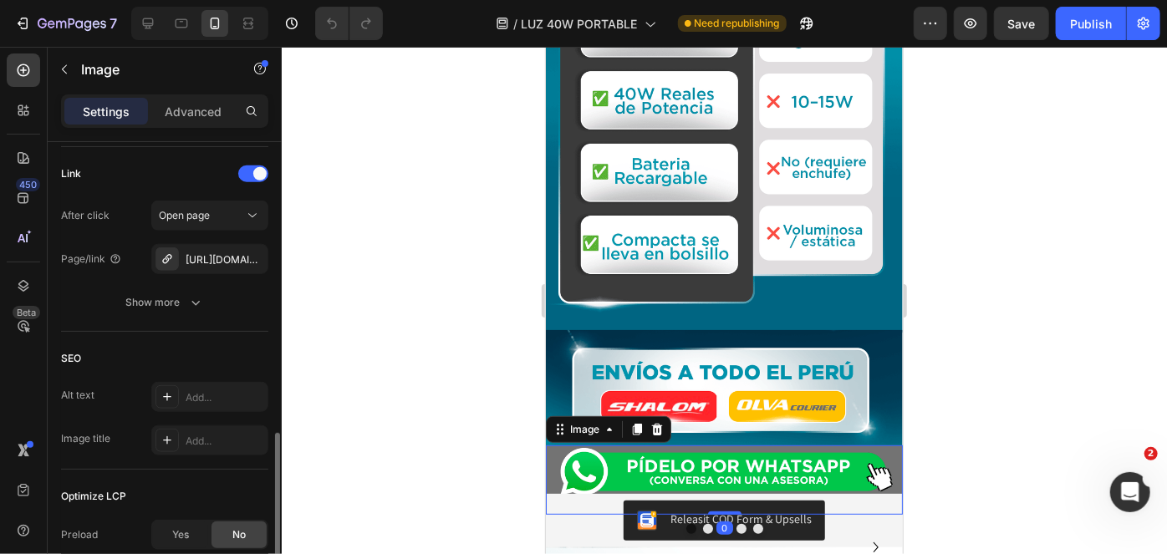
scroll to position [786, 0]
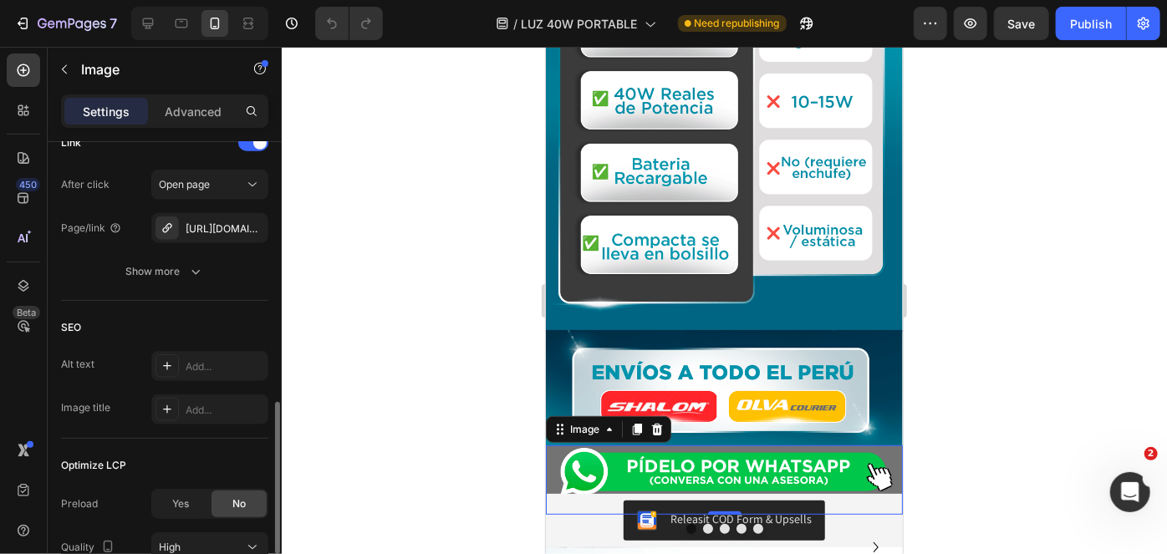
click at [189, 326] on div "SEO" at bounding box center [164, 327] width 207 height 27
click at [225, 230] on div "[URL][DOMAIN_NAME]" at bounding box center [210, 228] width 48 height 15
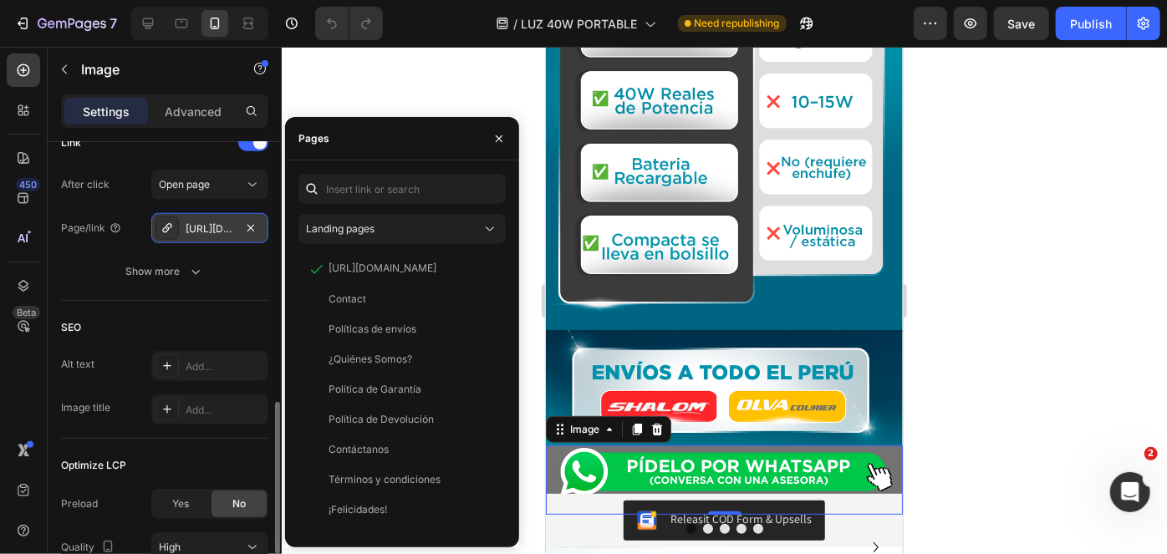
click at [221, 228] on div "[URL][DOMAIN_NAME]" at bounding box center [210, 228] width 48 height 15
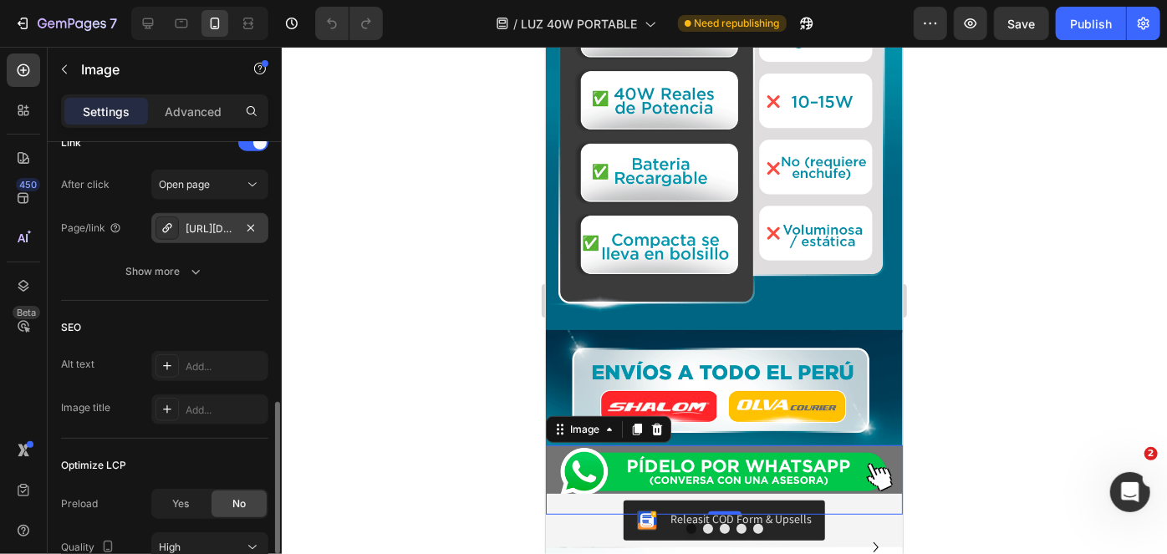
click at [221, 228] on div "[URL][DOMAIN_NAME]" at bounding box center [210, 228] width 48 height 15
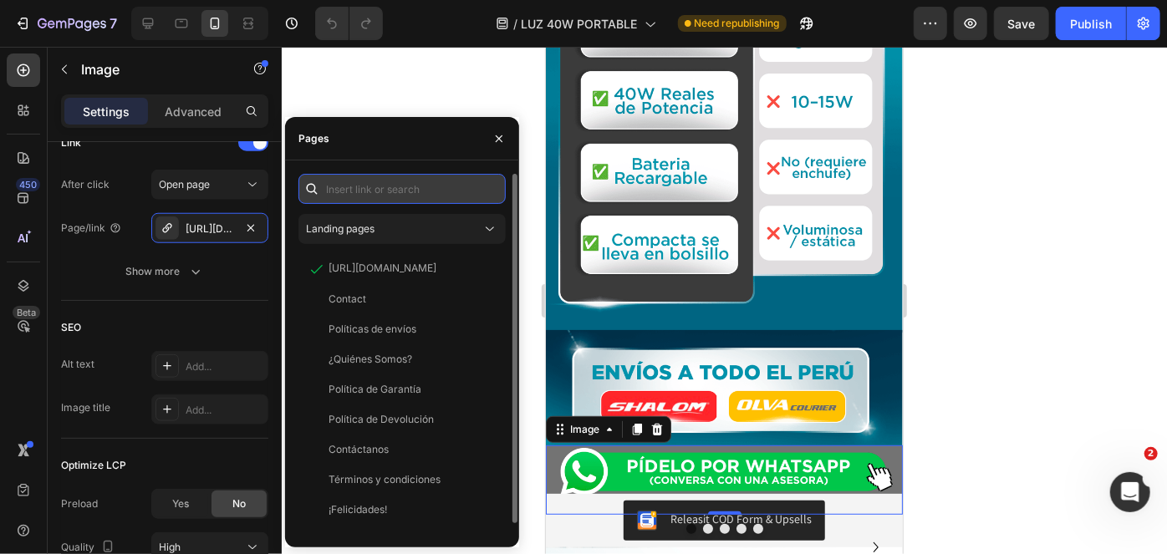
click at [363, 192] on input "text" at bounding box center [401, 189] width 207 height 30
paste input "[URL][DOMAIN_NAME]"
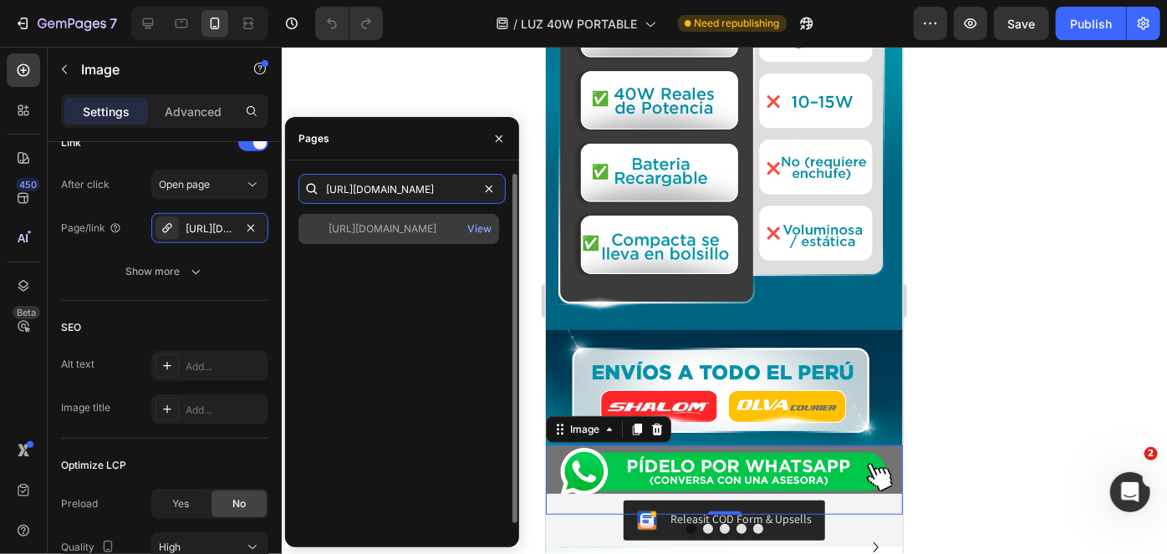
type input "[URL][DOMAIN_NAME]"
click at [376, 231] on div "[URL][DOMAIN_NAME]" at bounding box center [382, 228] width 108 height 15
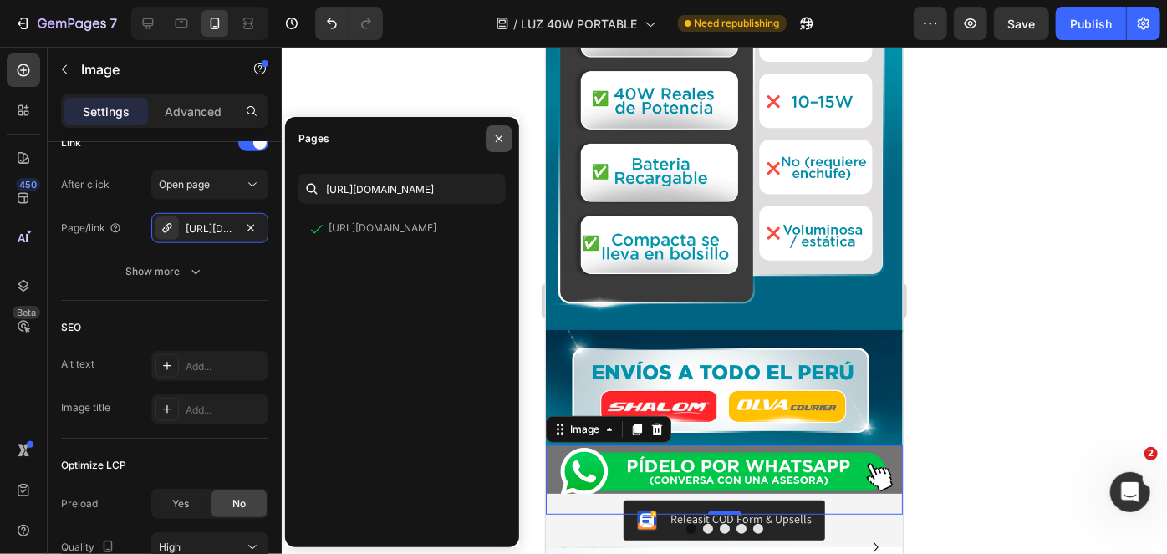
click at [496, 139] on icon "button" at bounding box center [498, 138] width 13 height 13
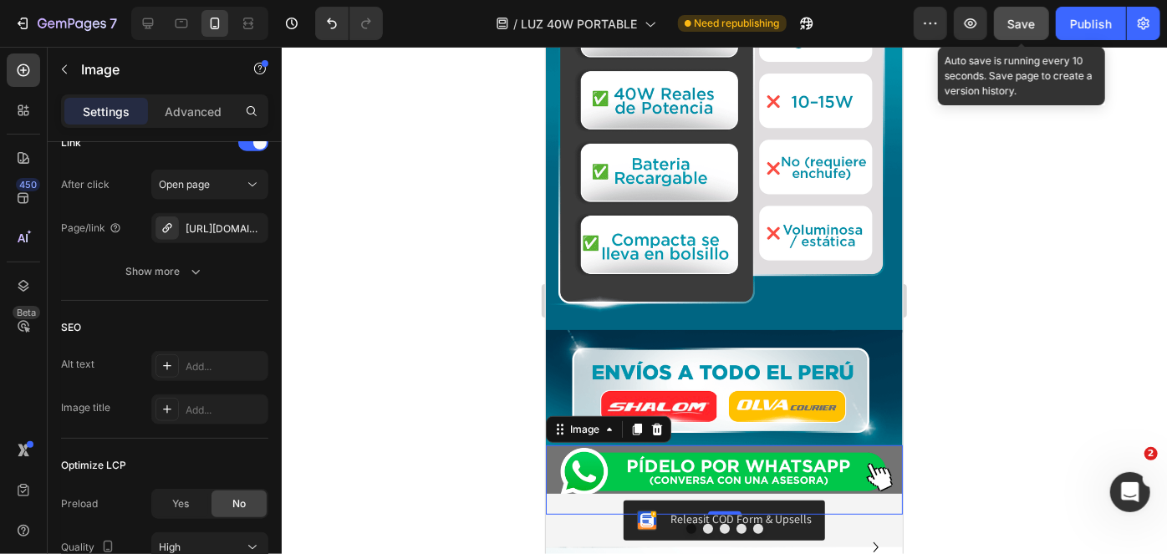
click at [1015, 39] on button "Save" at bounding box center [1021, 23] width 55 height 33
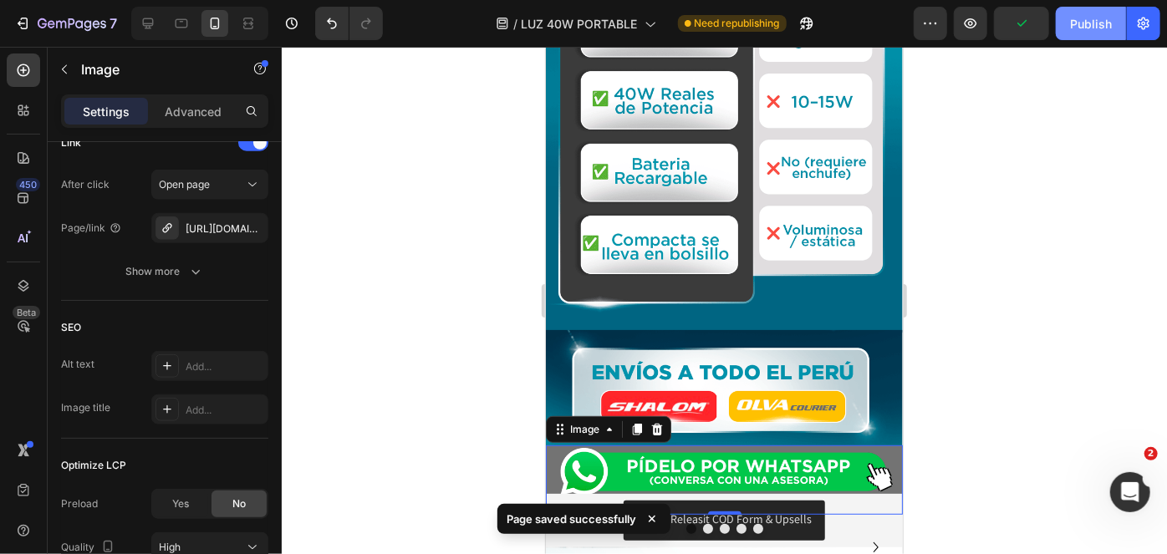
click at [1075, 36] on button "Publish" at bounding box center [1090, 23] width 70 height 33
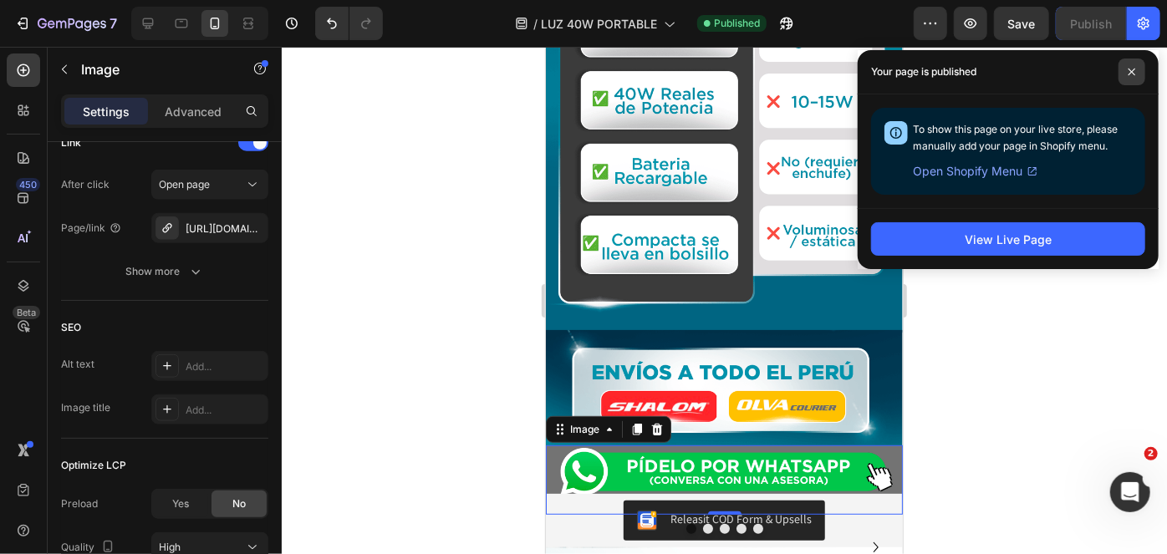
click at [1131, 74] on icon at bounding box center [1131, 72] width 8 height 8
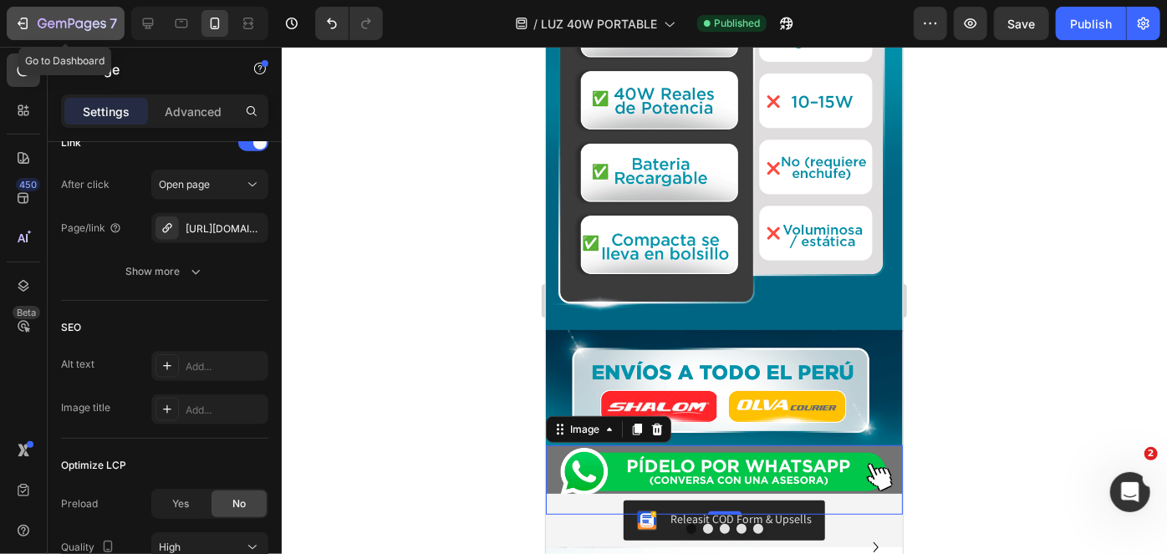
click at [78, 29] on icon "button" at bounding box center [72, 25] width 69 height 14
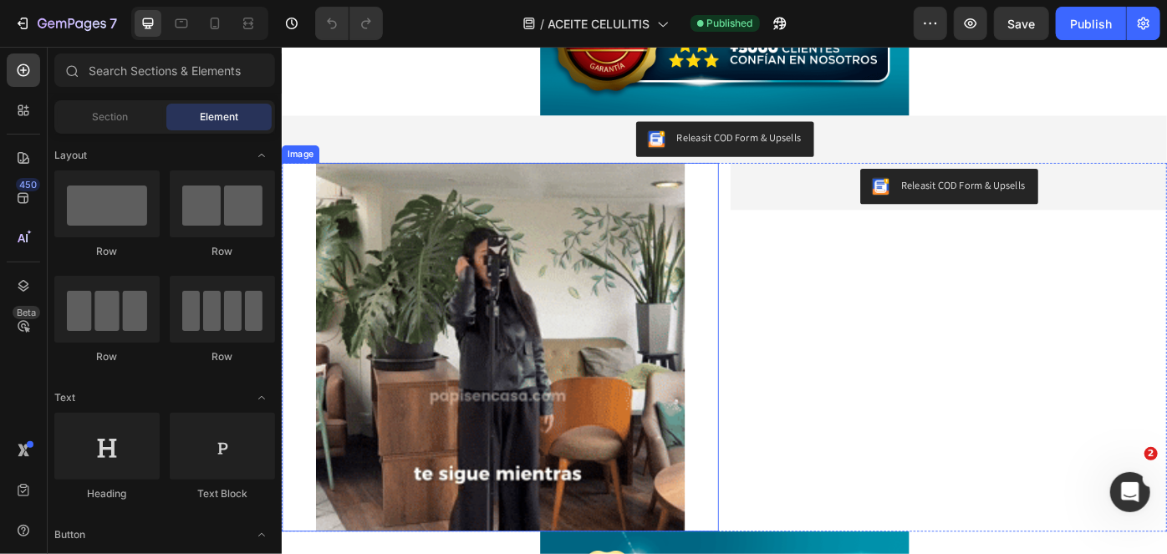
scroll to position [1717, 0]
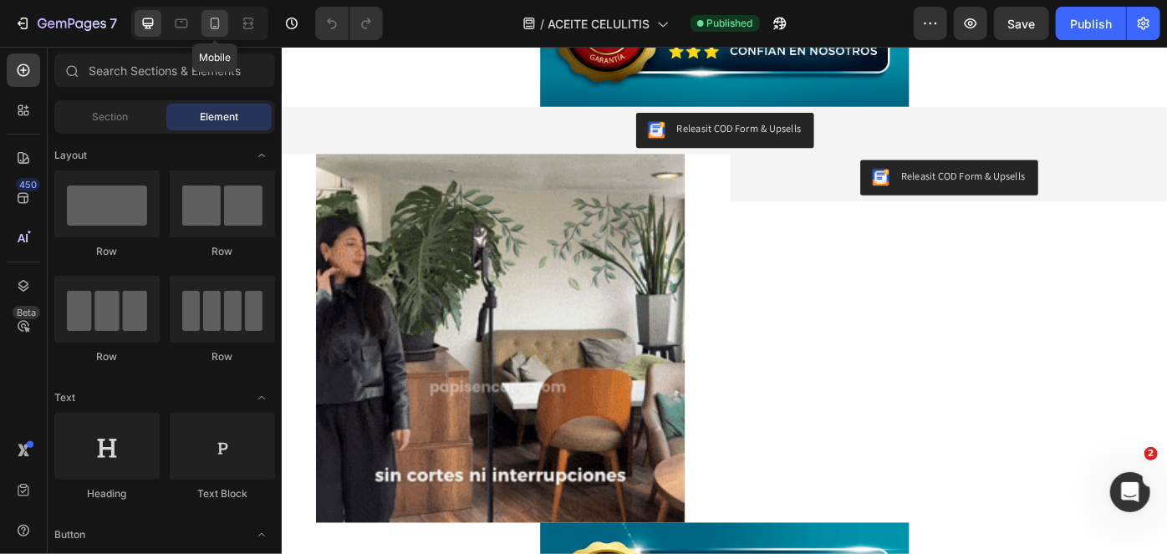
click at [214, 32] on div at bounding box center [214, 23] width 27 height 27
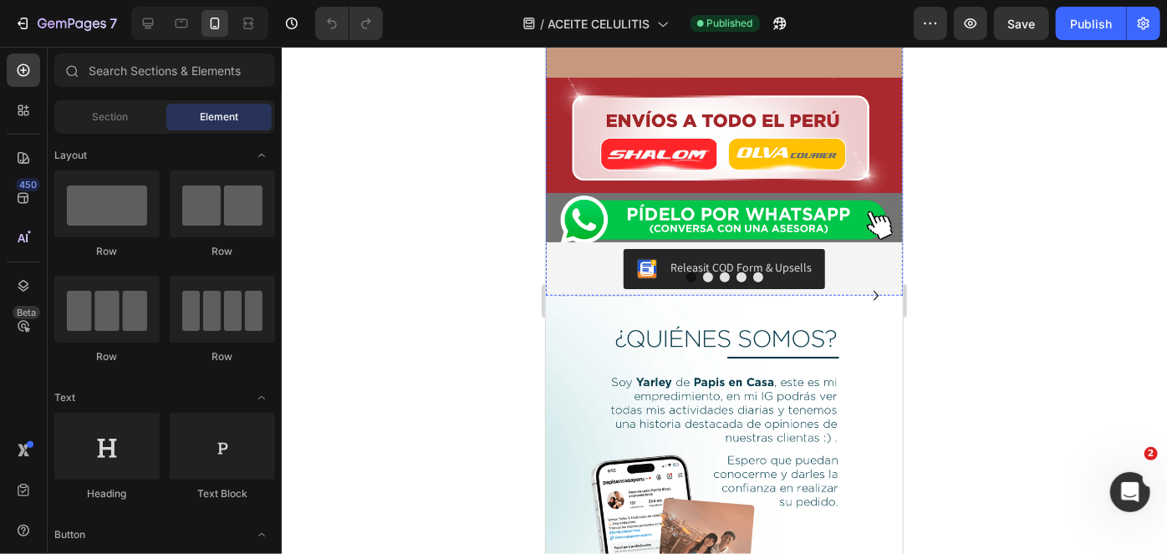
scroll to position [3704, 0]
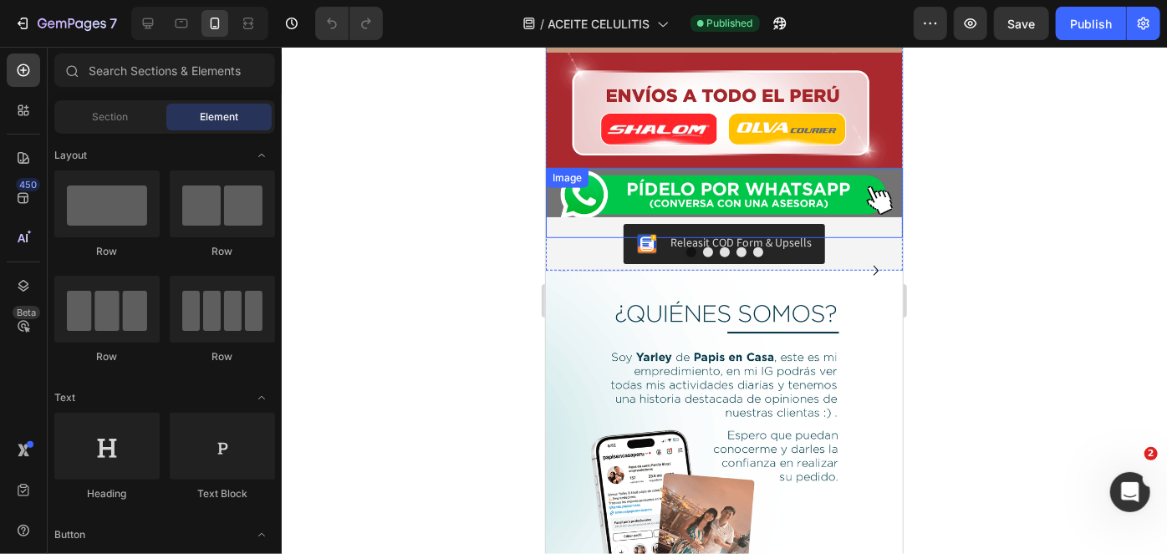
click at [726, 167] on img at bounding box center [723, 193] width 357 height 53
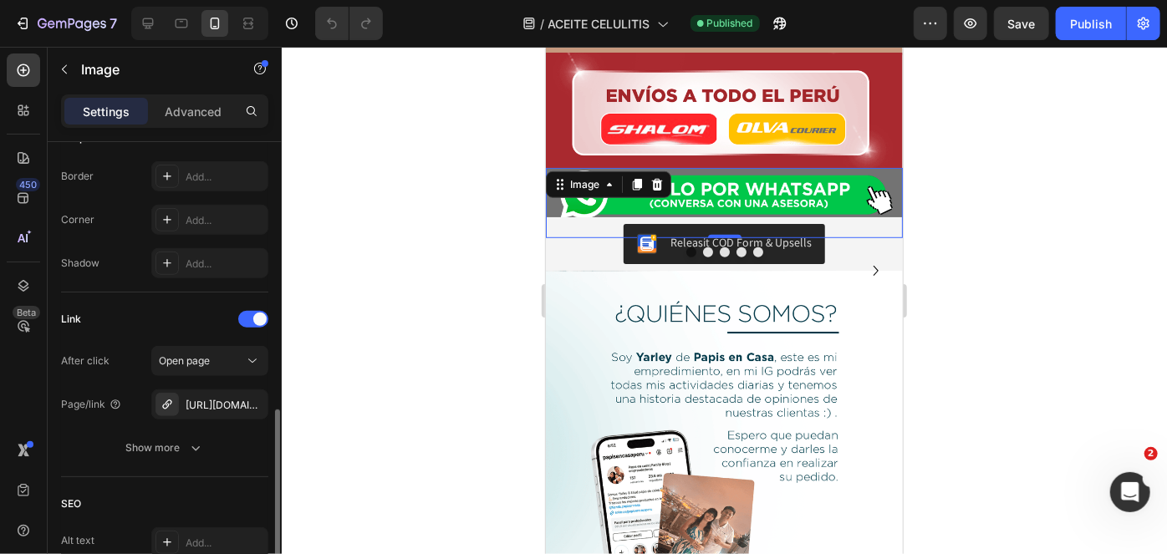
scroll to position [662, 0]
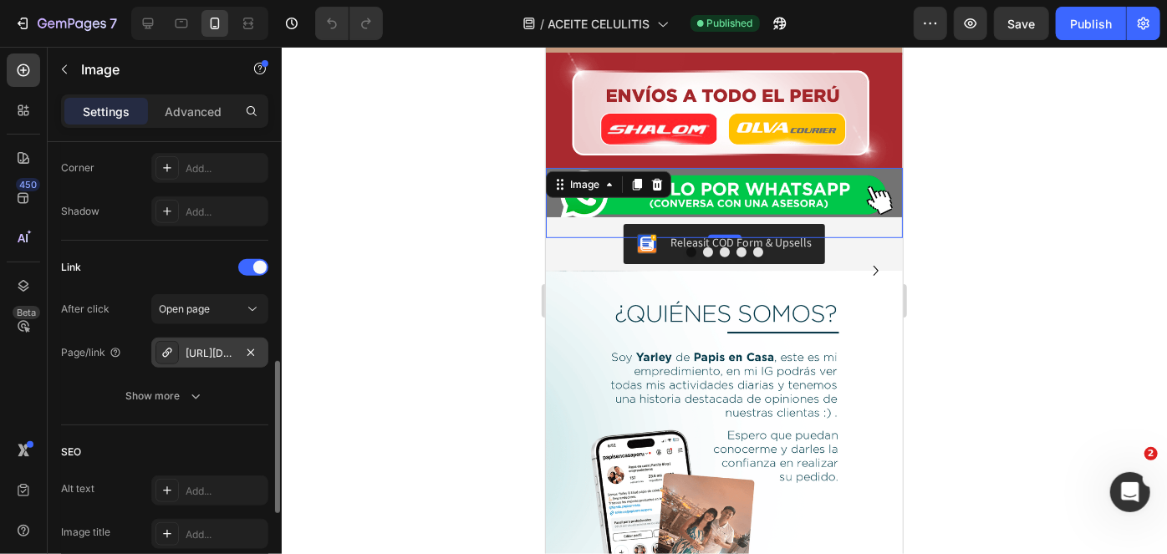
click at [207, 349] on div "https://wa.link/pmuu2u" at bounding box center [210, 353] width 48 height 15
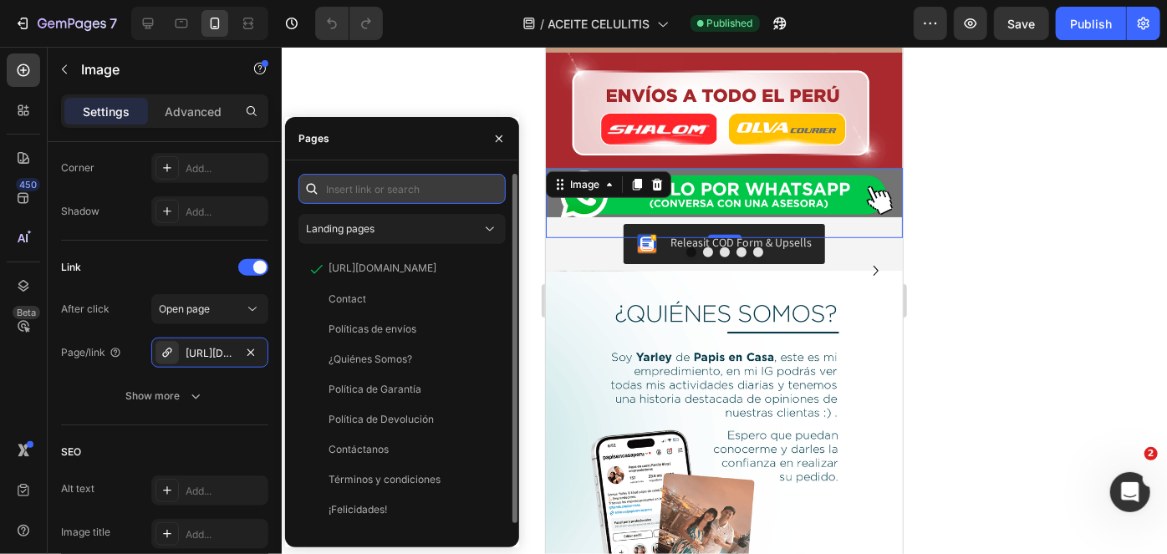
click at [385, 188] on input "text" at bounding box center [401, 189] width 207 height 30
paste input "https://wa.link/rczdtm"
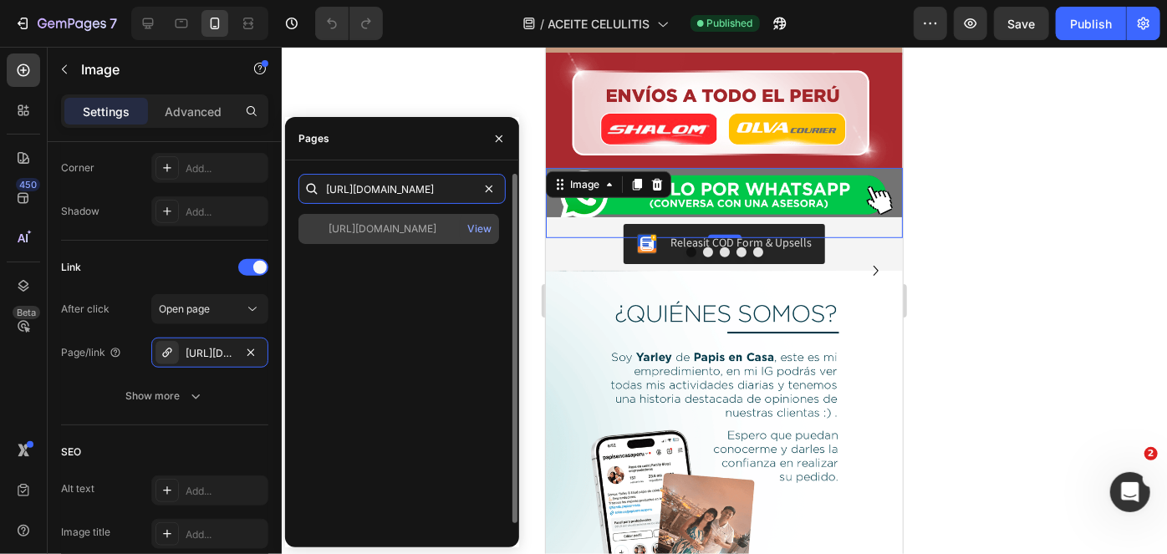
type input "https://wa.link/rczdtm"
click at [391, 240] on div "https://wa.link/rczdtm View" at bounding box center [398, 229] width 201 height 30
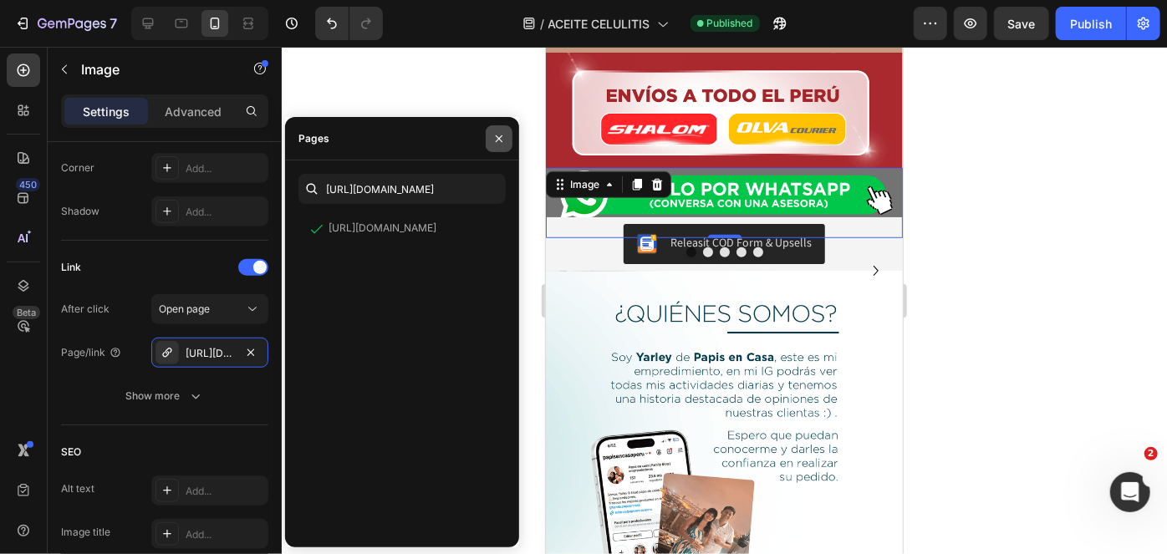
click at [496, 139] on icon "button" at bounding box center [498, 138] width 13 height 13
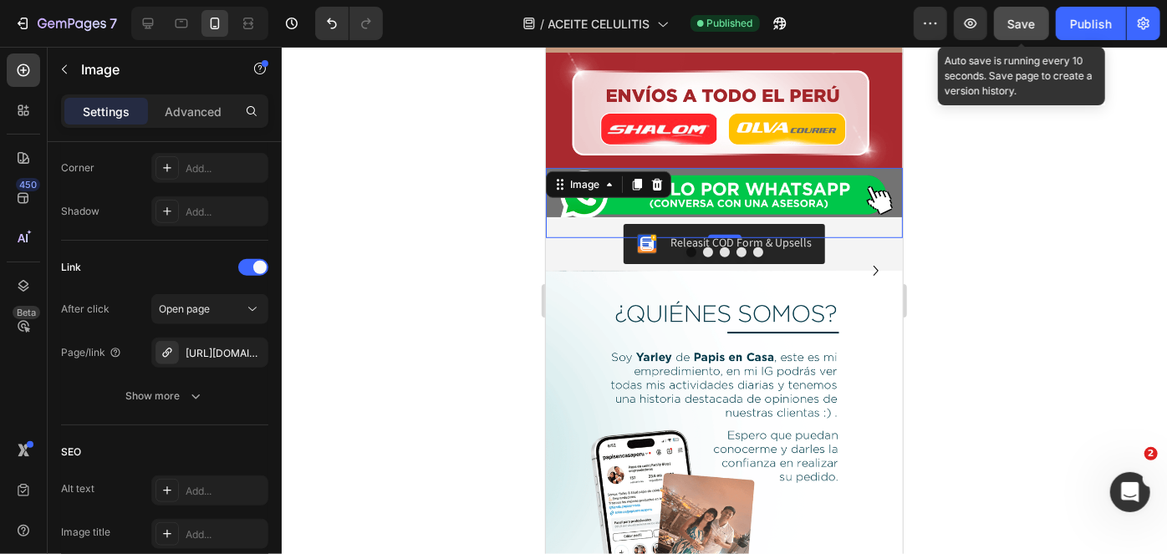
click at [1037, 29] on button "Save" at bounding box center [1021, 23] width 55 height 33
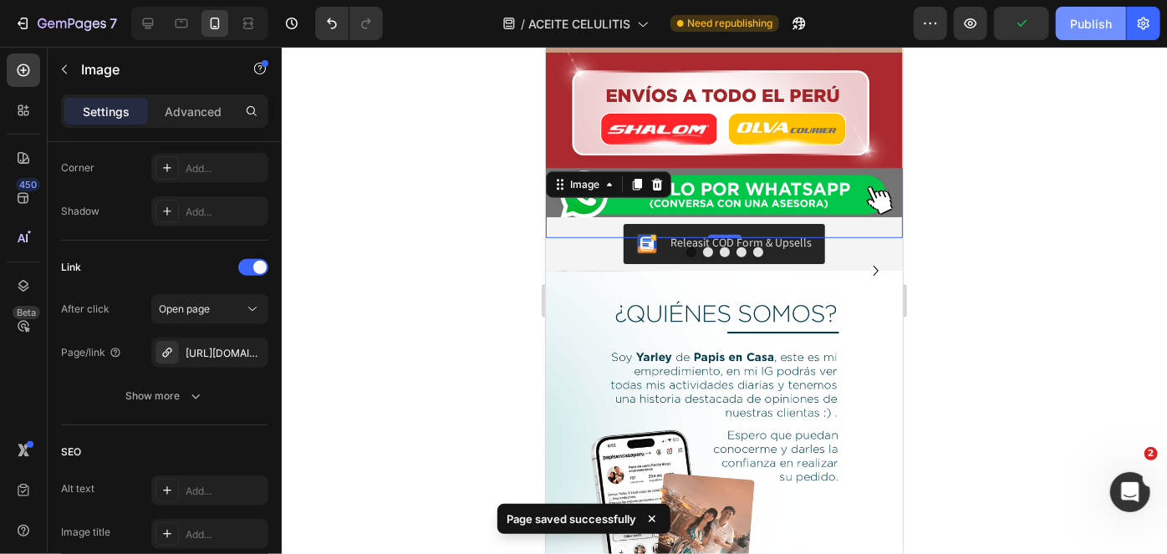
click at [1063, 29] on button "Publish" at bounding box center [1090, 23] width 70 height 33
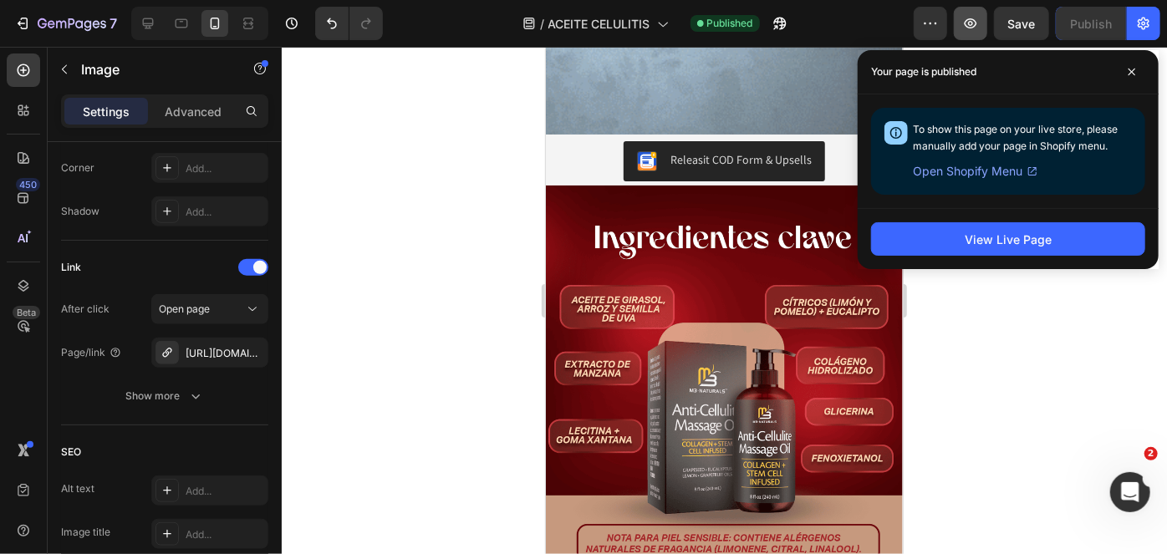
scroll to position [3140, 0]
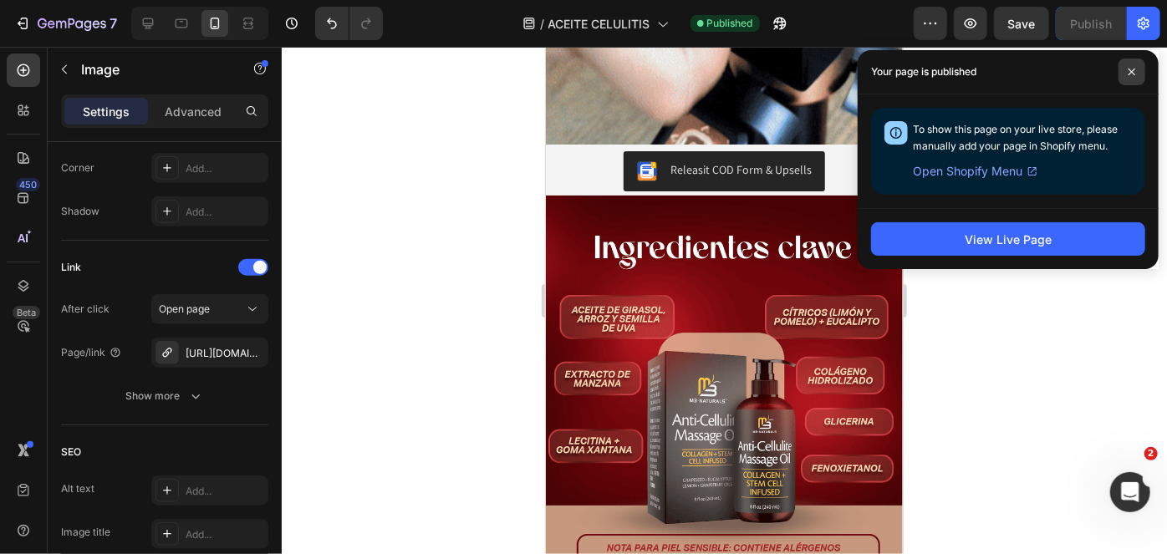
click at [1131, 69] on icon at bounding box center [1131, 72] width 8 height 8
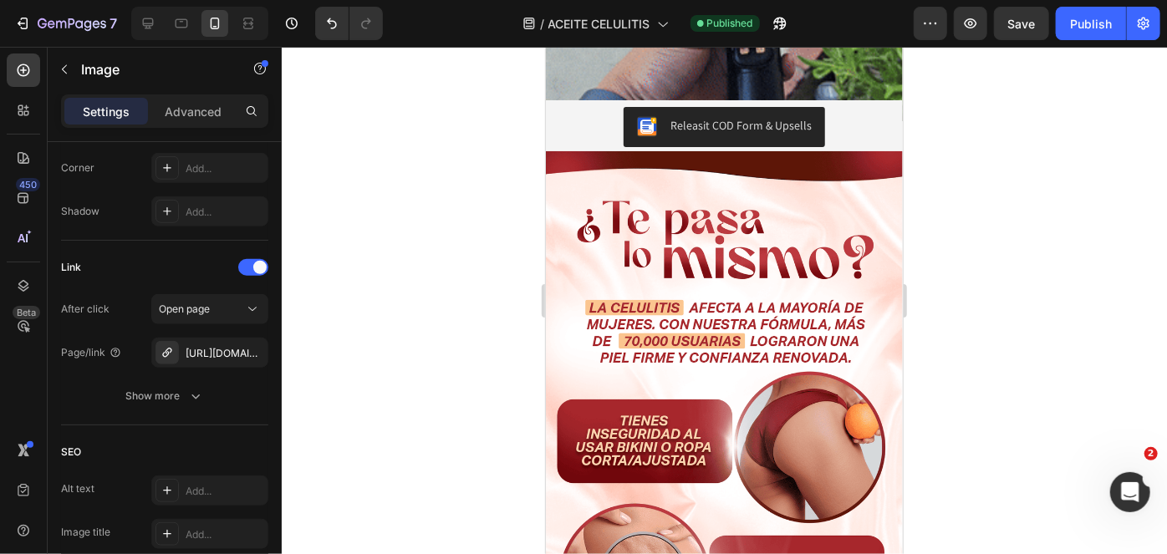
scroll to position [1188, 0]
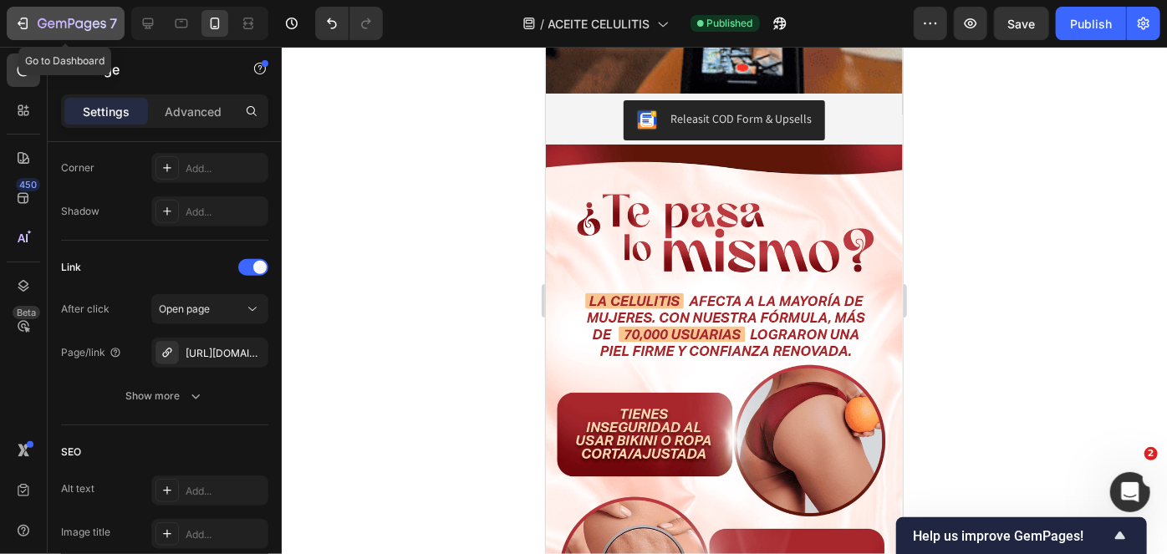
click at [61, 25] on icon "button" at bounding box center [61, 25] width 10 height 8
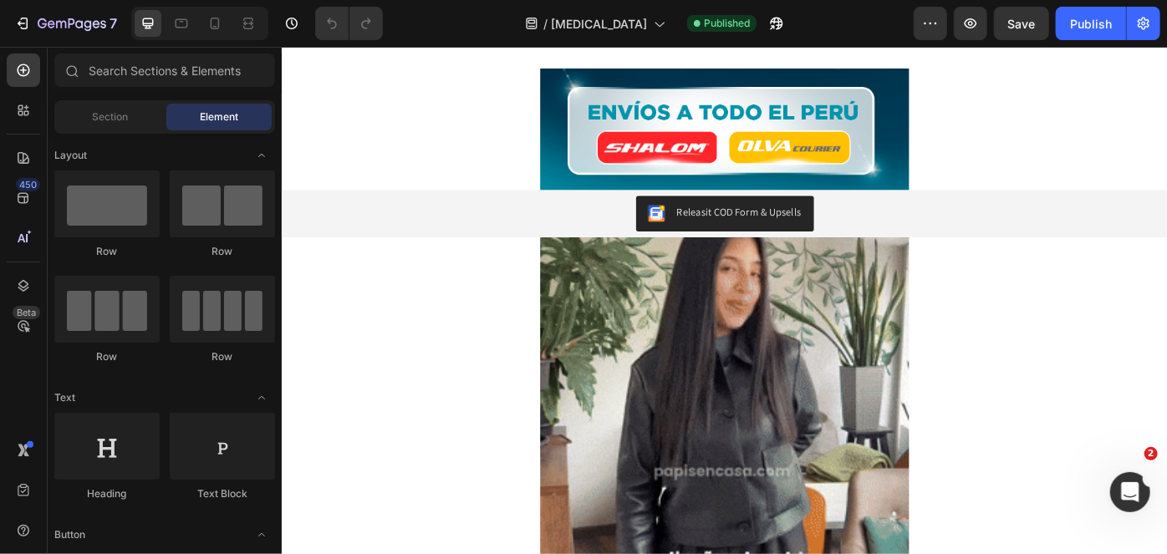
scroll to position [752, 0]
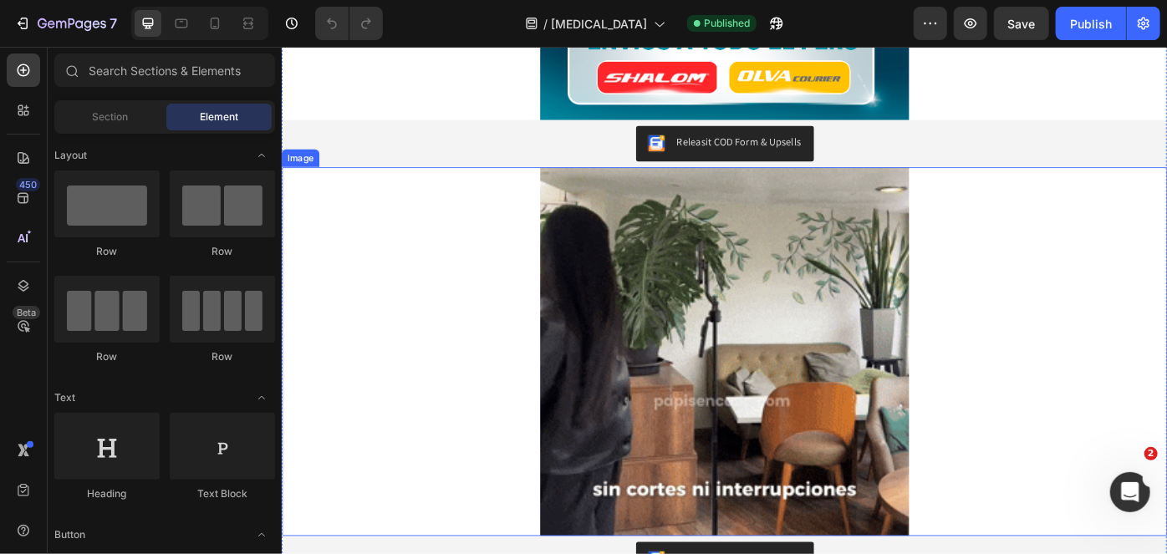
click at [732, 336] on img at bounding box center [782, 391] width 418 height 418
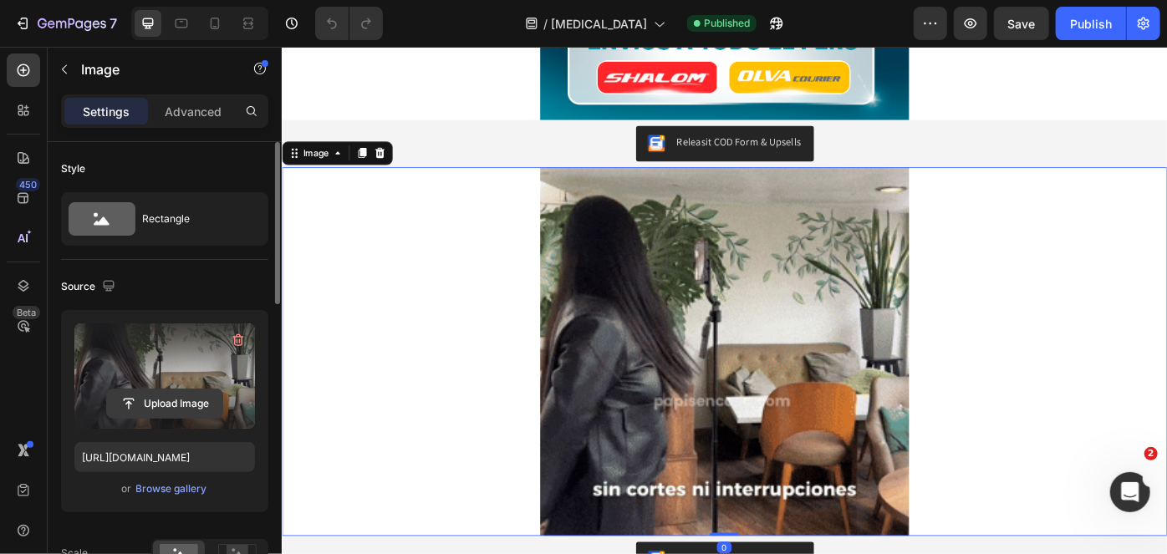
click at [189, 406] on input "file" at bounding box center [164, 403] width 115 height 28
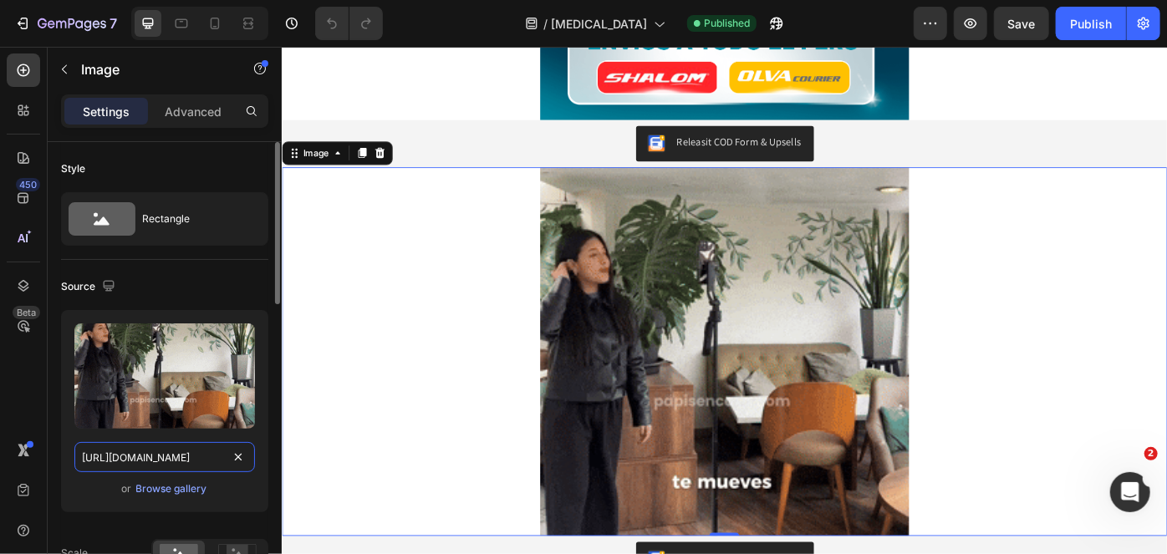
click at [203, 457] on input "[URL][DOMAIN_NAME]" at bounding box center [164, 457] width 180 height 30
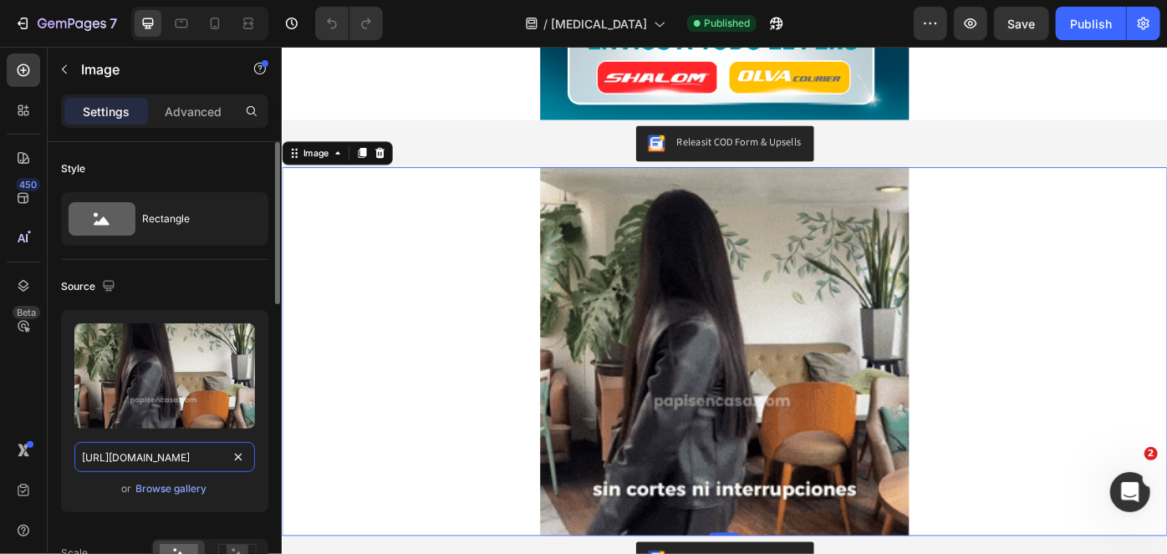
paste input "MWFub2g3aHV5eWJiem00NjJmZWoxZWQyamw3aHVld29iMWV4OGRtNiZlcD12MV9pbnRlcm5hbF9naWZ…"
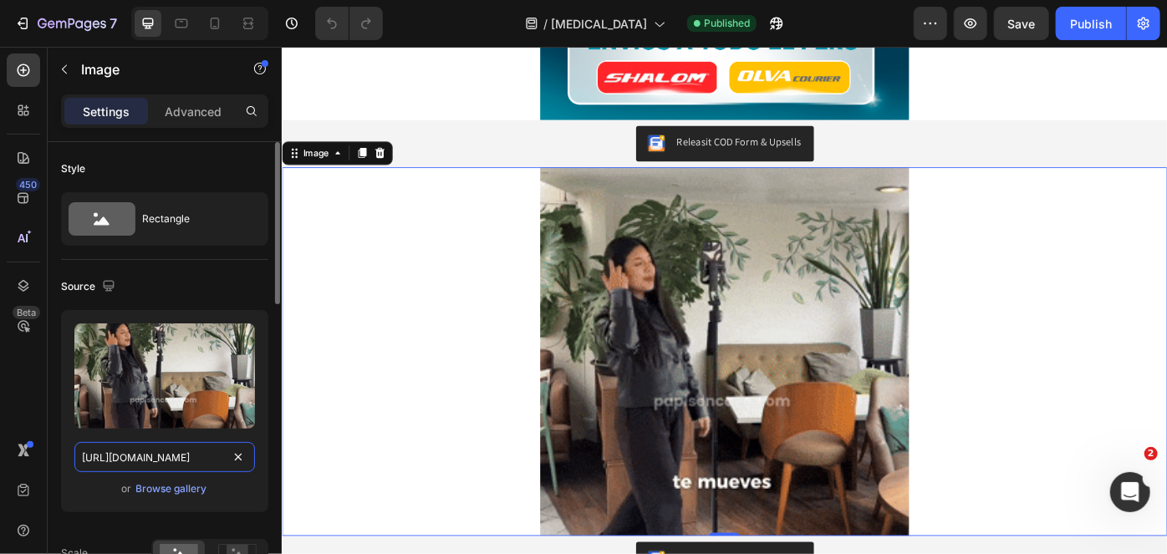
scroll to position [0, 877]
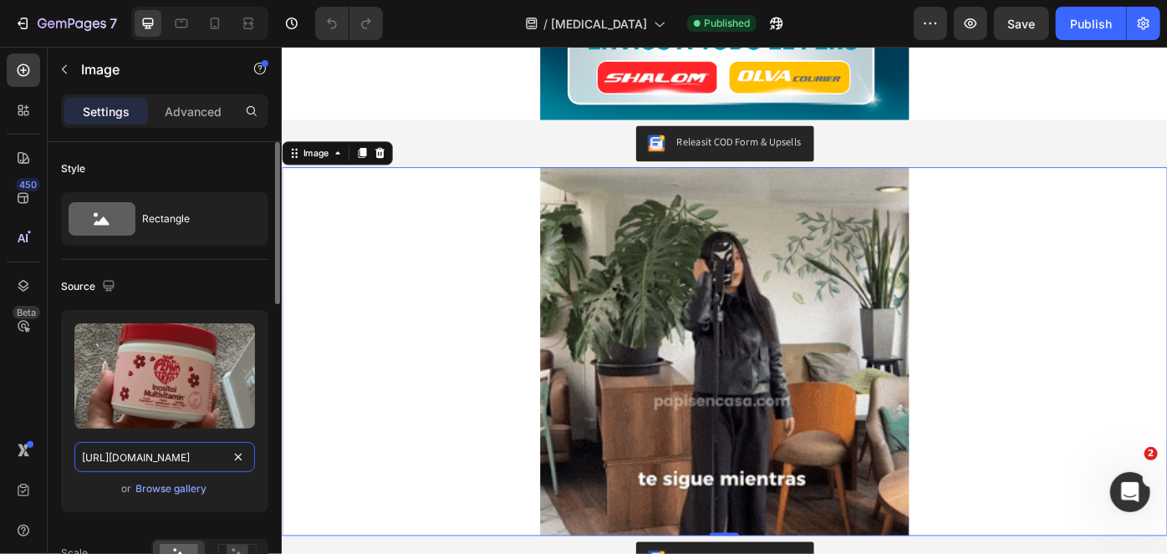
click at [203, 457] on input "[URL][DOMAIN_NAME]" at bounding box center [164, 457] width 180 height 30
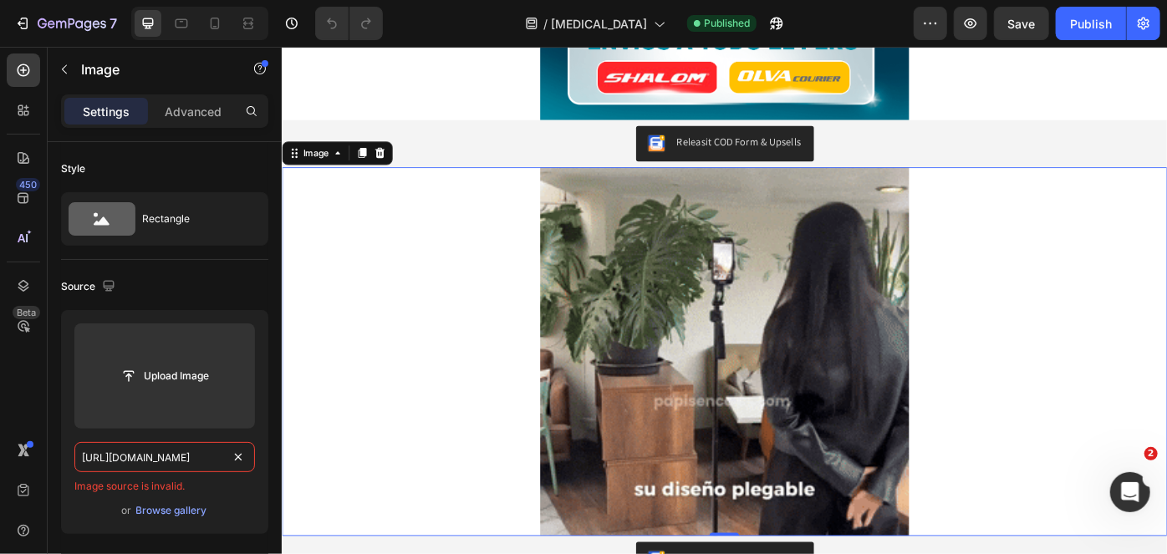
scroll to position [0, 0]
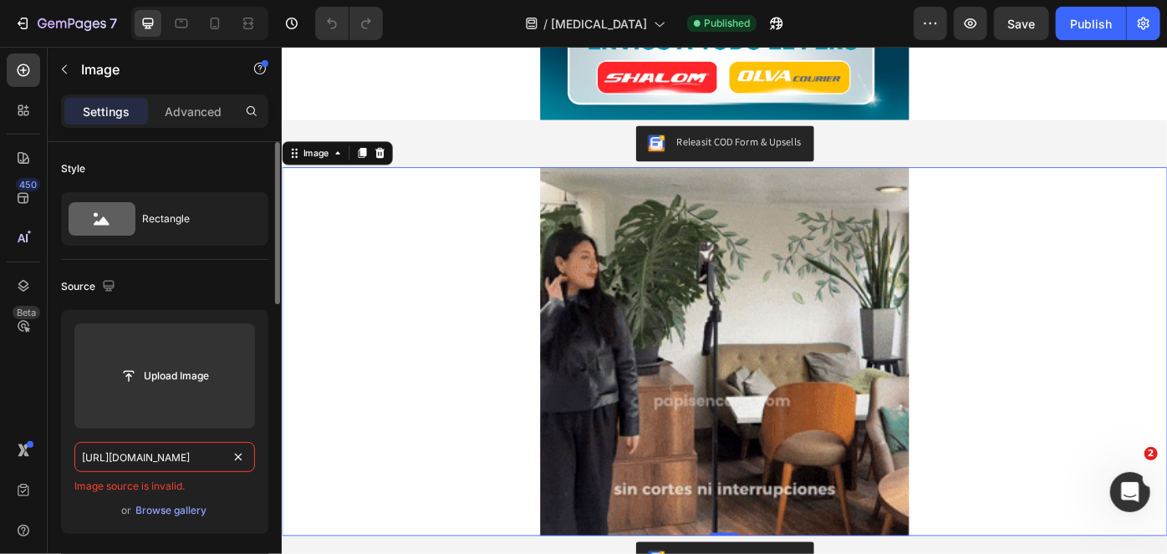
drag, startPoint x: 203, startPoint y: 456, endPoint x: 94, endPoint y: 469, distance: 110.2
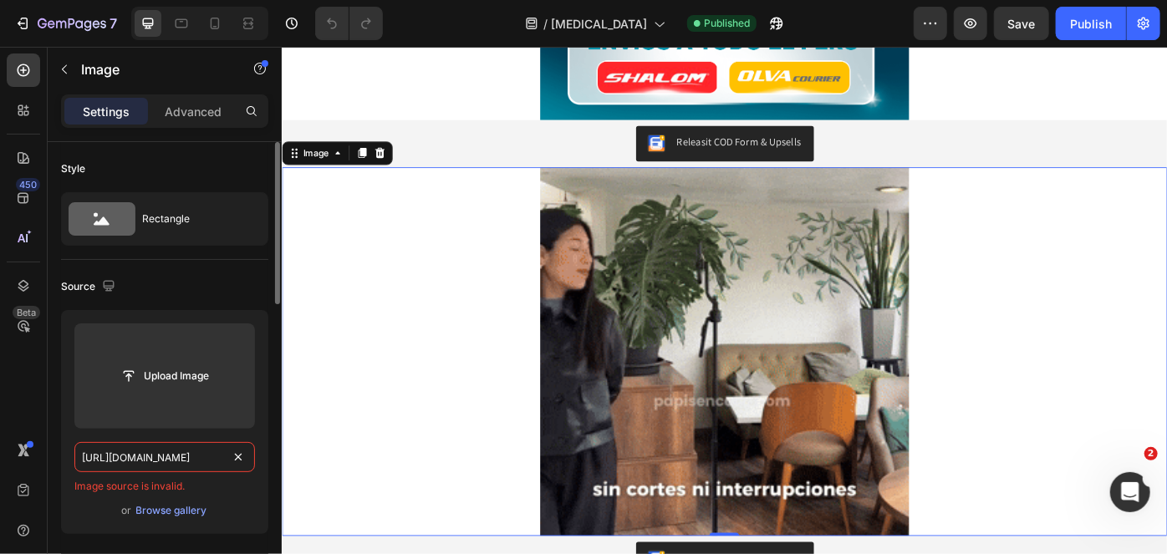
click at [94, 469] on input "[URL][DOMAIN_NAME]" at bounding box center [164, 457] width 180 height 30
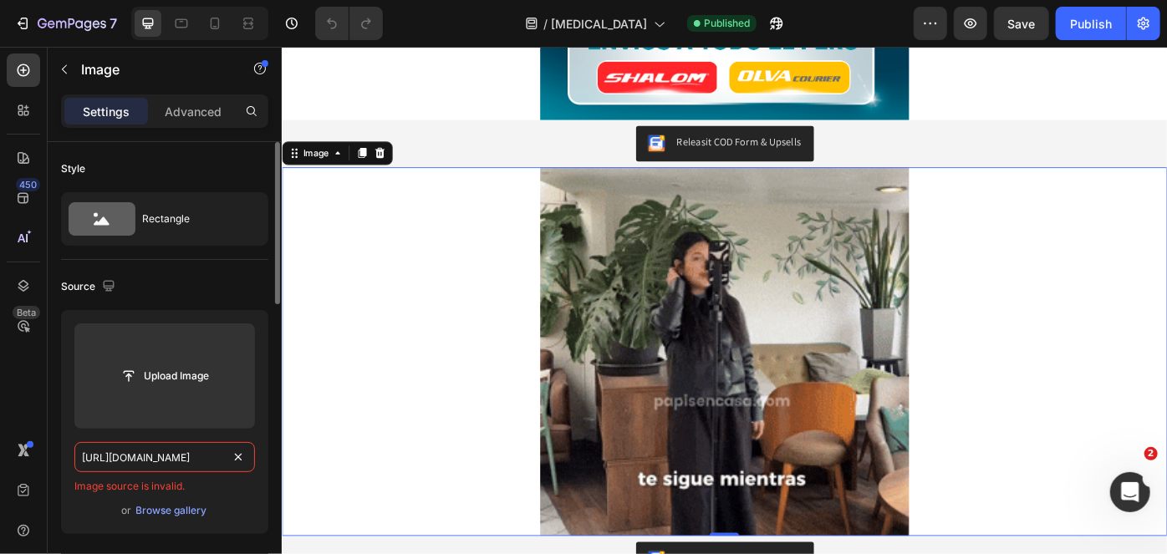
type input "[URL][DOMAIN_NAME]"
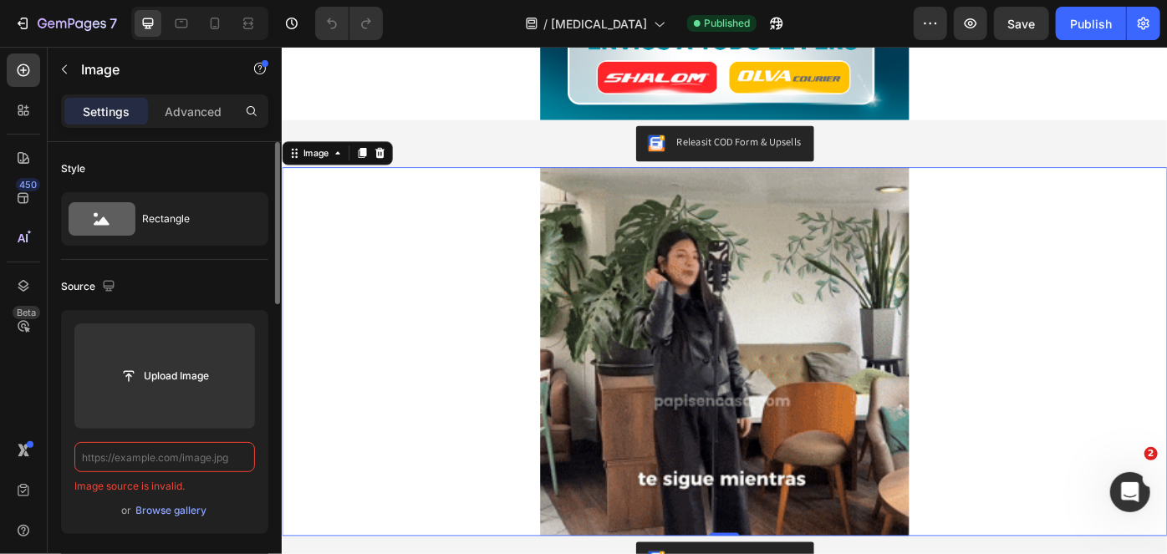
paste input "[URL][DOMAIN_NAME]"
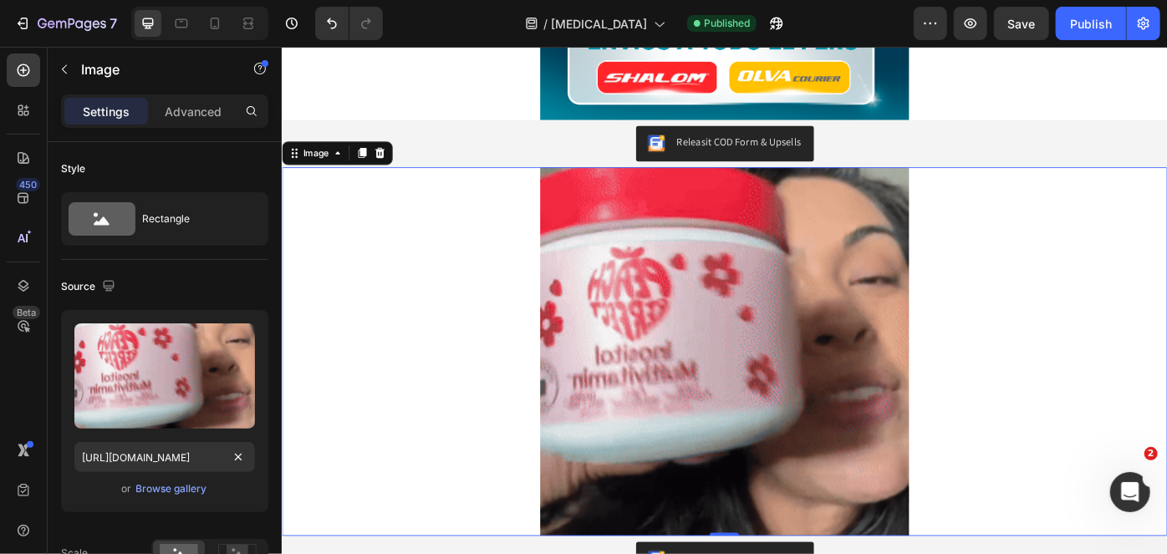
click at [486, 430] on div at bounding box center [782, 391] width 1003 height 418
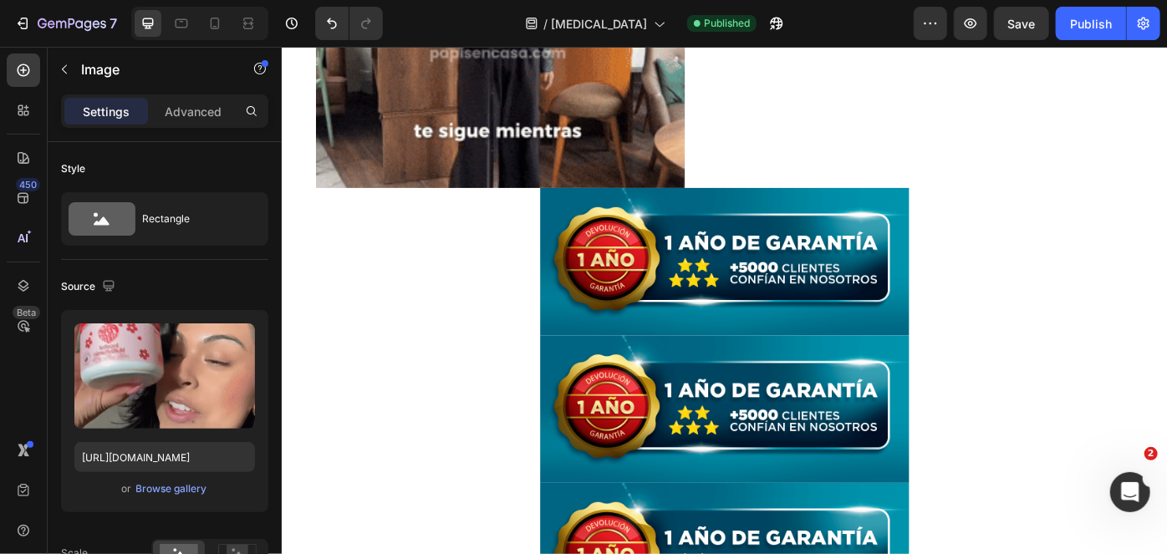
scroll to position [2032, 0]
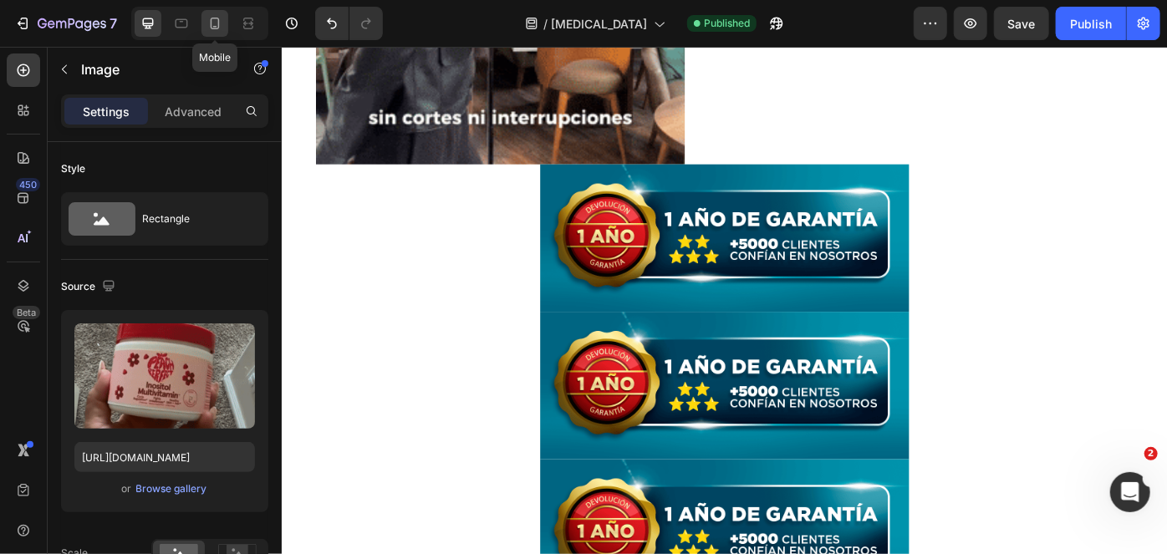
click at [211, 22] on icon at bounding box center [214, 23] width 17 height 17
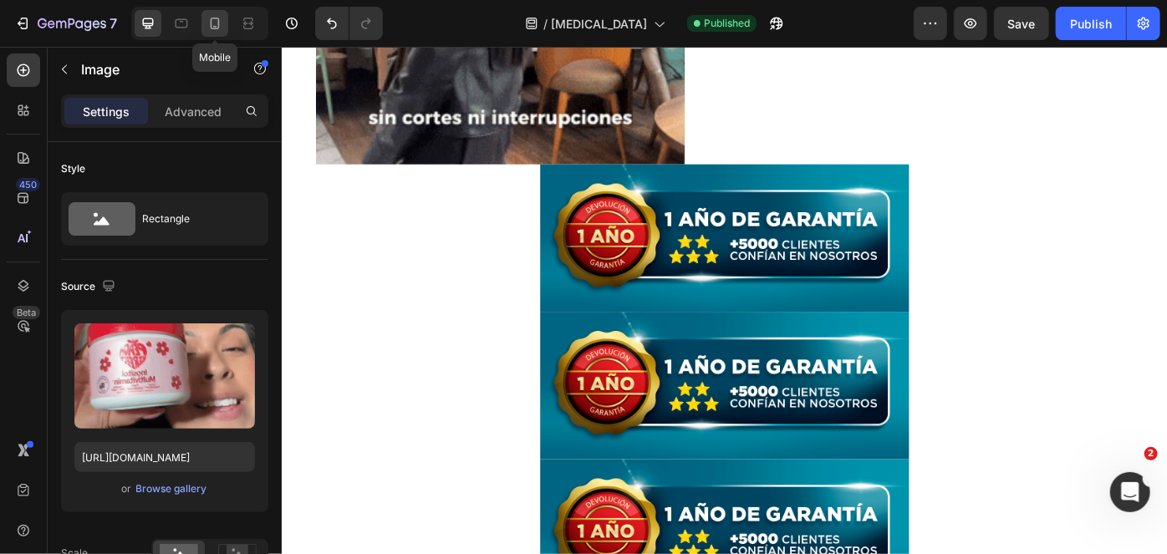
type input "[URL][DOMAIN_NAME]"
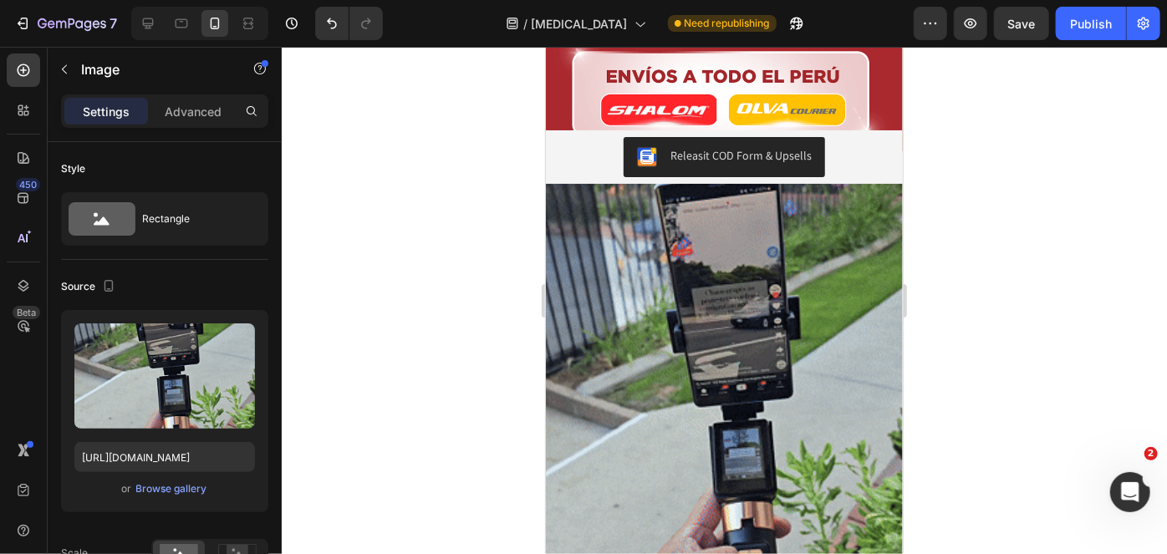
scroll to position [596, 0]
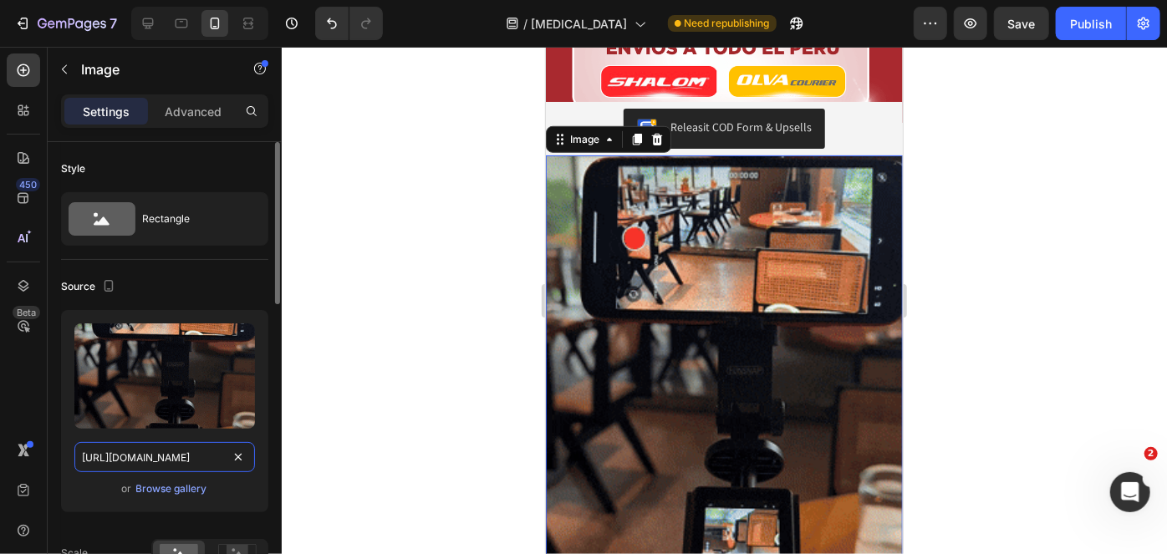
click at [171, 460] on input "[URL][DOMAIN_NAME]" at bounding box center [164, 457] width 180 height 30
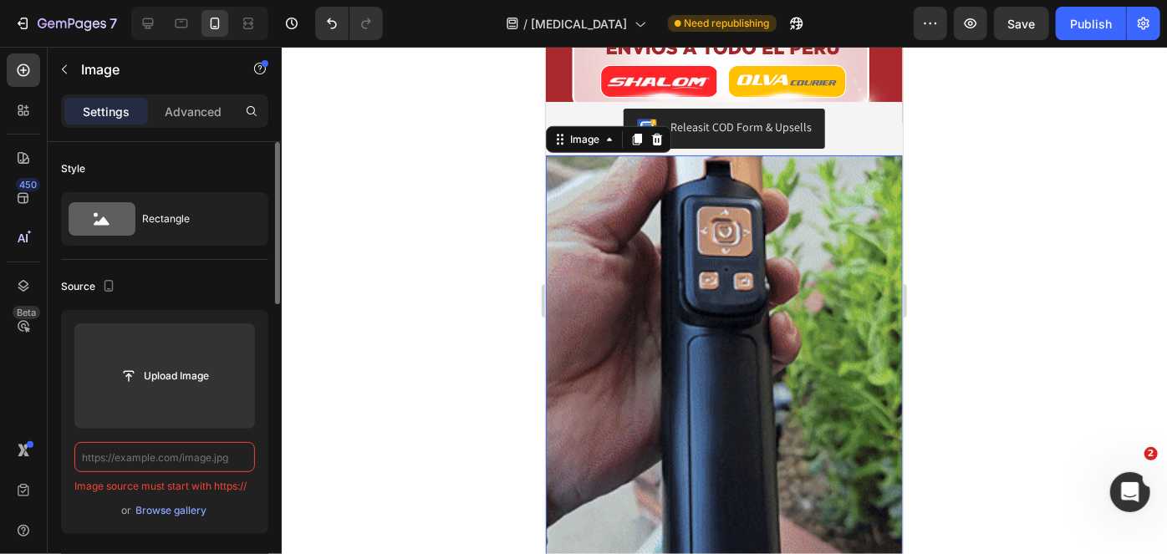
paste input "[URL][DOMAIN_NAME]"
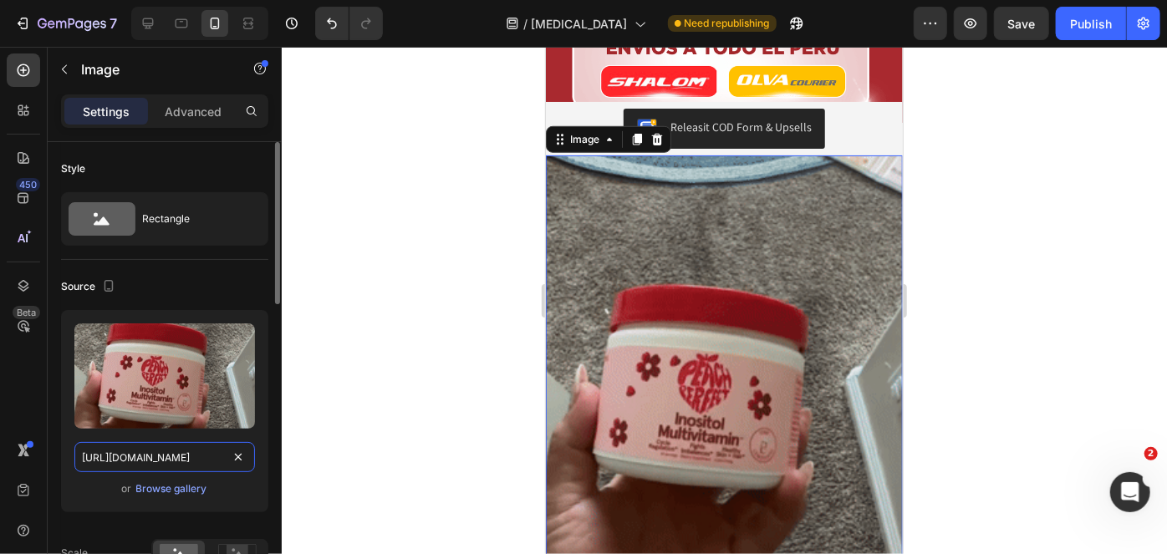
scroll to position [0, 877]
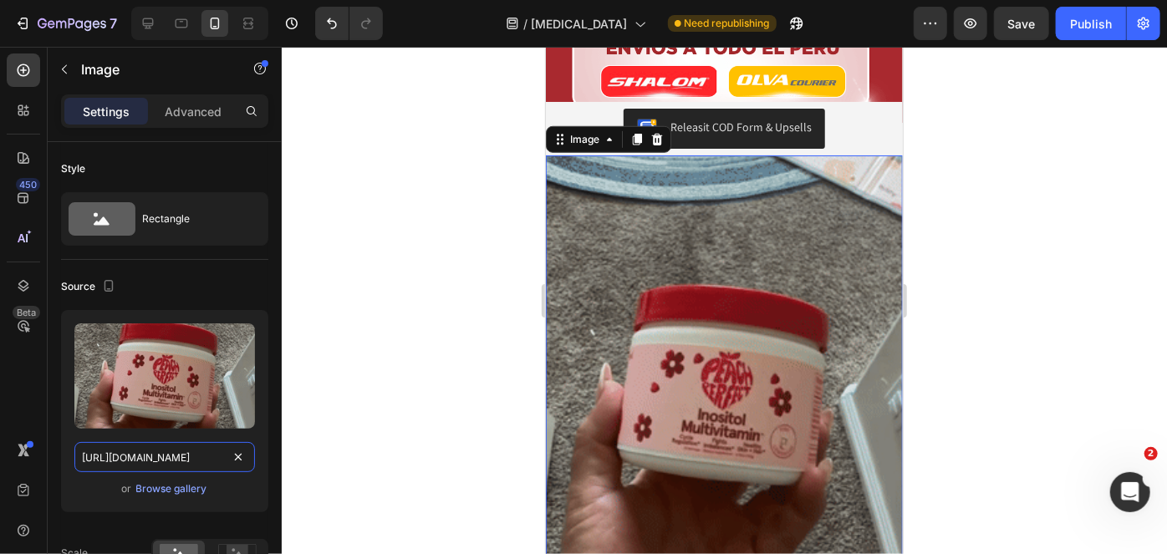
type input "[URL][DOMAIN_NAME]"
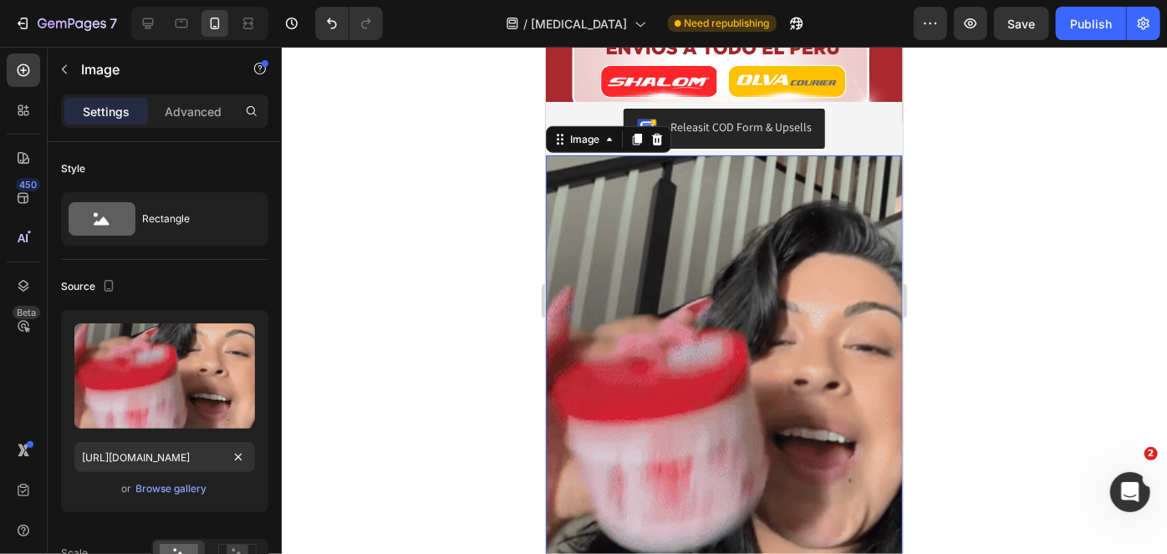
scroll to position [0, 0]
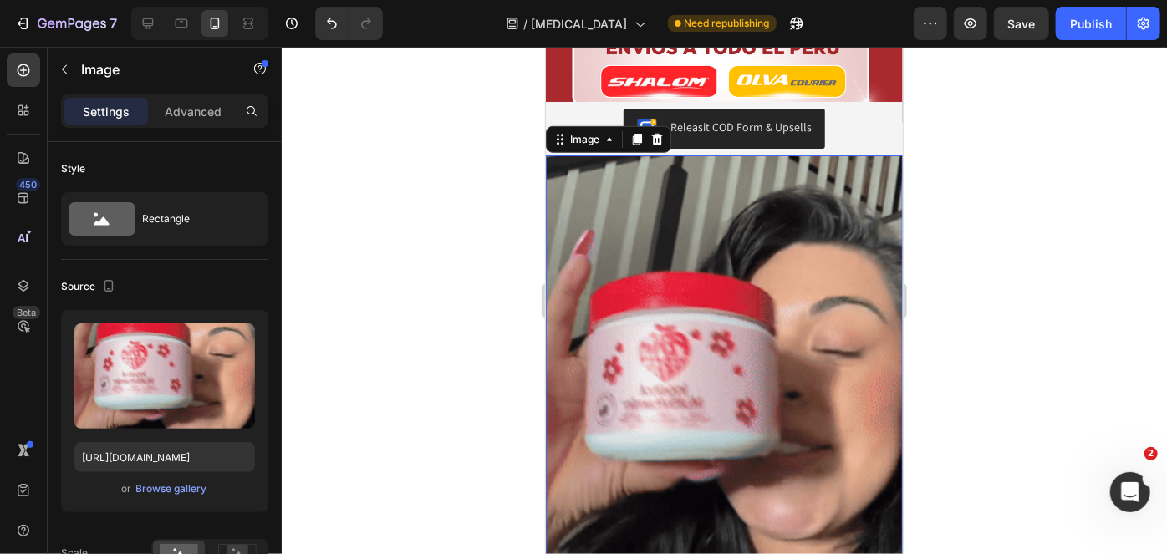
click at [925, 268] on div at bounding box center [724, 300] width 885 height 507
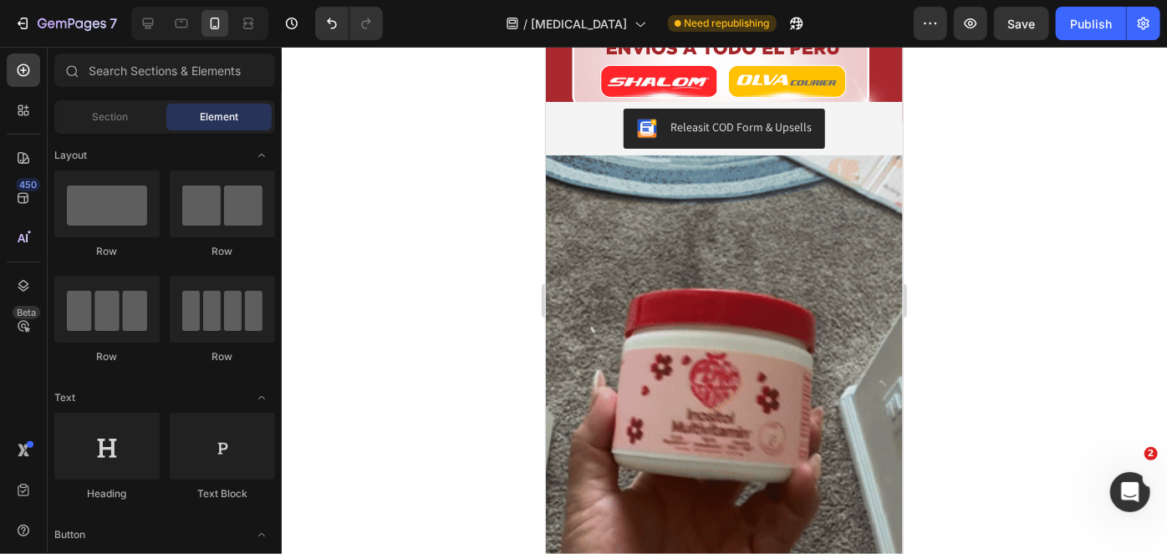
click at [456, 337] on div at bounding box center [724, 300] width 885 height 507
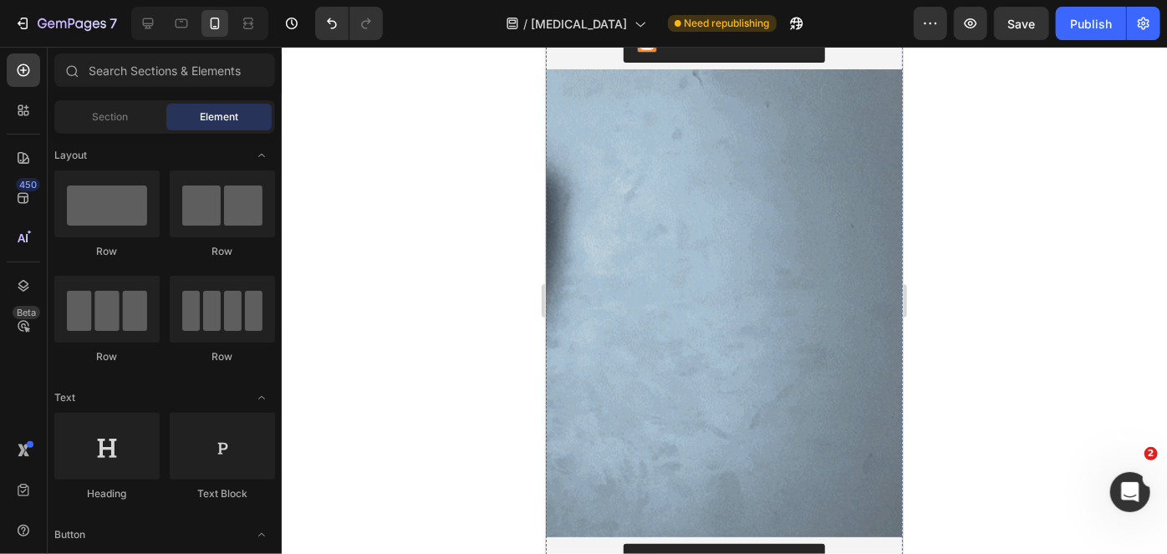
scroll to position [2665, 0]
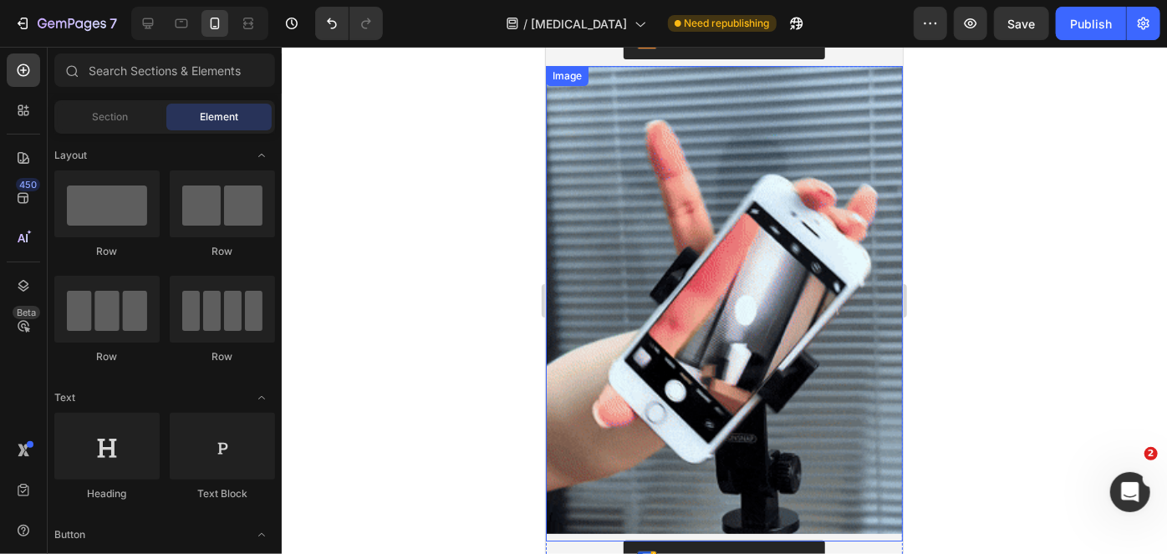
click at [700, 231] on img at bounding box center [723, 302] width 357 height 475
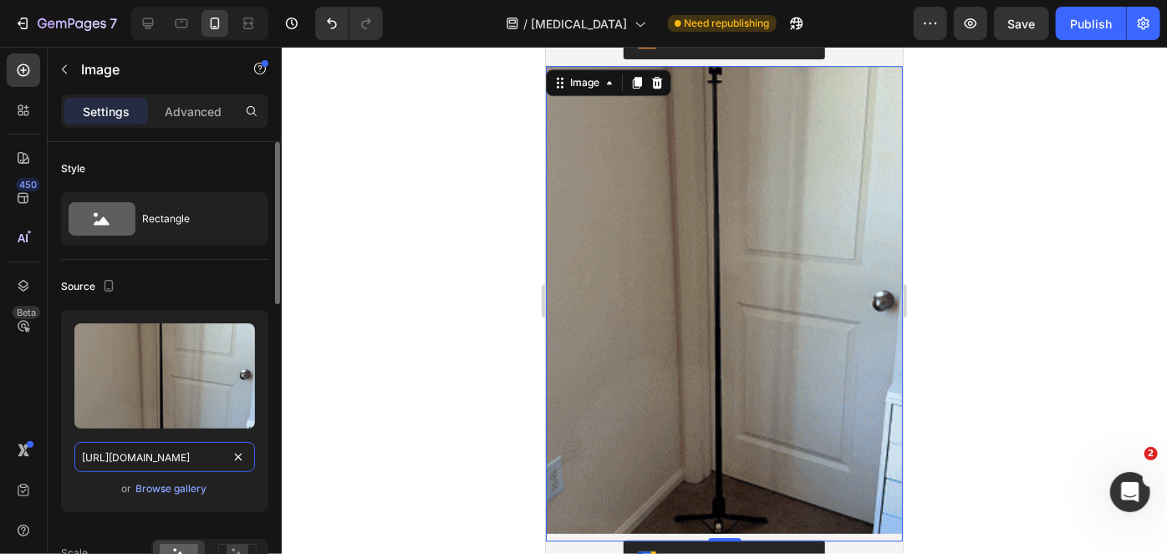
click at [181, 460] on input "https://media4.giphy.com/media/v1.Y2lkPTc5MGI3NjExaGgzZDhseTJ6ZmJqMWlnbHg1bnlpb…" at bounding box center [164, 457] width 180 height 30
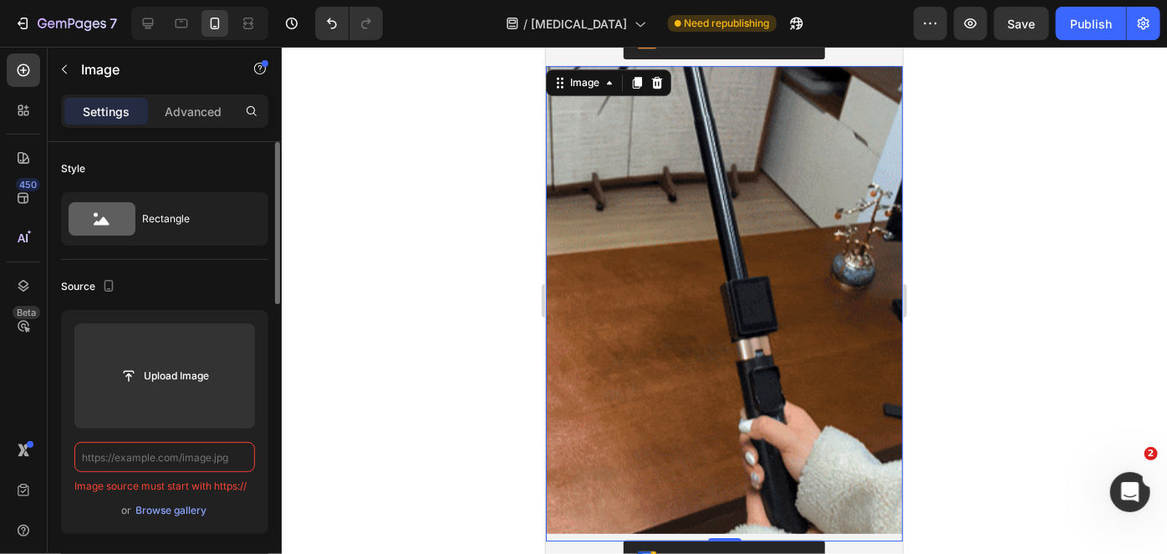
paste input "https://media1.giphy.com/media/v1.Y2lkPTc5MGI3NjExYWM3bnZzcmtjZXZsbzF6YzJ6NzVpa…"
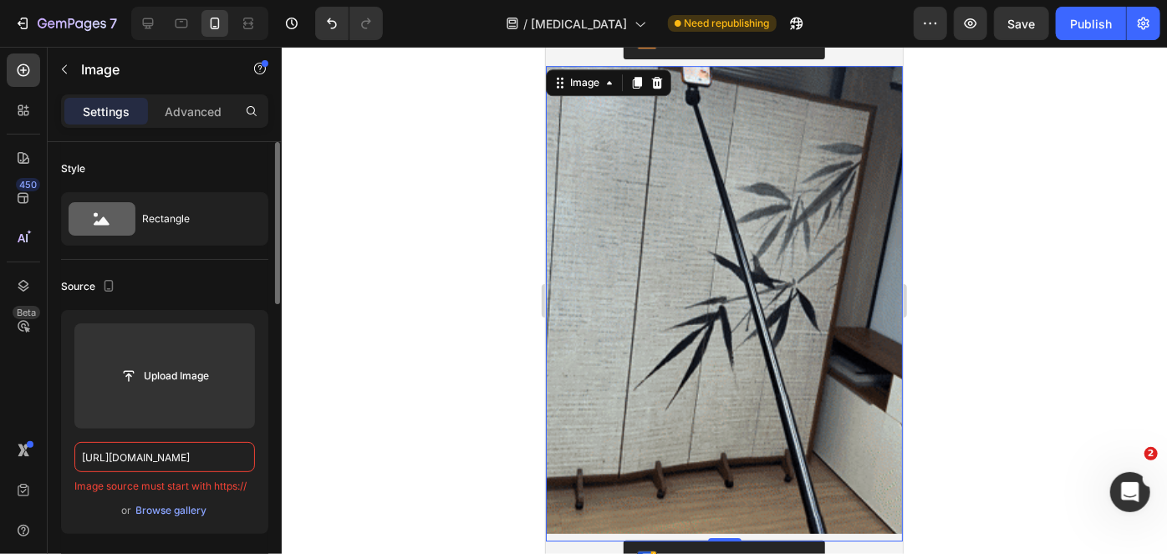
scroll to position [0, 842]
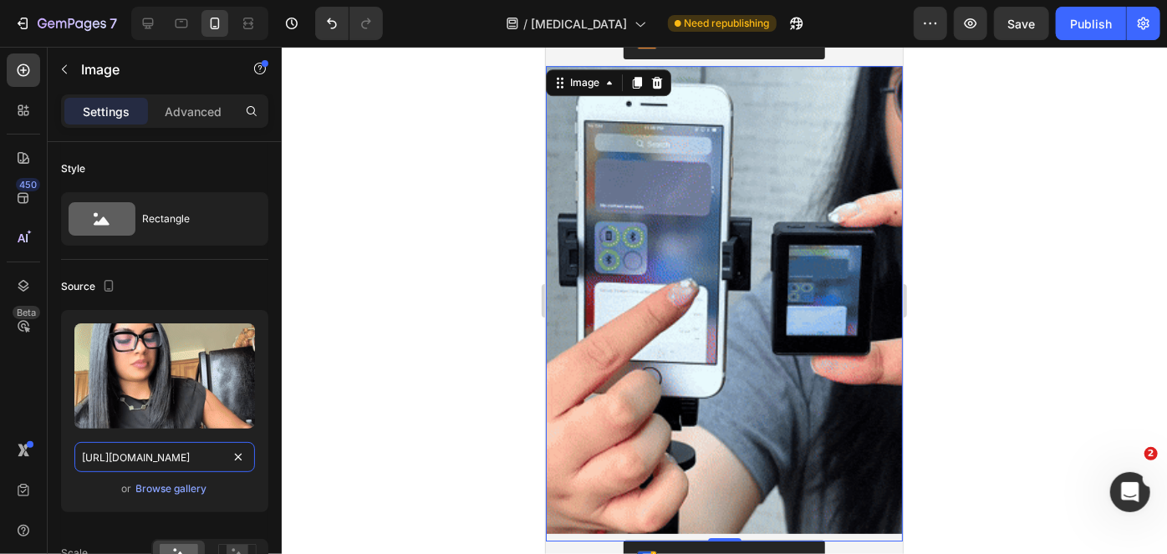
type input "https://media1.giphy.com/media/v1.Y2lkPTc5MGI3NjExYWM3bnZzcmtjZXZsbzF6YzJ6NzVpa…"
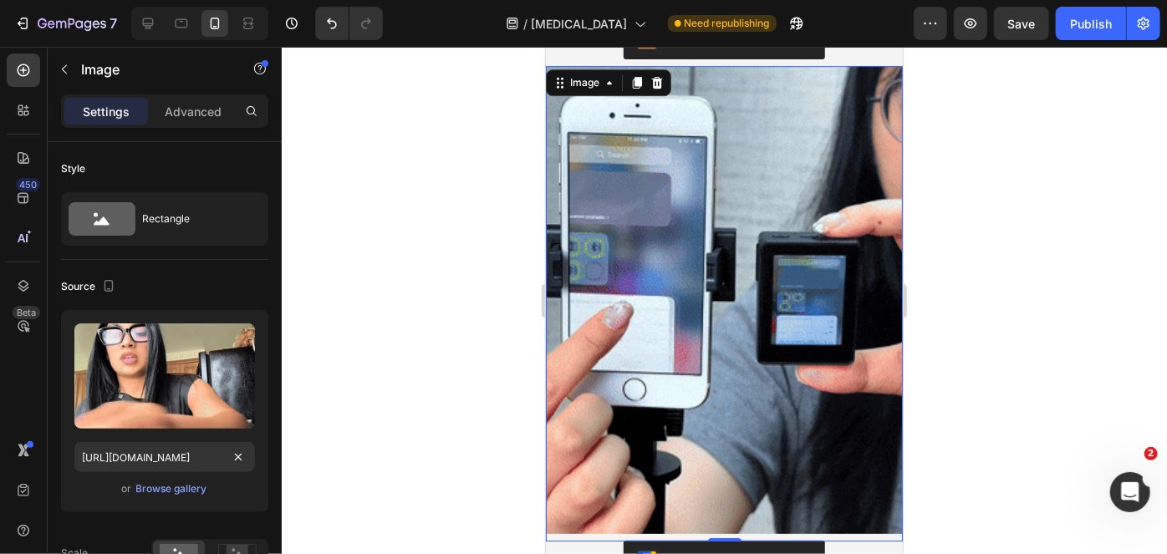
scroll to position [0, 0]
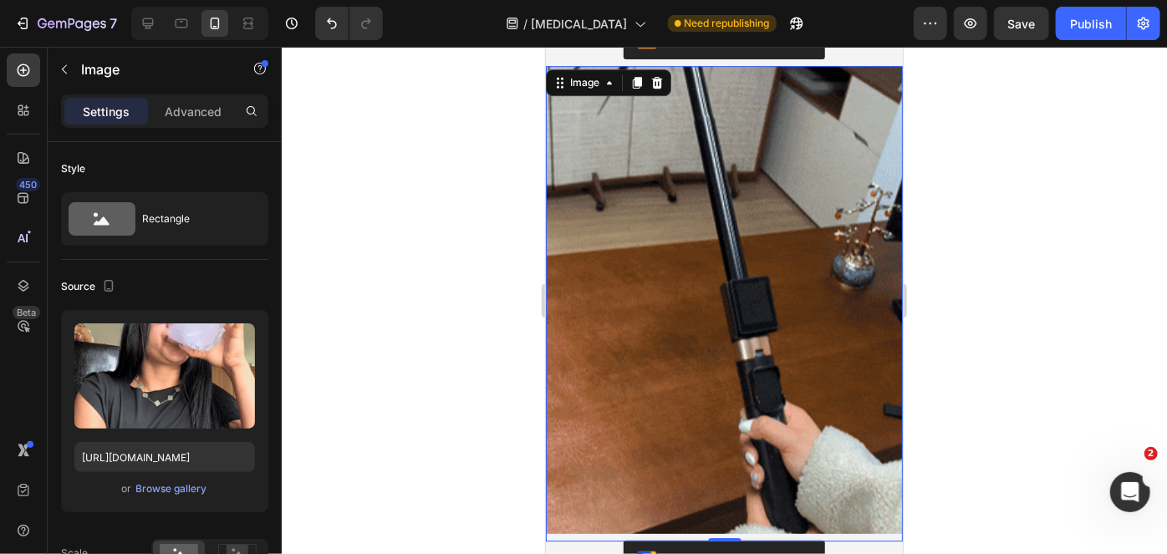
click at [532, 388] on div at bounding box center [724, 300] width 885 height 507
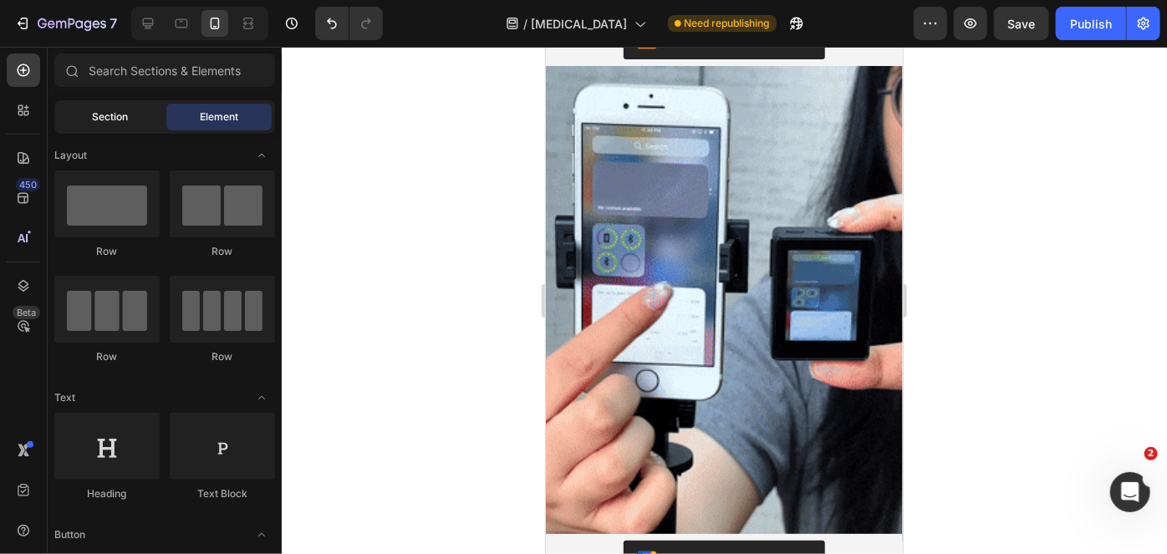
click at [111, 114] on span "Section" at bounding box center [111, 116] width 36 height 15
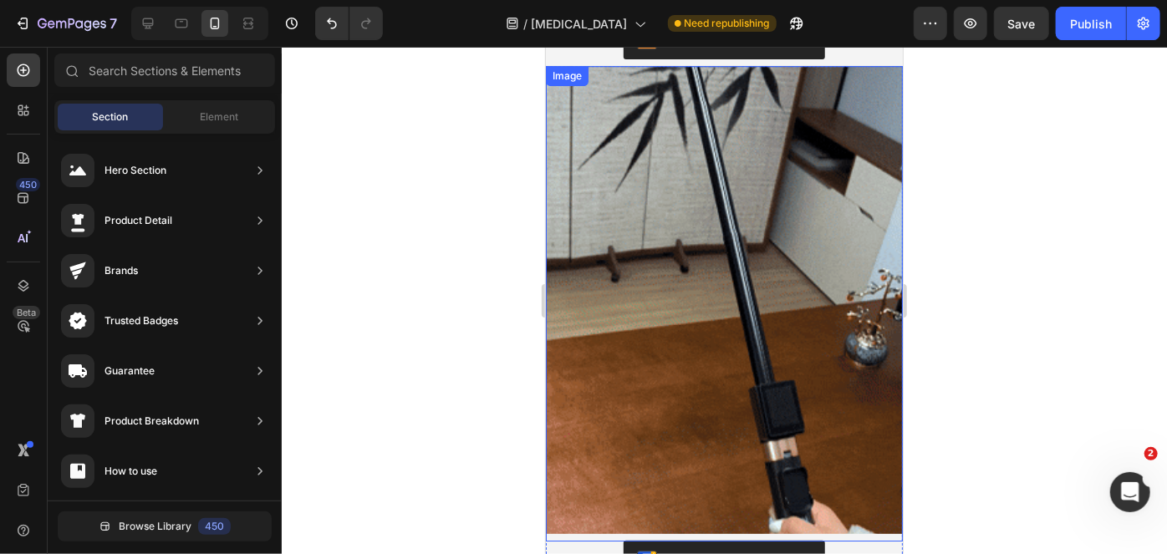
click at [733, 229] on img at bounding box center [723, 302] width 357 height 475
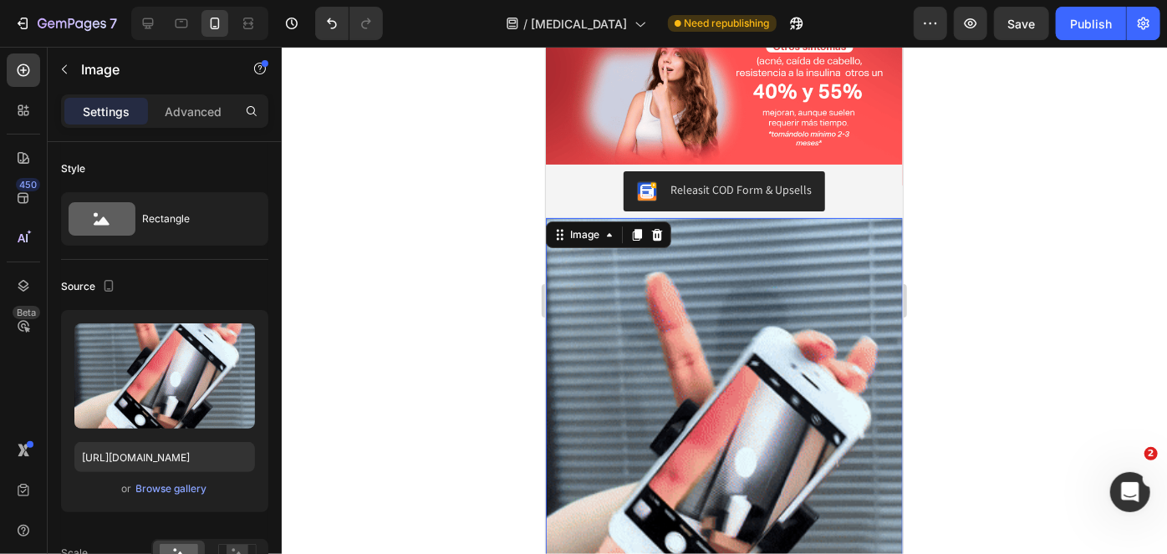
scroll to position [2630, 0]
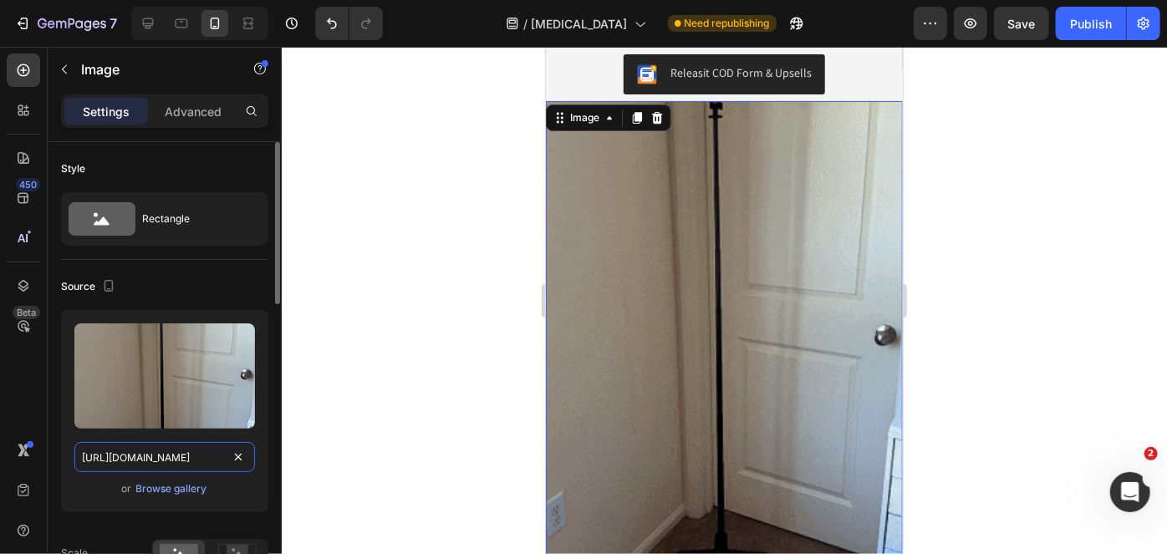
click at [144, 453] on input "https://media4.giphy.com/media/v1.Y2lkPTc5MGI3NjExaGgzZDhseTJ6ZmJqMWlnbHg1bnlpb…" at bounding box center [164, 457] width 180 height 30
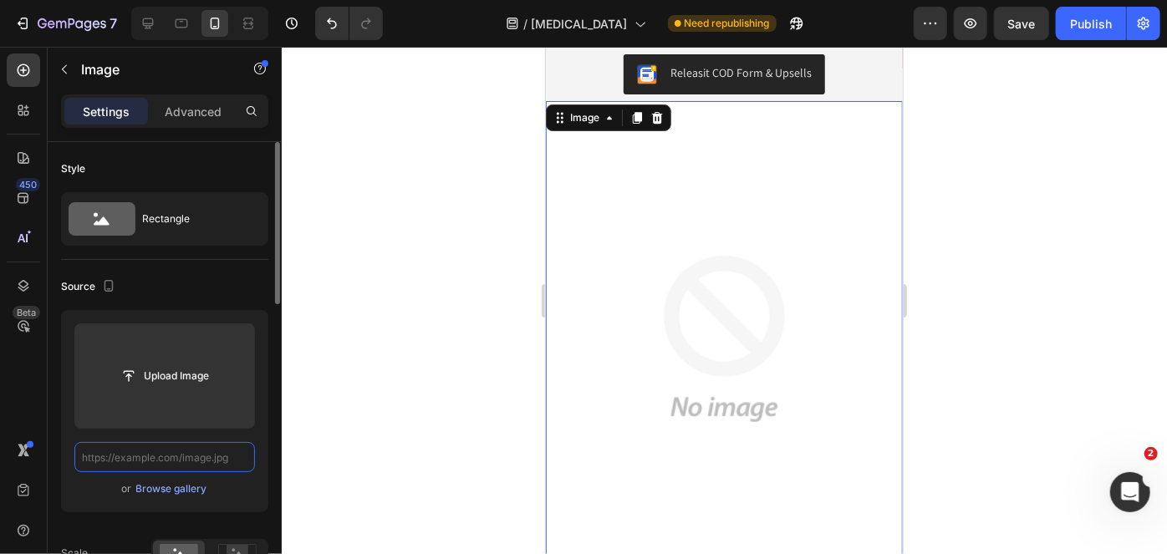
paste input "https://media1.giphy.com/media/v1.Y2lkPTc5MGI3NjExYWM3bnZzcmtjZXZsbzF6YzJ6NzVpa…"
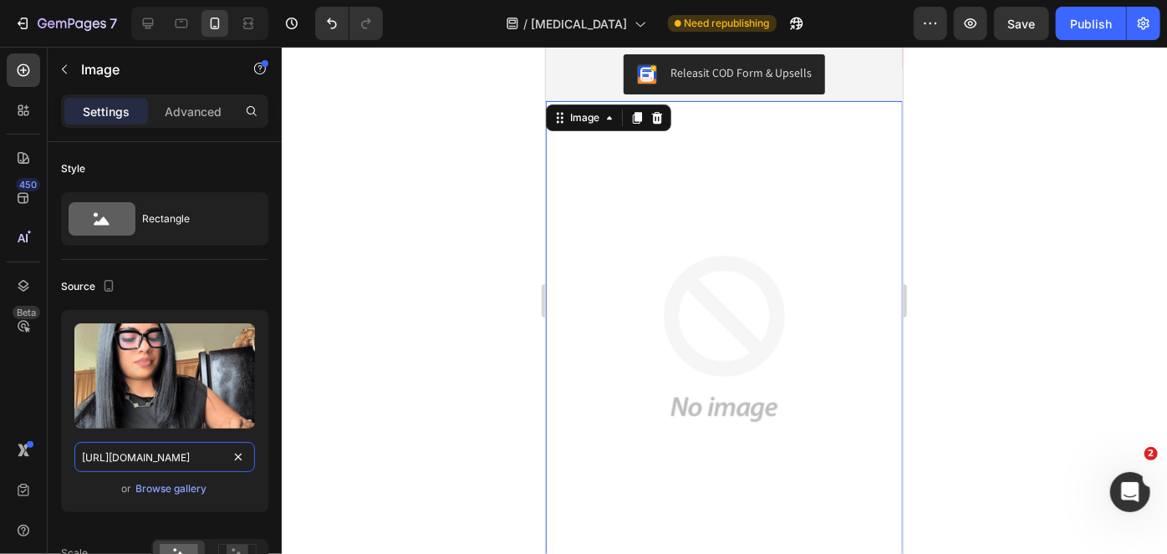
type input "https://media1.giphy.com/media/v1.Y2lkPTc5MGI3NjExYWM3bnZzcmtjZXZsbzF6YzJ6NzVpa…"
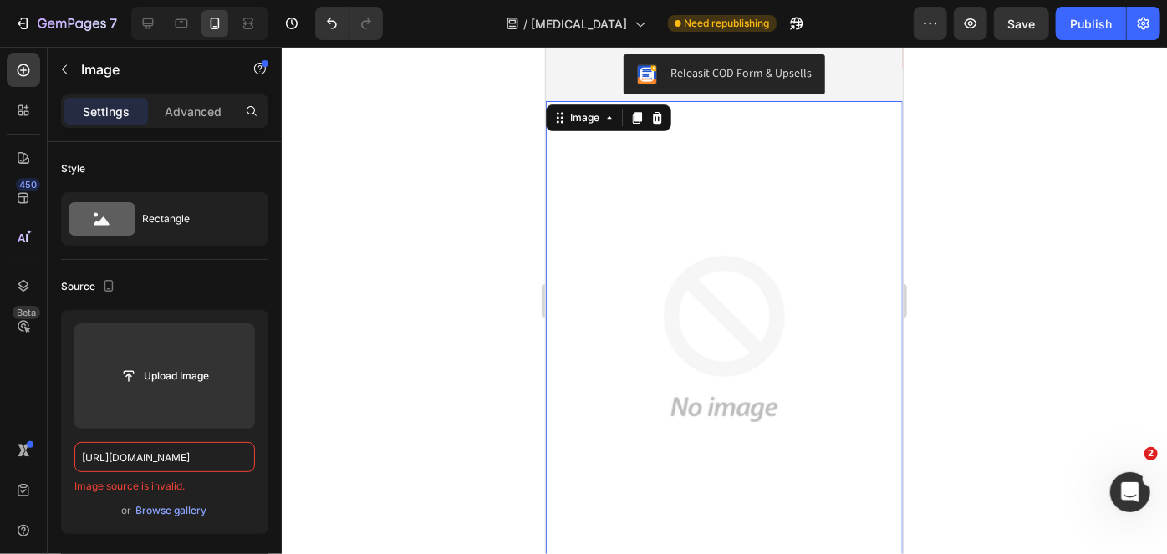
scroll to position [0, 0]
click at [443, 384] on div at bounding box center [724, 300] width 885 height 507
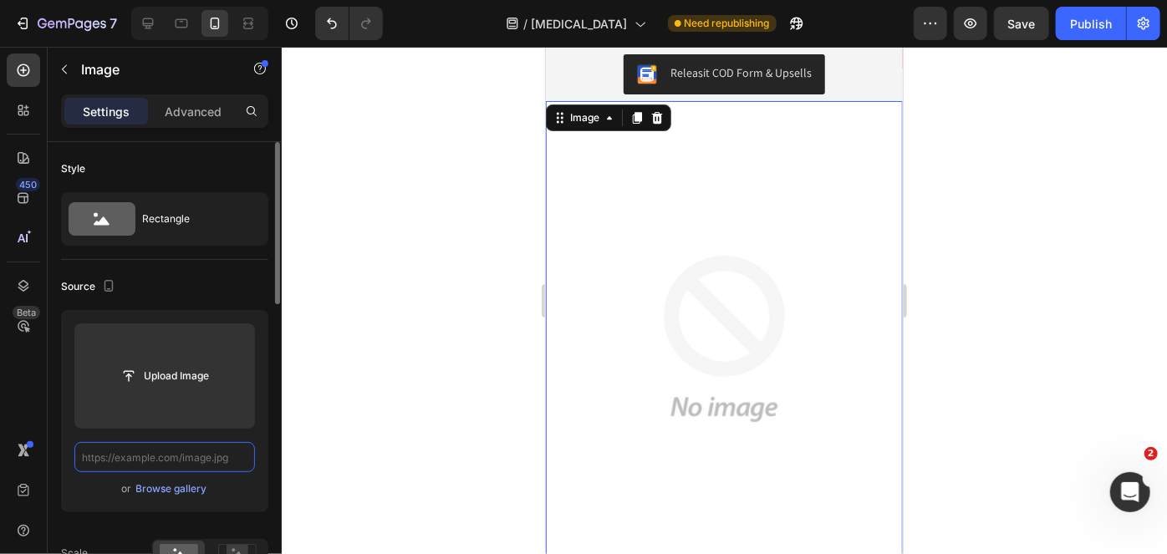
paste input "https://media1.giphy.com/media/v1.Y2lkPTc5MGI3NjExYWM3bnZzcmtjZXZsbzF6YzJ6NzVpa…"
click at [145, 459] on input "https://media1.giphy.com/media/v1.Y2lkPTc5MGI3NjExYWM3bnZzcmtjZXZsbzF6YzJ6NzVpa…" at bounding box center [164, 457] width 180 height 30
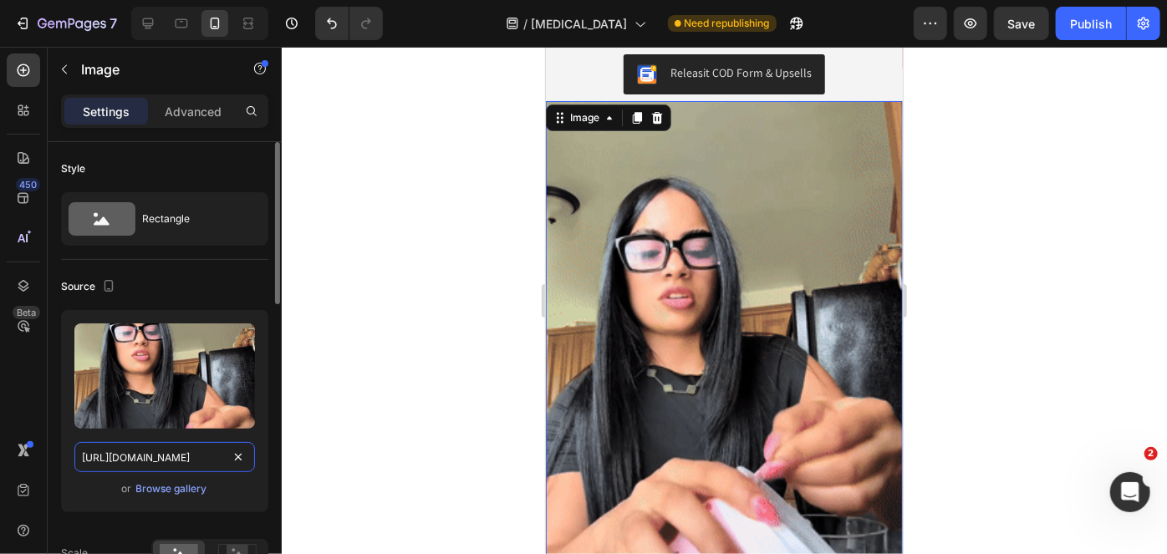
scroll to position [0, 842]
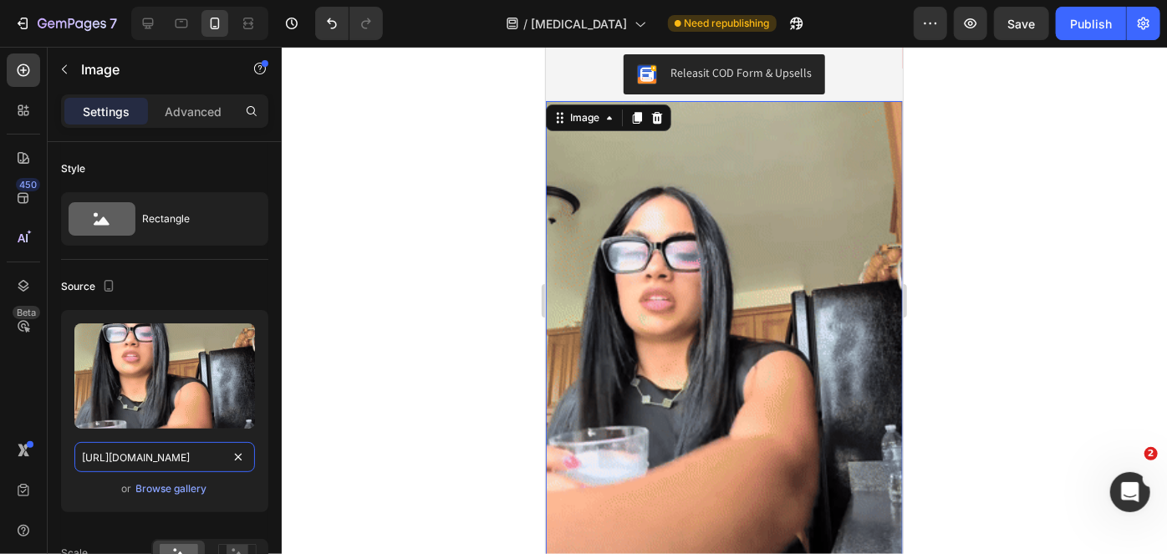
type input "https://media1.giphy.com/media/v1.Y2lkPTc5MGI3NjExYWM3bnZzcmtjZXZsbzF6YzJ6NzVpa…"
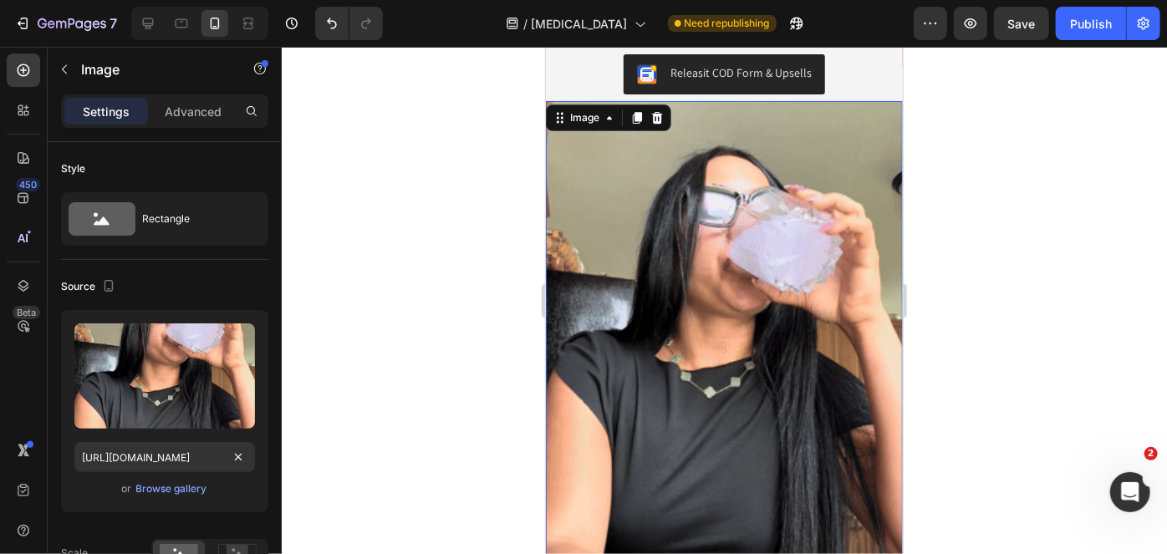
scroll to position [0, 0]
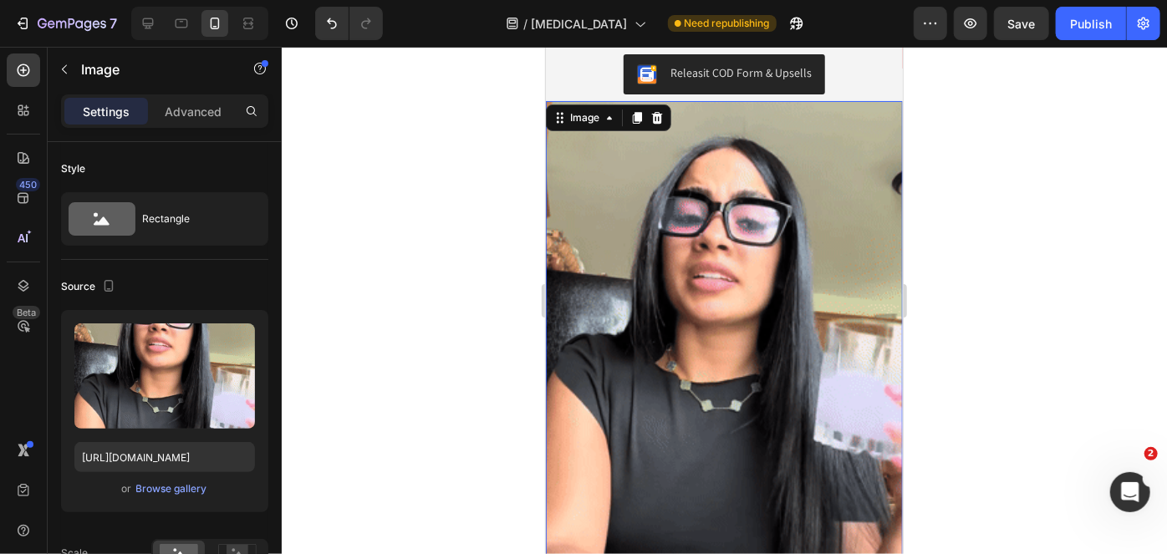
click at [457, 336] on div at bounding box center [724, 300] width 885 height 507
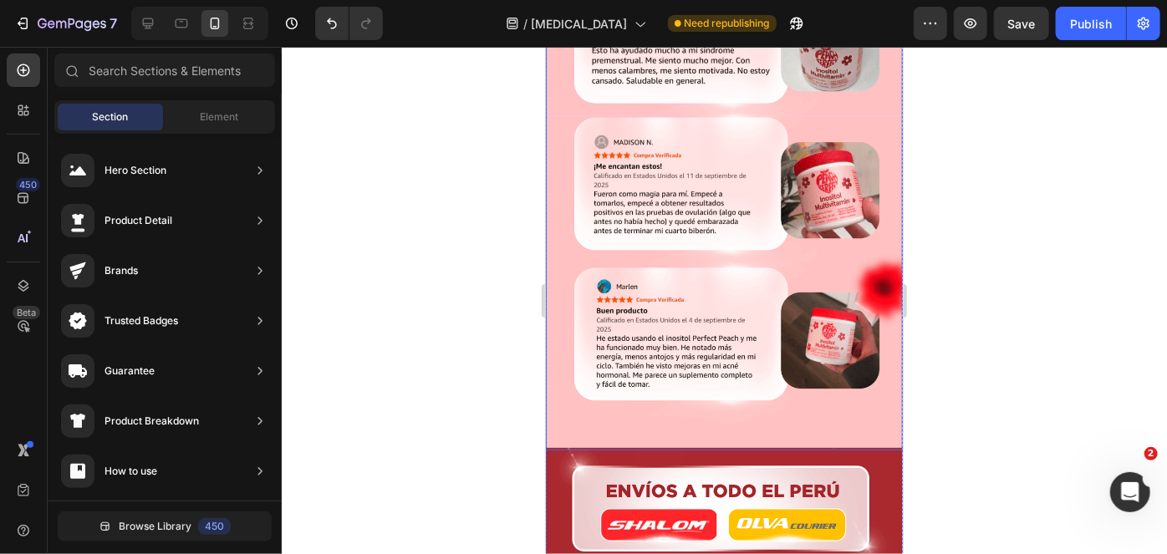
scroll to position [4821, 0]
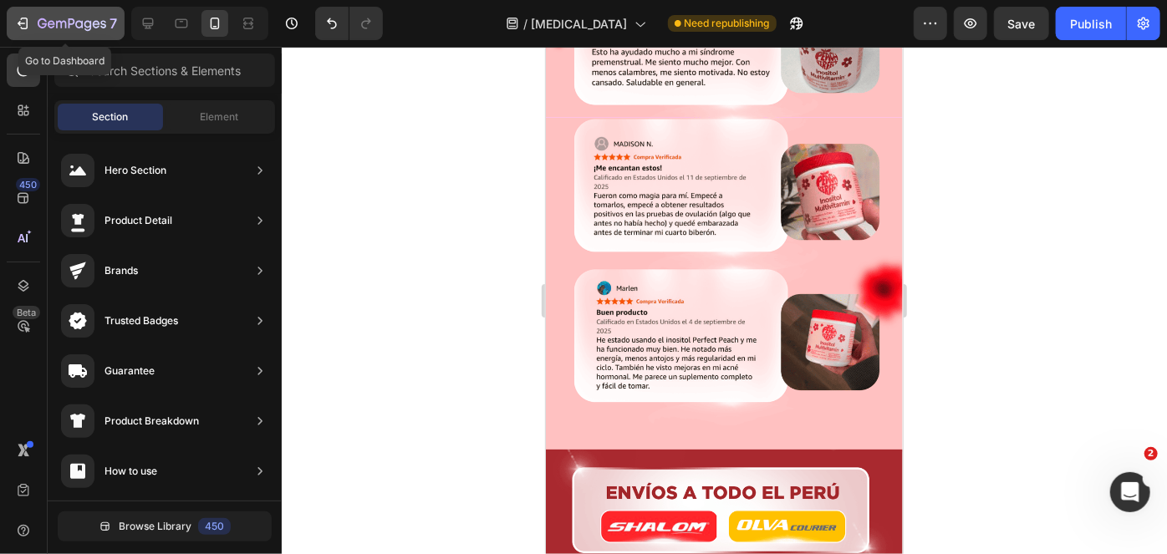
click at [64, 30] on icon "button" at bounding box center [72, 25] width 69 height 14
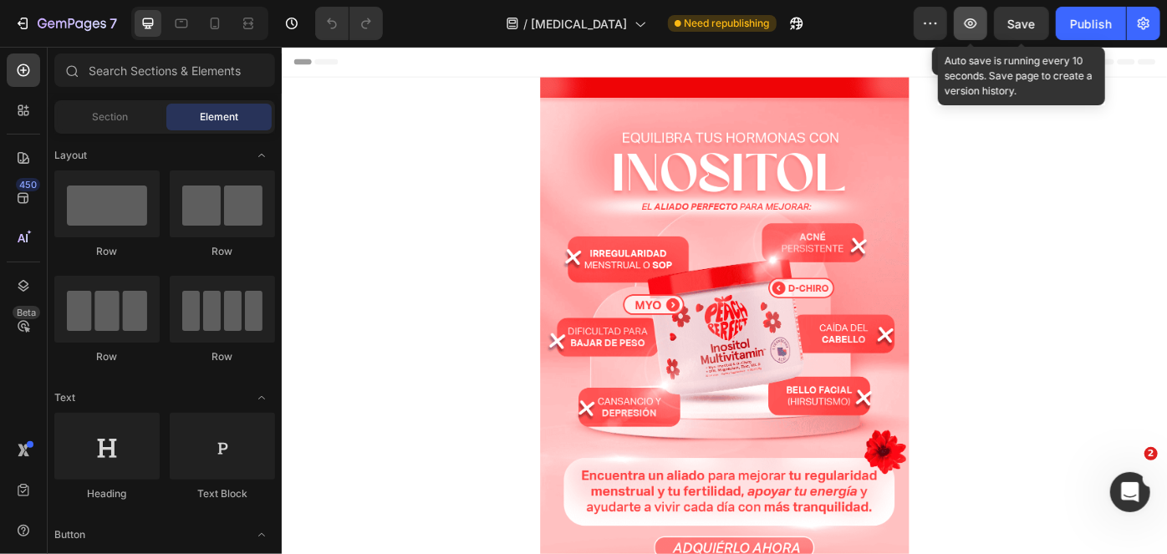
click at [971, 25] on icon "button" at bounding box center [970, 23] width 5 height 5
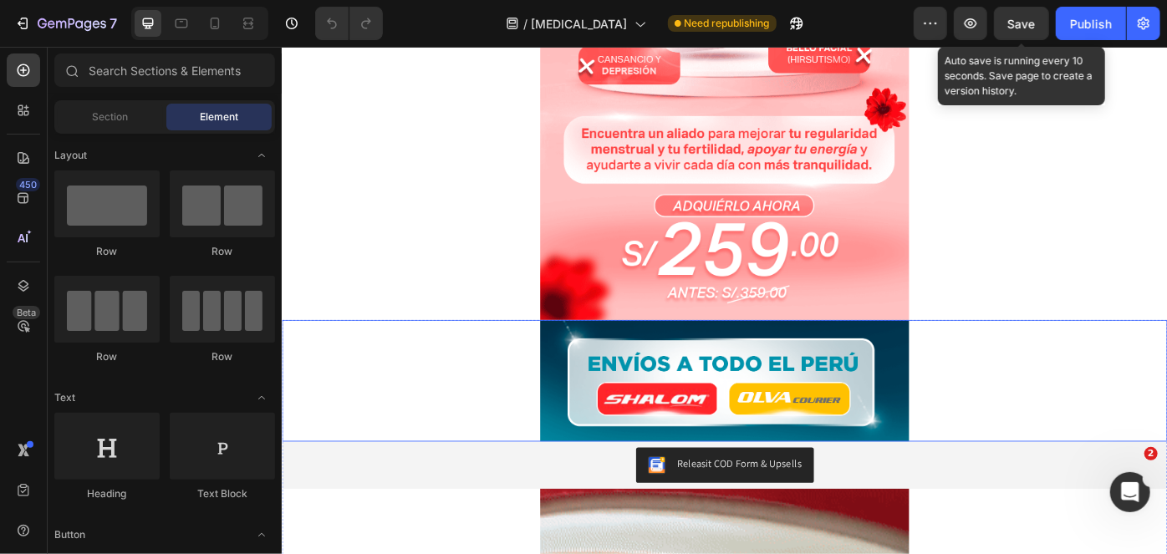
scroll to position [398, 0]
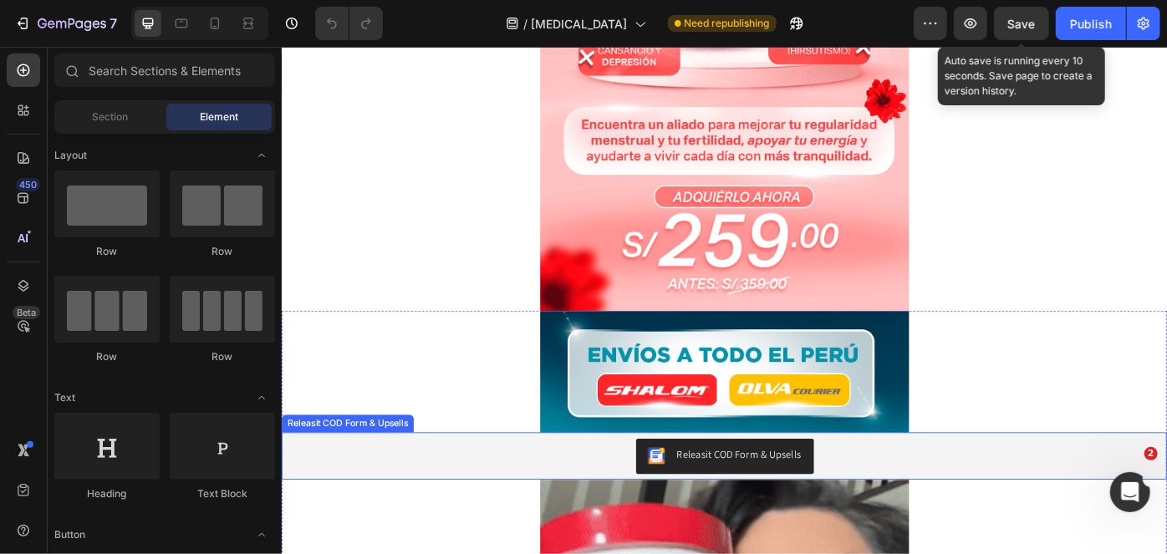
click at [818, 508] on div "Releasit COD Form & Upsells" at bounding box center [799, 509] width 141 height 18
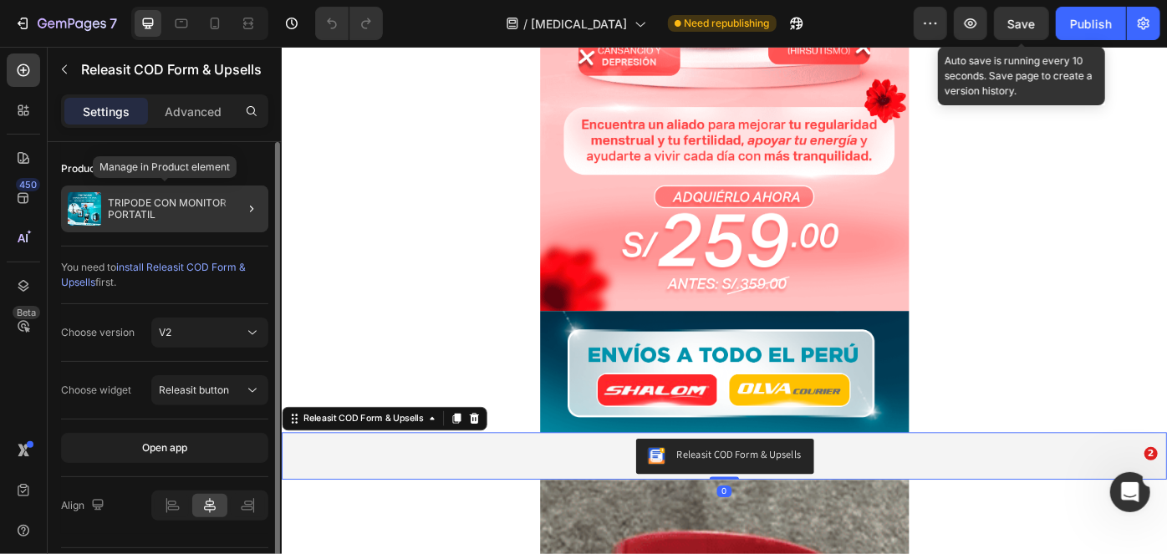
click at [169, 204] on p "TRIPODE CON MONITOR PORTATIL" at bounding box center [185, 208] width 154 height 23
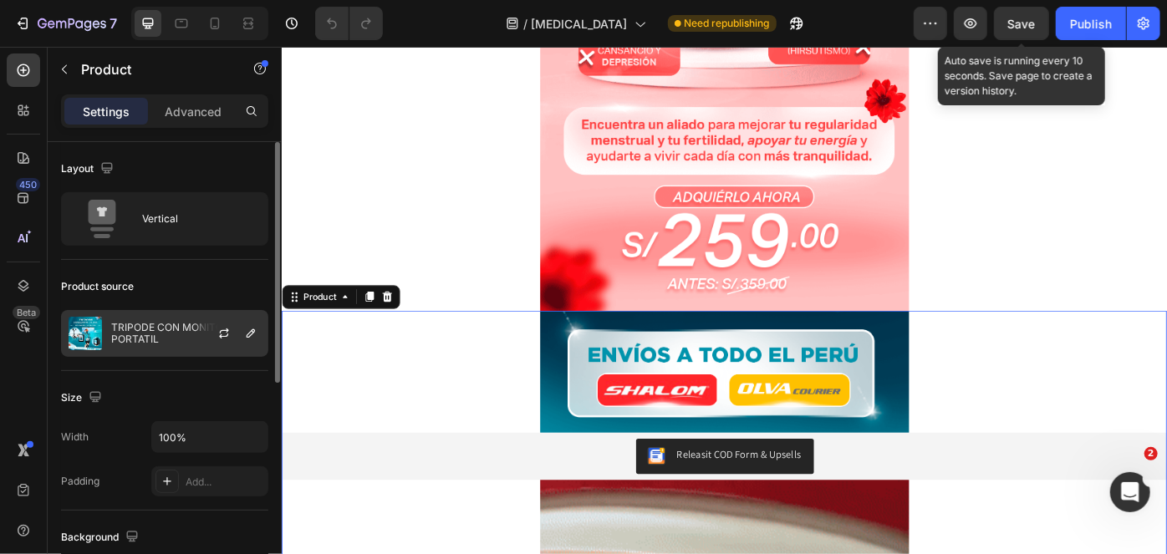
click at [211, 344] on div at bounding box center [231, 333] width 74 height 45
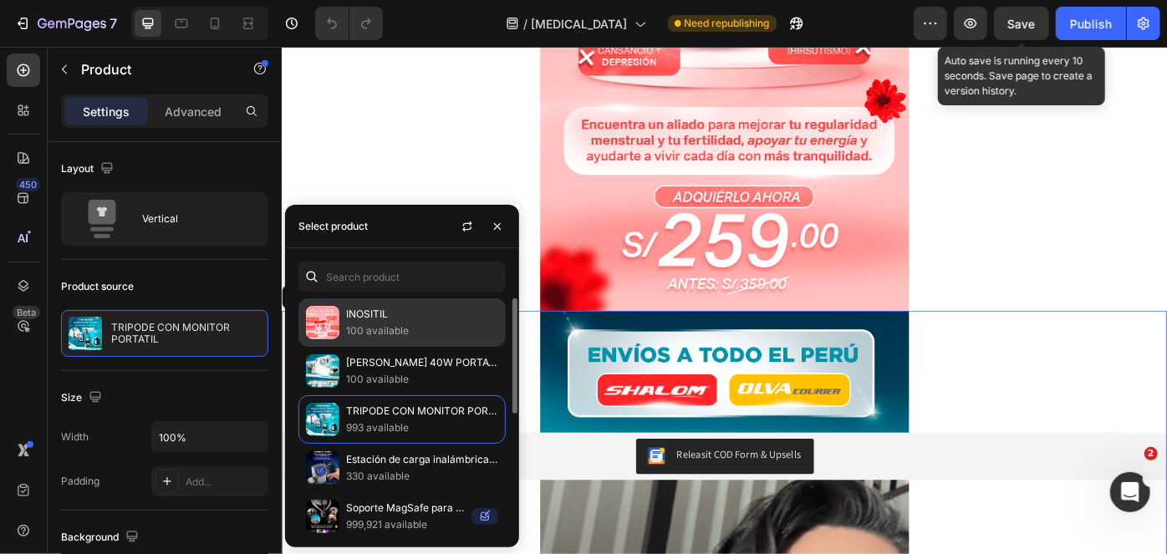
click at [385, 317] on p "INOSITIL" at bounding box center [422, 314] width 152 height 17
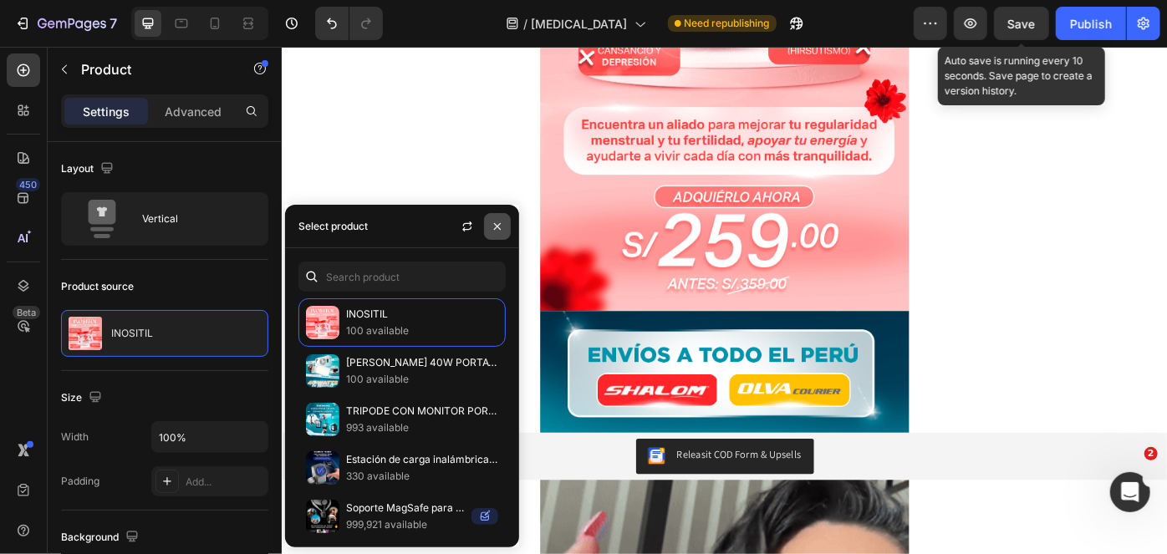
click at [503, 226] on icon "button" at bounding box center [497, 226] width 13 height 13
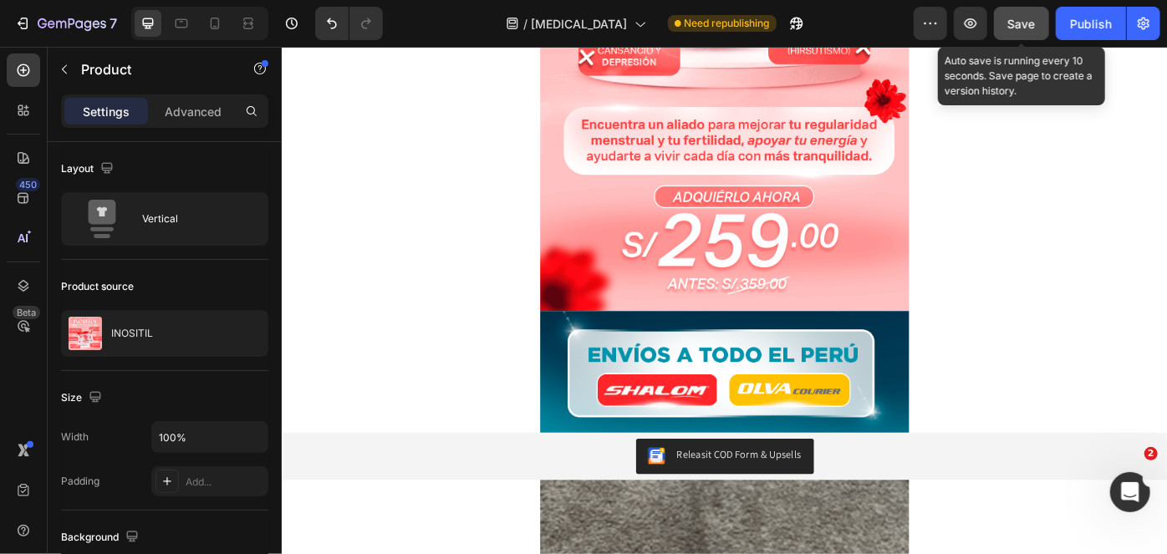
click at [1018, 36] on button "Save" at bounding box center [1021, 23] width 55 height 33
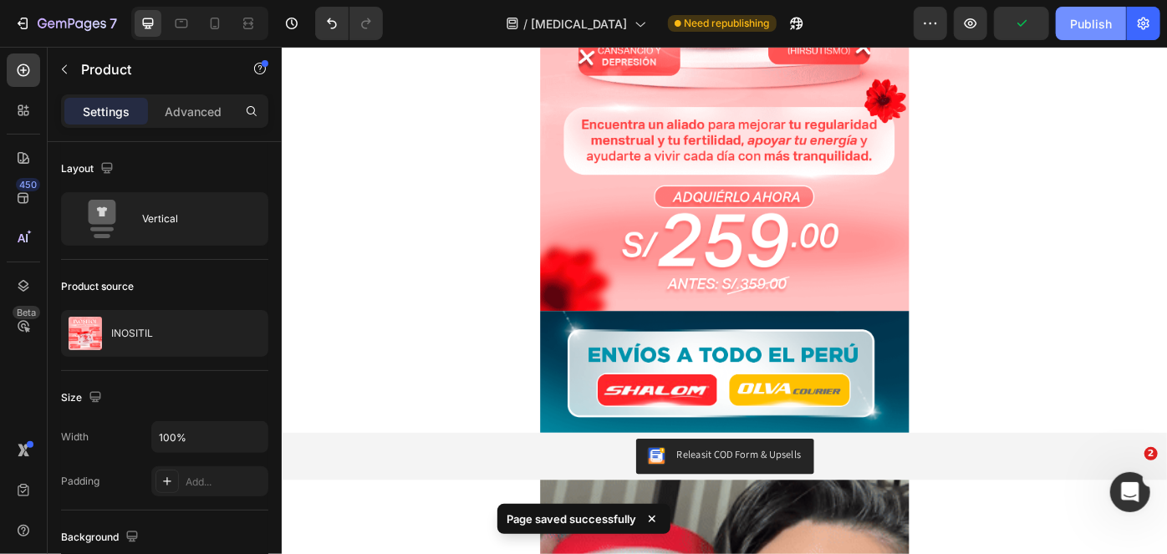
click at [1082, 23] on div "Publish" at bounding box center [1091, 24] width 42 height 18
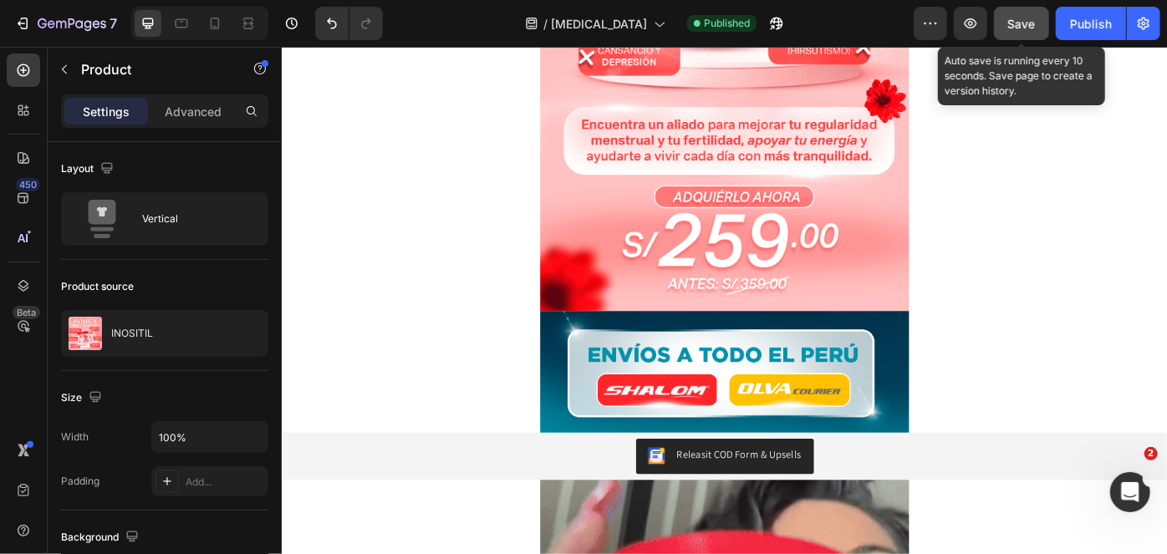
click at [1044, 33] on button "Save" at bounding box center [1021, 23] width 55 height 33
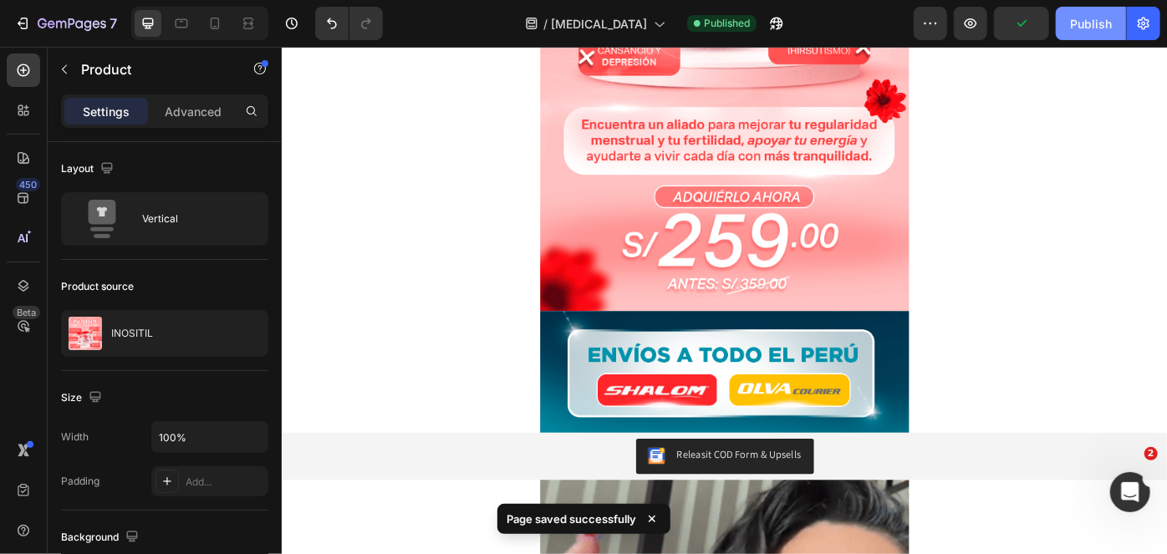
click at [1080, 31] on div "Publish" at bounding box center [1091, 24] width 42 height 18
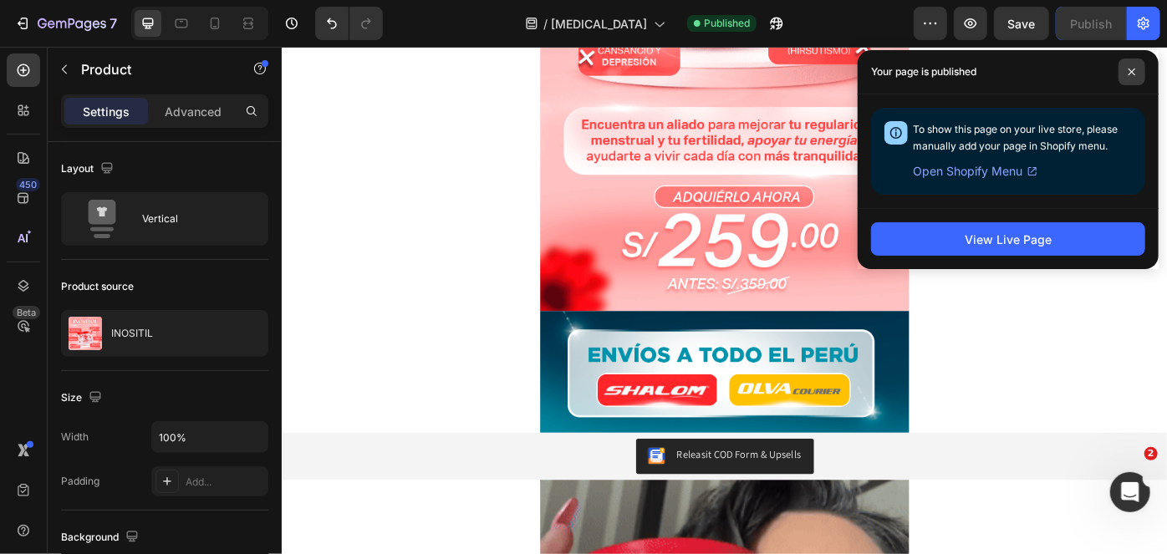
click at [1134, 74] on icon at bounding box center [1131, 72] width 8 height 8
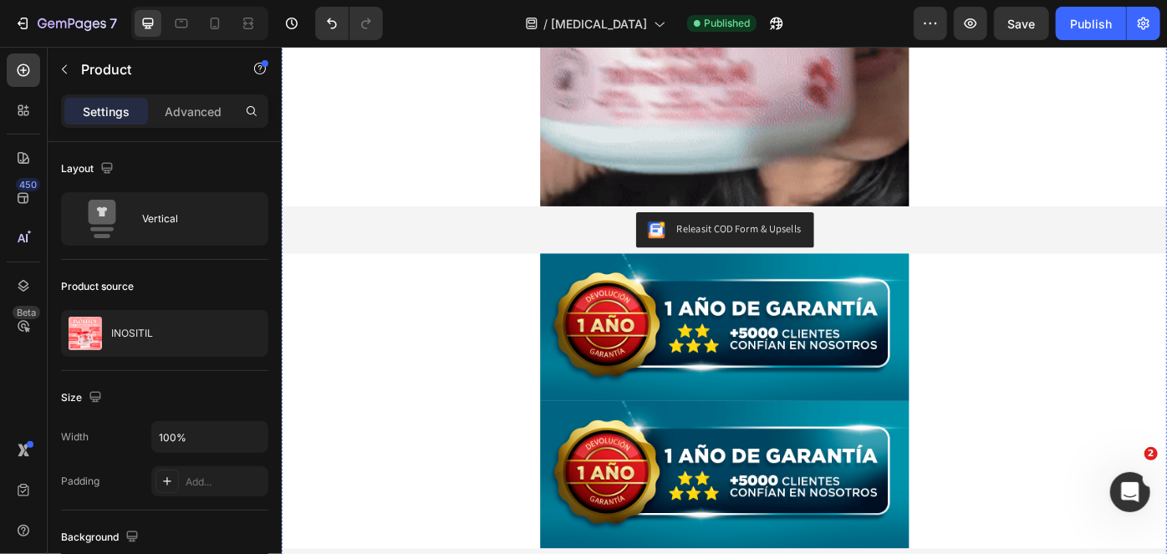
scroll to position [1139, 0]
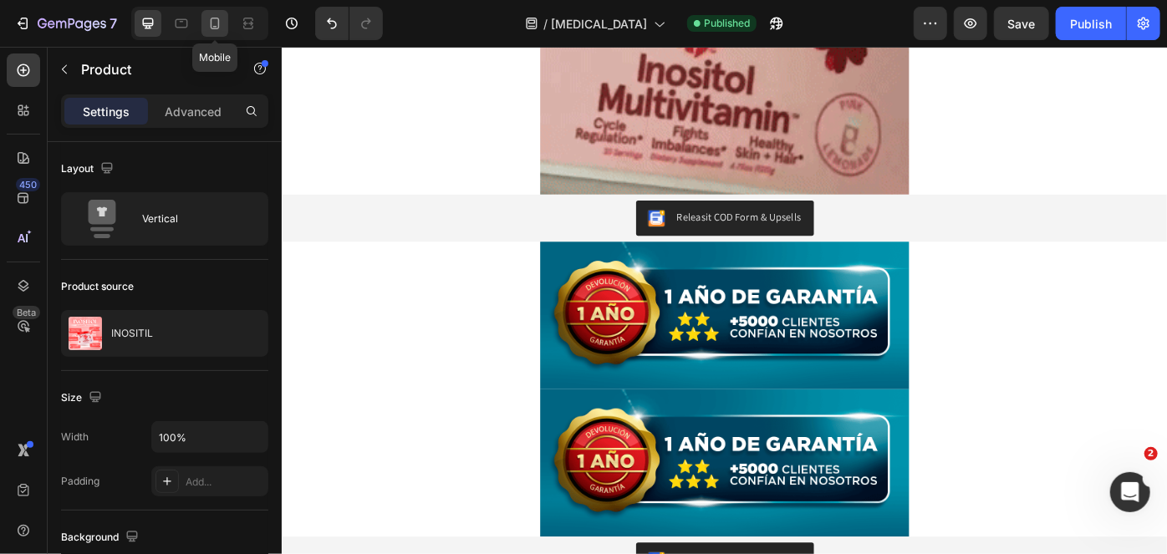
click at [222, 30] on icon at bounding box center [214, 23] width 17 height 17
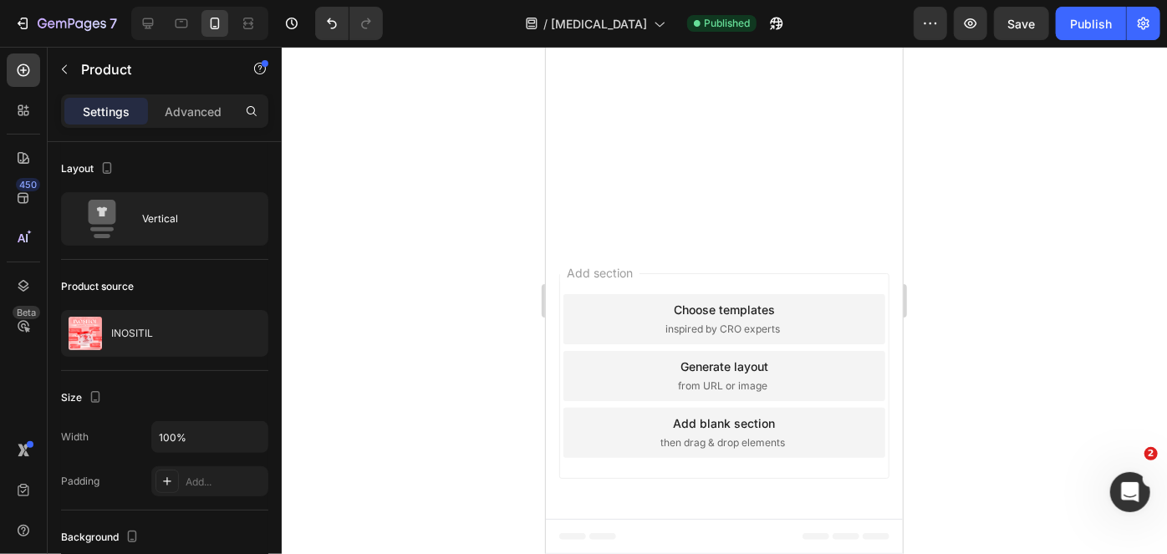
scroll to position [3662, 0]
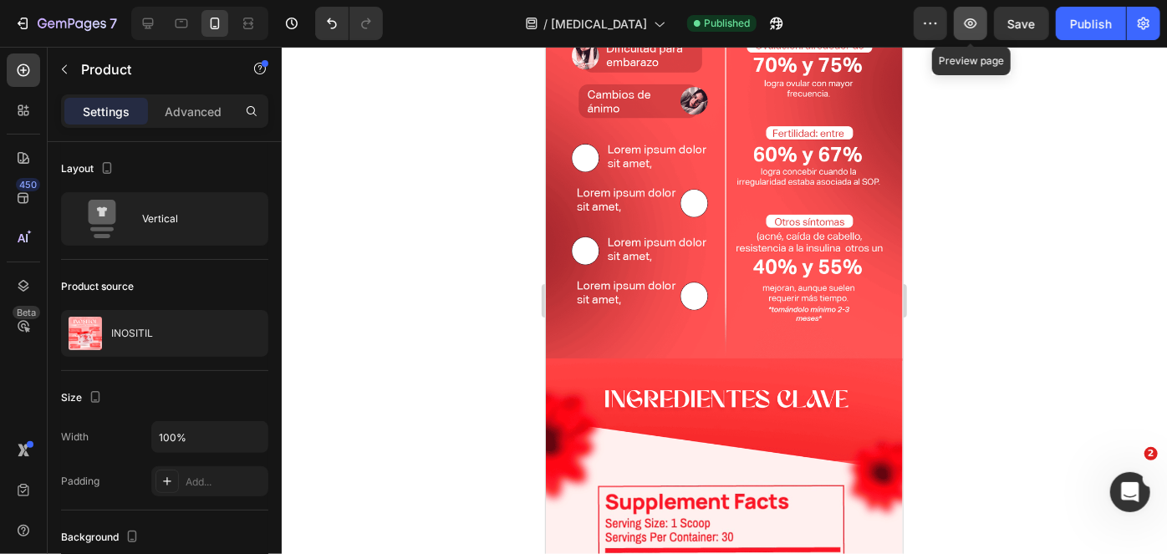
click at [968, 27] on icon "button" at bounding box center [970, 23] width 13 height 10
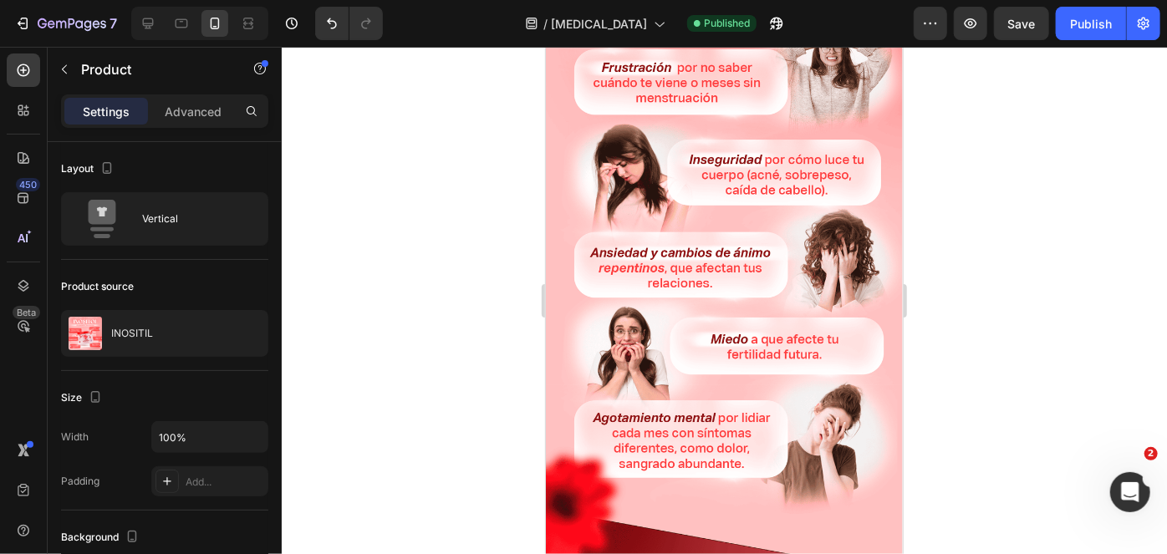
scroll to position [1486, 0]
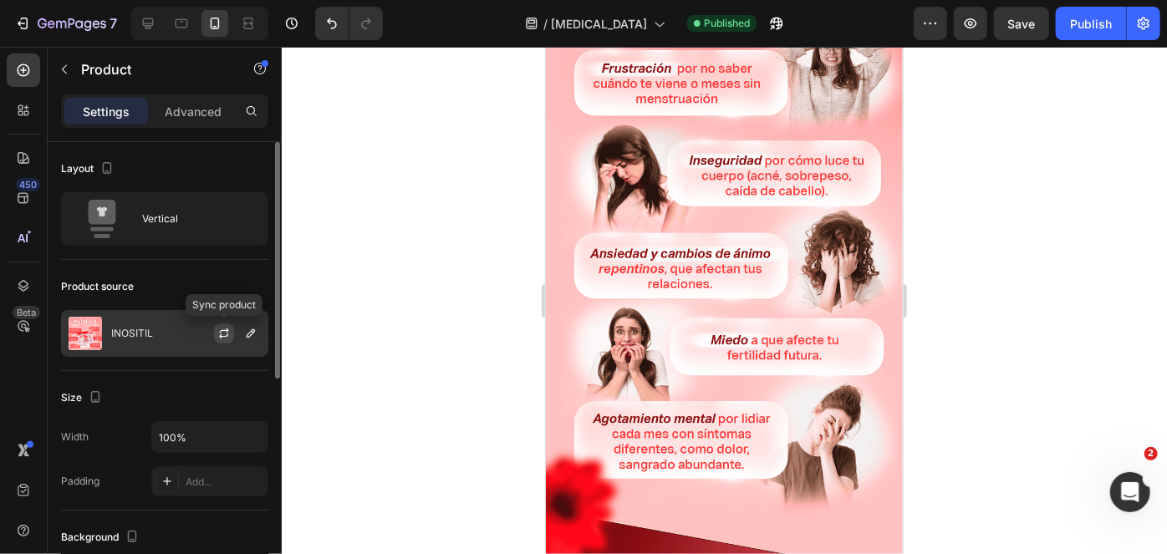
click at [232, 333] on button "button" at bounding box center [224, 333] width 20 height 20
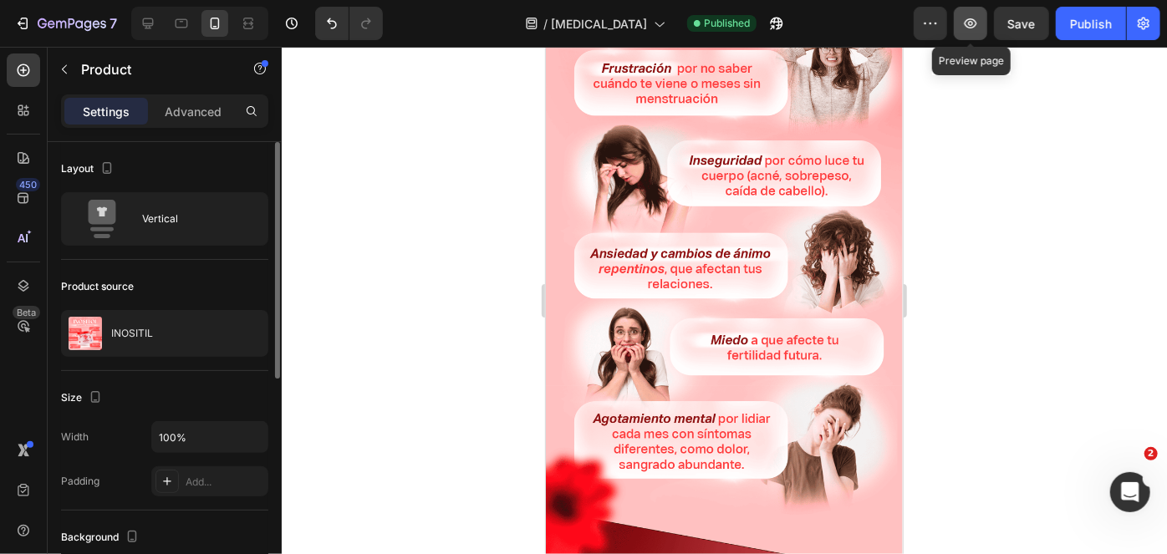
click at [960, 20] on button "button" at bounding box center [969, 23] width 33 height 33
